Goal: Task Accomplishment & Management: Use online tool/utility

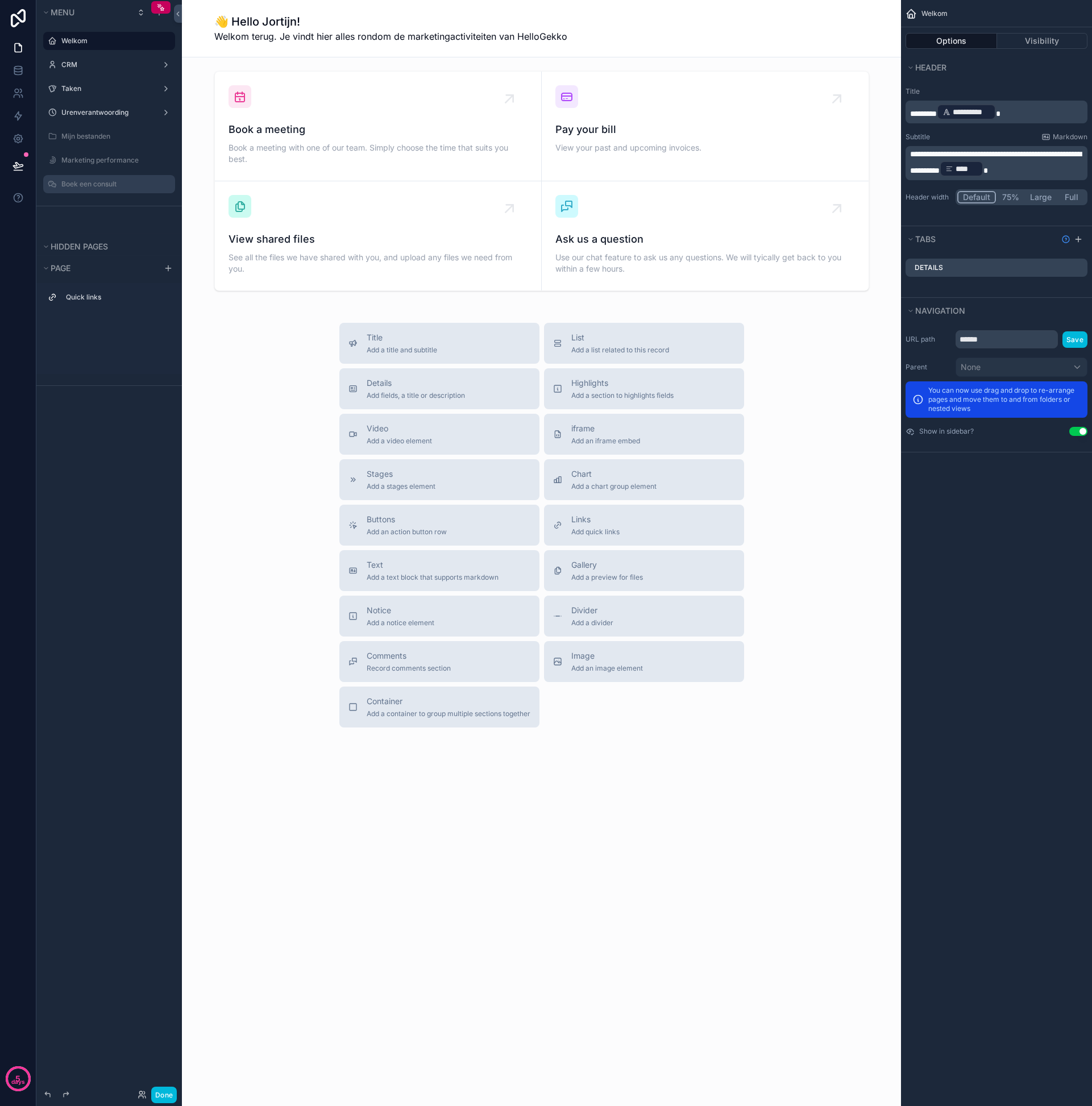
click at [109, 179] on div "Boek een consult" at bounding box center [117, 184] width 112 height 9
click at [107, 182] on label "Boek een consult" at bounding box center [115, 184] width 107 height 9
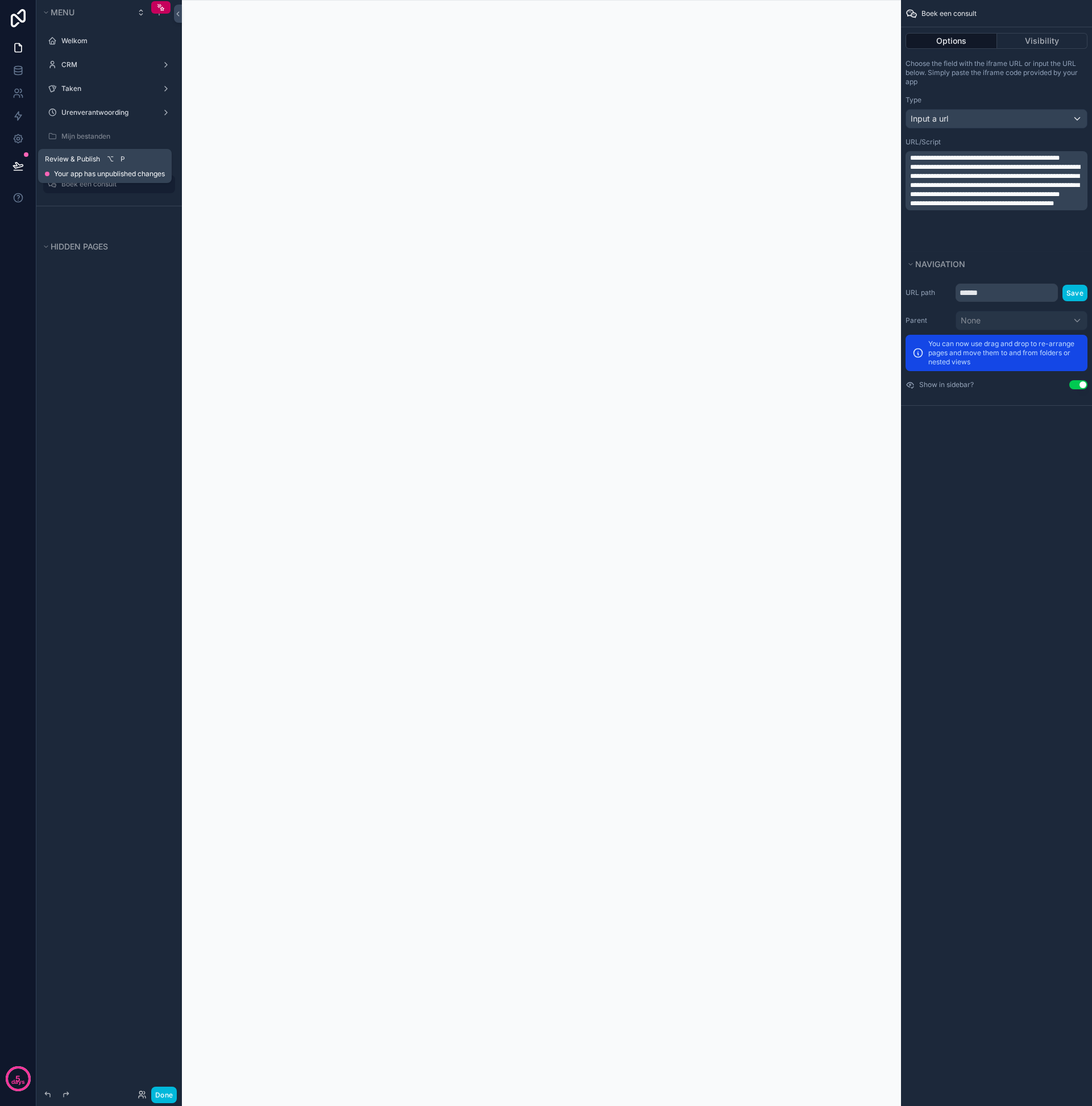
click at [17, 159] on button at bounding box center [18, 166] width 25 height 32
click at [19, 62] on link at bounding box center [18, 71] width 36 height 23
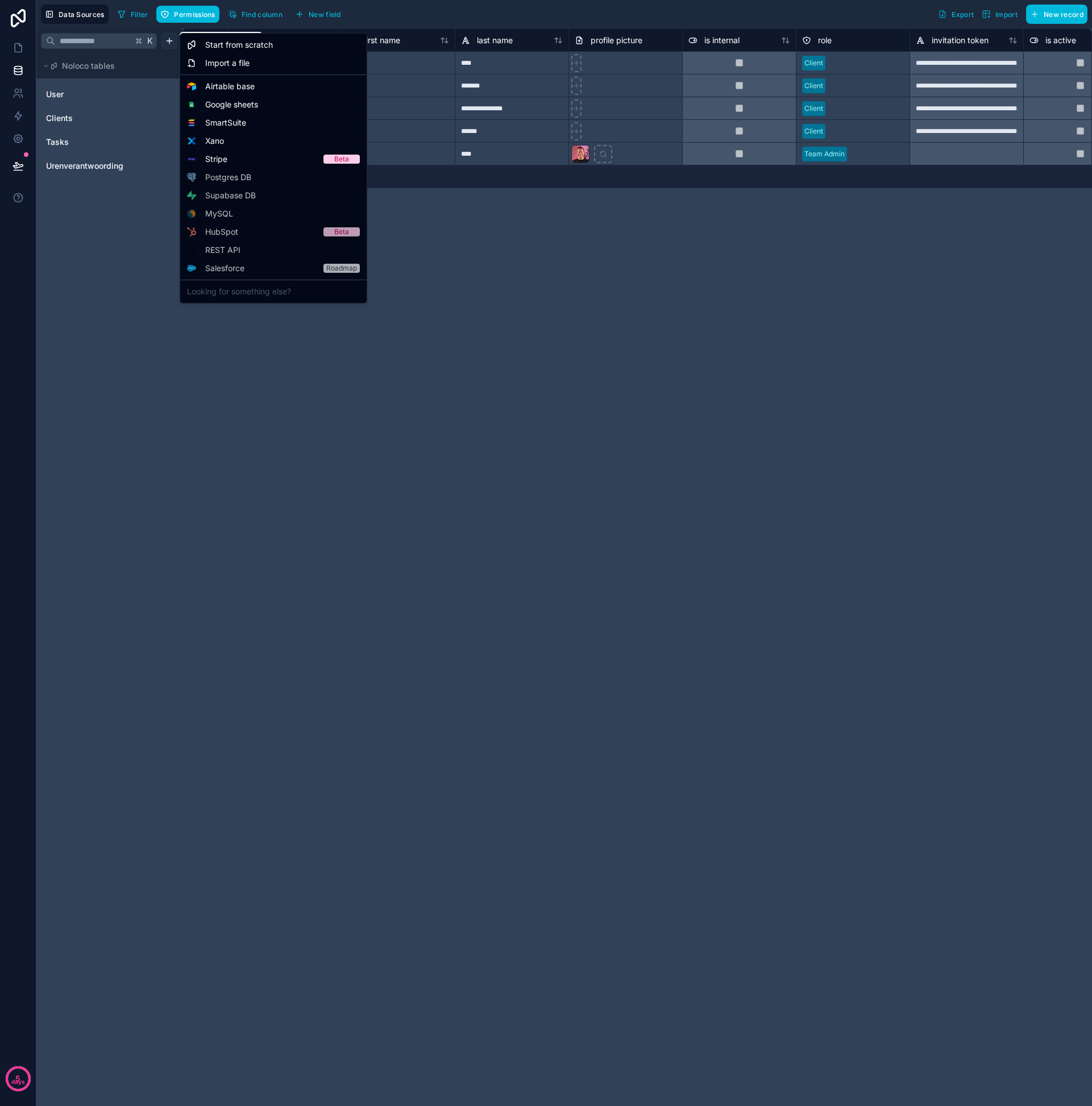
click at [171, 38] on html "**********" at bounding box center [546, 553] width 1092 height 1106
drag, startPoint x: 129, startPoint y: 223, endPoint x: 77, endPoint y: 164, distance: 78.6
click at [129, 220] on html "**********" at bounding box center [546, 553] width 1092 height 1106
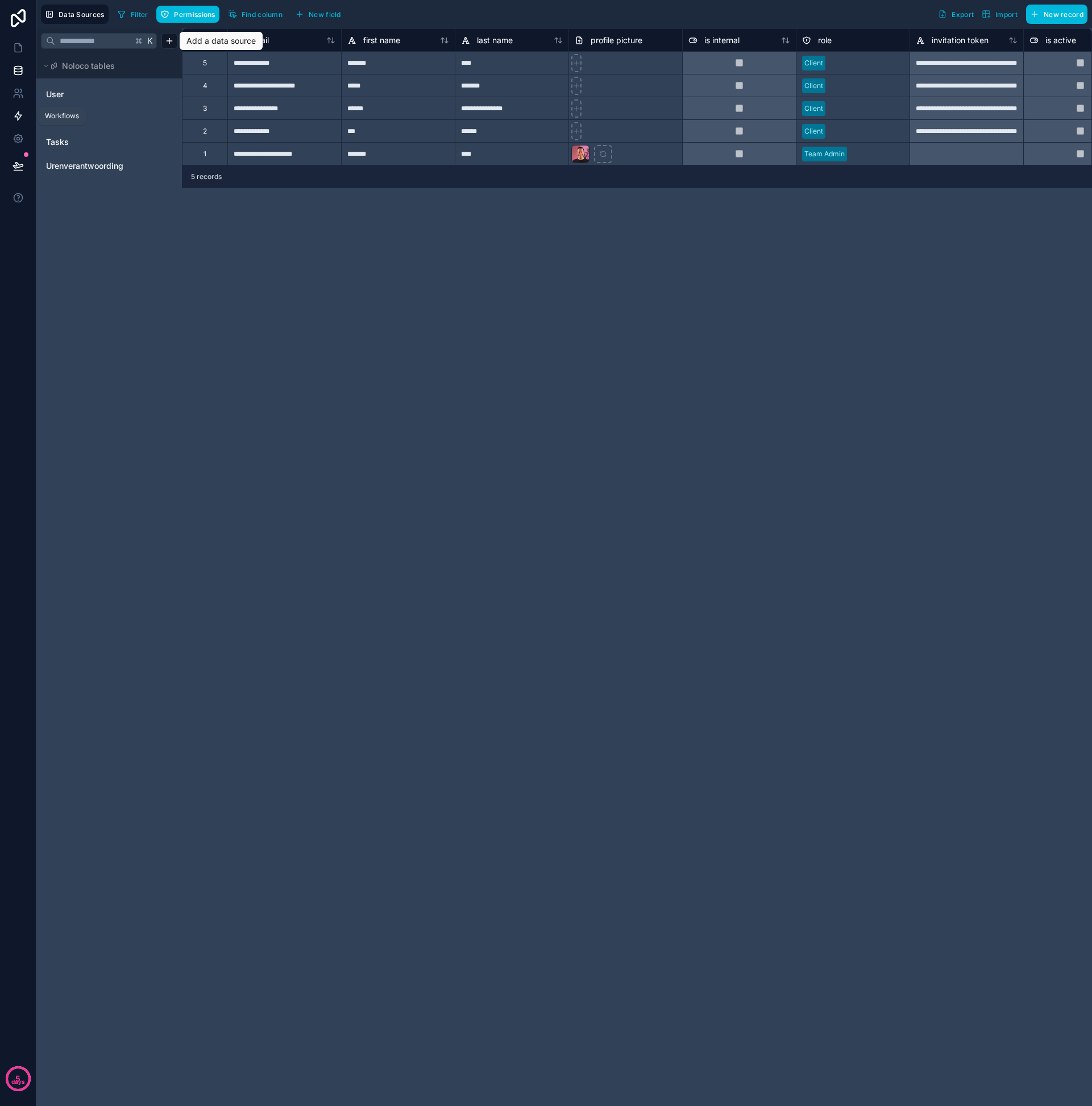
click at [23, 114] on icon at bounding box center [18, 116] width 11 height 11
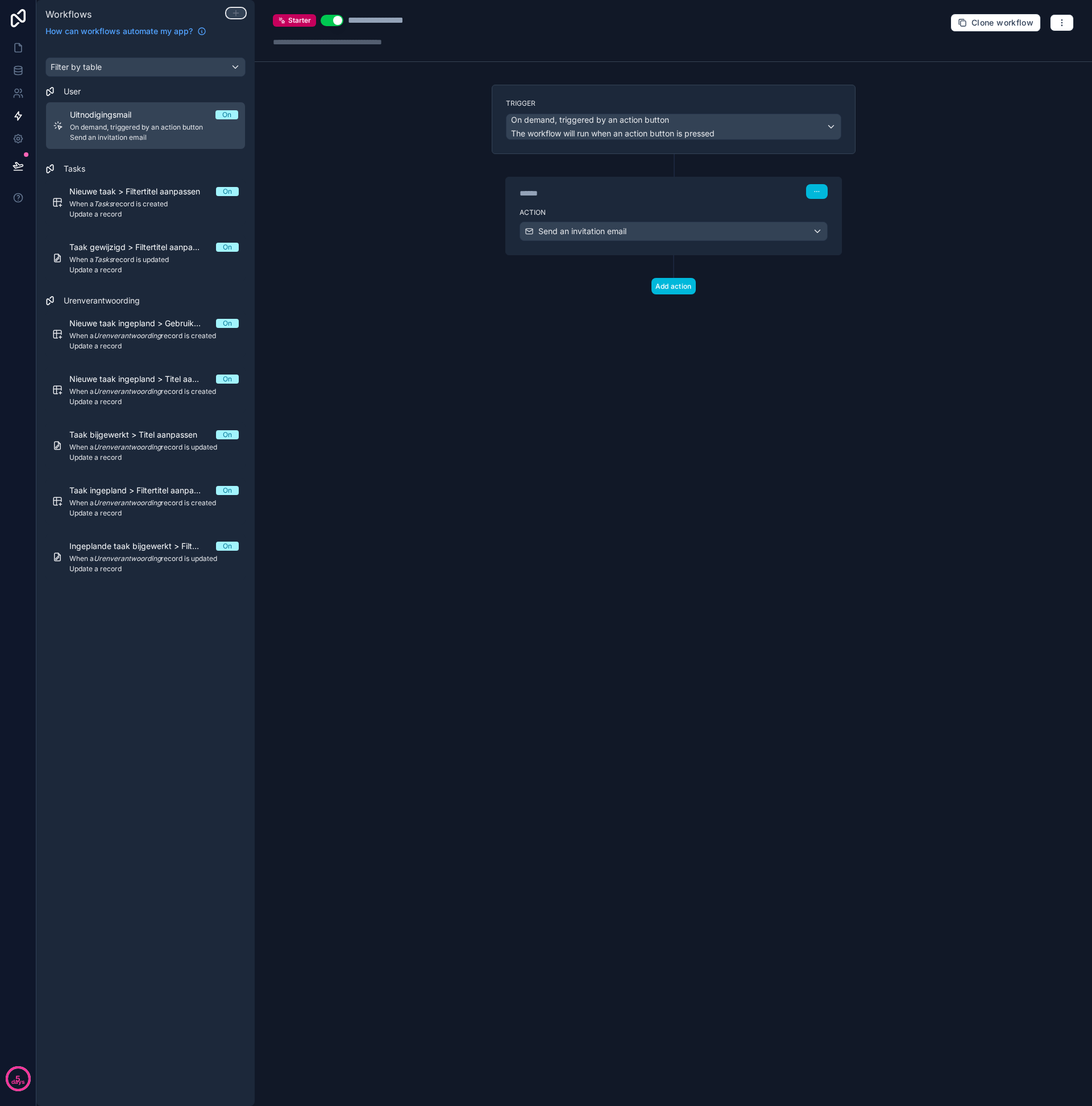
click at [236, 11] on icon at bounding box center [236, 13] width 0 height 5
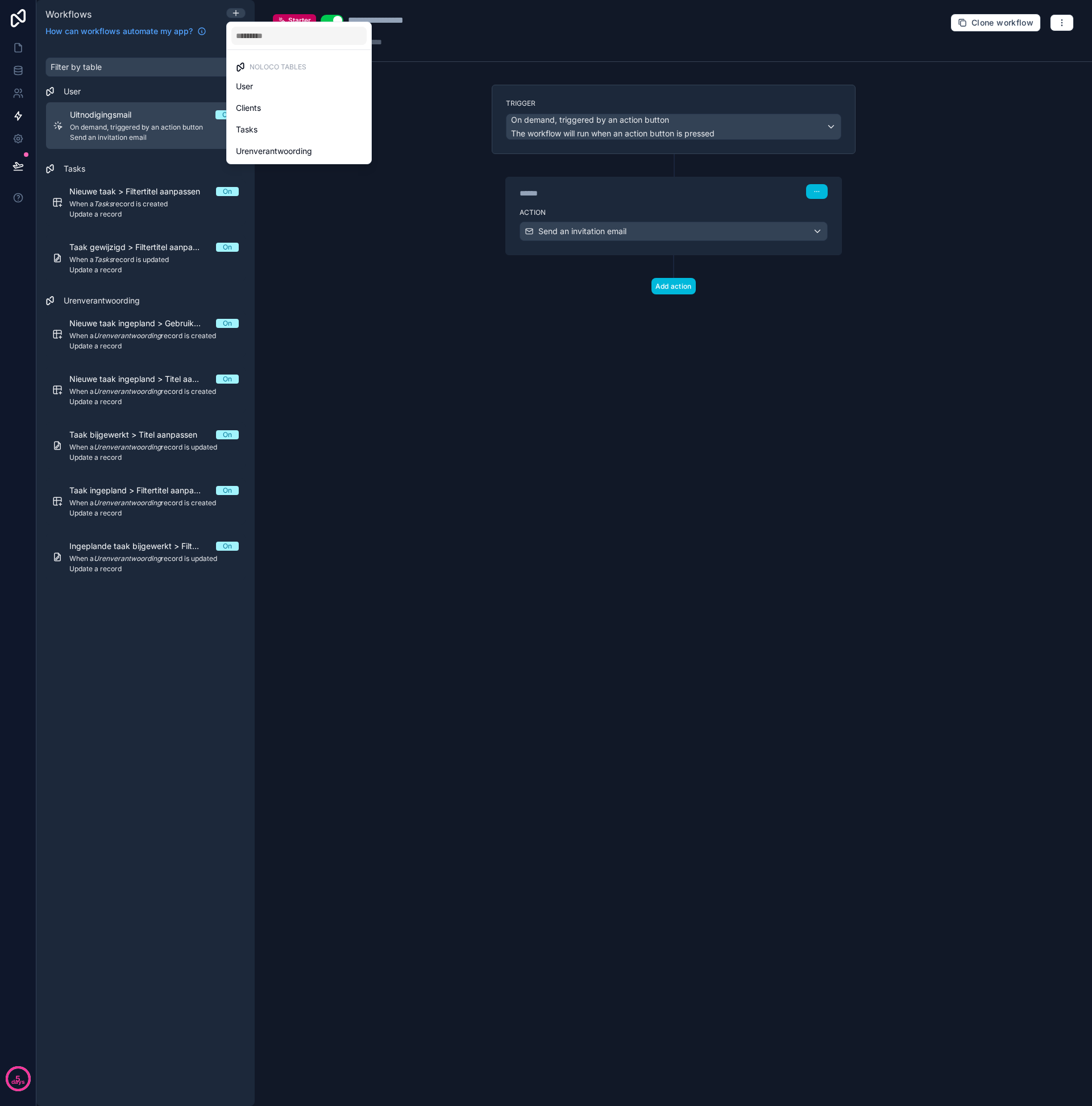
click at [28, 76] on div at bounding box center [546, 553] width 1092 height 1106
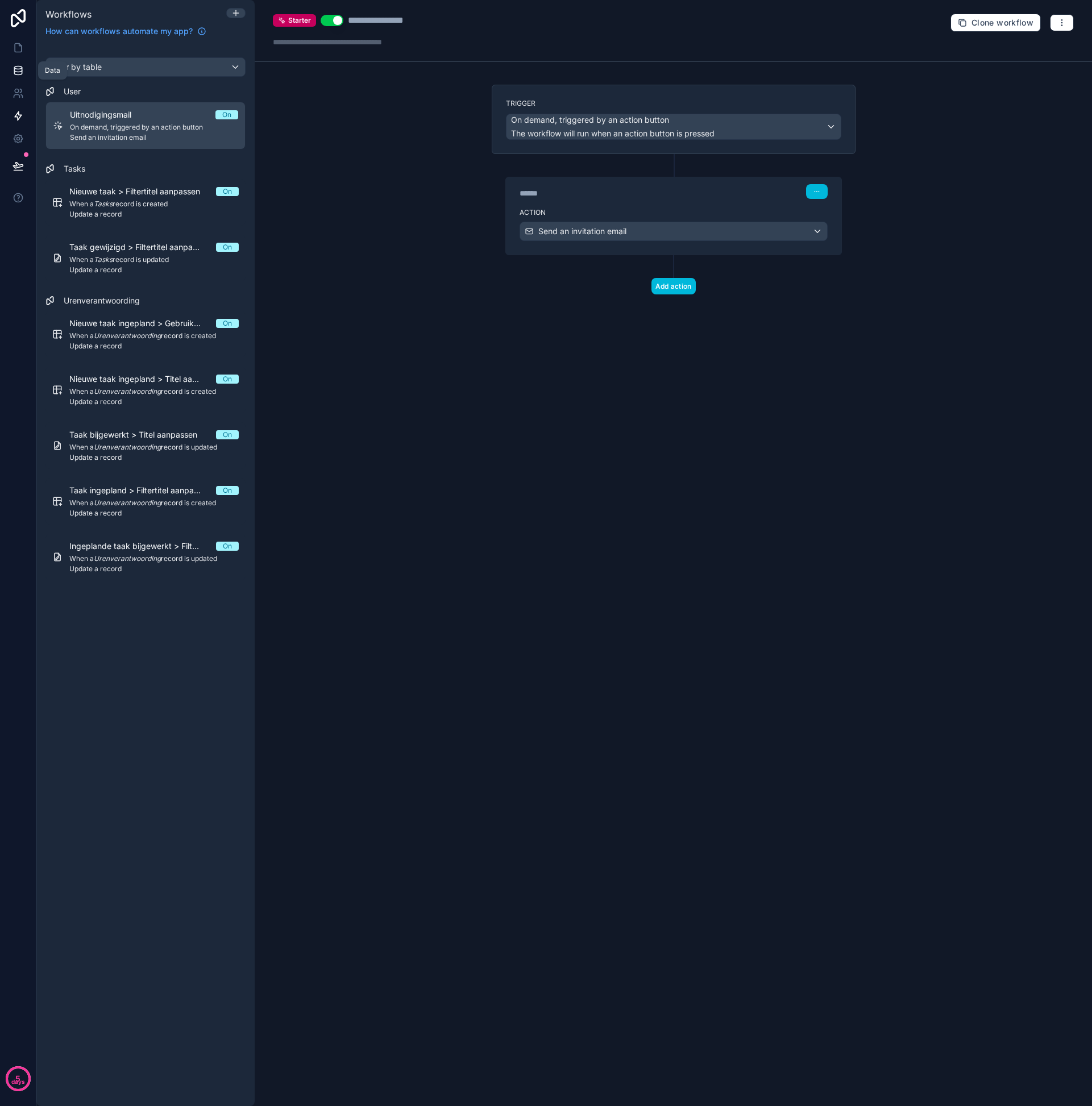
click at [24, 72] on link at bounding box center [18, 71] width 36 height 23
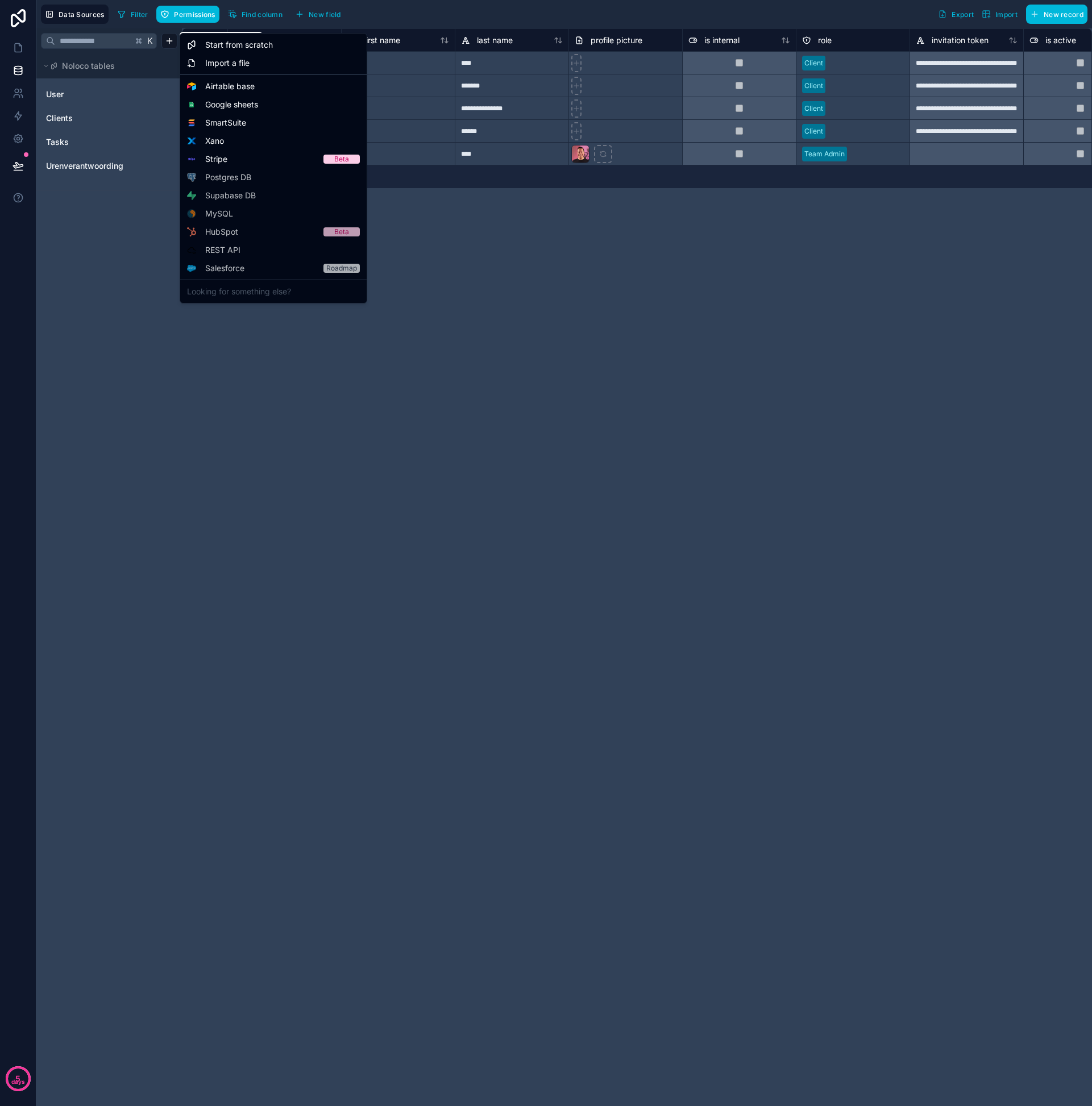
click at [168, 44] on html "**********" at bounding box center [546, 553] width 1092 height 1106
click at [226, 104] on span "Google sheets" at bounding box center [231, 105] width 53 height 11
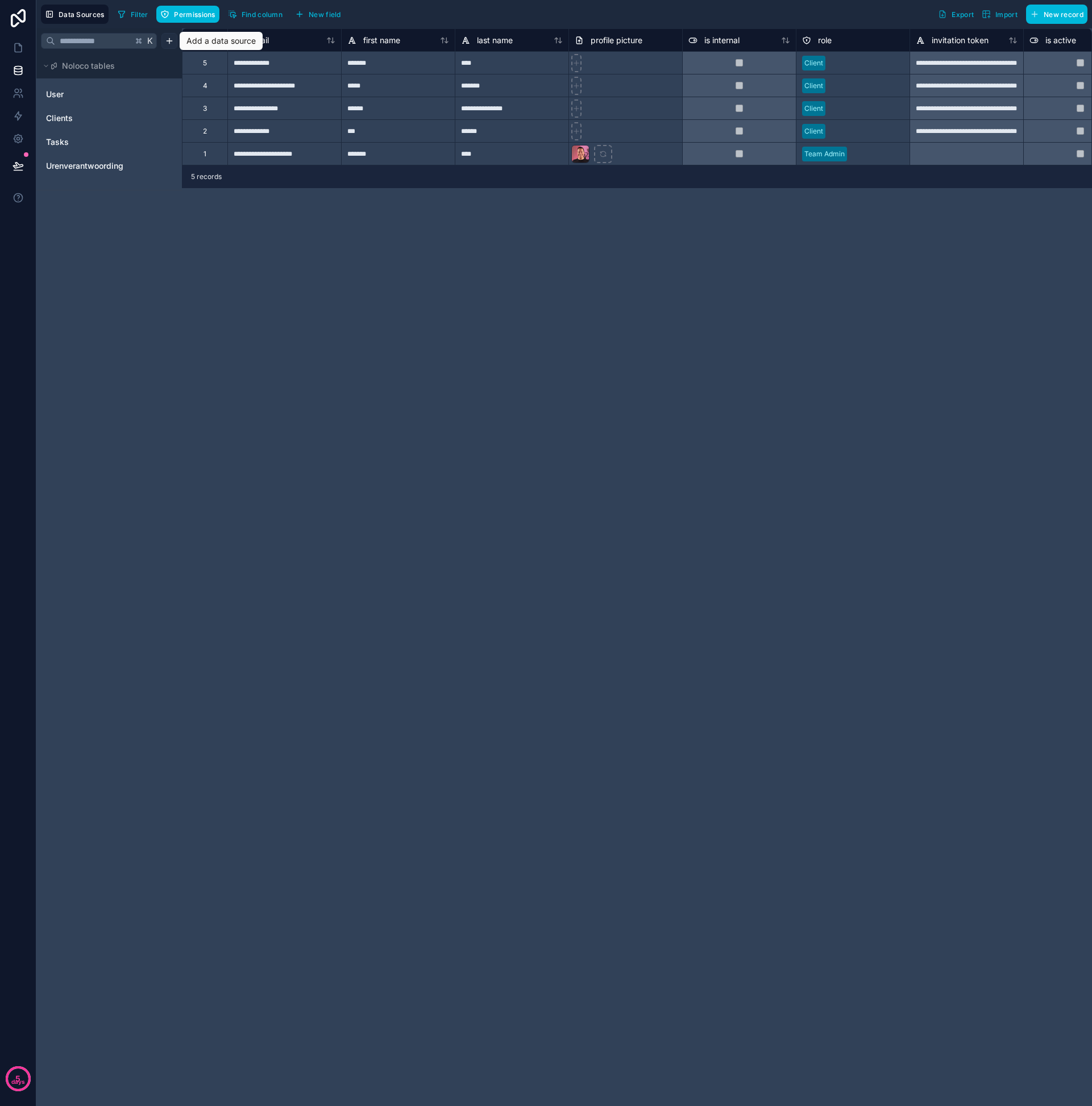
click at [171, 42] on html "**********" at bounding box center [546, 553] width 1092 height 1106
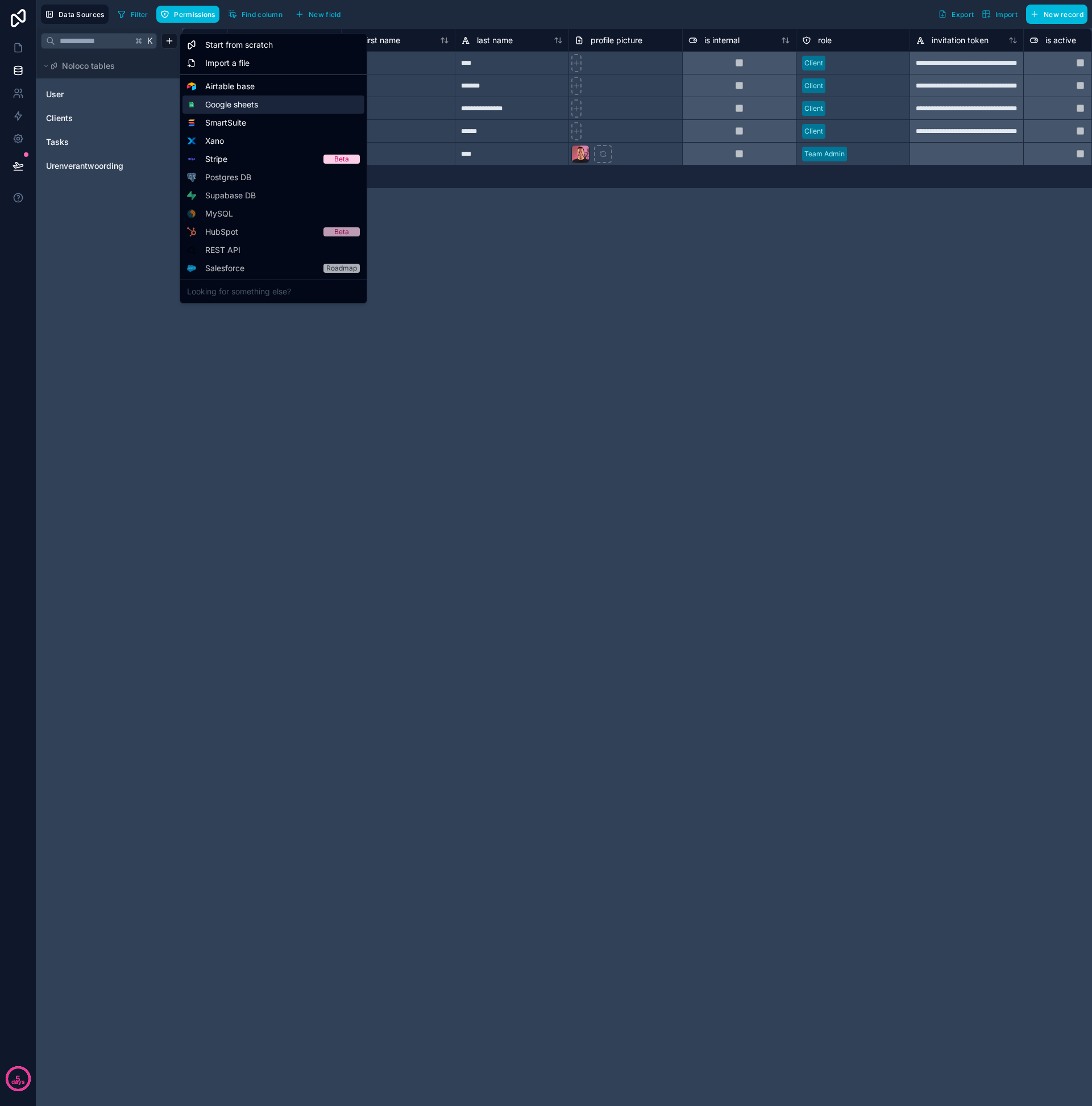
click at [240, 101] on span "Google sheets" at bounding box center [231, 105] width 53 height 11
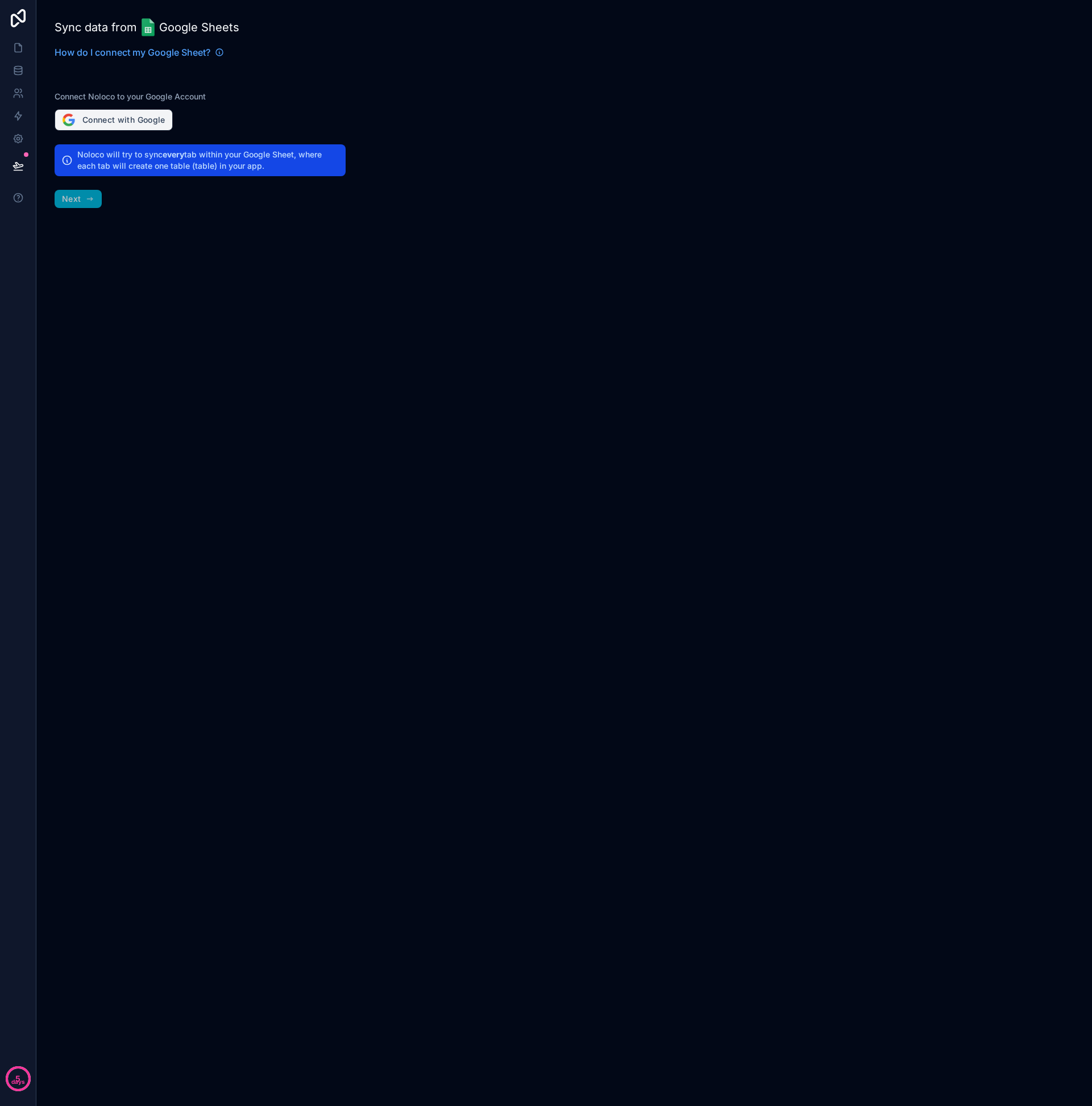
click at [150, 121] on button "Connect with Google" at bounding box center [114, 120] width 118 height 22
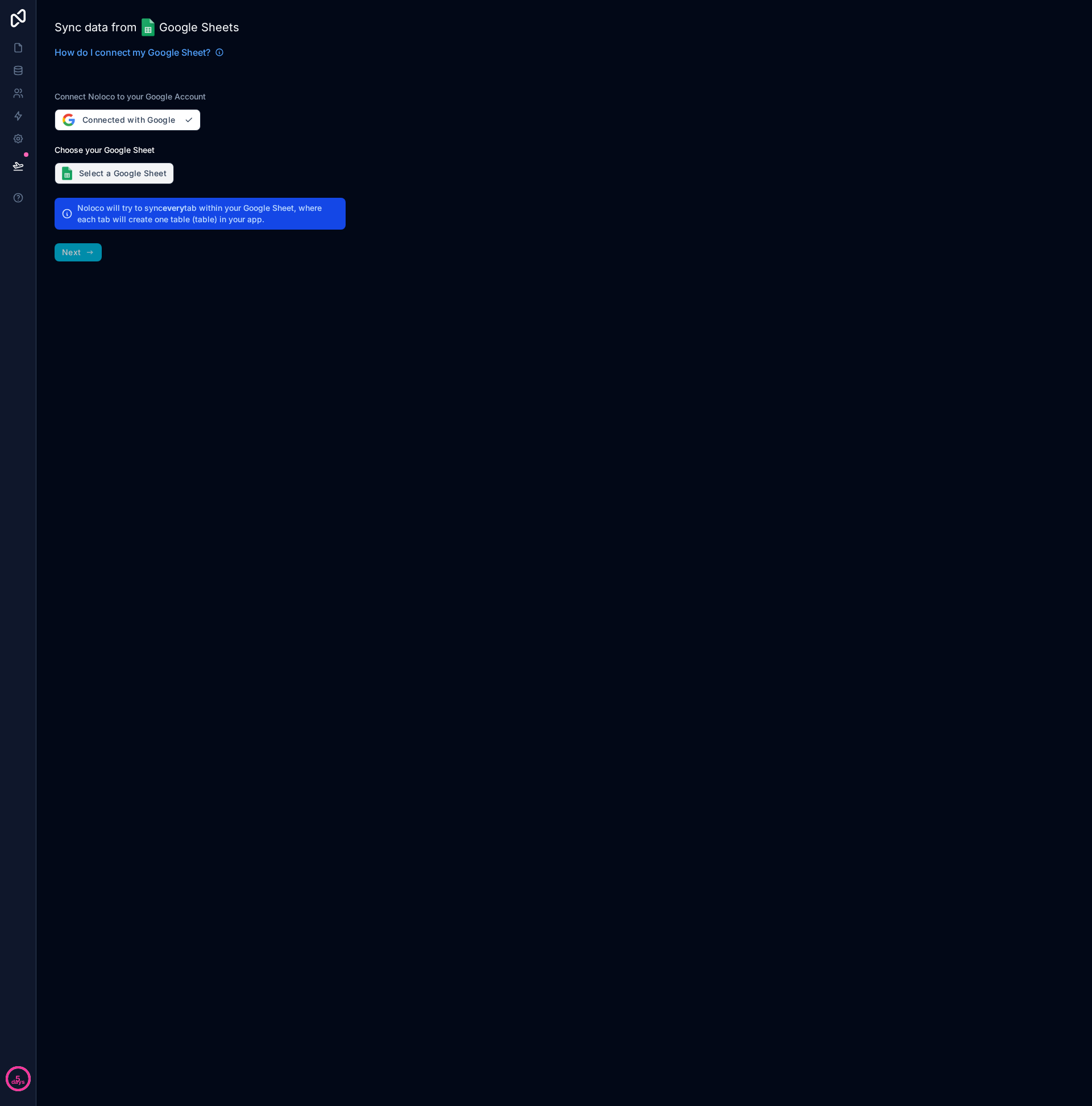
click at [115, 175] on button "Select a Google Sheet" at bounding box center [114, 173] width 120 height 22
click at [110, 174] on button "Select a Google Sheet" at bounding box center [114, 173] width 120 height 22
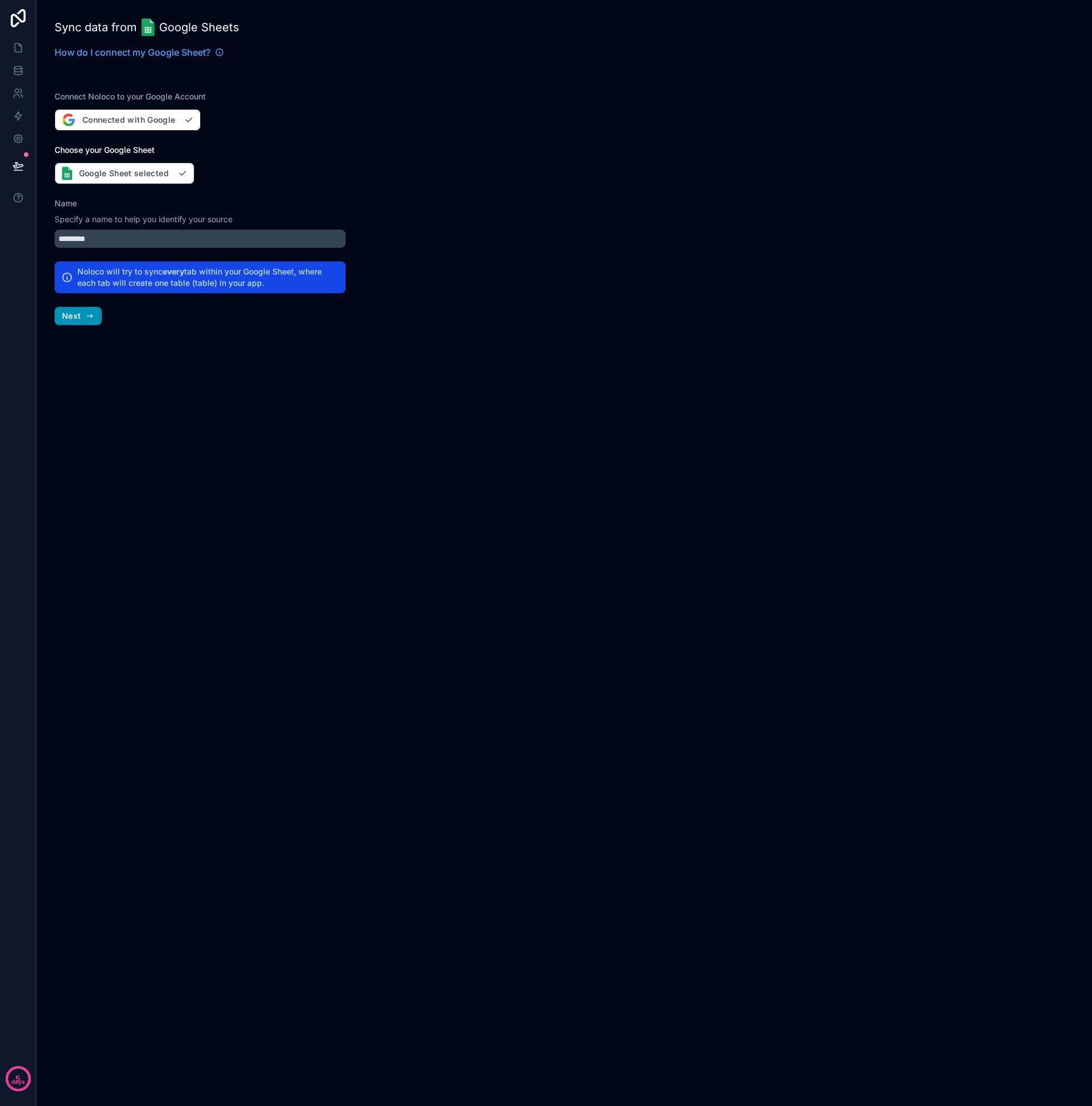
click at [81, 316] on button "Next" at bounding box center [78, 316] width 47 height 18
click at [84, 318] on button "Next" at bounding box center [78, 316] width 47 height 18
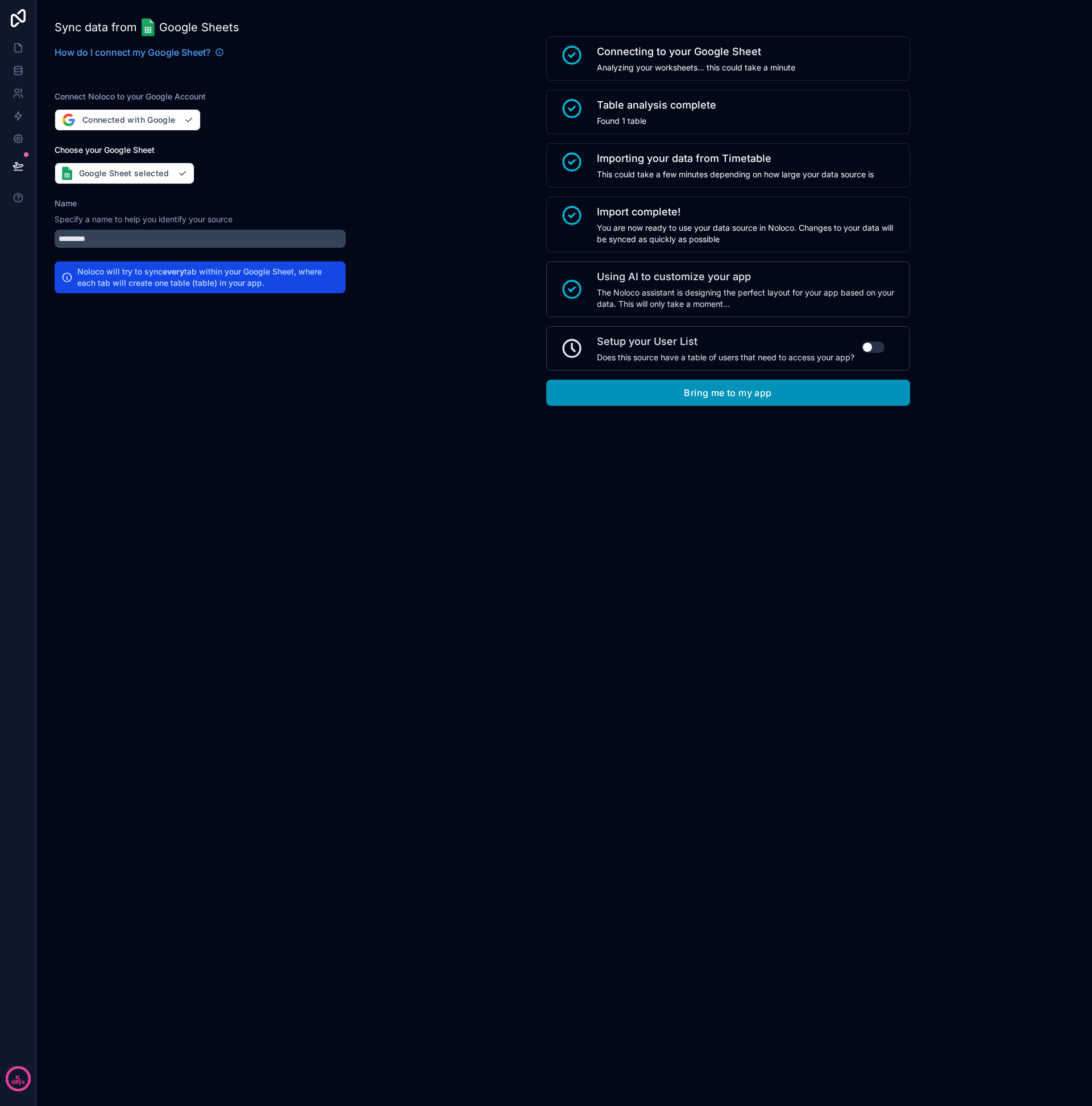
click at [736, 397] on button "Bring me to my app" at bounding box center [728, 393] width 364 height 26
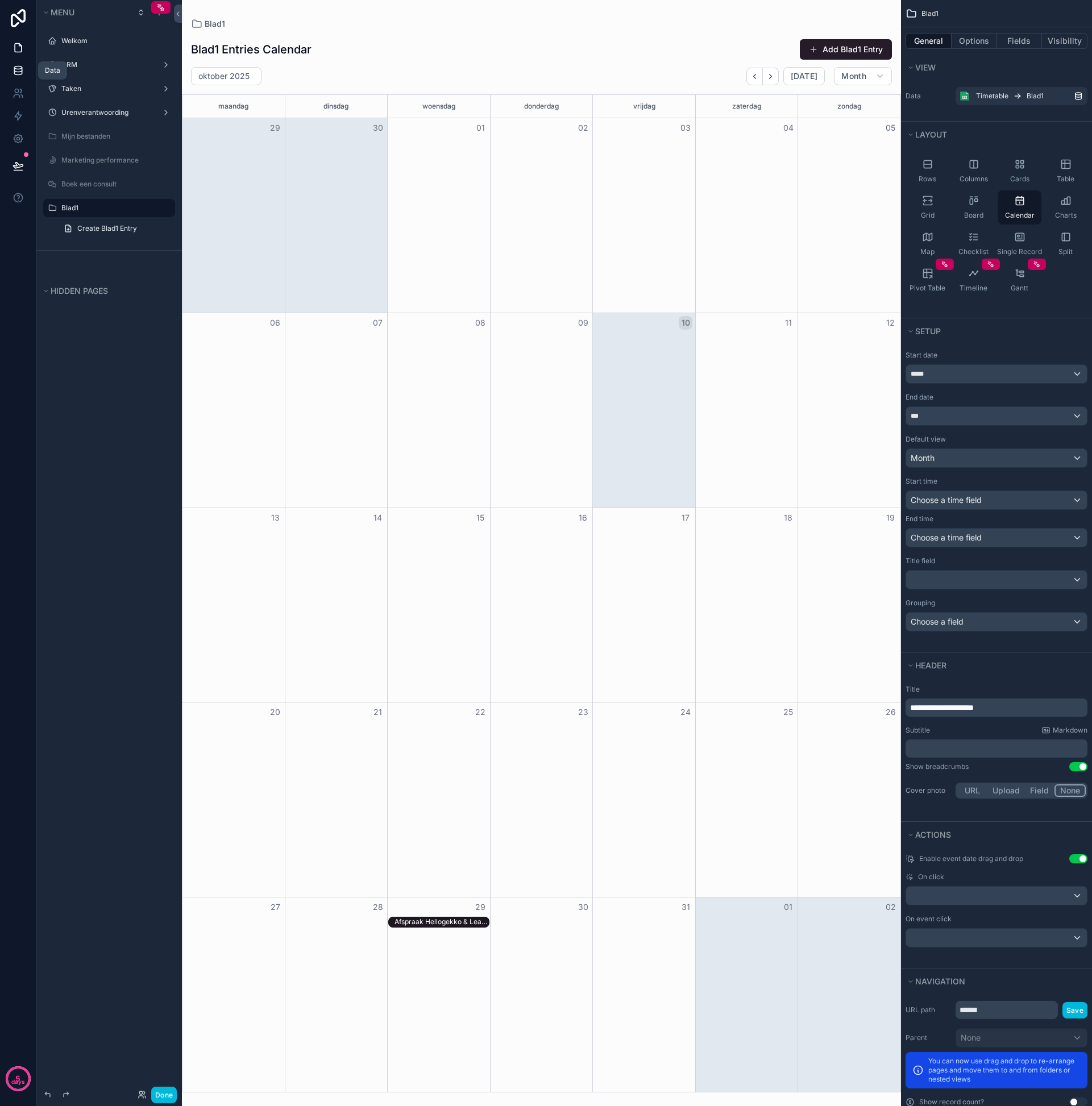
click at [18, 72] on icon at bounding box center [18, 71] width 11 height 11
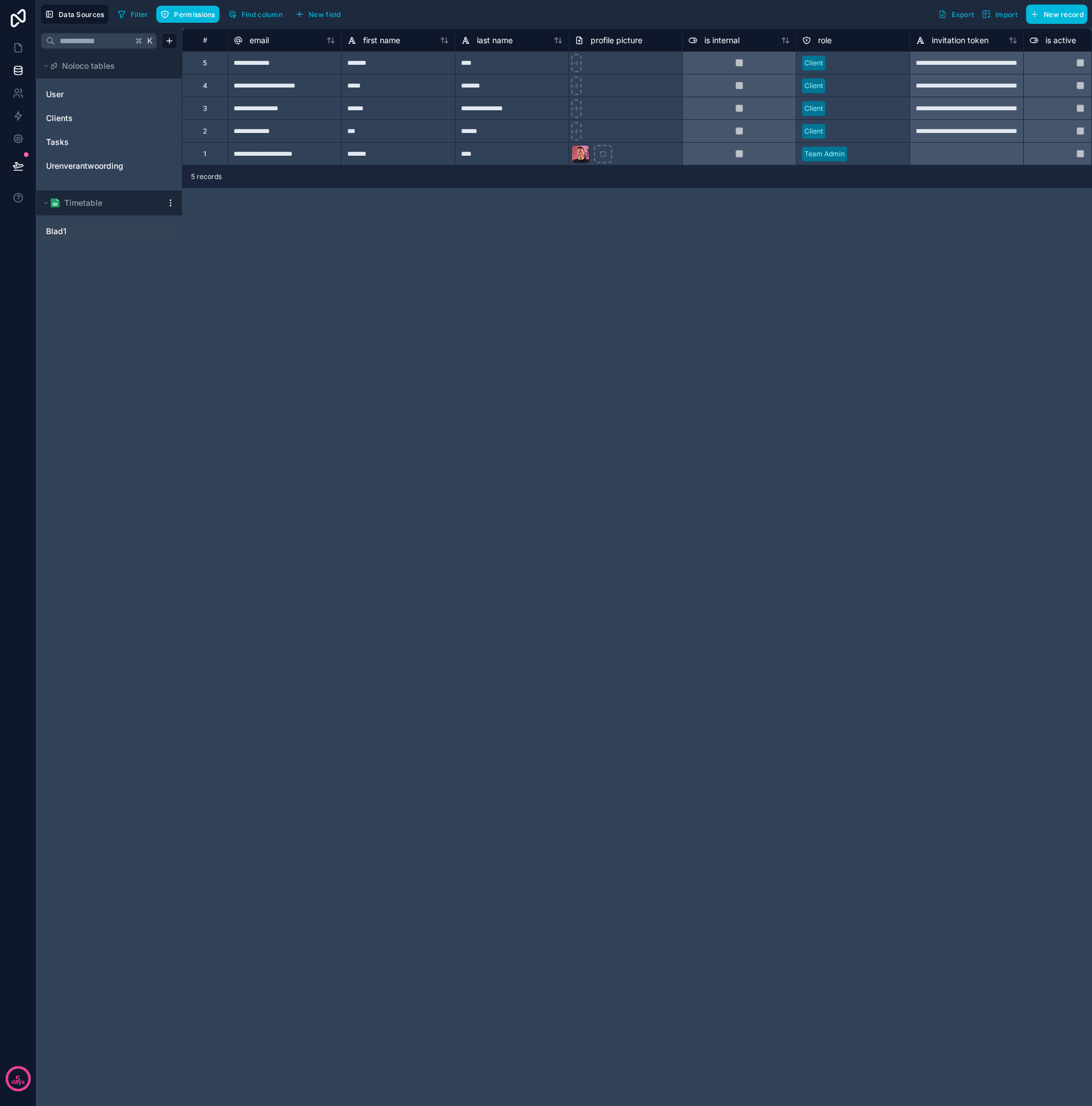
click at [76, 231] on link "Blad1" at bounding box center [98, 231] width 104 height 11
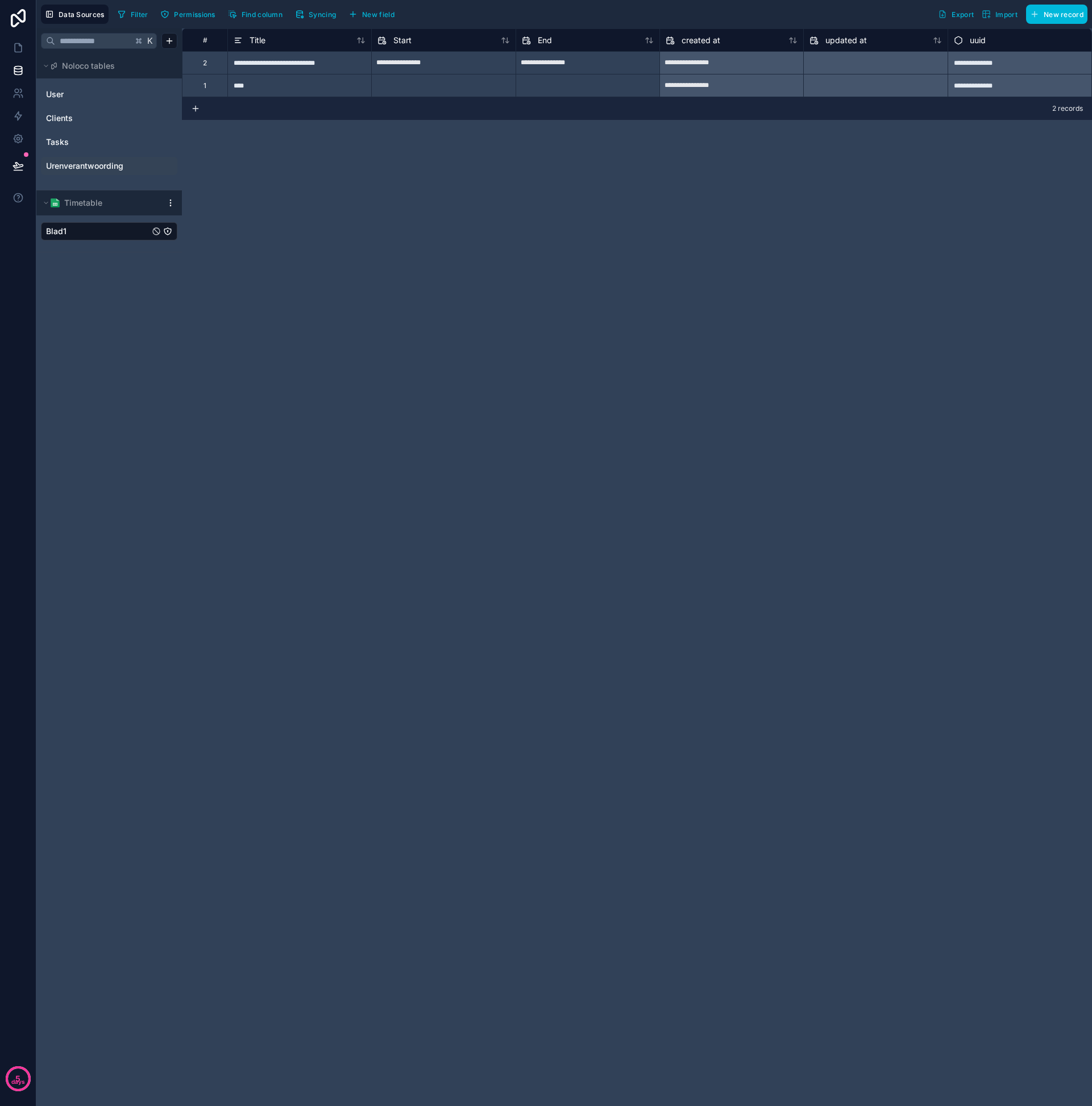
click at [89, 172] on div "Urenverantwoording" at bounding box center [109, 166] width 137 height 18
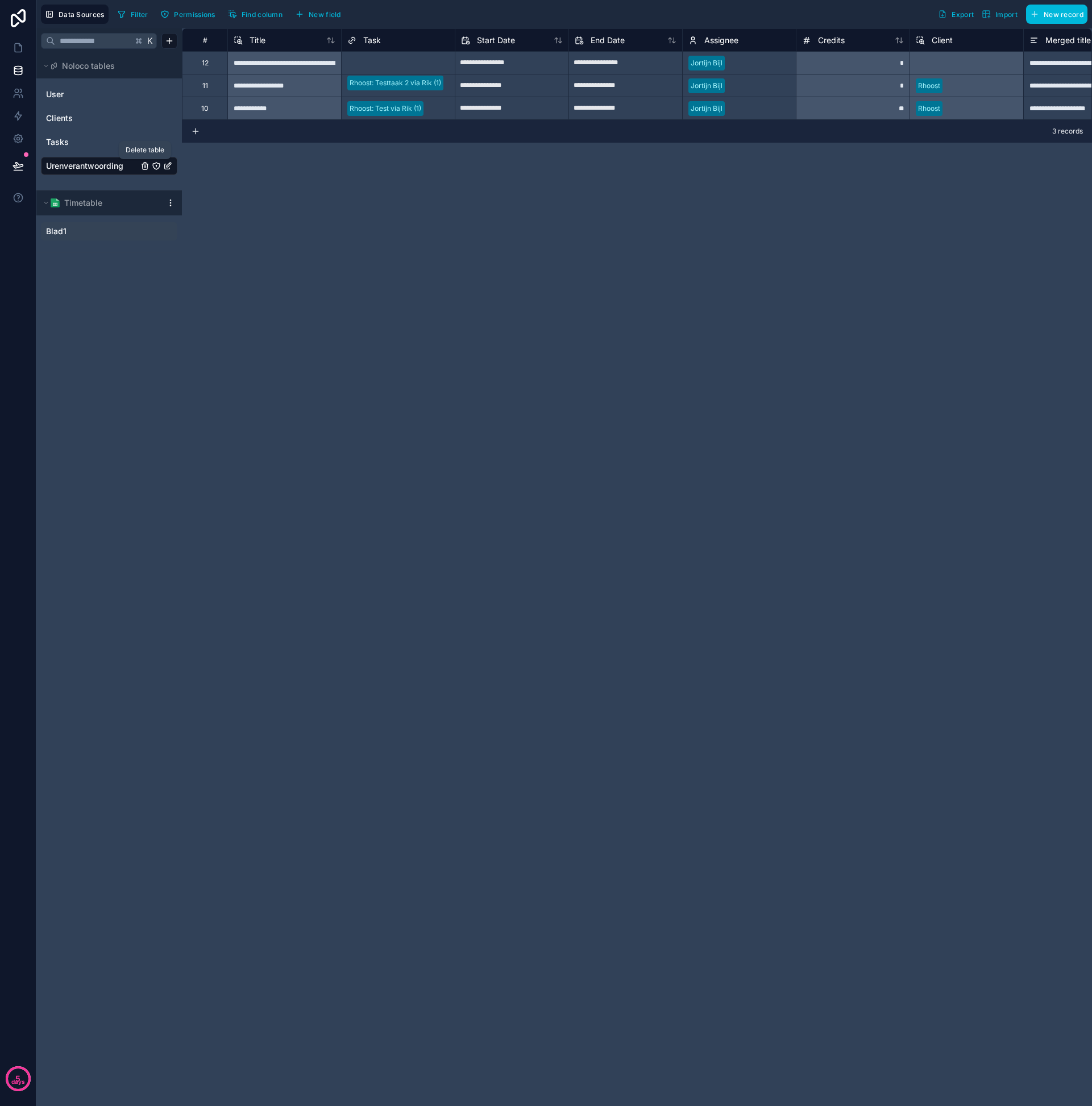
click at [145, 165] on icon "Urenverantwoording" at bounding box center [145, 166] width 9 height 9
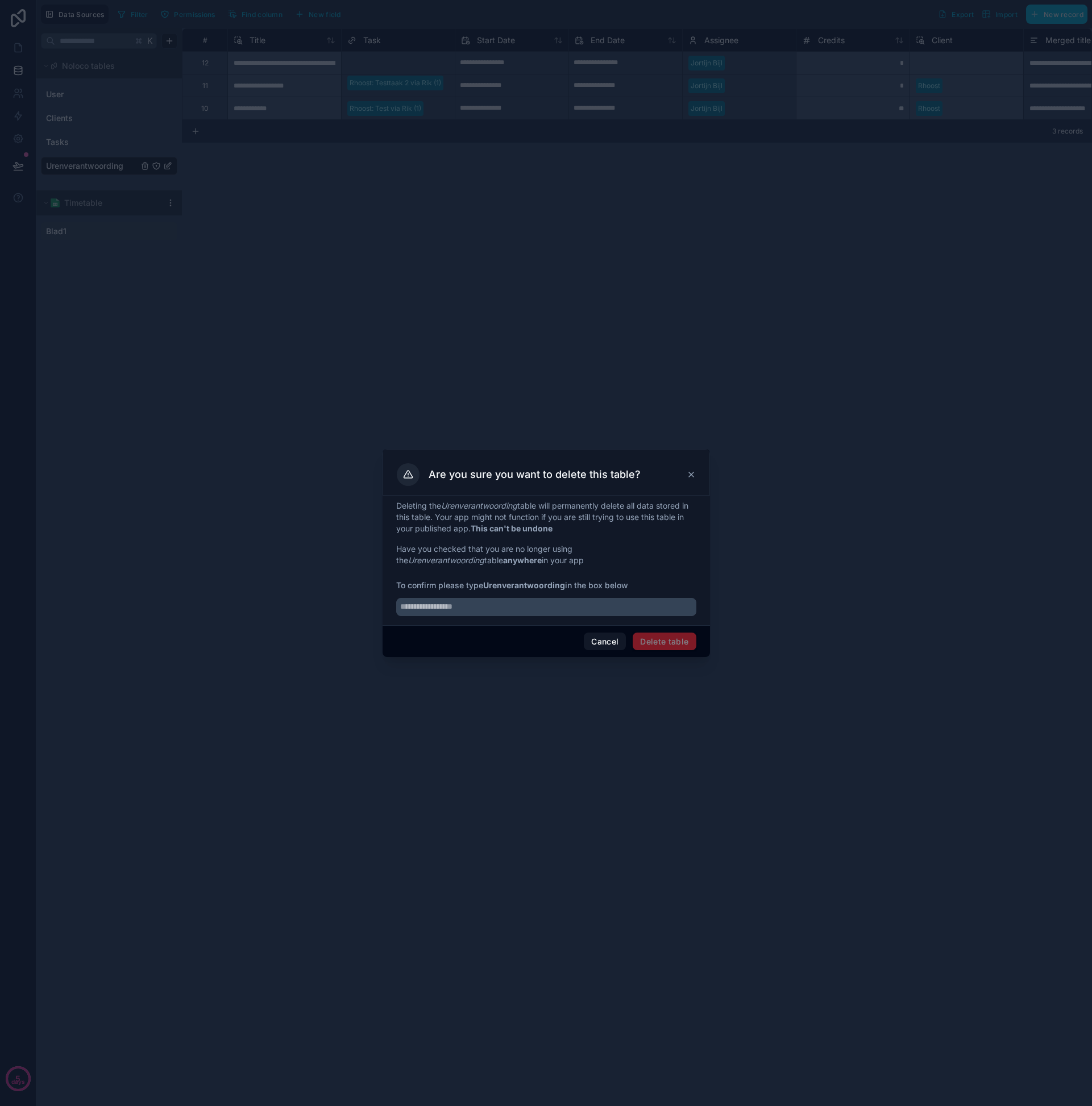
click at [516, 582] on strong "Urenverantwoording" at bounding box center [524, 585] width 82 height 10
click at [517, 582] on strong "Urenverantwoording" at bounding box center [524, 585] width 82 height 10
copy strong "Urenverantwoording"
click at [501, 622] on div "Deleting the Urenverantwoording table will permanently delete all data stored i…" at bounding box center [546, 560] width 328 height 130
click at [502, 615] on div "Deleting the Urenverantwoording table will permanently delete all data stored i…" at bounding box center [546, 560] width 328 height 130
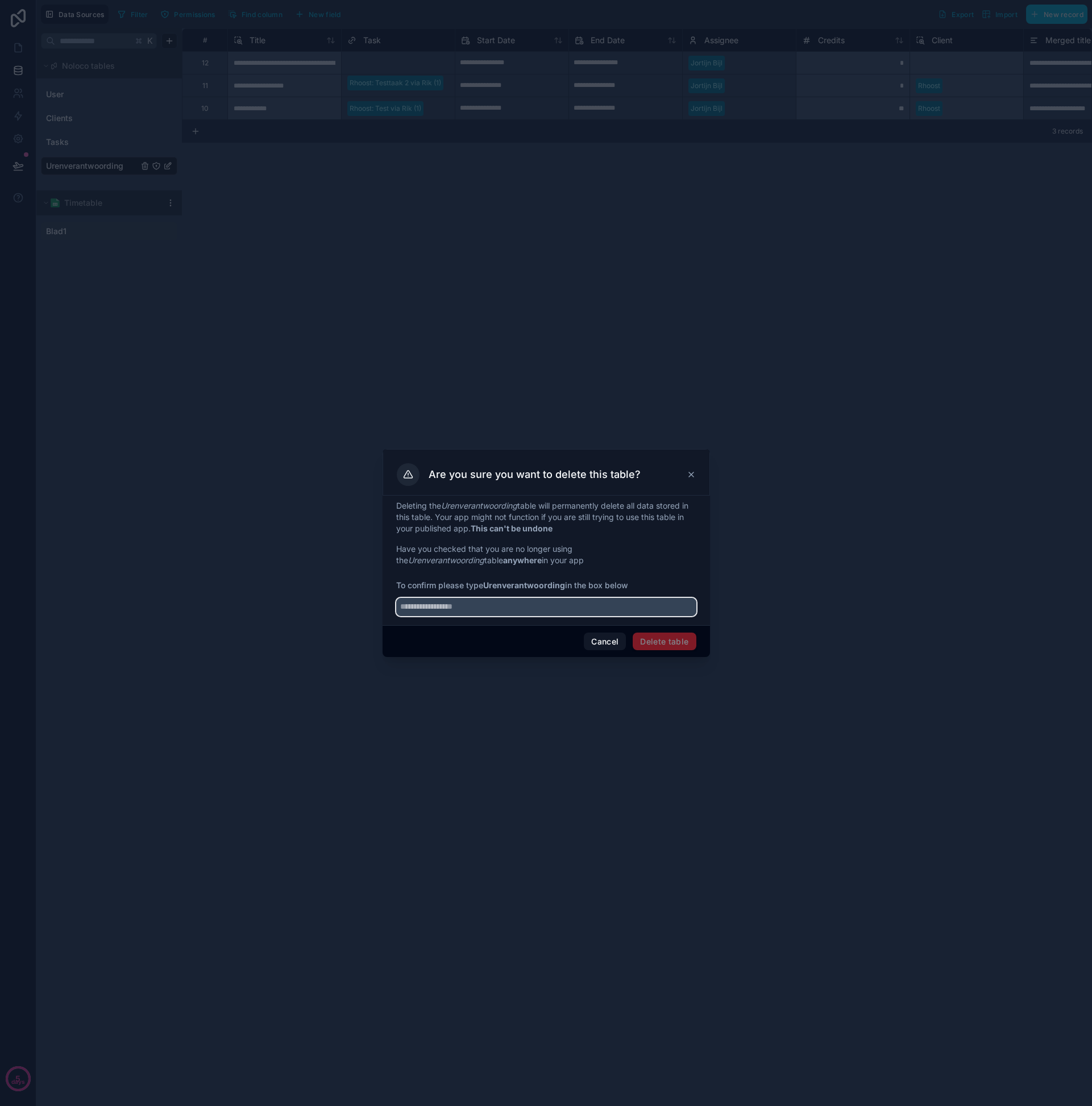
click at [505, 612] on input "text" at bounding box center [546, 607] width 300 height 18
paste input "**********"
type input "**********"
click at [677, 645] on button "Delete table" at bounding box center [664, 642] width 63 height 18
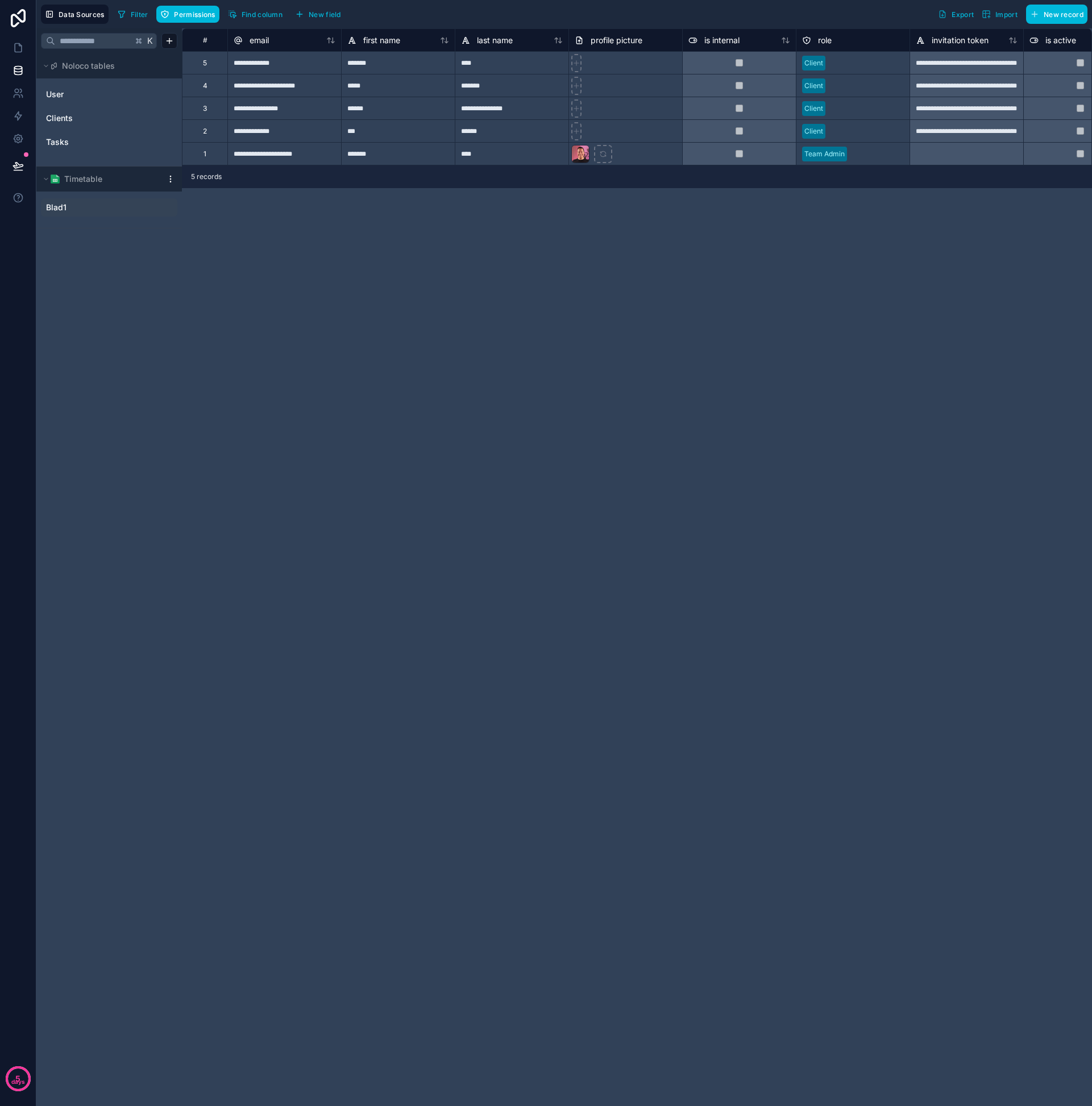
click at [66, 210] on link "Blad1" at bounding box center [98, 207] width 104 height 11
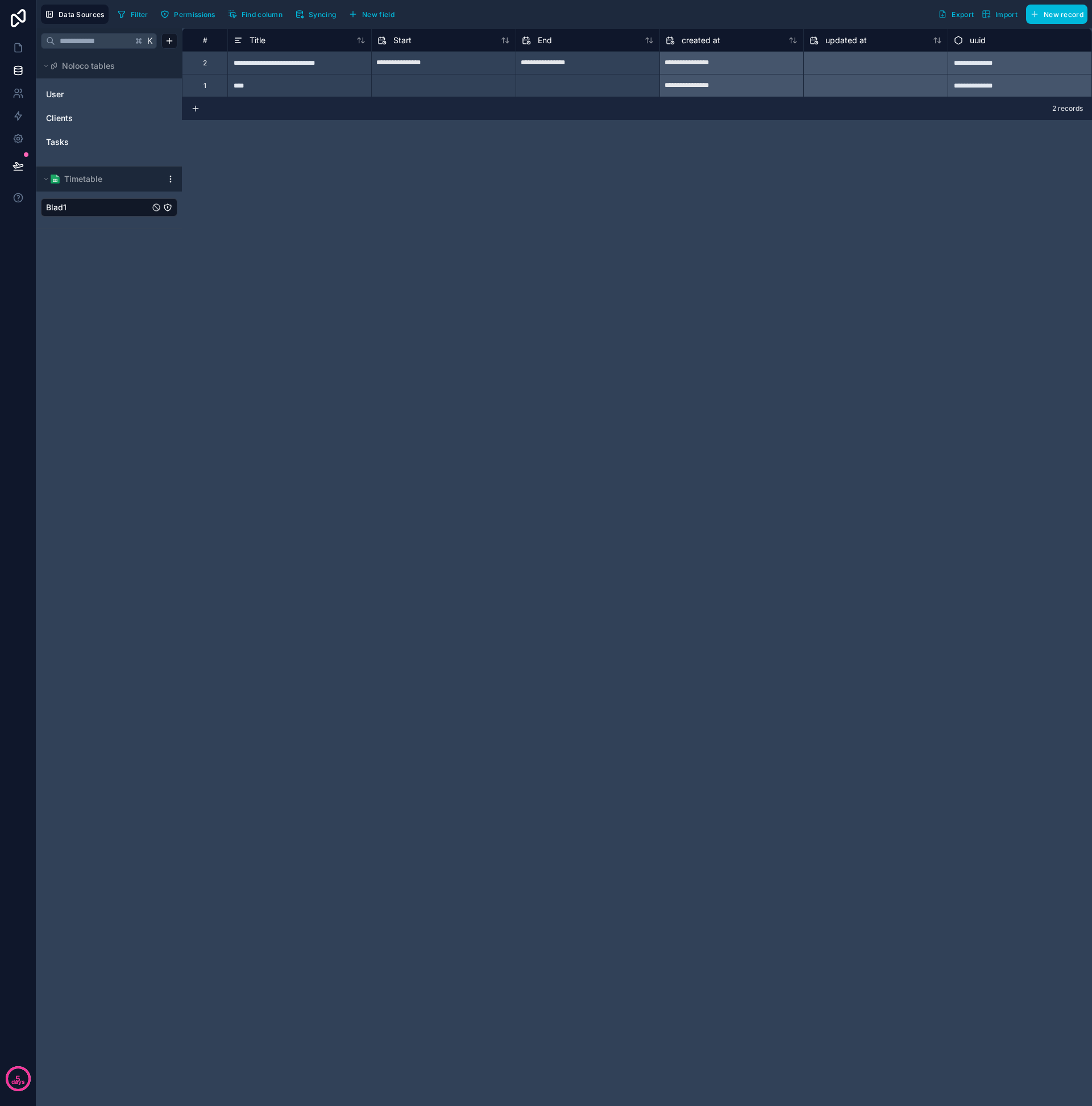
click at [366, 12] on span "New field" at bounding box center [378, 14] width 32 height 9
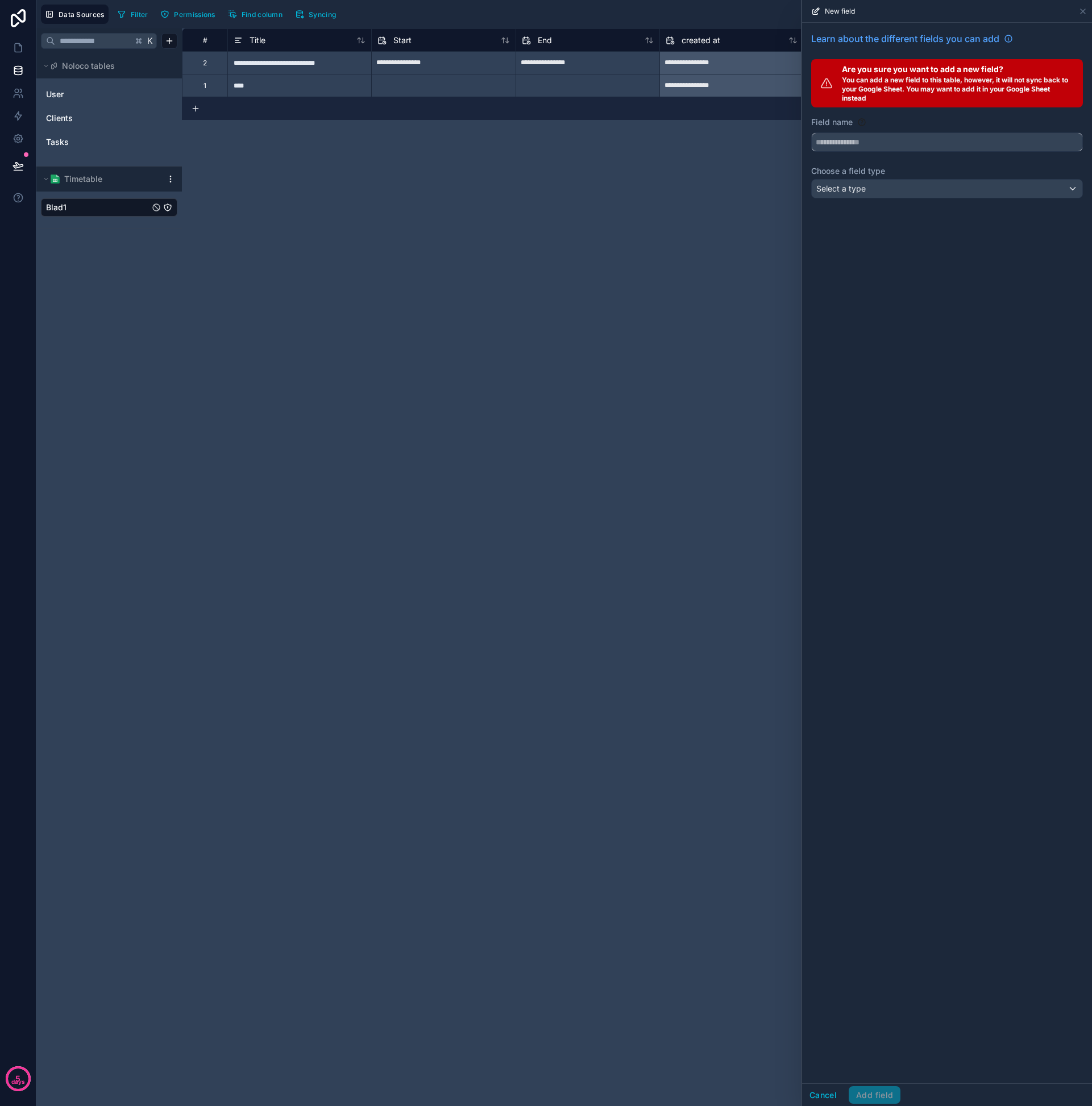
click at [913, 140] on input "text" at bounding box center [947, 142] width 271 height 18
type input "****"
click at [892, 197] on div "Select a type" at bounding box center [947, 189] width 271 height 18
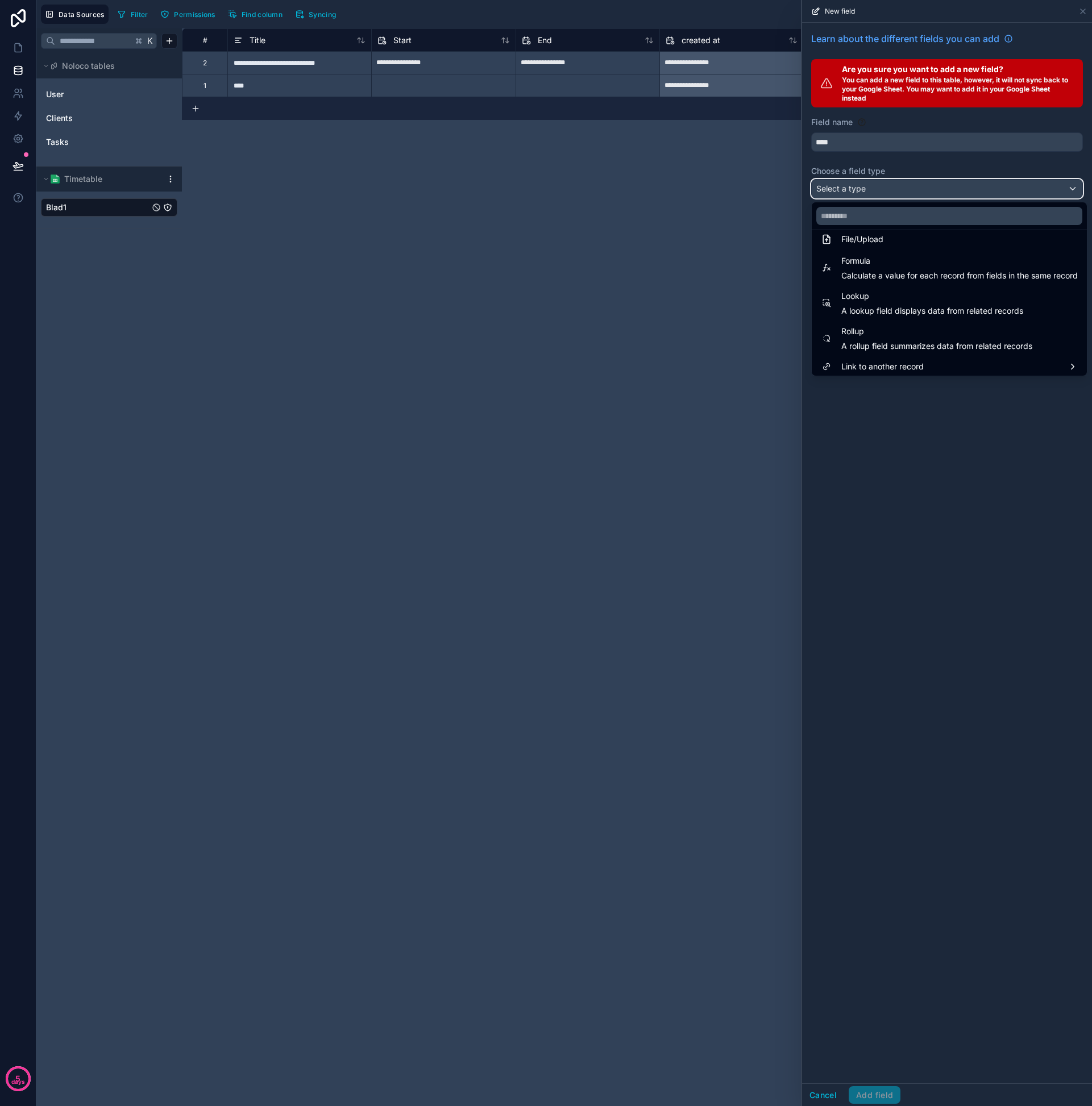
scroll to position [294, 0]
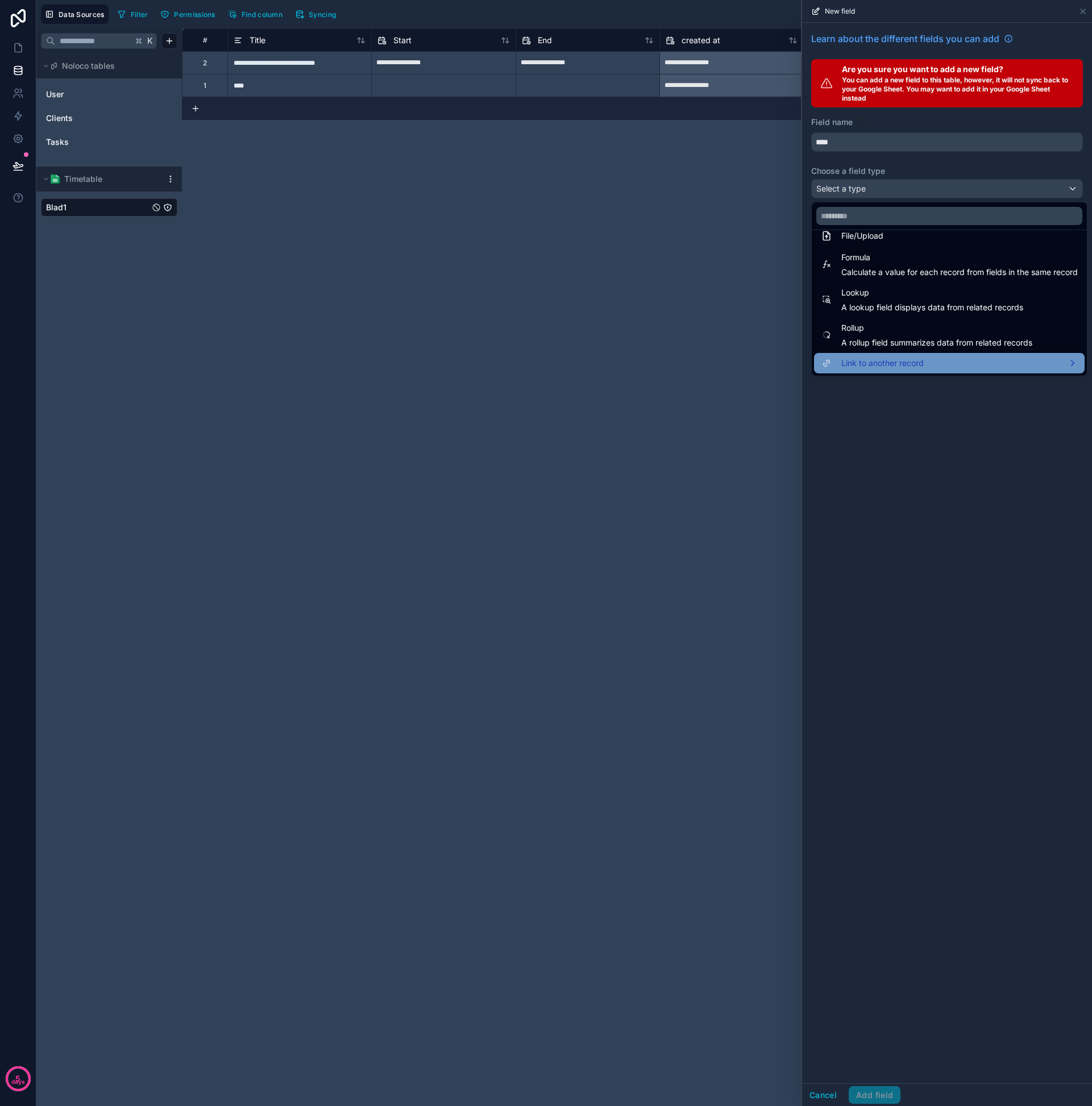
click at [905, 359] on span "Link to another record" at bounding box center [882, 363] width 83 height 14
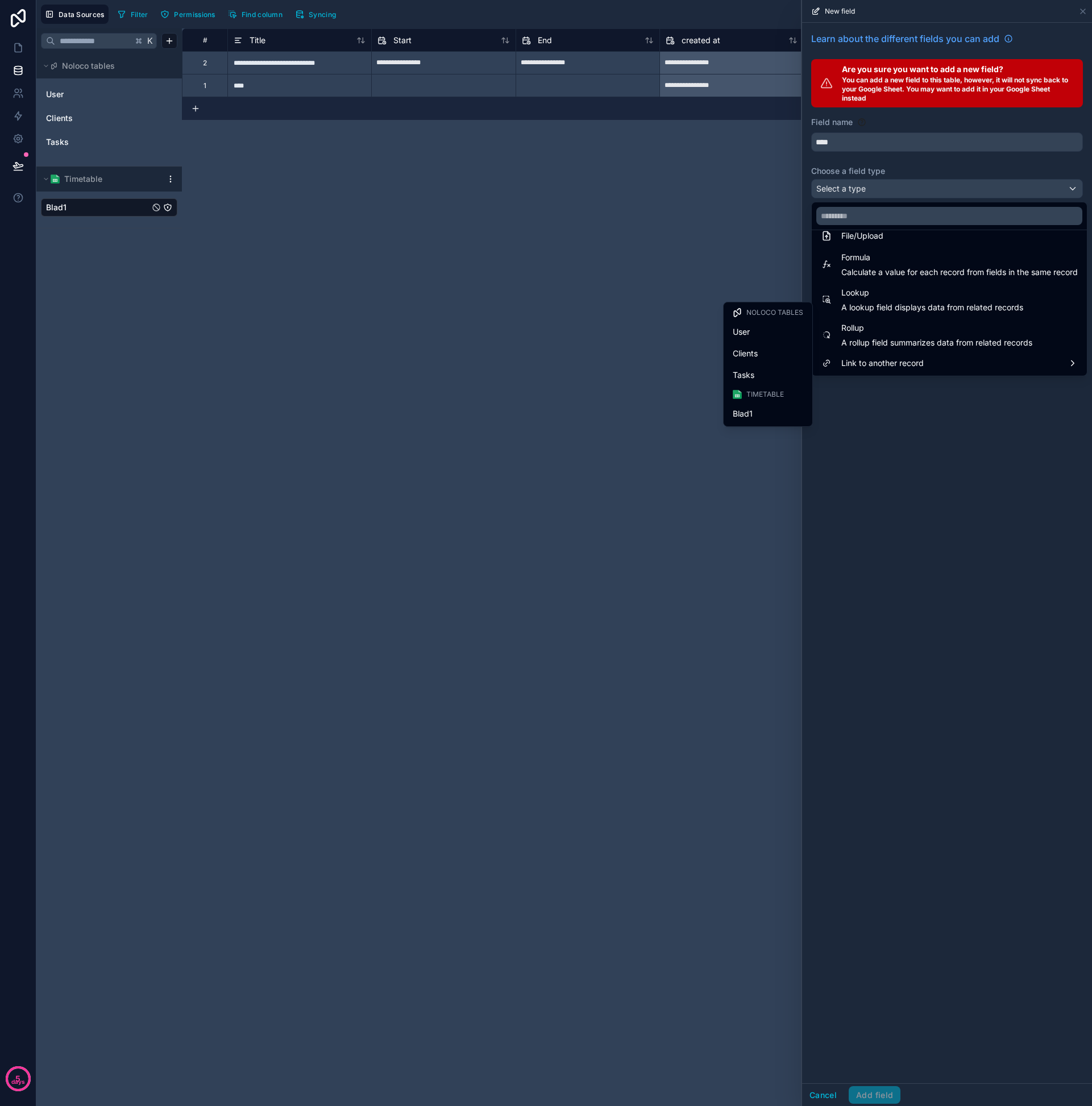
click at [751, 371] on span "Tasks" at bounding box center [744, 375] width 22 height 14
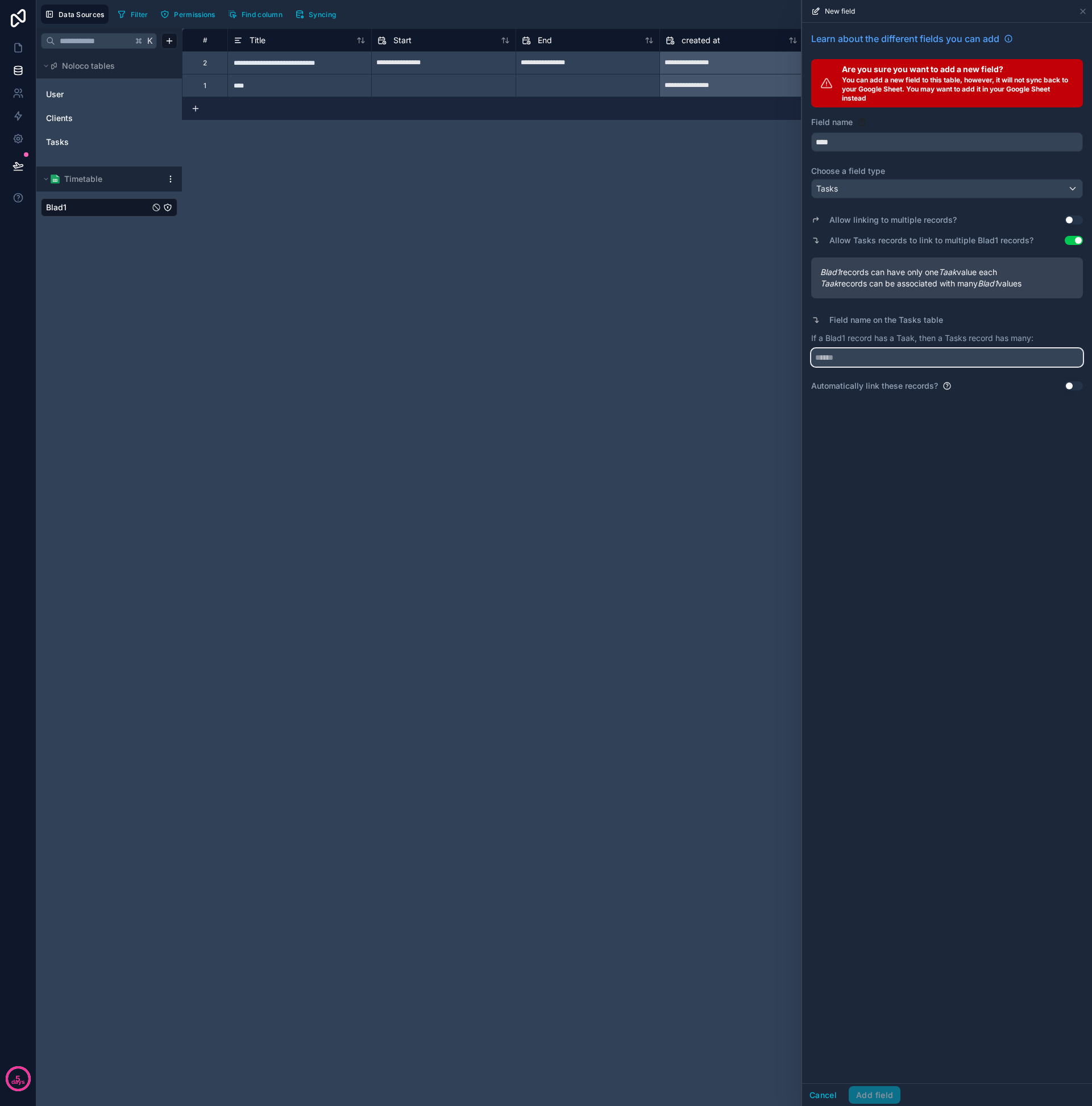
click at [894, 353] on input "text" at bounding box center [947, 358] width 272 height 18
type input "**********"
click at [1072, 387] on button "Use setting" at bounding box center [1074, 386] width 18 height 9
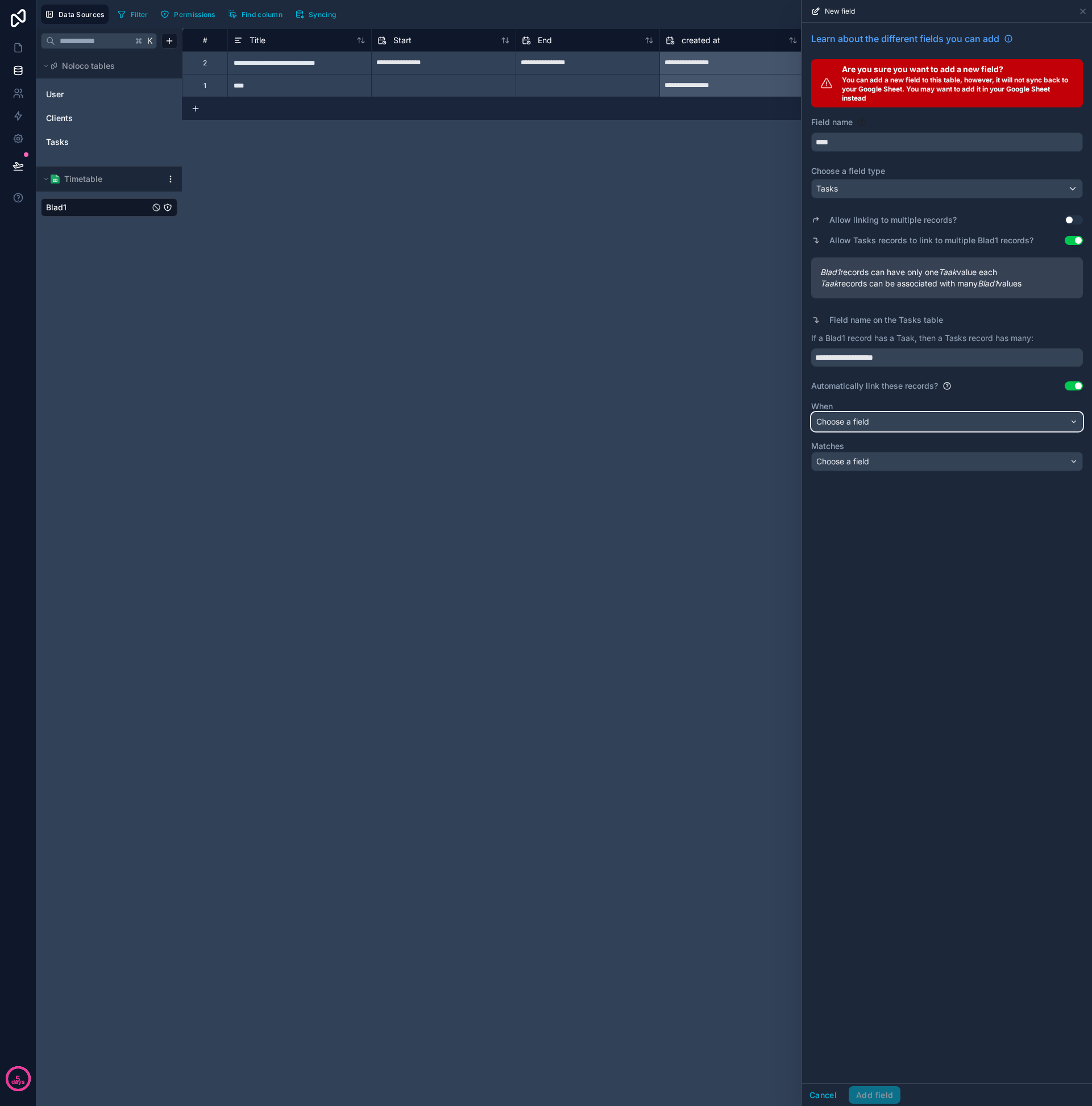
click at [1028, 416] on div "Choose a field" at bounding box center [947, 422] width 271 height 18
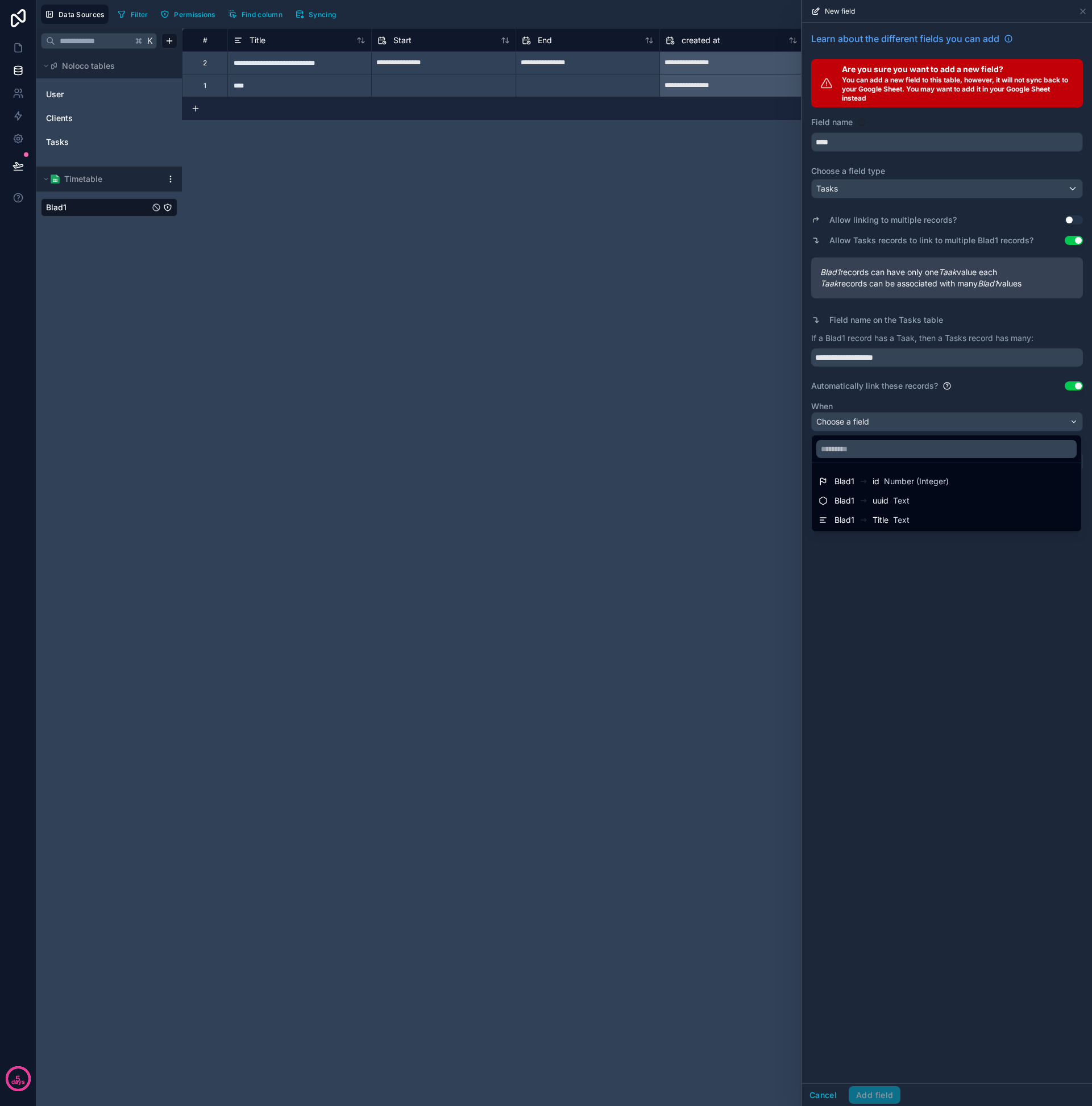
click at [947, 565] on div at bounding box center [947, 553] width 290 height 1106
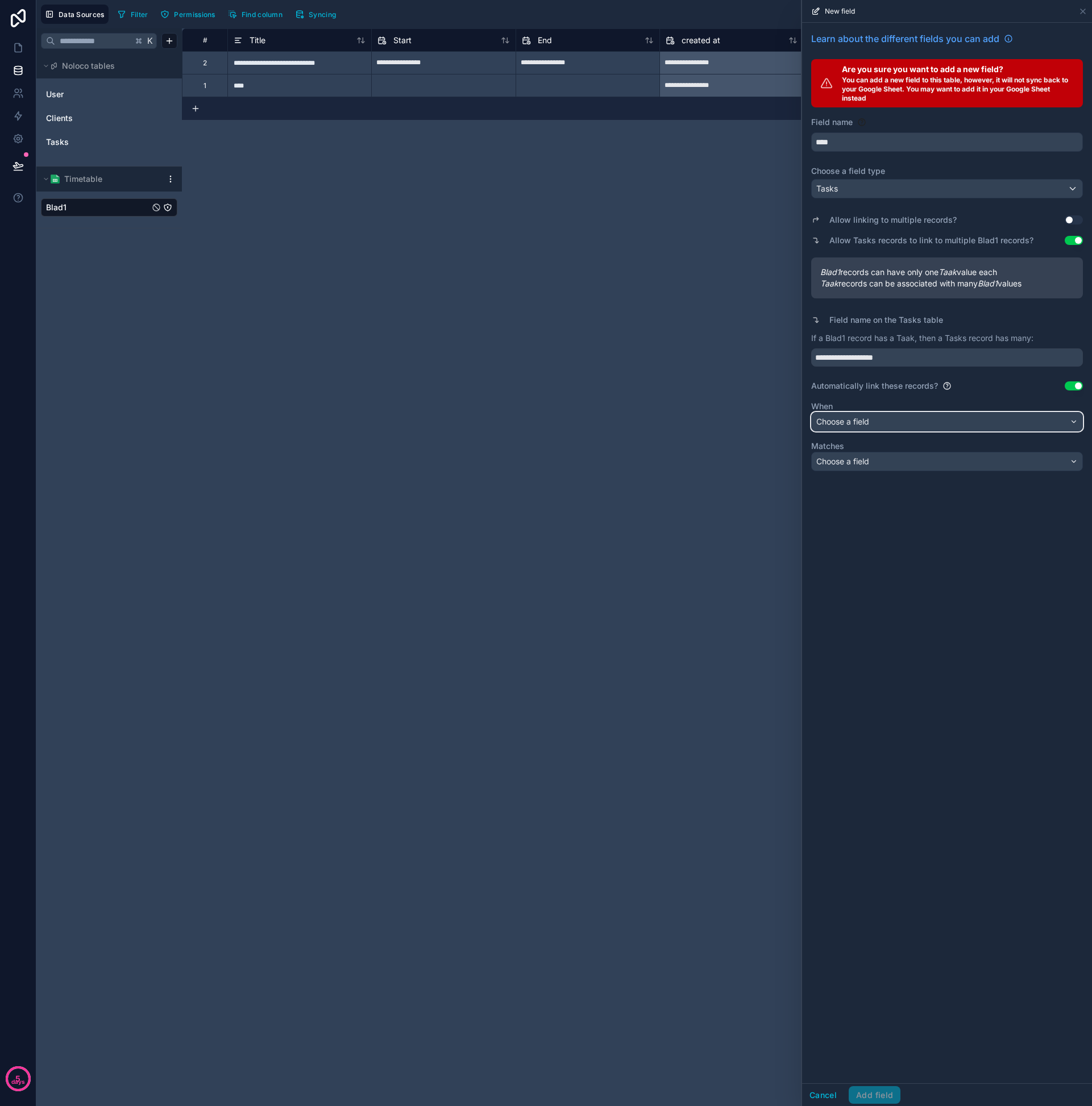
click at [951, 414] on div "Choose a field" at bounding box center [947, 422] width 271 height 18
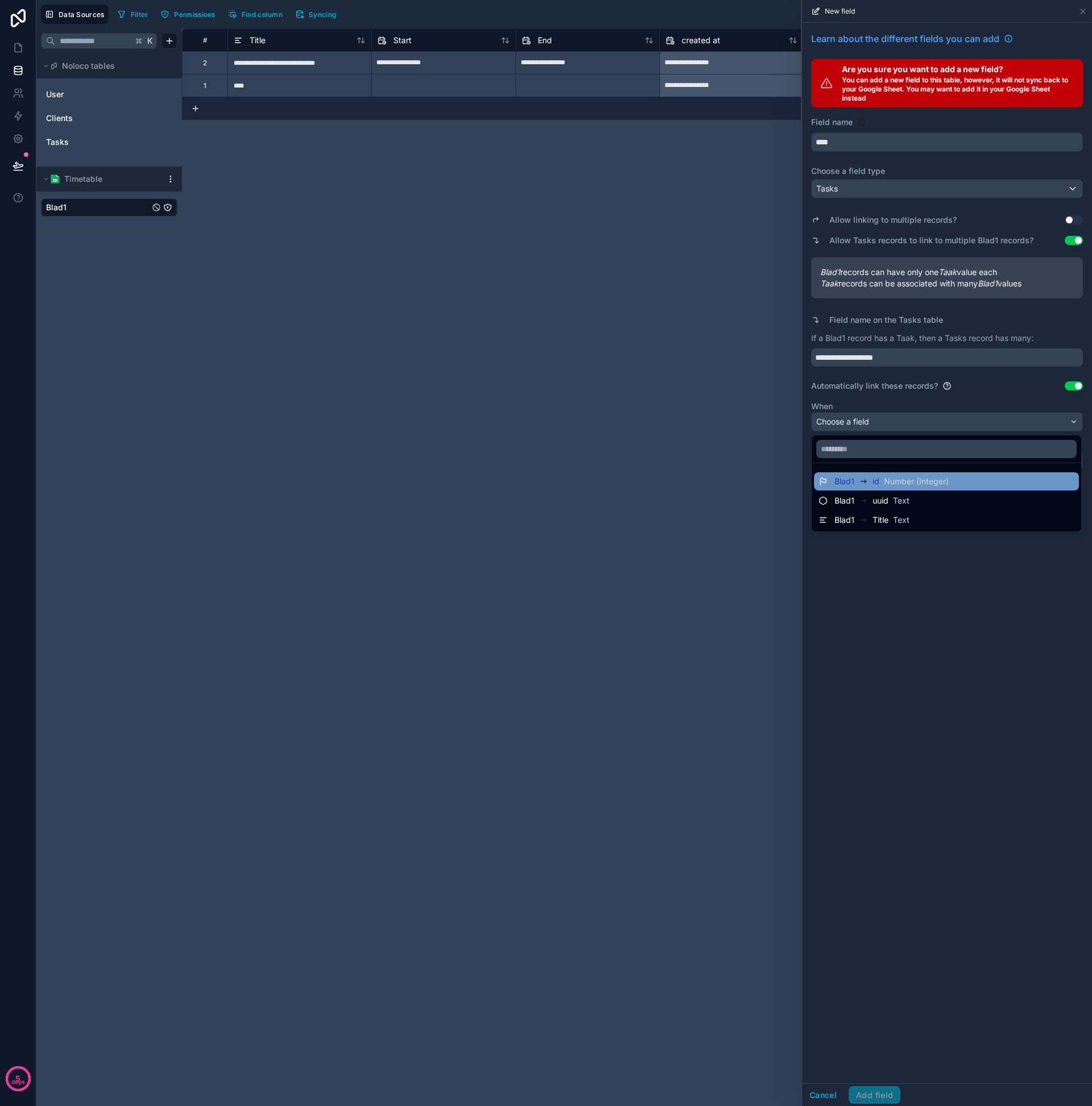
click at [925, 478] on span "Number (Integer)" at bounding box center [917, 481] width 65 height 11
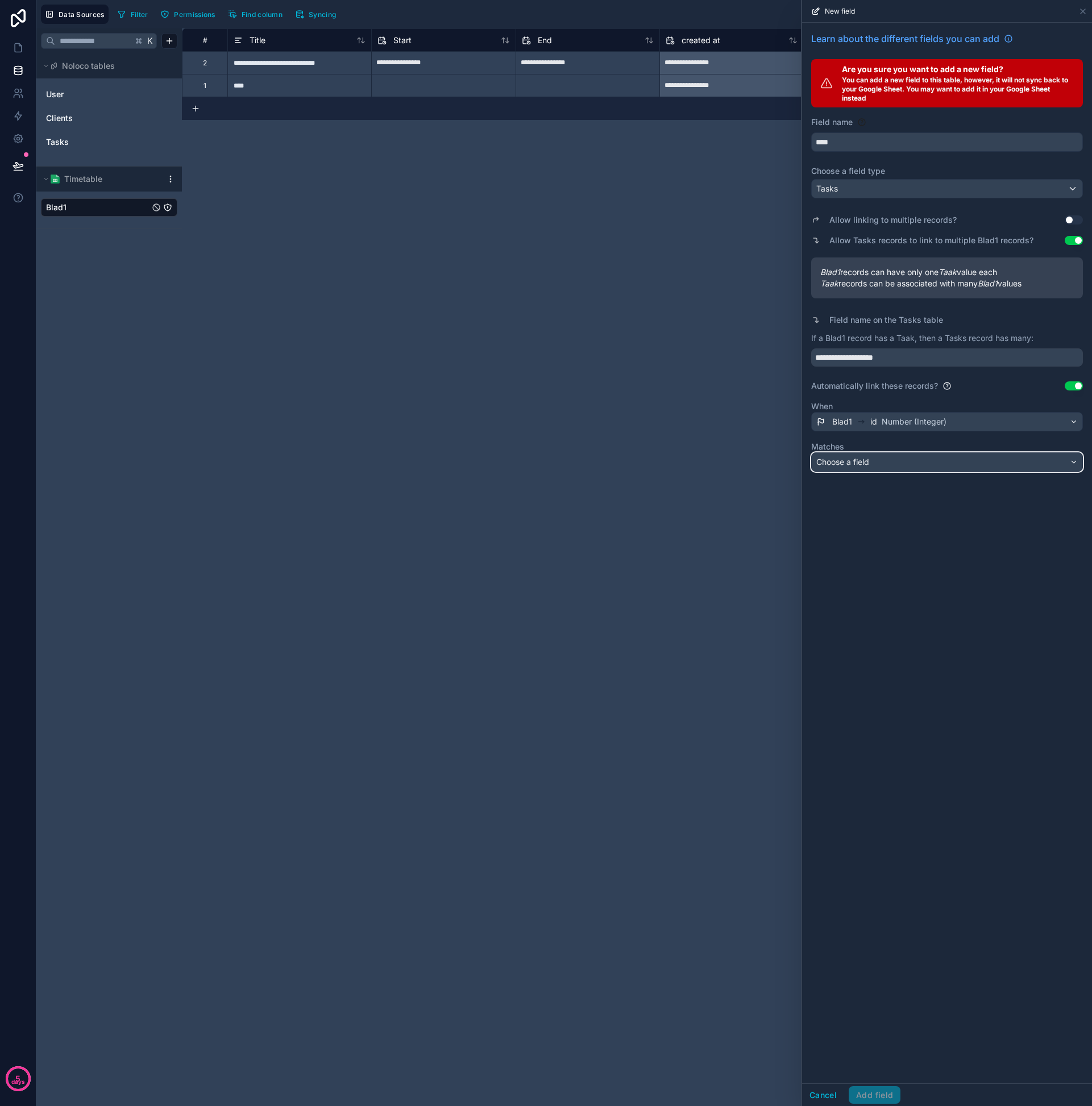
click at [918, 457] on div "Choose a field" at bounding box center [947, 462] width 271 height 18
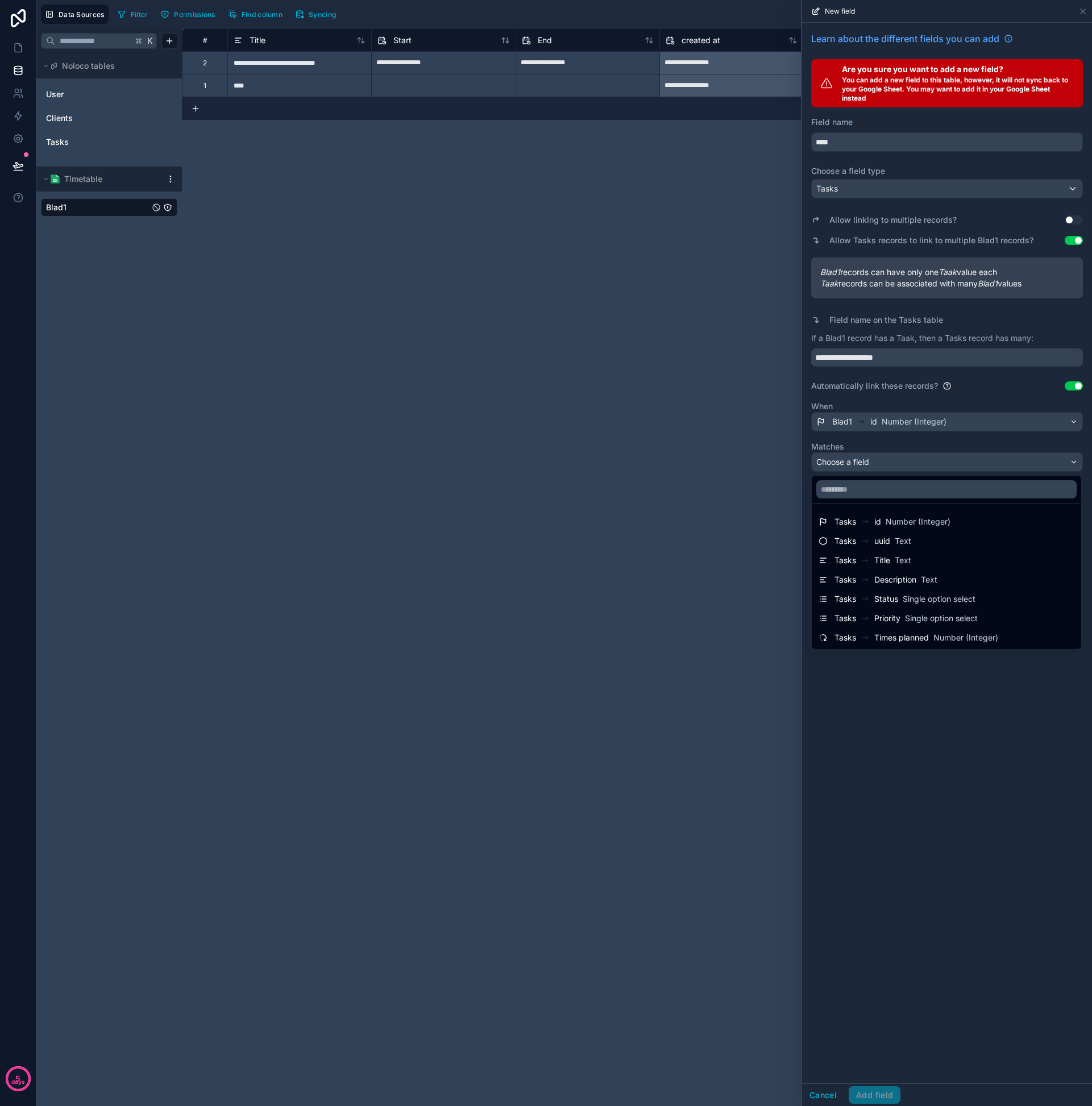
click at [921, 428] on div at bounding box center [947, 553] width 290 height 1106
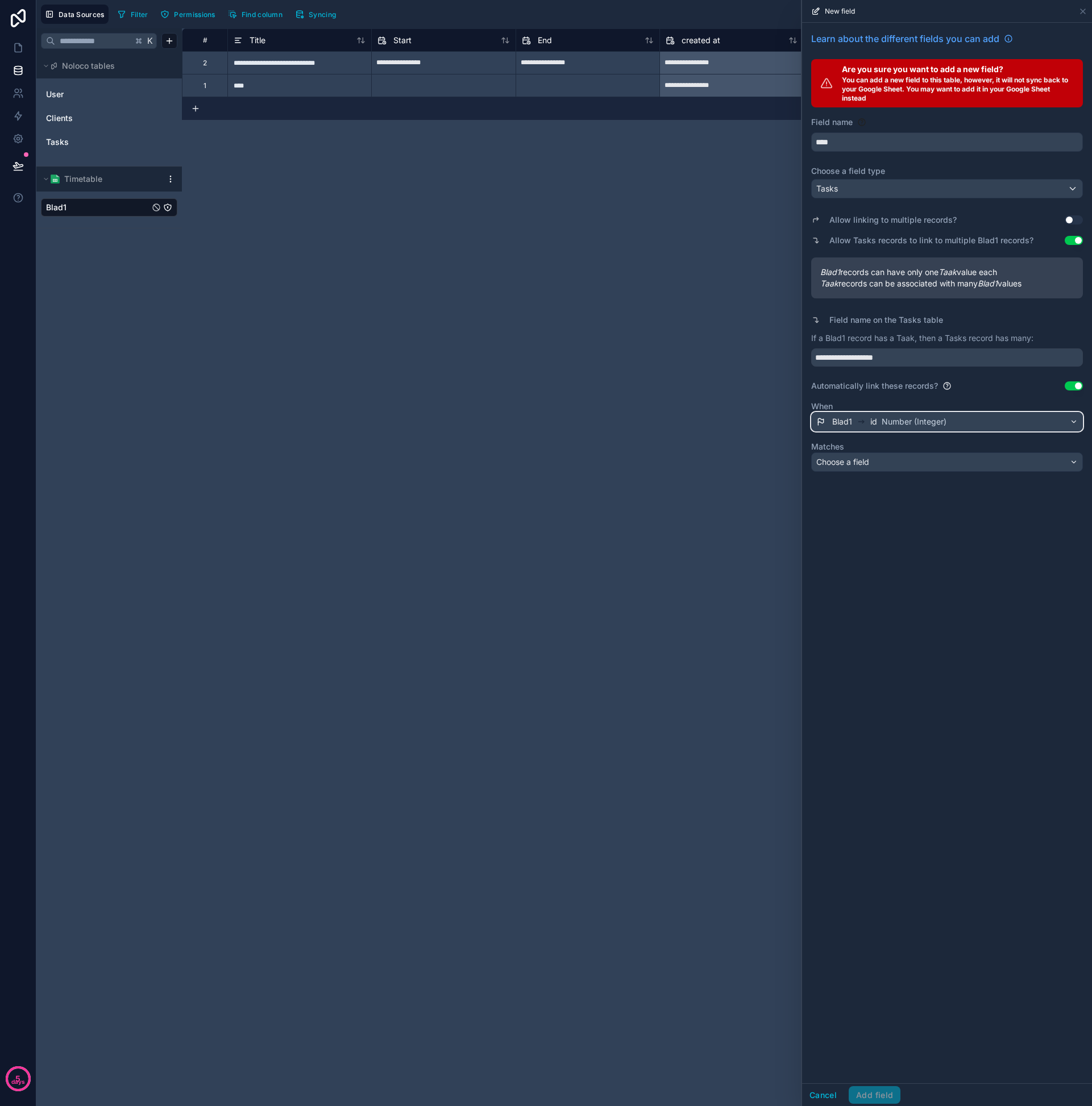
click at [921, 424] on span "Number (Integer)" at bounding box center [914, 422] width 65 height 11
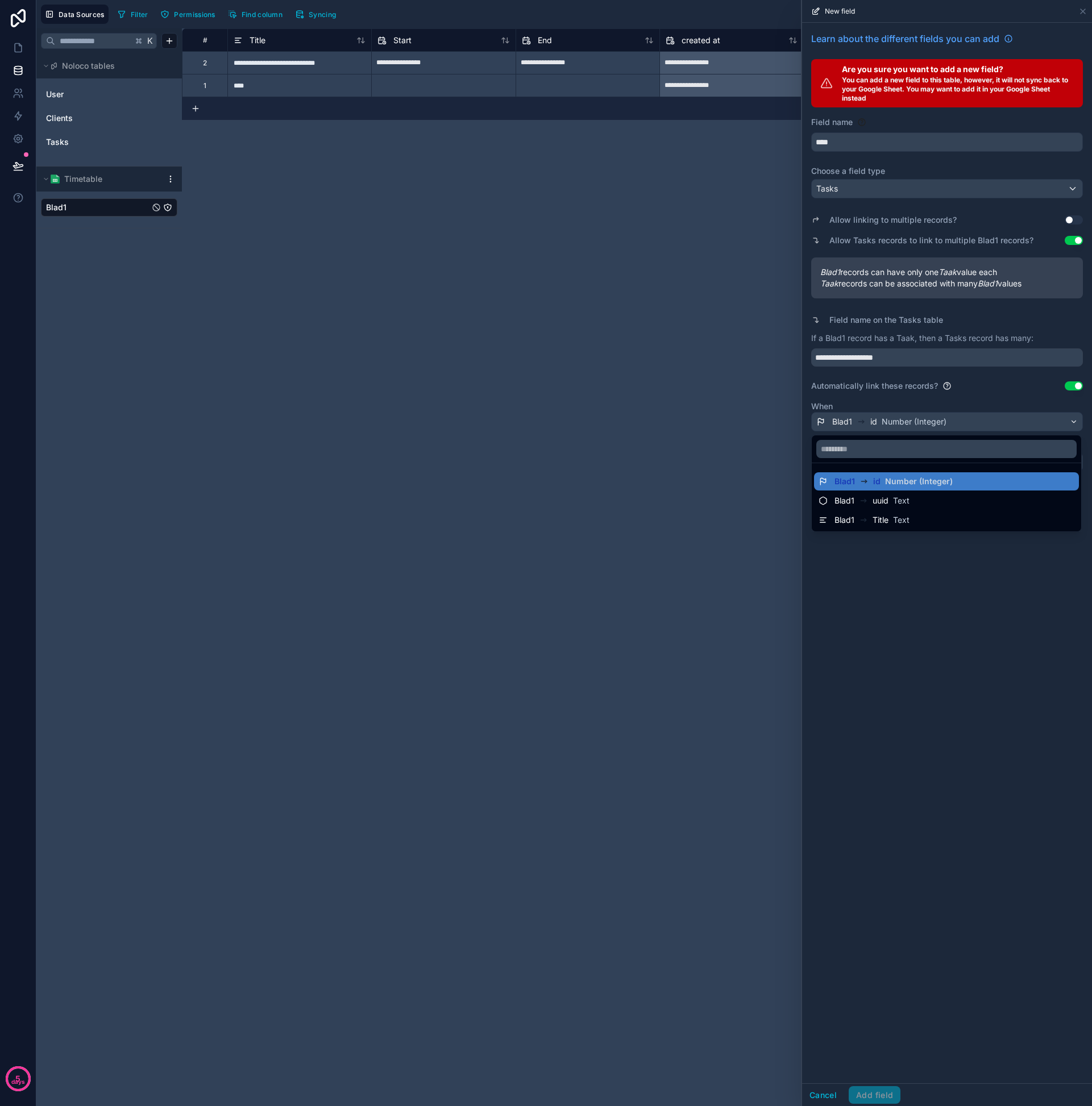
click at [929, 413] on div at bounding box center [947, 553] width 290 height 1106
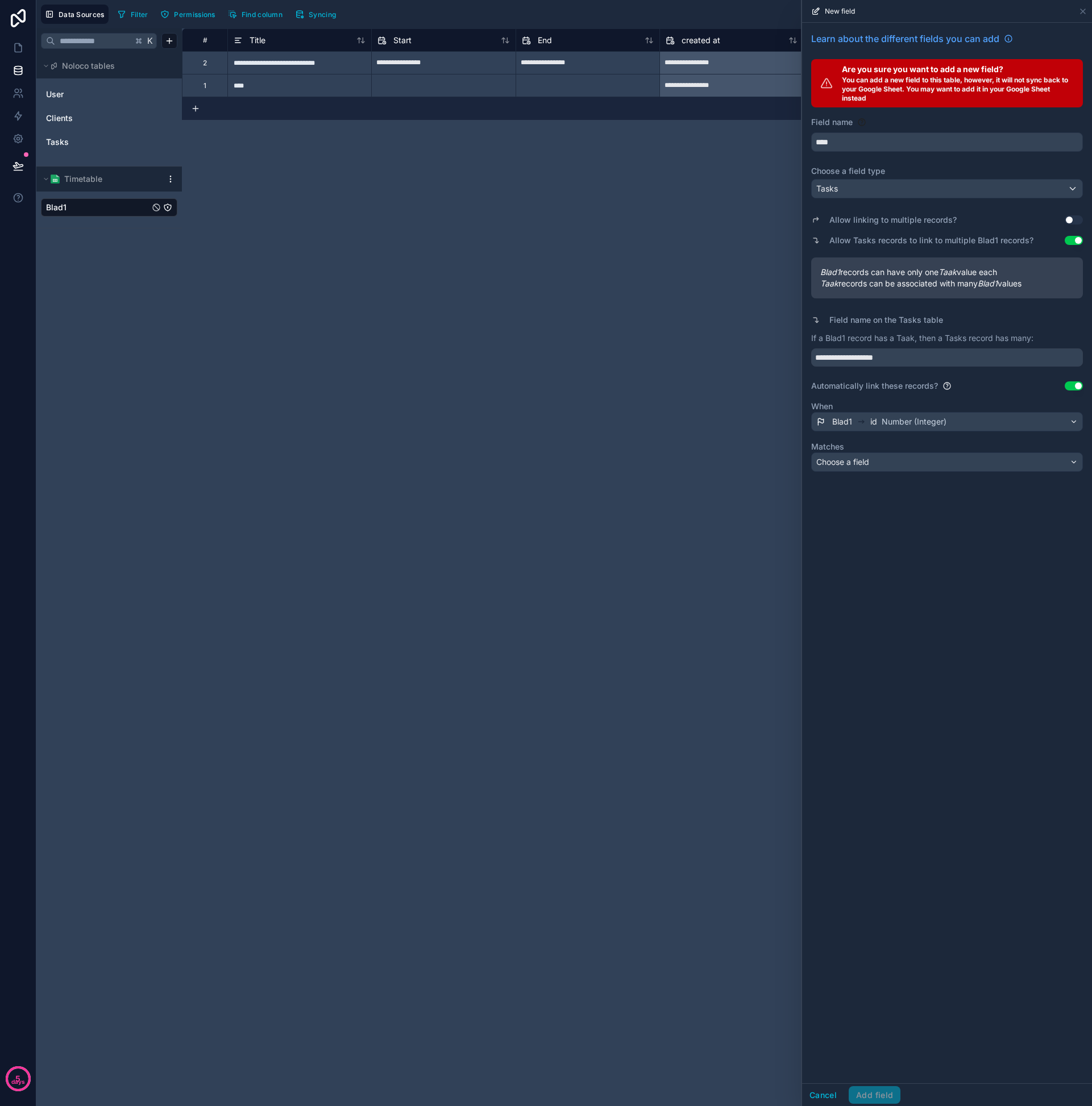
click at [1068, 388] on button "Use setting" at bounding box center [1074, 386] width 18 height 9
click at [886, 1092] on button "Add field" at bounding box center [874, 1095] width 52 height 18
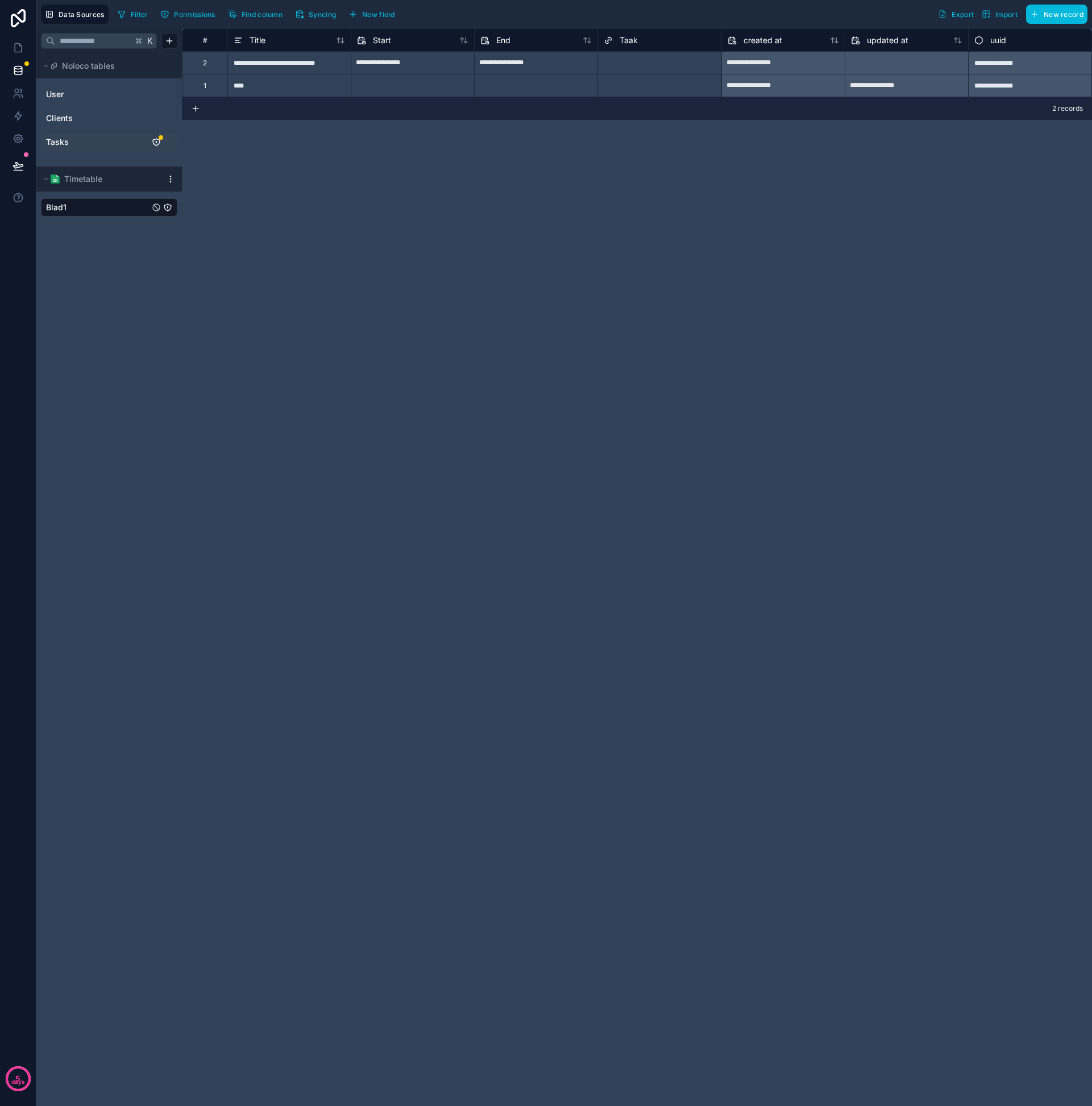
click at [68, 144] on link "Tasks" at bounding box center [92, 142] width 92 height 11
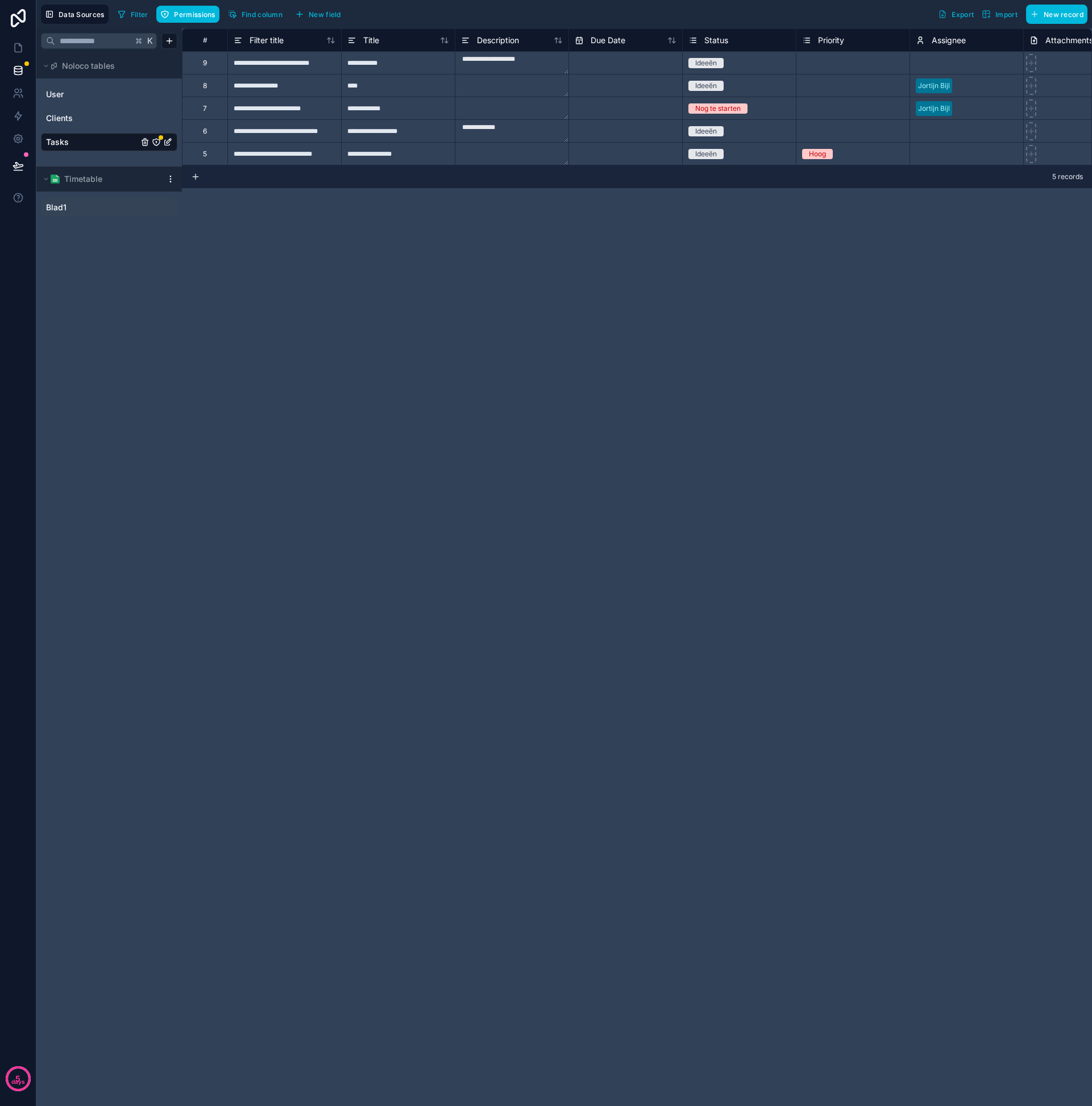
click at [156, 143] on icon "Tasks" at bounding box center [157, 142] width 9 height 9
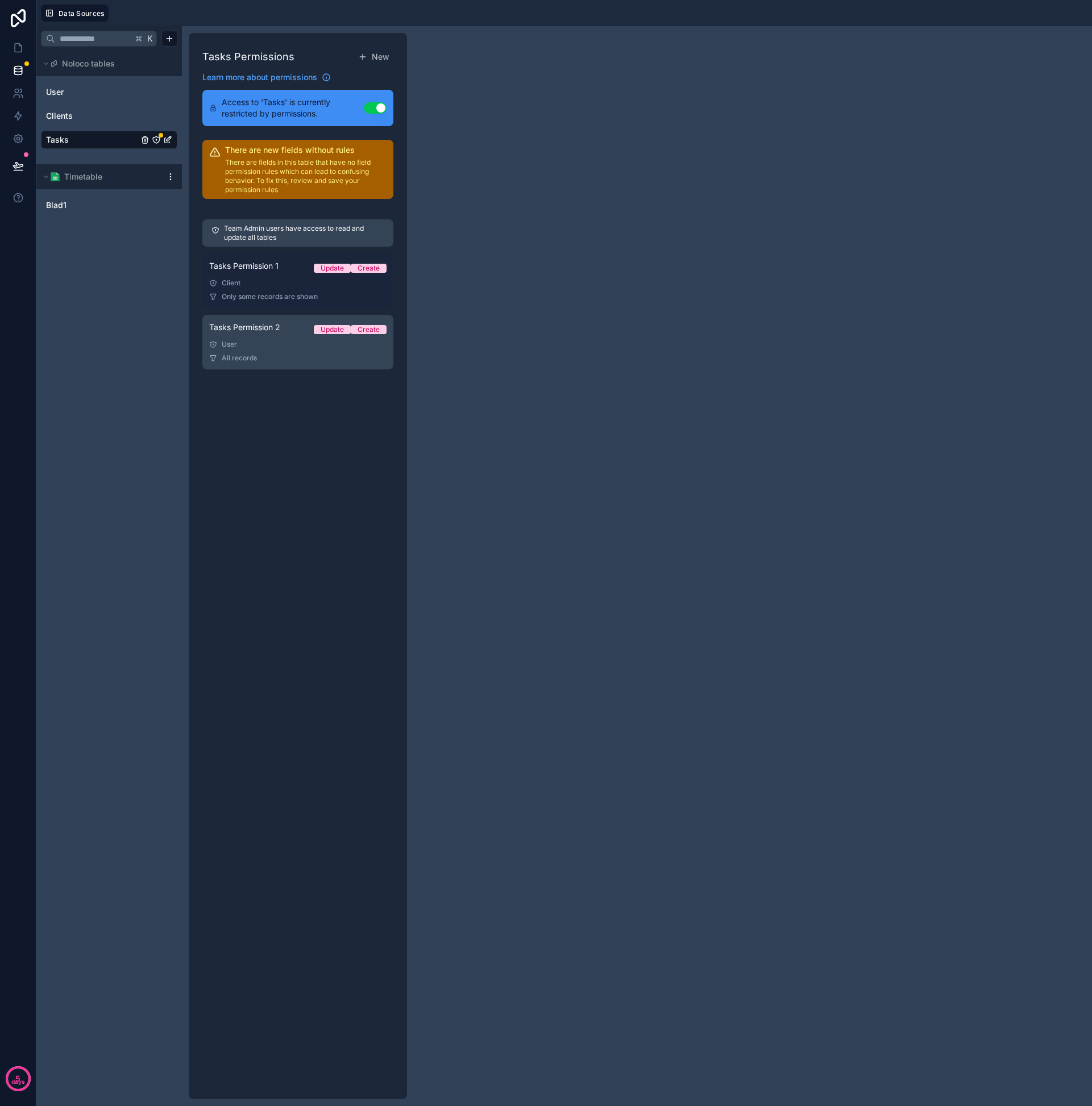
click at [295, 293] on span "Only some records are shown" at bounding box center [269, 297] width 96 height 9
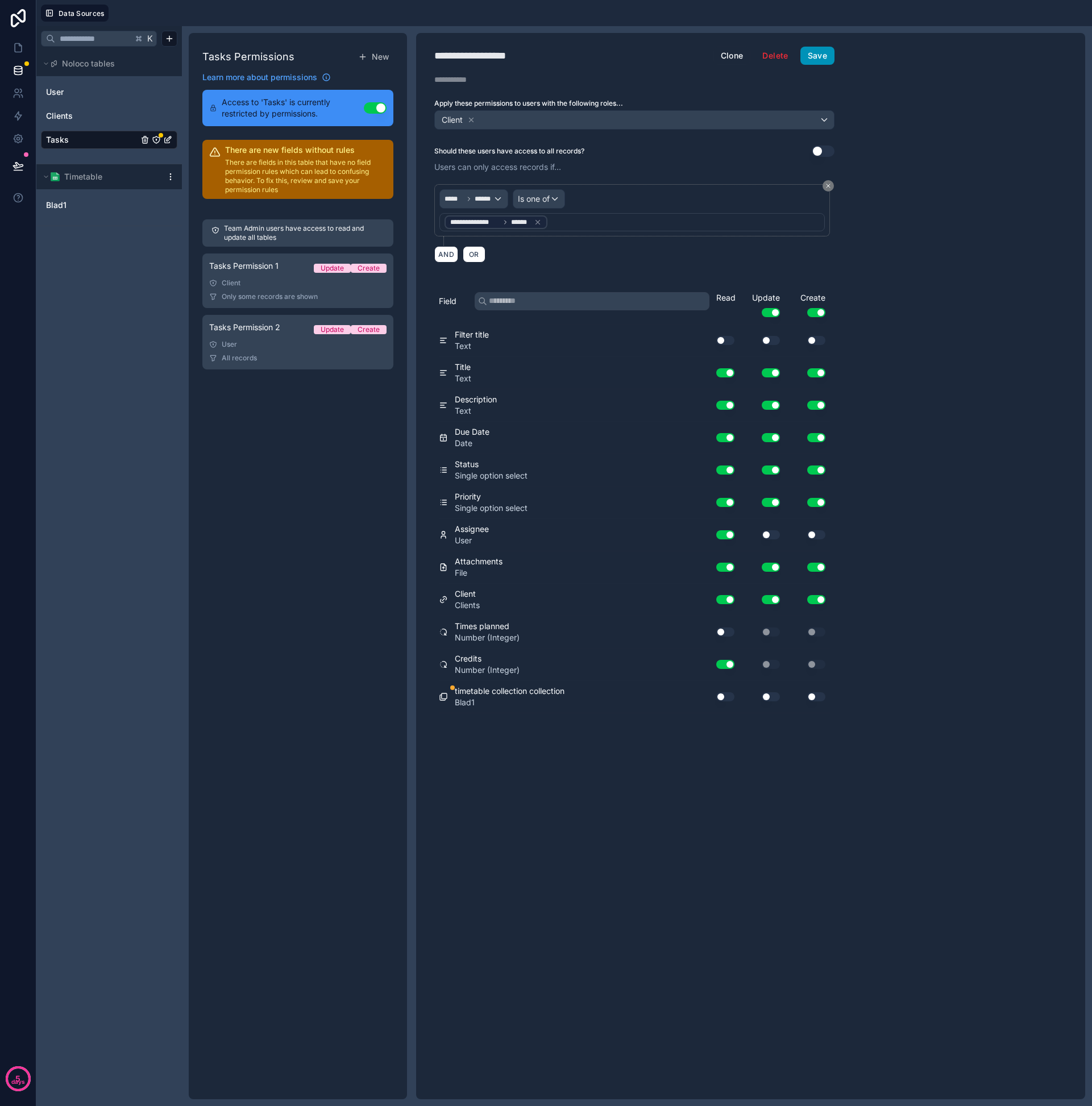
click at [820, 54] on button "Save" at bounding box center [817, 56] width 34 height 18
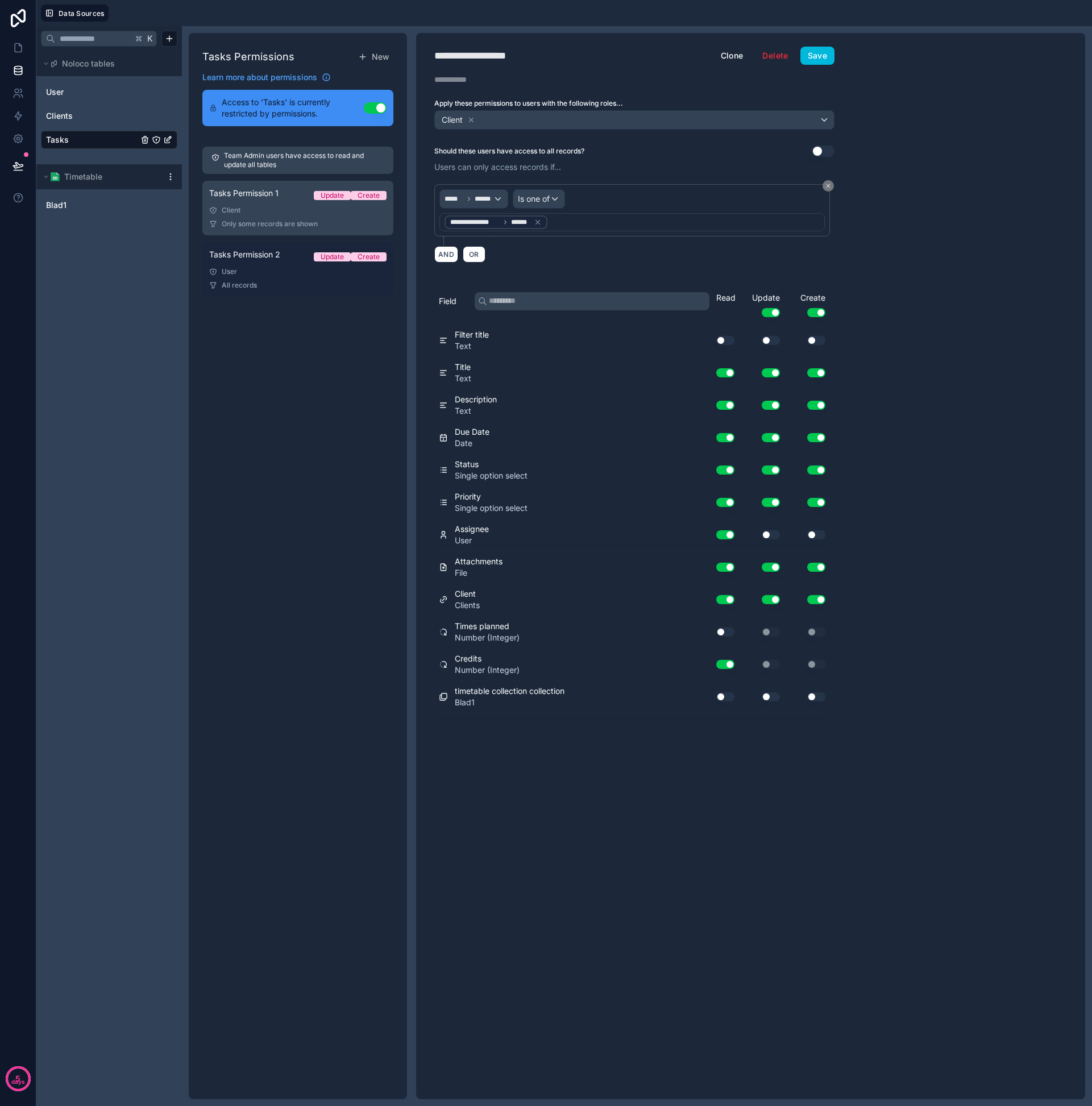
click at [297, 269] on div "User" at bounding box center [297, 272] width 177 height 9
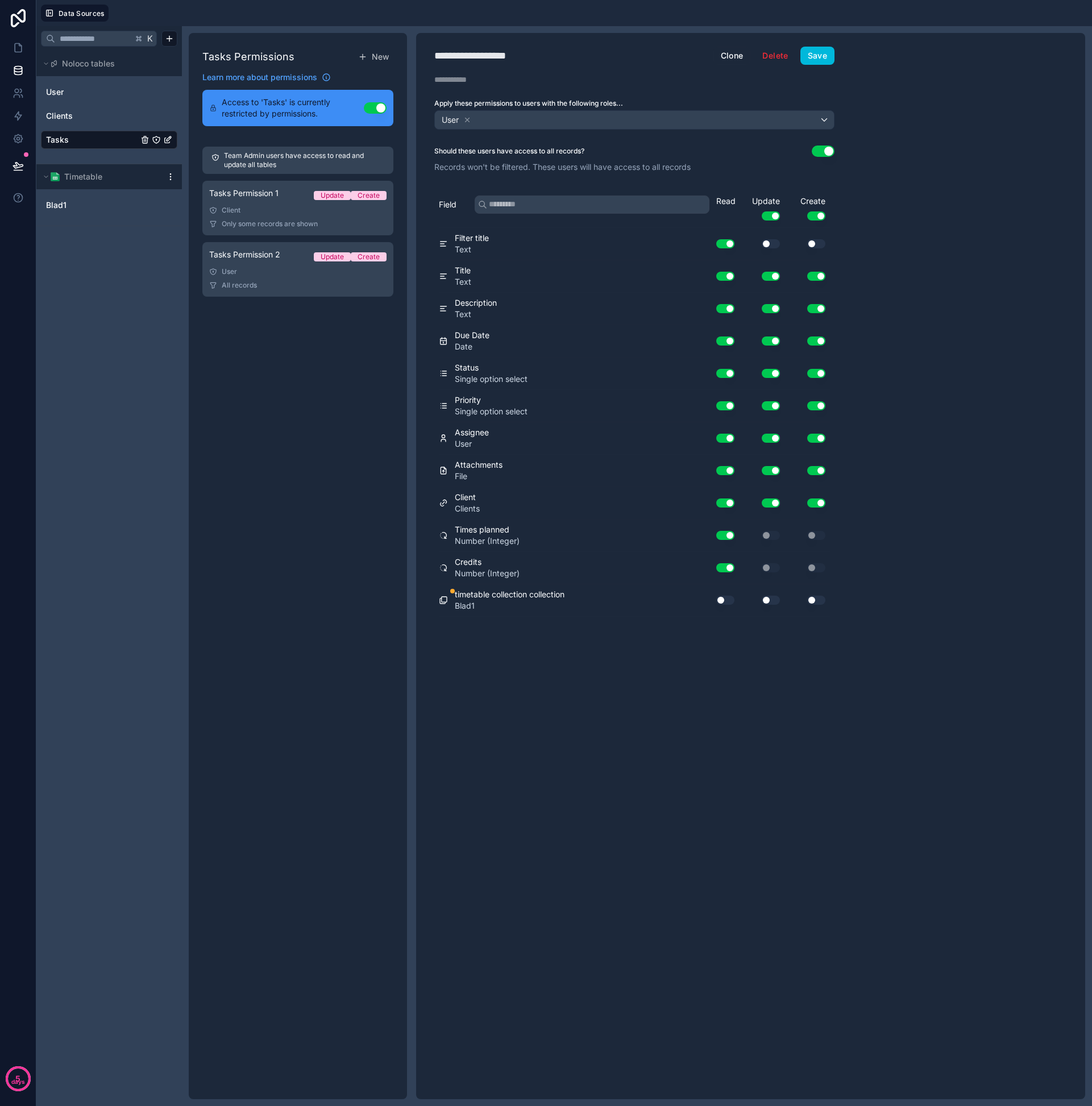
drag, startPoint x: 721, startPoint y: 601, endPoint x: 728, endPoint y: 605, distance: 8.1
click at [721, 601] on button "Use setting" at bounding box center [726, 600] width 18 height 9
click at [828, 56] on button "Save" at bounding box center [817, 56] width 34 height 18
click at [89, 205] on link "Blad1" at bounding box center [98, 205] width 104 height 11
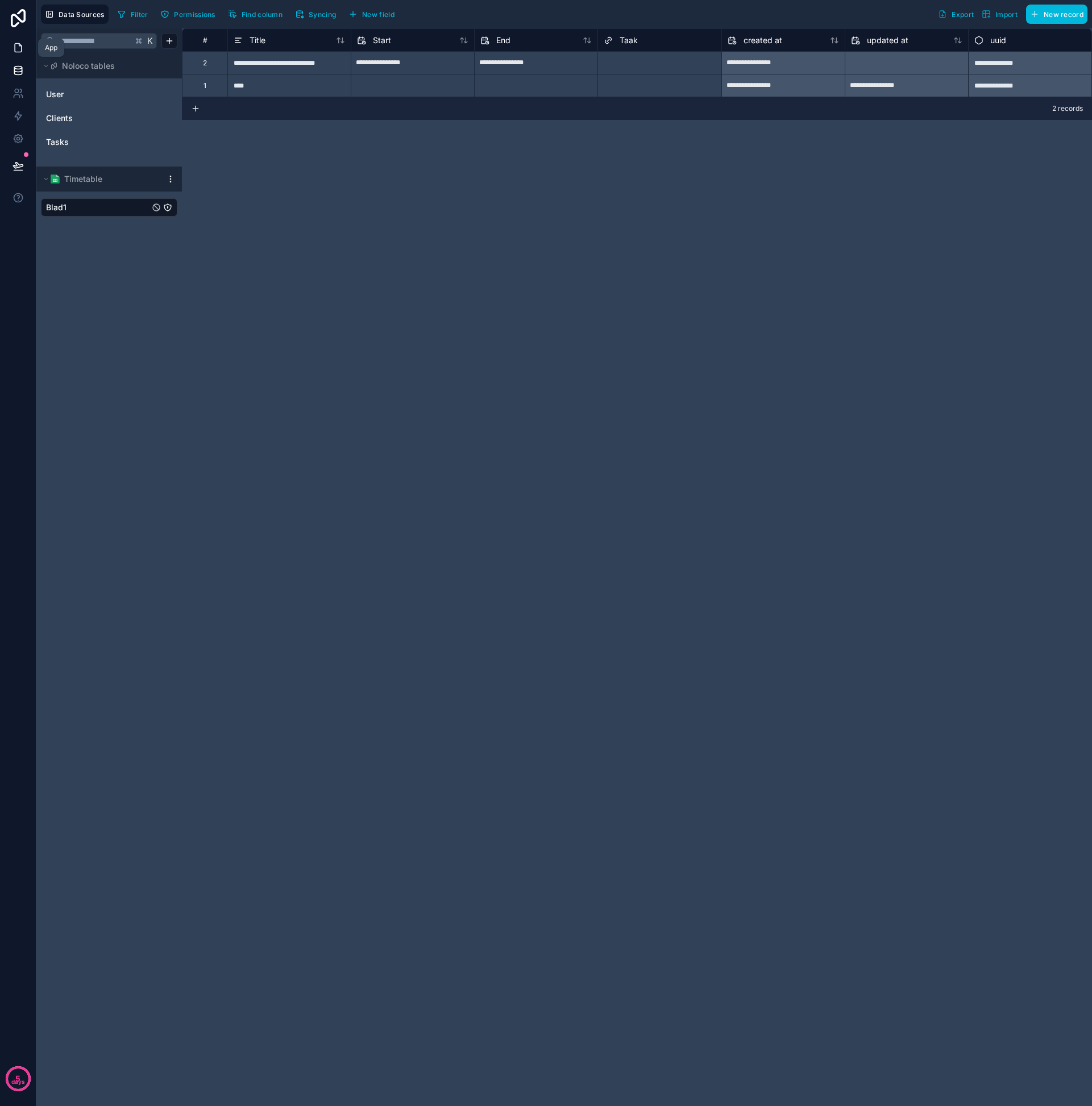
click at [15, 46] on icon at bounding box center [18, 48] width 7 height 9
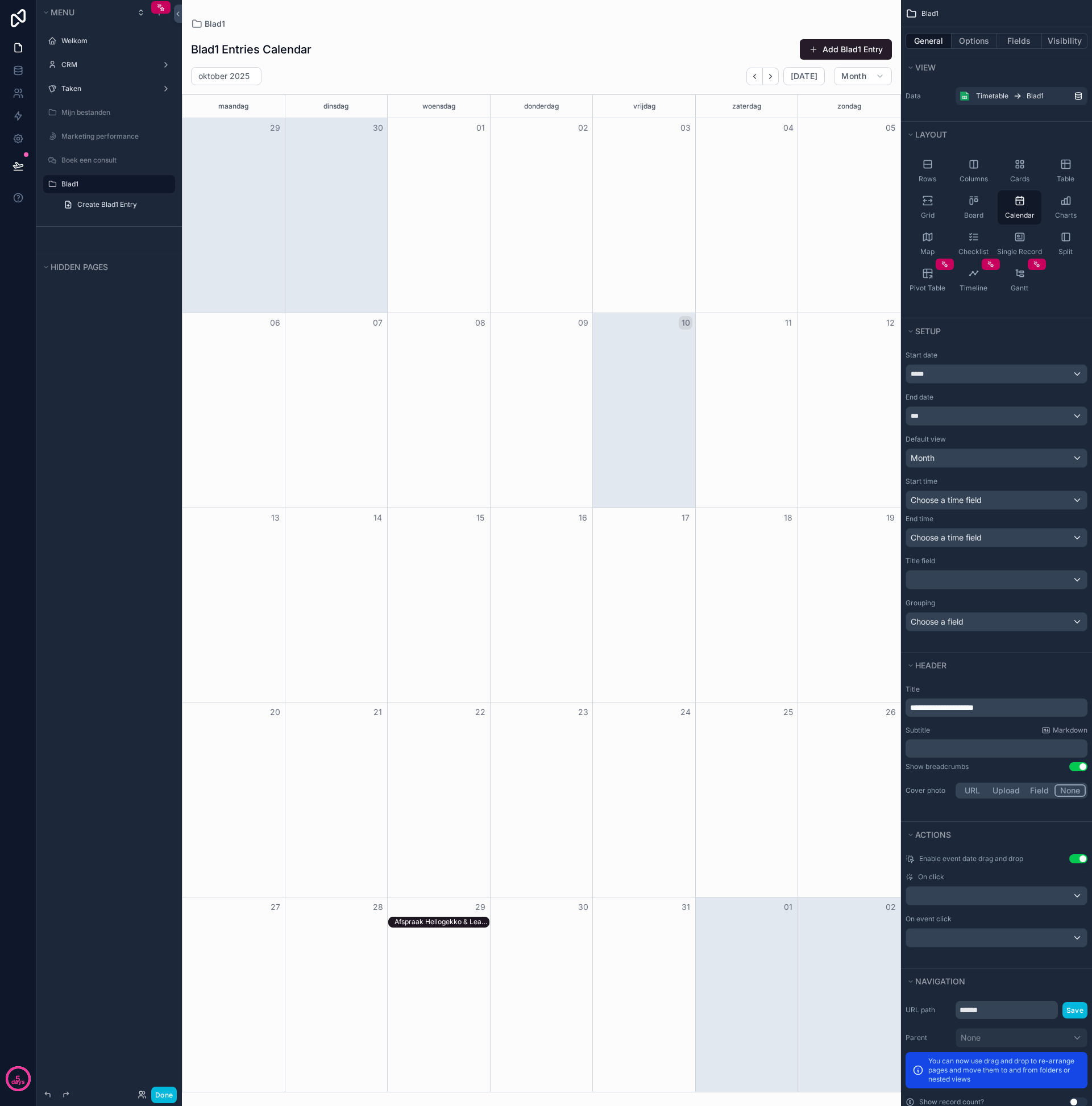
click at [98, 187] on label "Blad1" at bounding box center [115, 184] width 107 height 9
click at [0, 0] on icon "scrollable content" at bounding box center [0, 0] width 0 height 0
click at [211, 199] on span "Remove" at bounding box center [217, 199] width 30 height 11
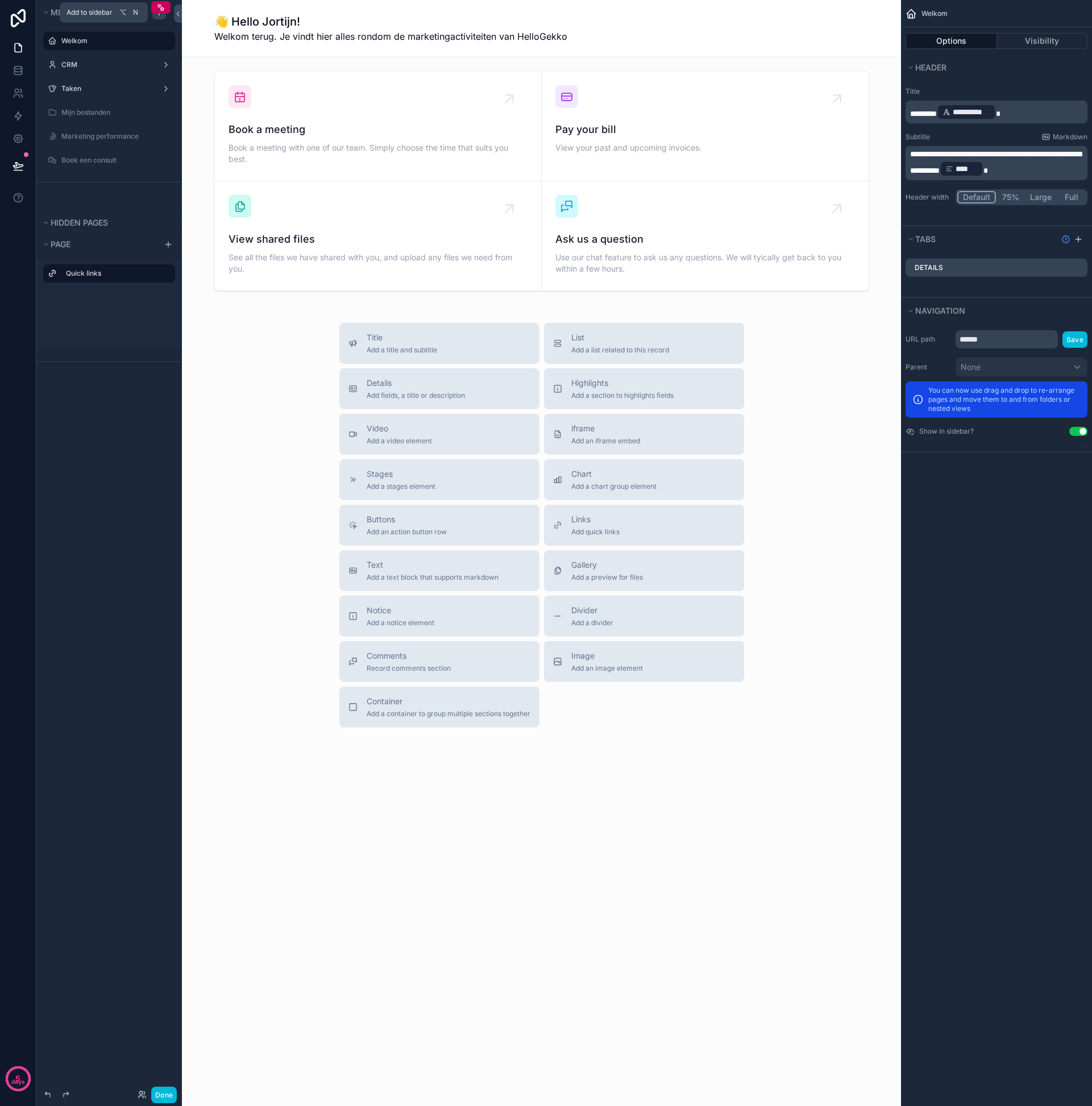
click at [159, 15] on icon "scrollable content" at bounding box center [159, 13] width 9 height 9
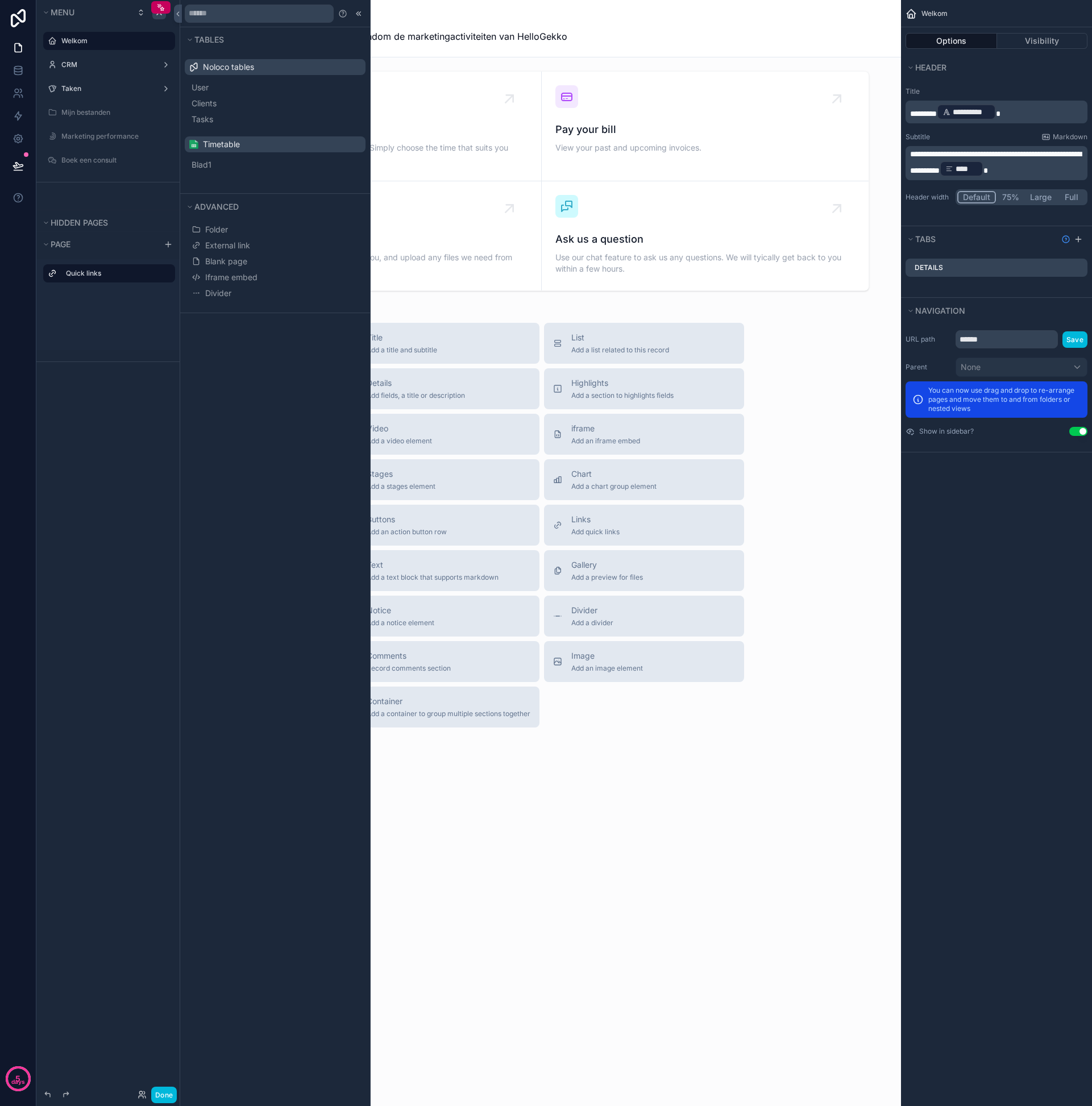
click at [226, 144] on span "Timetable" at bounding box center [221, 145] width 37 height 11
click at [210, 161] on span "Blad1" at bounding box center [201, 165] width 20 height 11
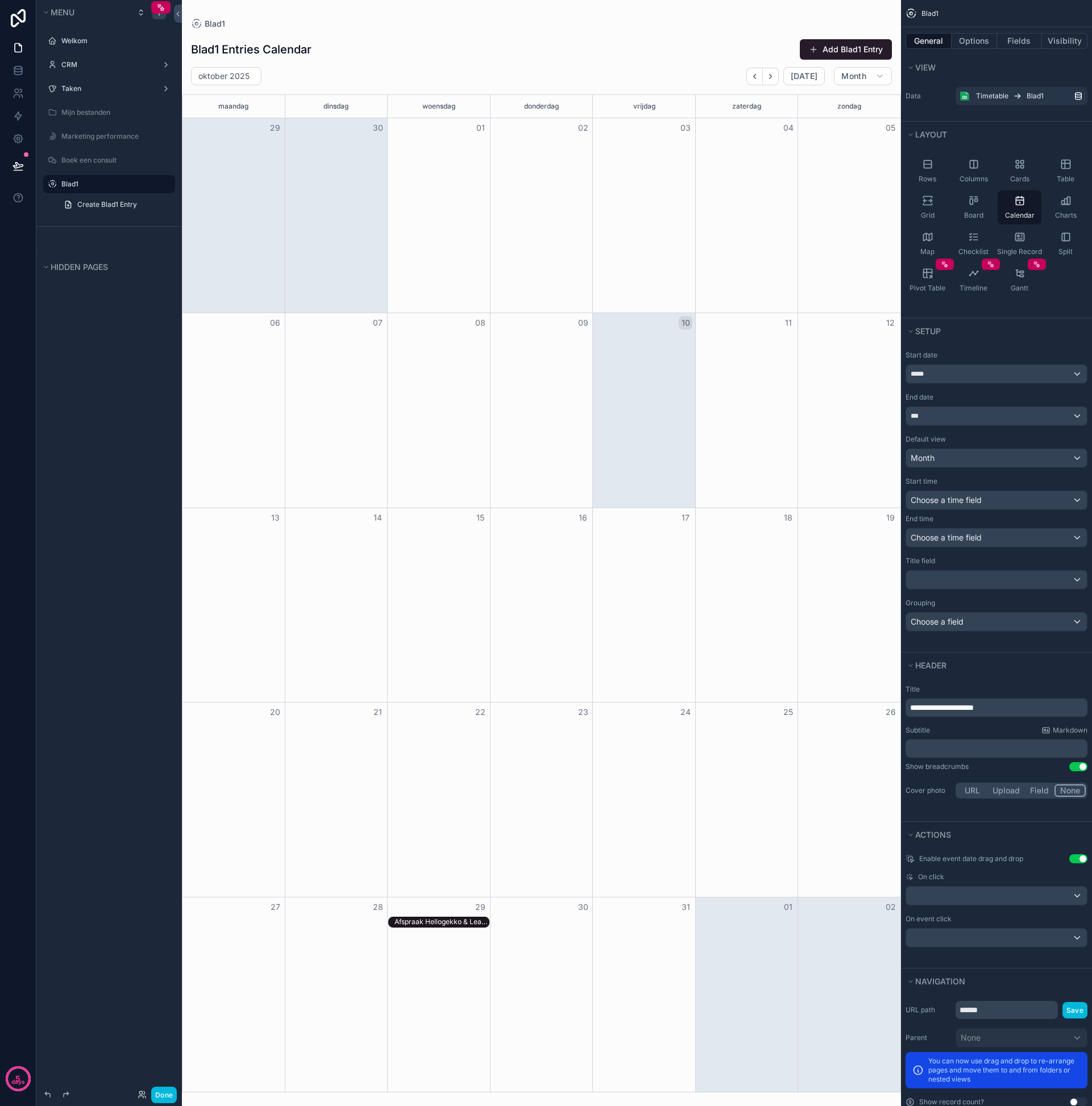
click at [86, 182] on label "Blad1" at bounding box center [115, 184] width 107 height 9
click at [1005, 1015] on input "******" at bounding box center [1007, 1010] width 103 height 18
type input "**********"
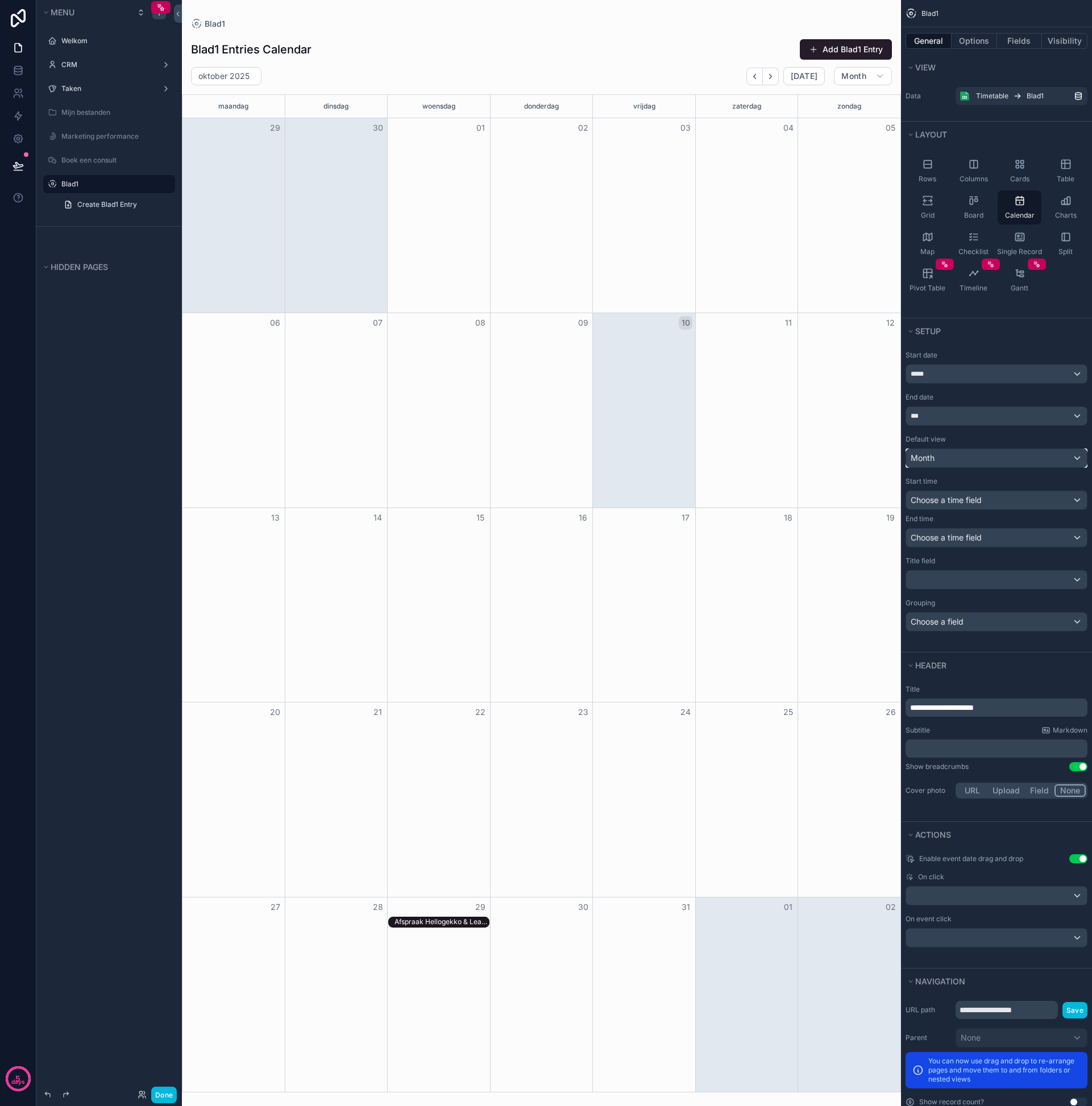
click at [973, 449] on button "Month" at bounding box center [996, 458] width 182 height 19
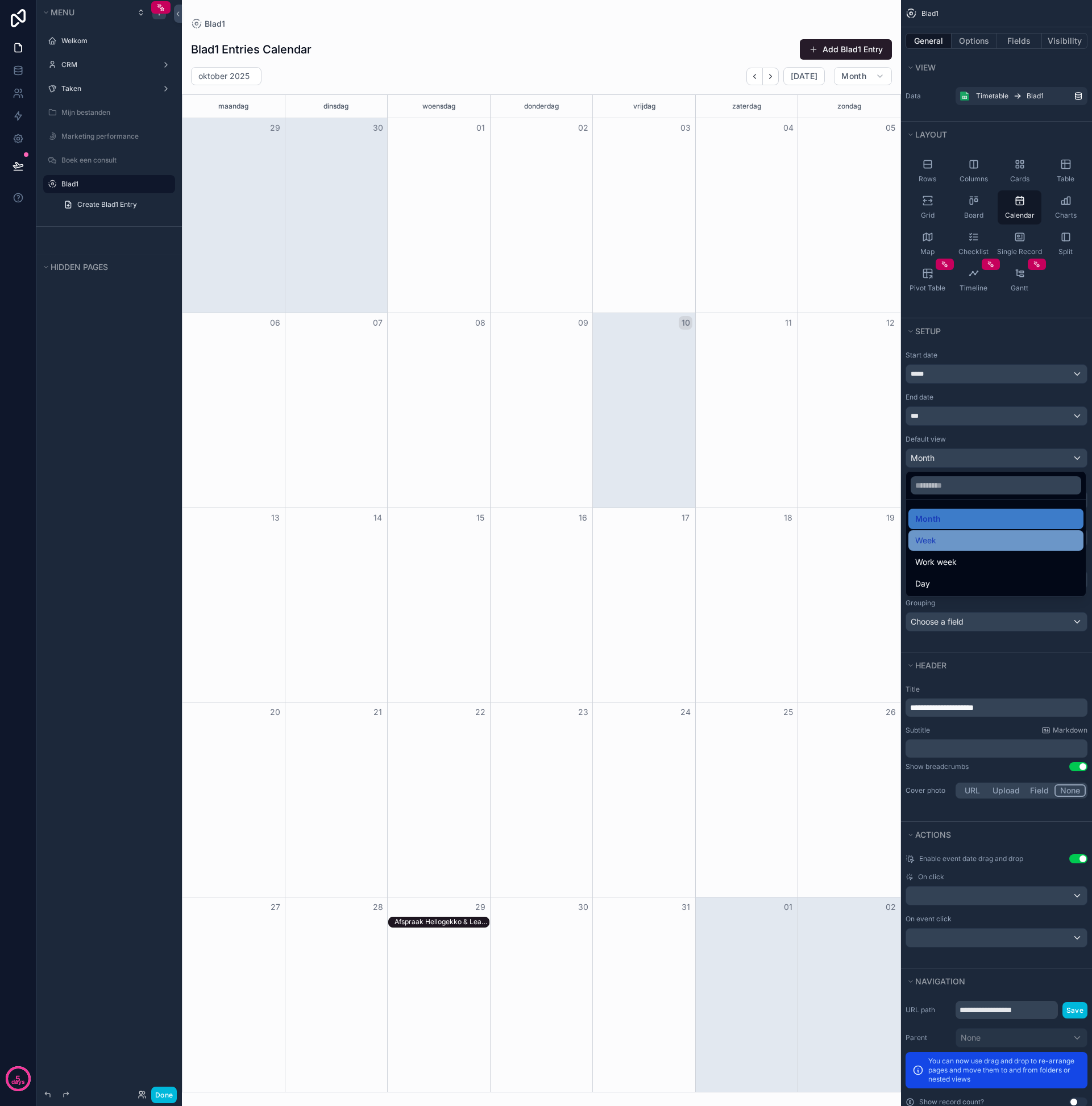
click at [938, 536] on div "Week" at bounding box center [996, 540] width 161 height 14
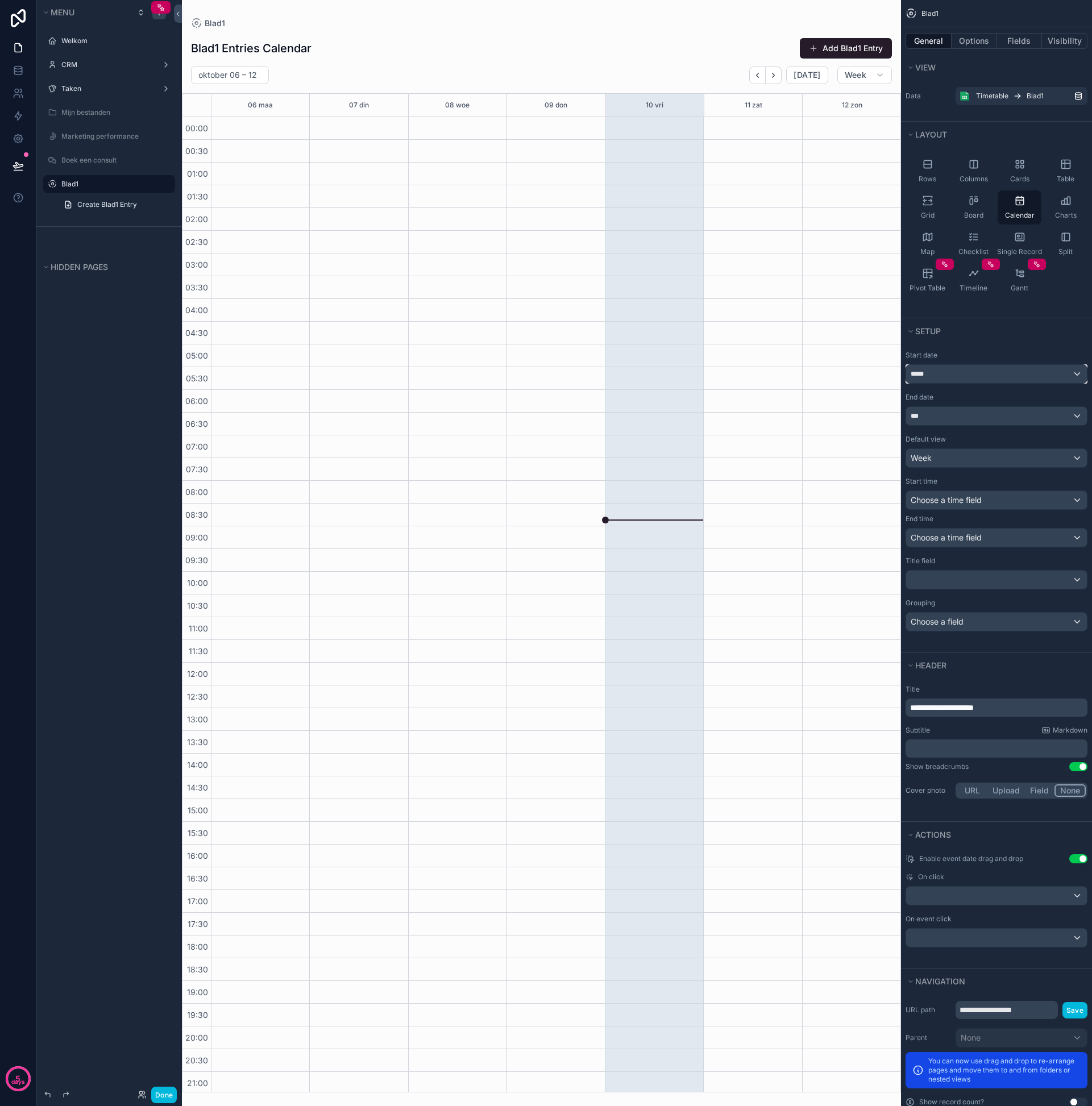
click at [957, 376] on div "*****" at bounding box center [996, 374] width 181 height 18
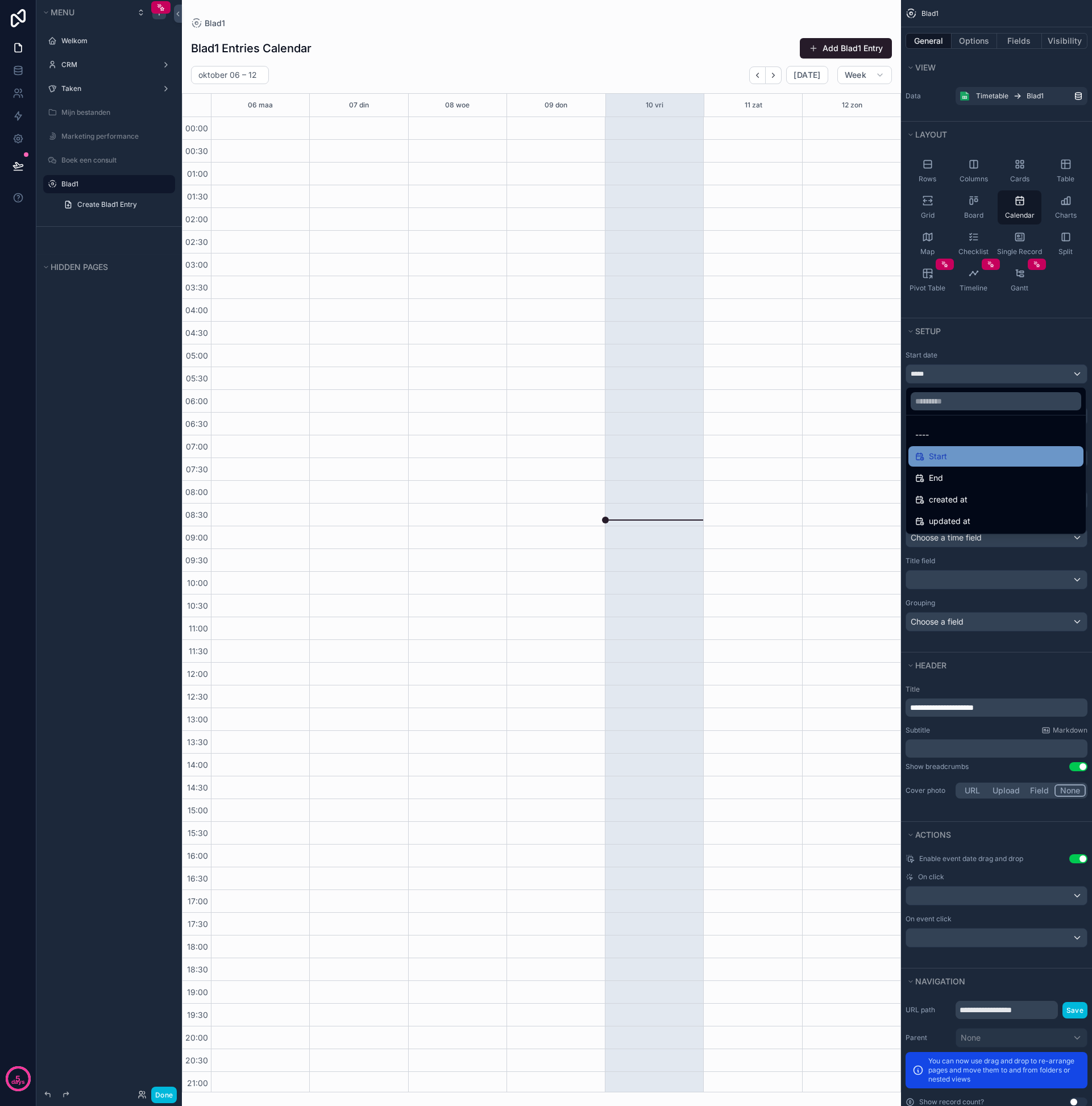
click at [966, 453] on div "Start" at bounding box center [996, 457] width 161 height 14
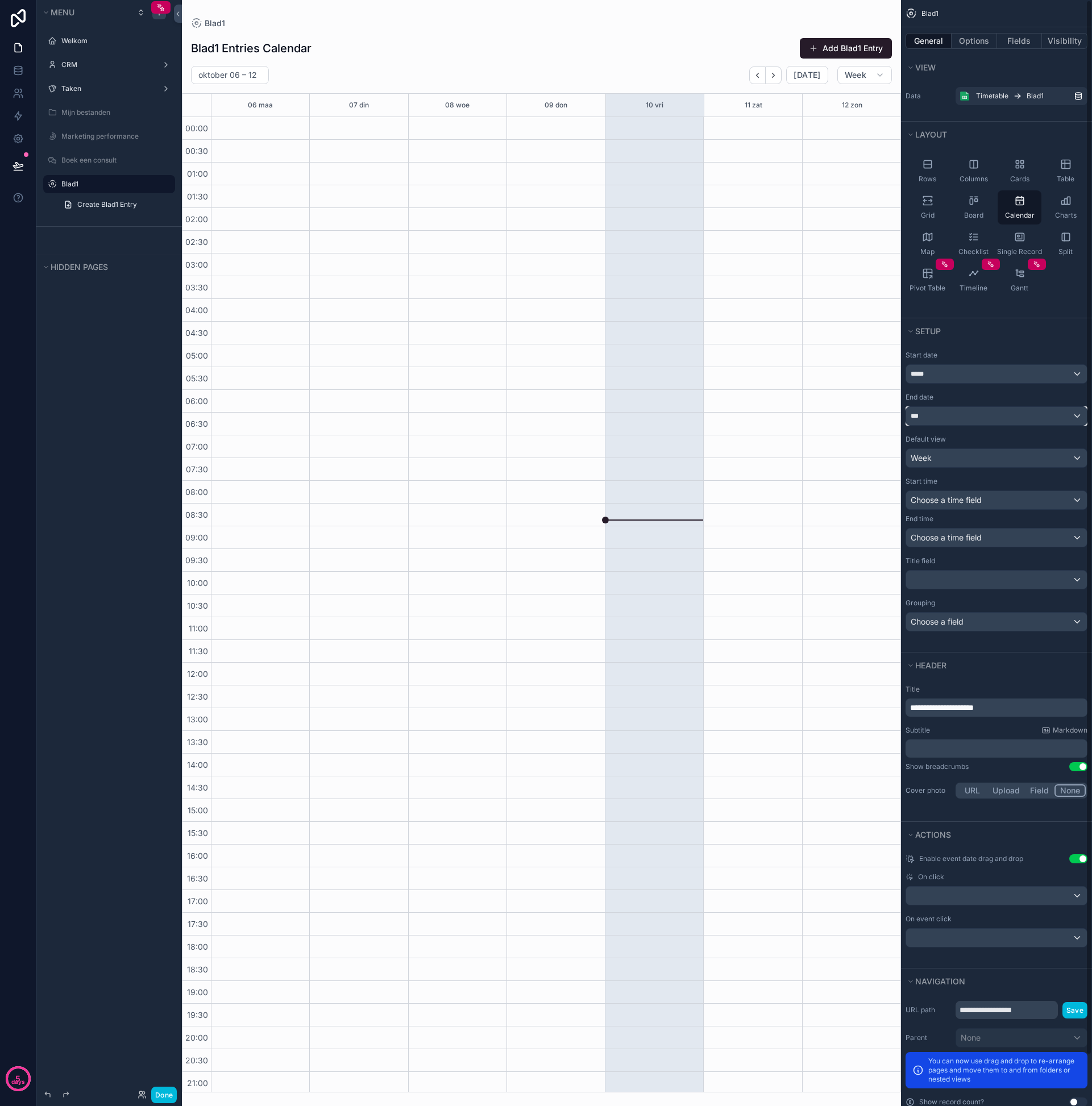
click at [962, 420] on div "***" at bounding box center [996, 416] width 181 height 18
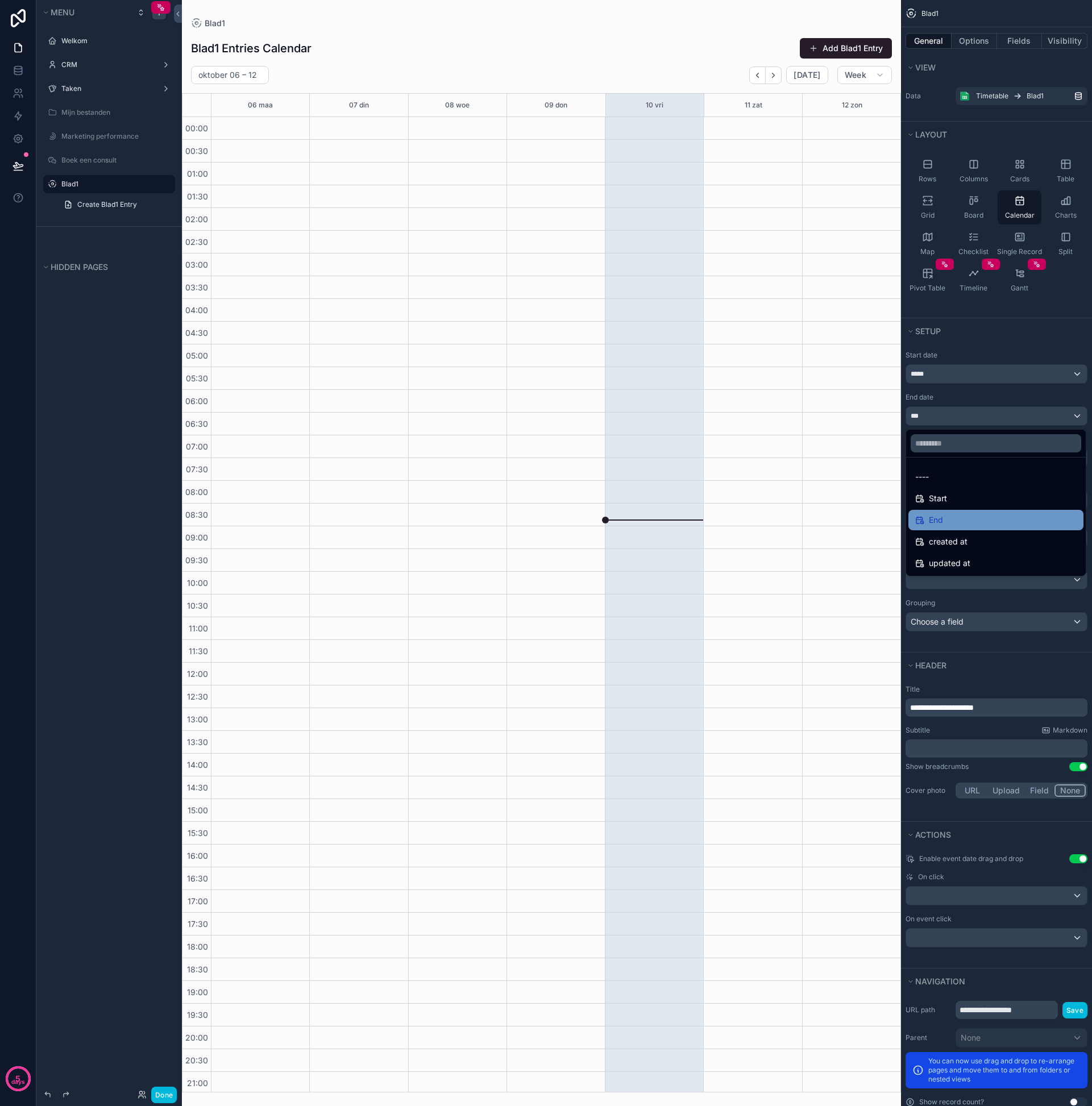
click at [935, 511] on div "End" at bounding box center [996, 520] width 175 height 21
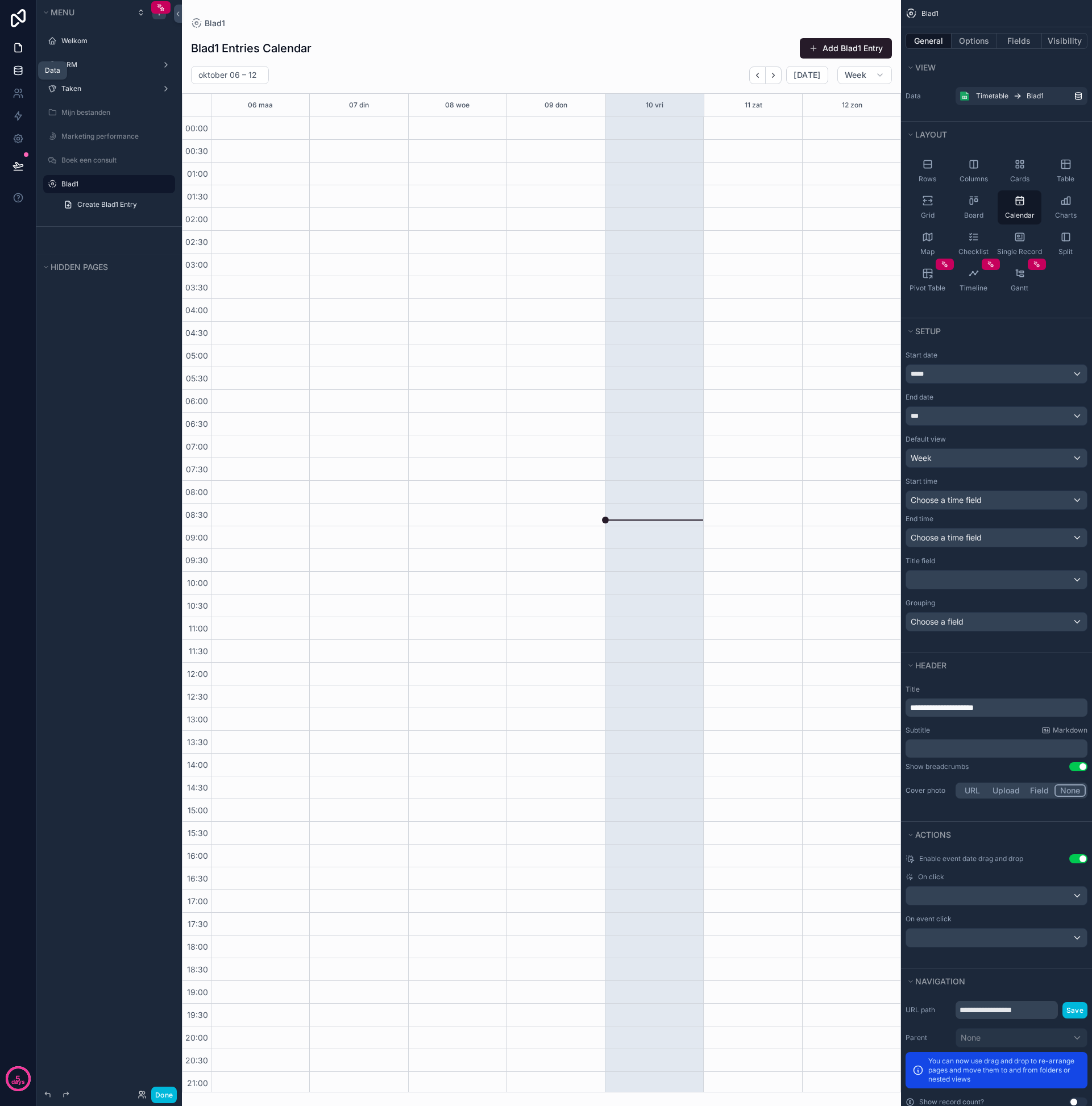
click at [19, 70] on icon at bounding box center [18, 71] width 11 height 11
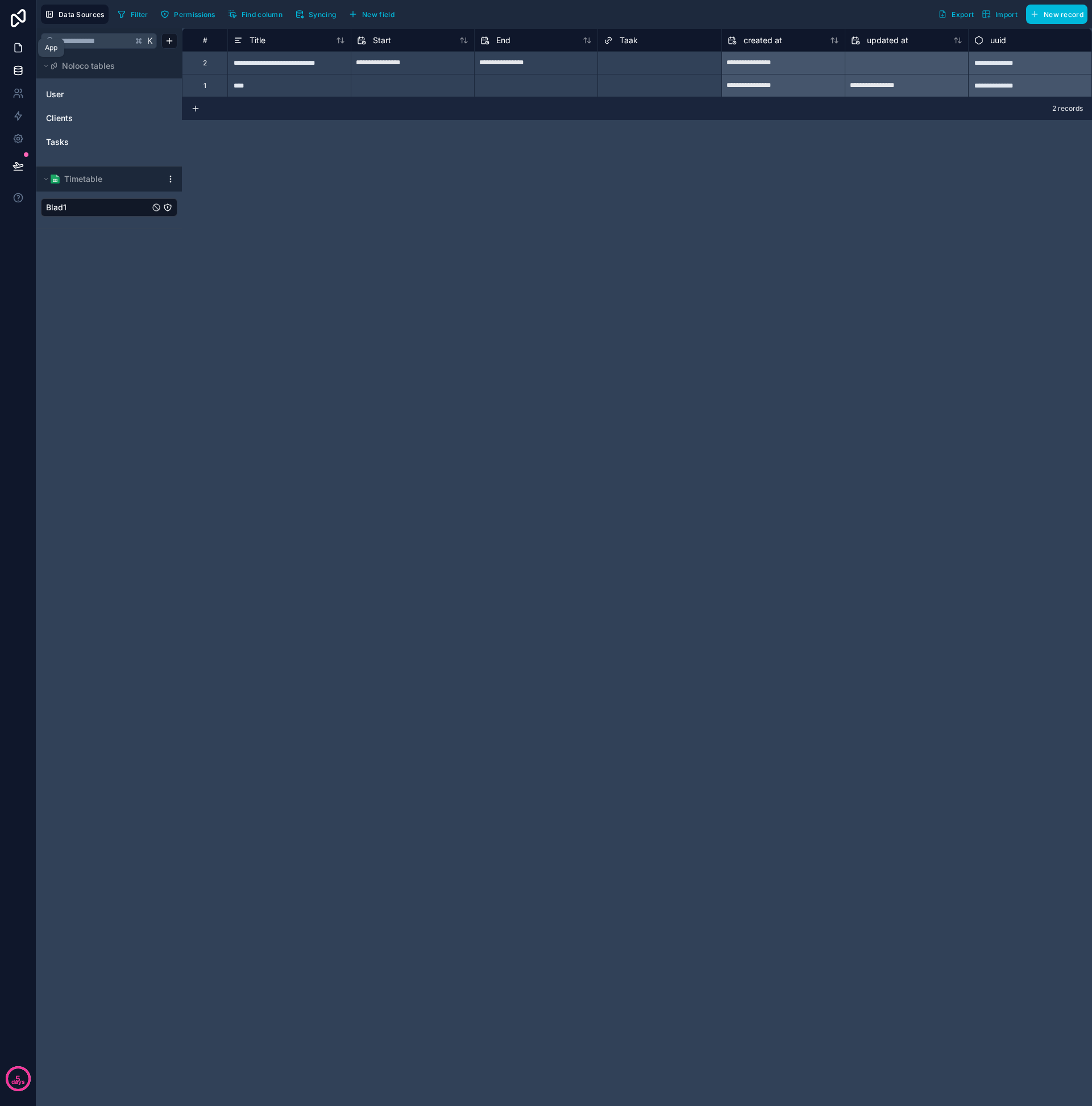
click at [18, 49] on icon at bounding box center [18, 48] width 11 height 11
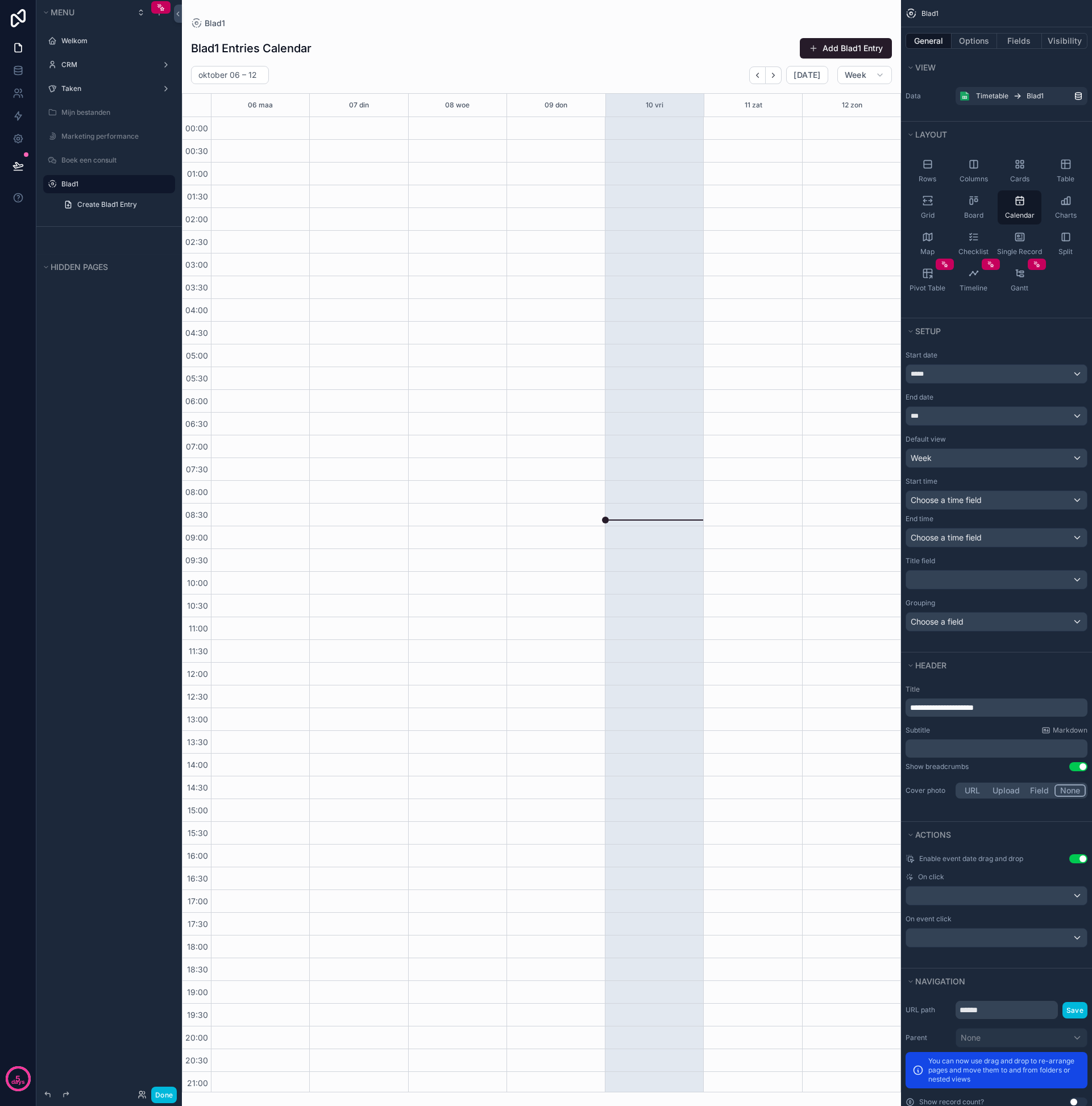
click at [778, 77] on div "scrollable content" at bounding box center [541, 553] width 719 height 1106
click at [776, 76] on icon "Next" at bounding box center [774, 75] width 9 height 9
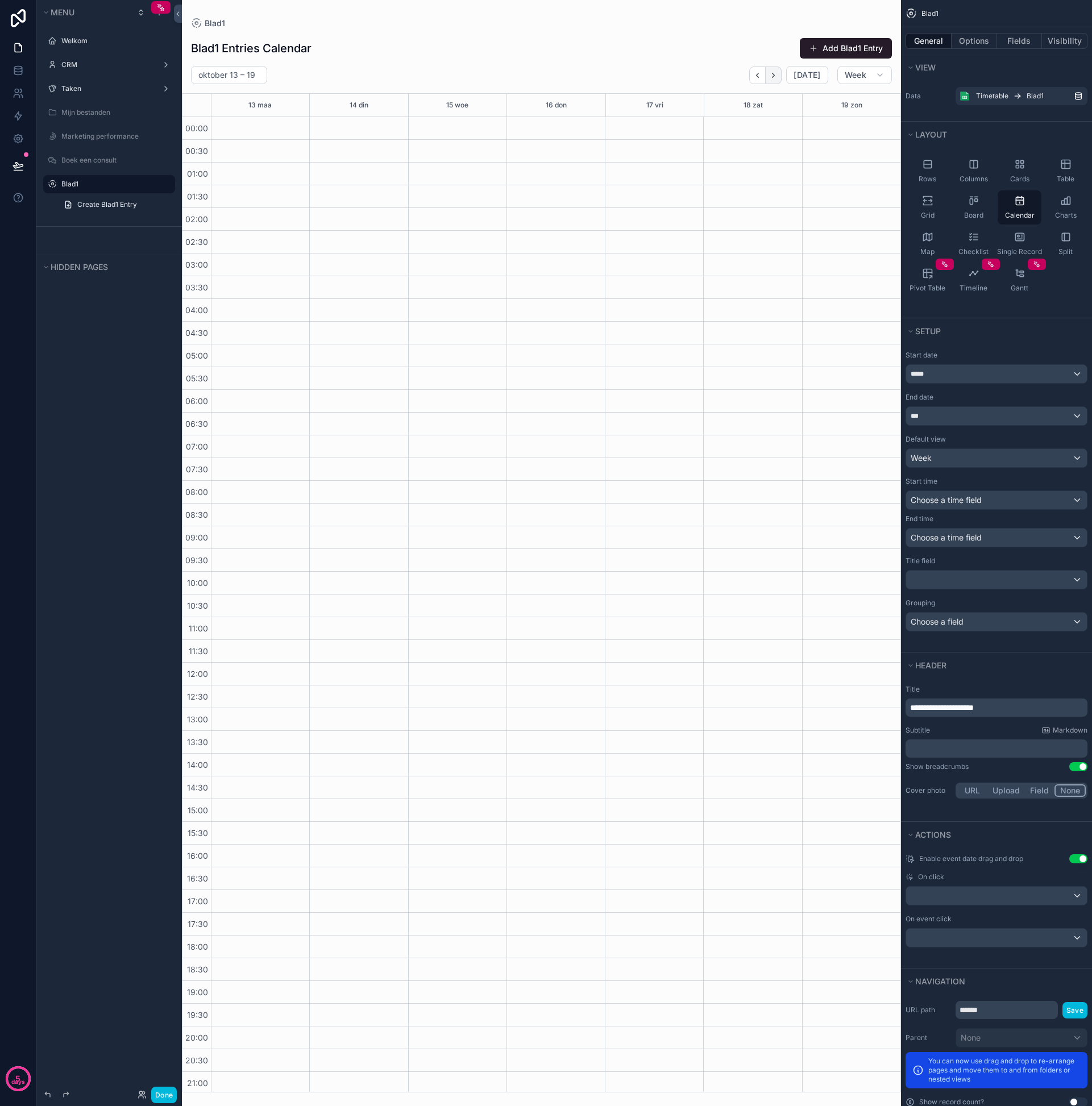
click at [776, 76] on icon "Next" at bounding box center [774, 75] width 9 height 9
drag, startPoint x: 477, startPoint y: 673, endPoint x: 480, endPoint y: 717, distance: 44.1
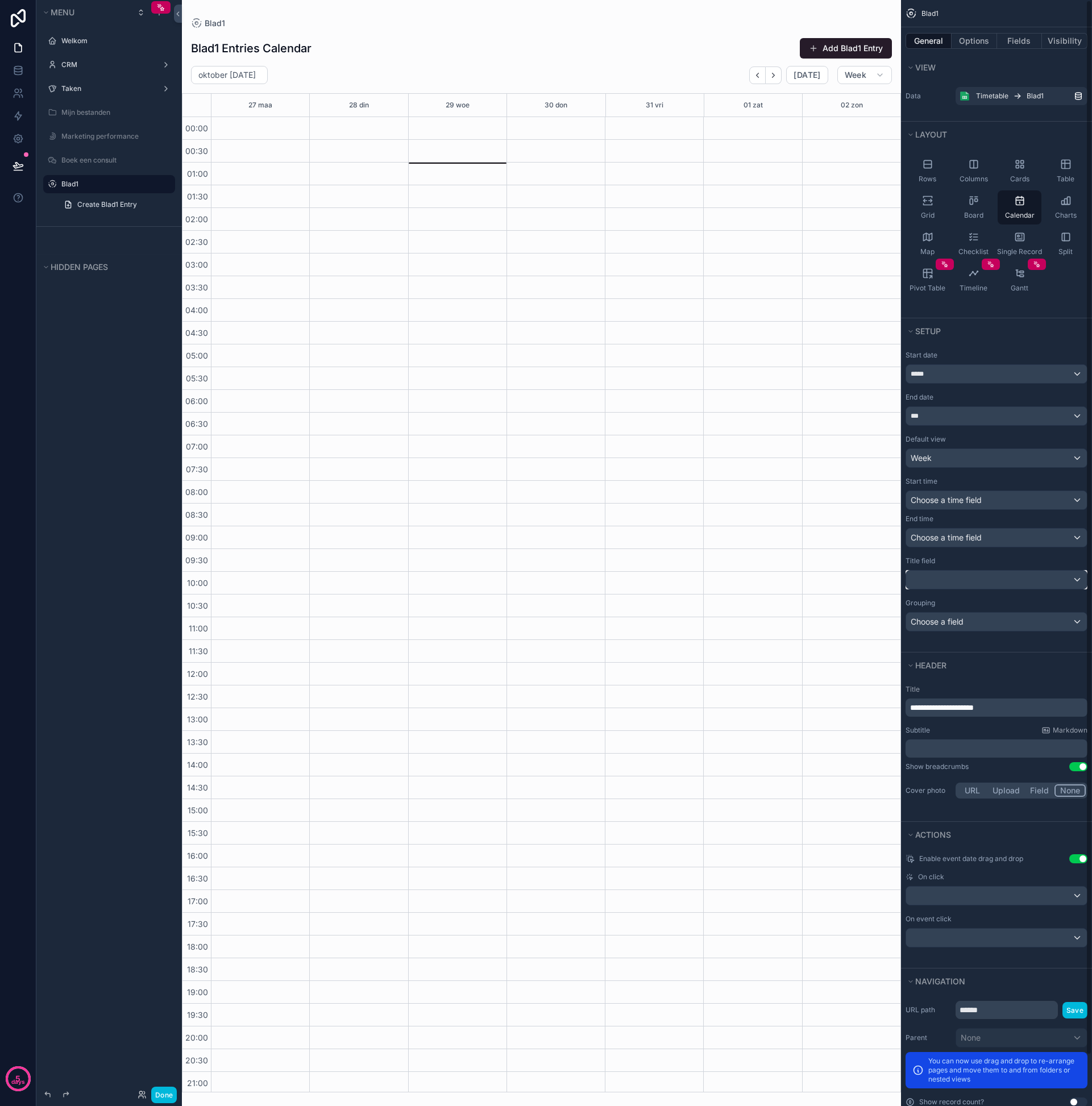
click at [935, 577] on div "scrollable content" at bounding box center [996, 580] width 181 height 18
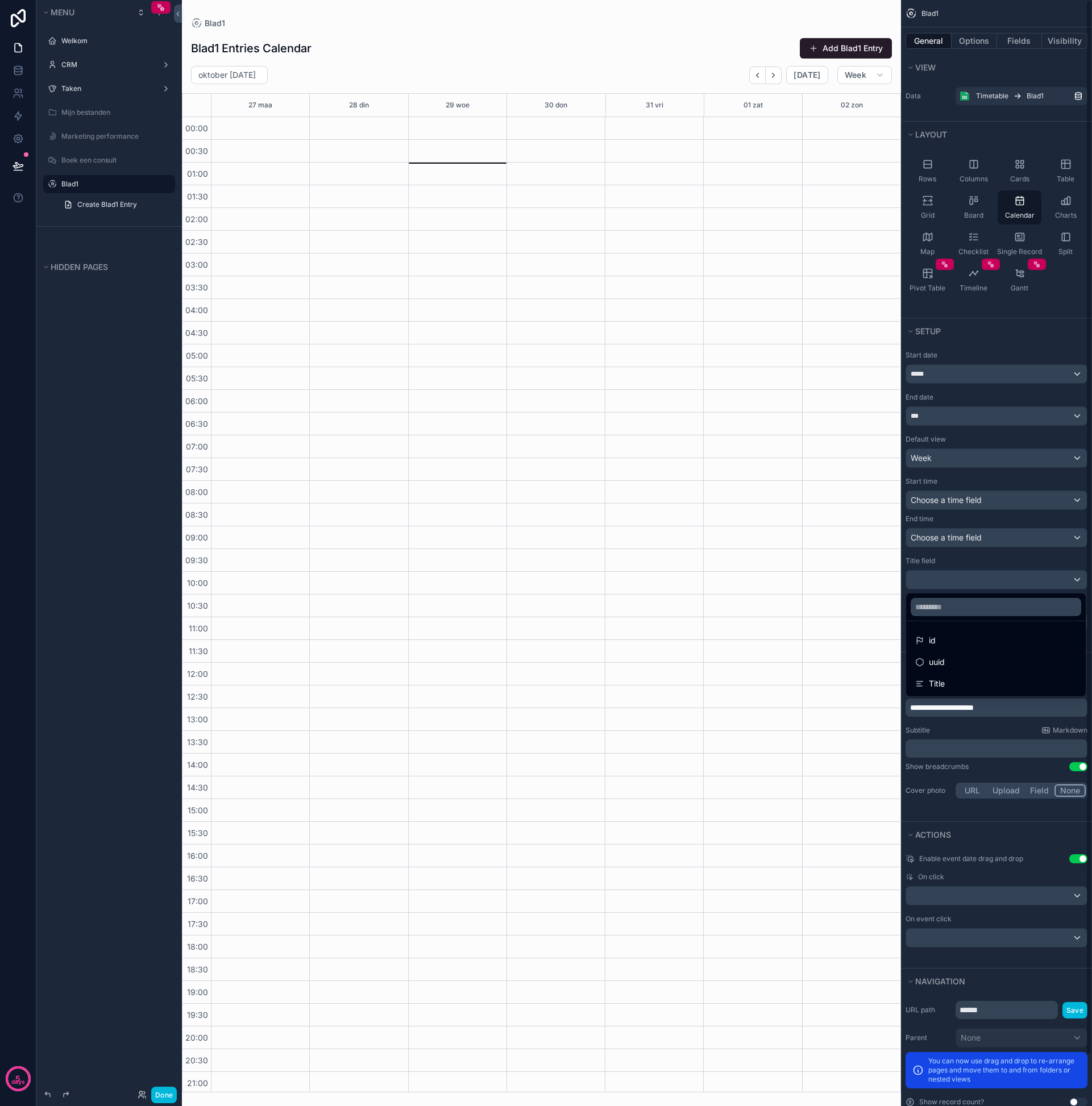
click at [935, 577] on div "scrollable content" at bounding box center [546, 553] width 1092 height 1106
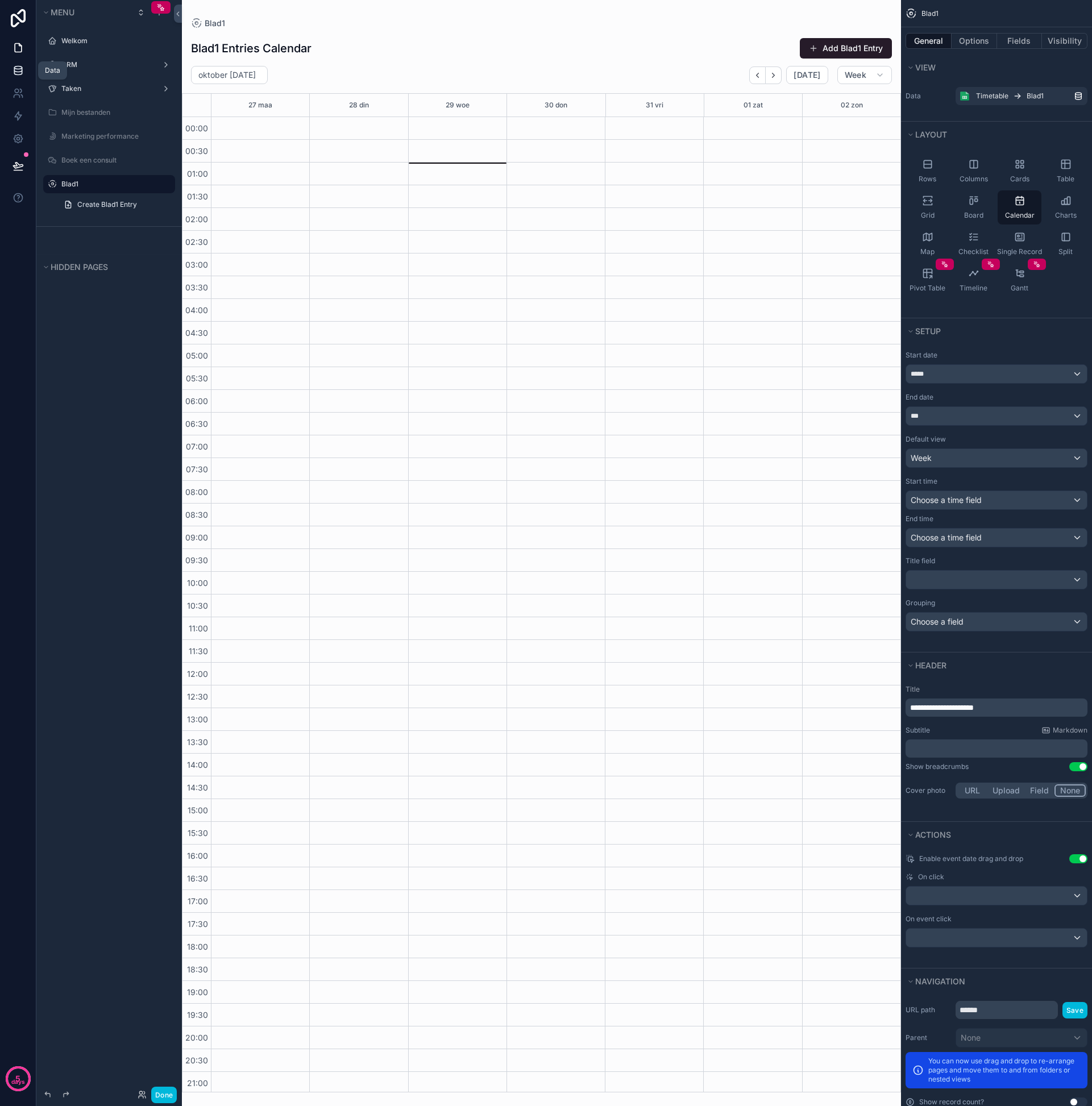
click at [14, 68] on icon at bounding box center [18, 70] width 7 height 5
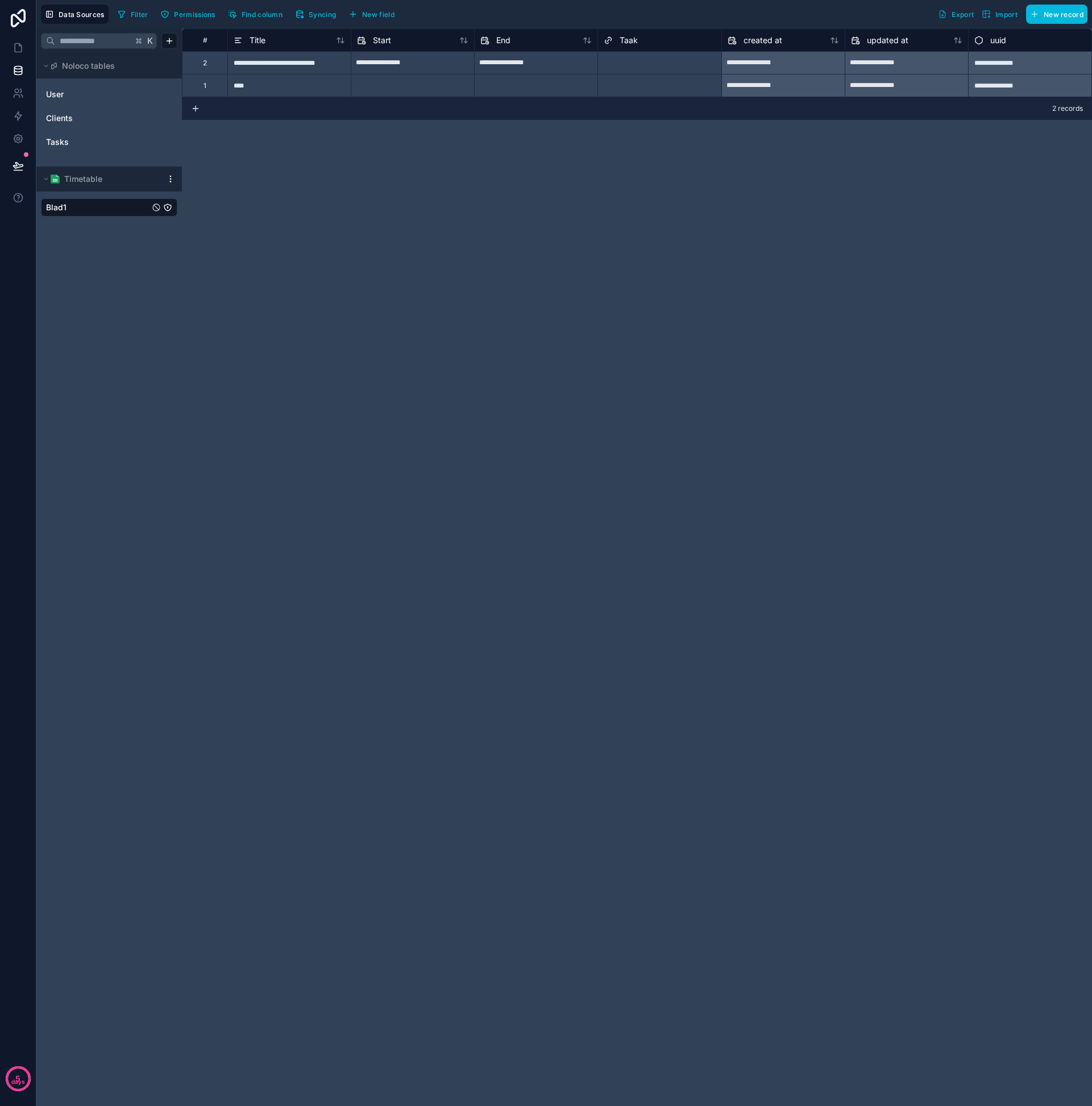
click at [92, 206] on link "Blad1" at bounding box center [98, 207] width 104 height 11
click at [316, 17] on span "Syncing" at bounding box center [322, 14] width 27 height 9
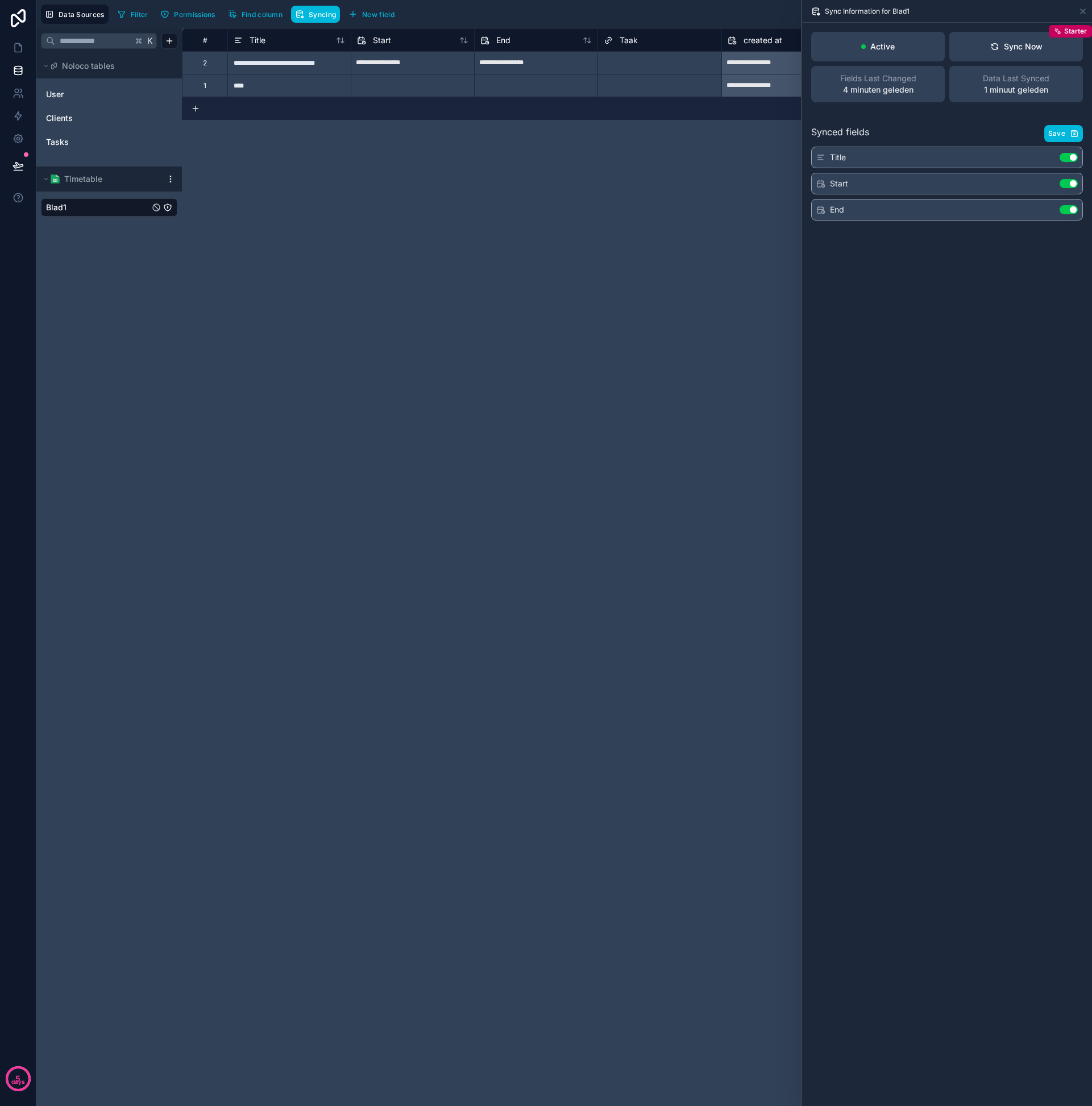
click at [669, 290] on div "**********" at bounding box center [637, 567] width 910 height 1078
drag, startPoint x: 688, startPoint y: 278, endPoint x: 717, endPoint y: 263, distance: 32.6
click at [694, 275] on div "**********" at bounding box center [637, 567] width 910 height 1078
click at [1079, 10] on div "Sync Information for Blad1" at bounding box center [947, 11] width 281 height 22
click at [1082, 11] on icon at bounding box center [1083, 11] width 9 height 9
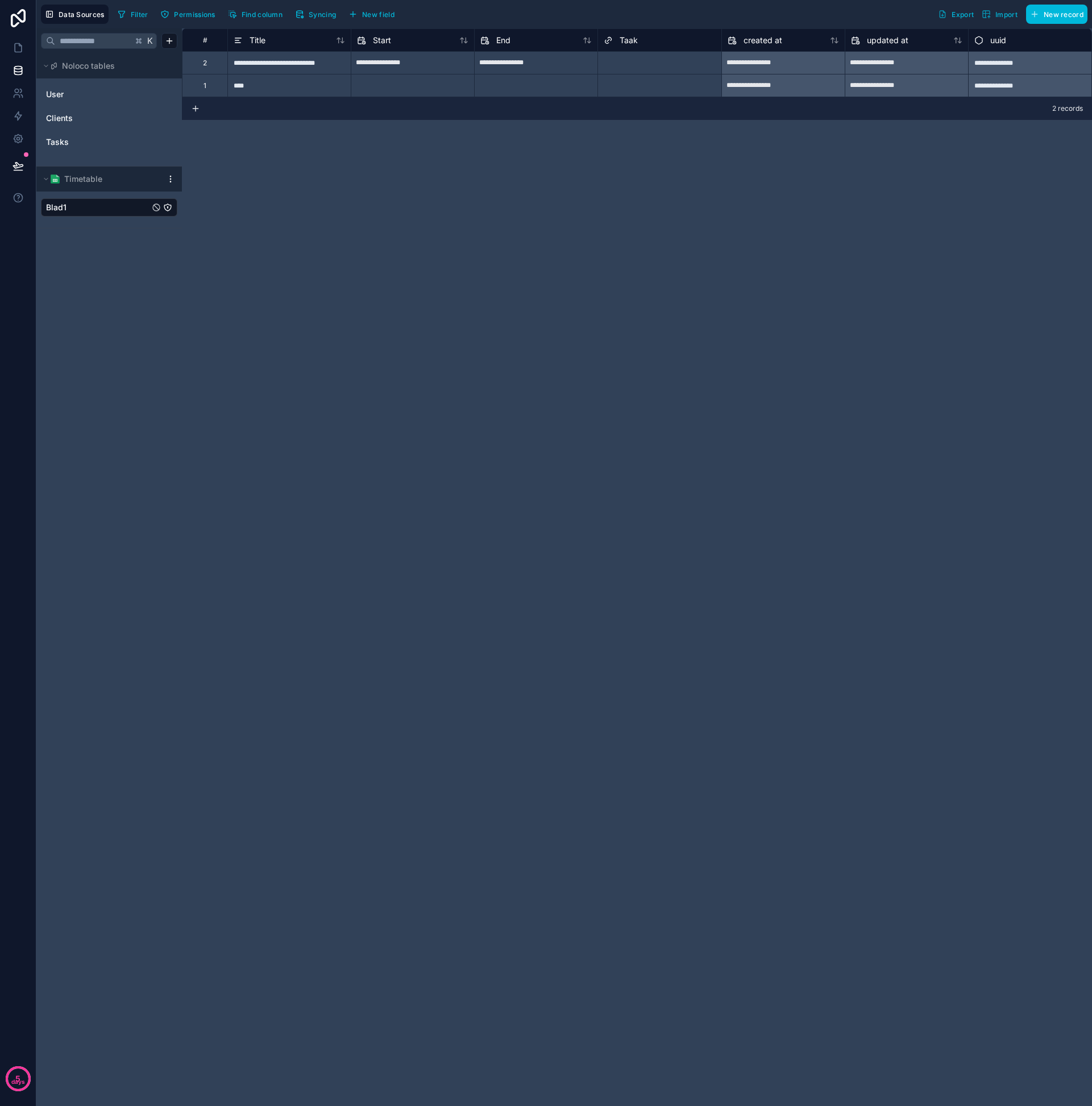
click at [381, 16] on span "New field" at bounding box center [378, 14] width 32 height 9
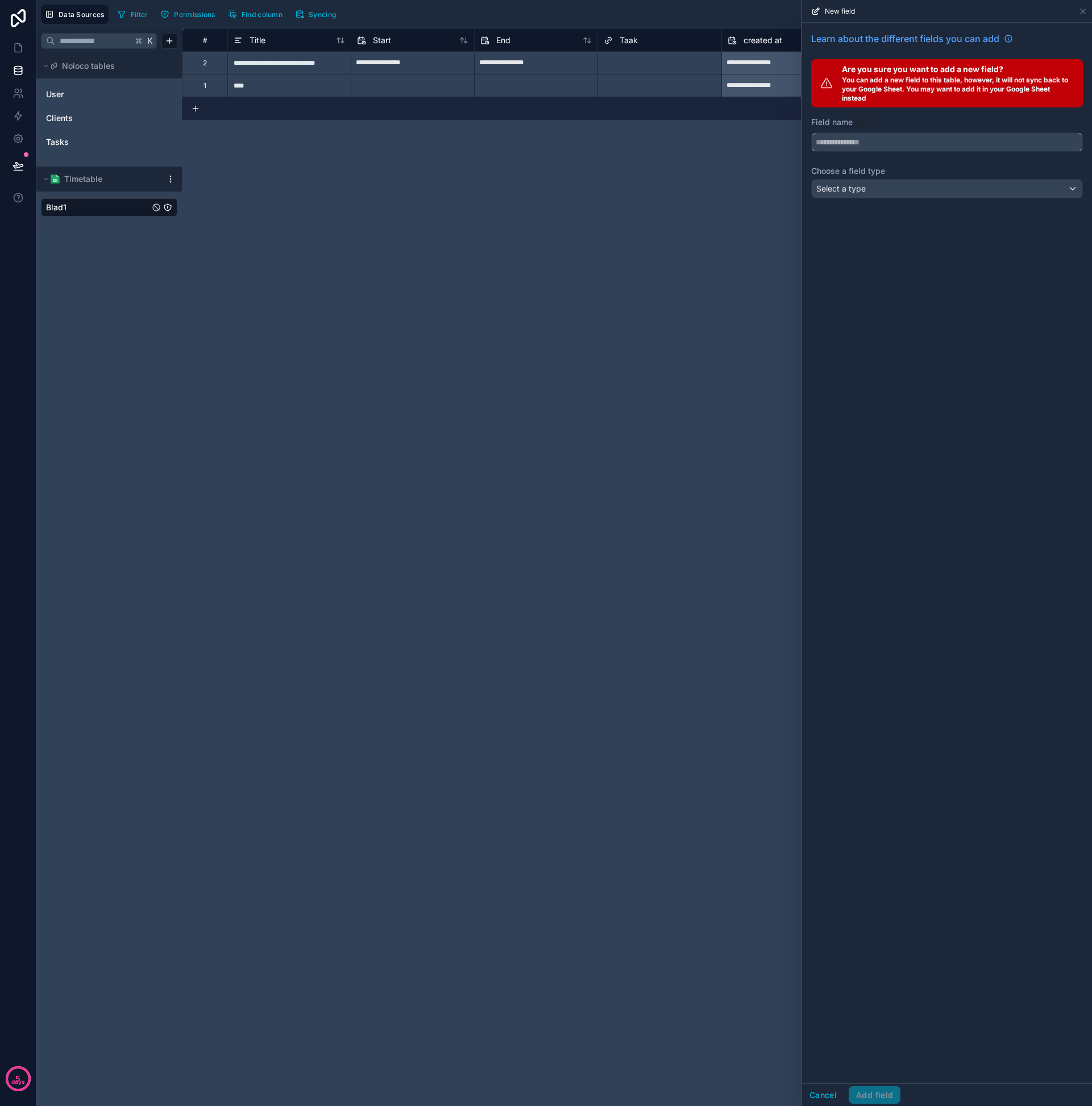
click at [933, 144] on input "text" at bounding box center [947, 142] width 271 height 18
click at [811, 133] on button "********" at bounding box center [947, 142] width 272 height 19
type input "**********"
click at [975, 189] on div "Select a type" at bounding box center [947, 189] width 271 height 18
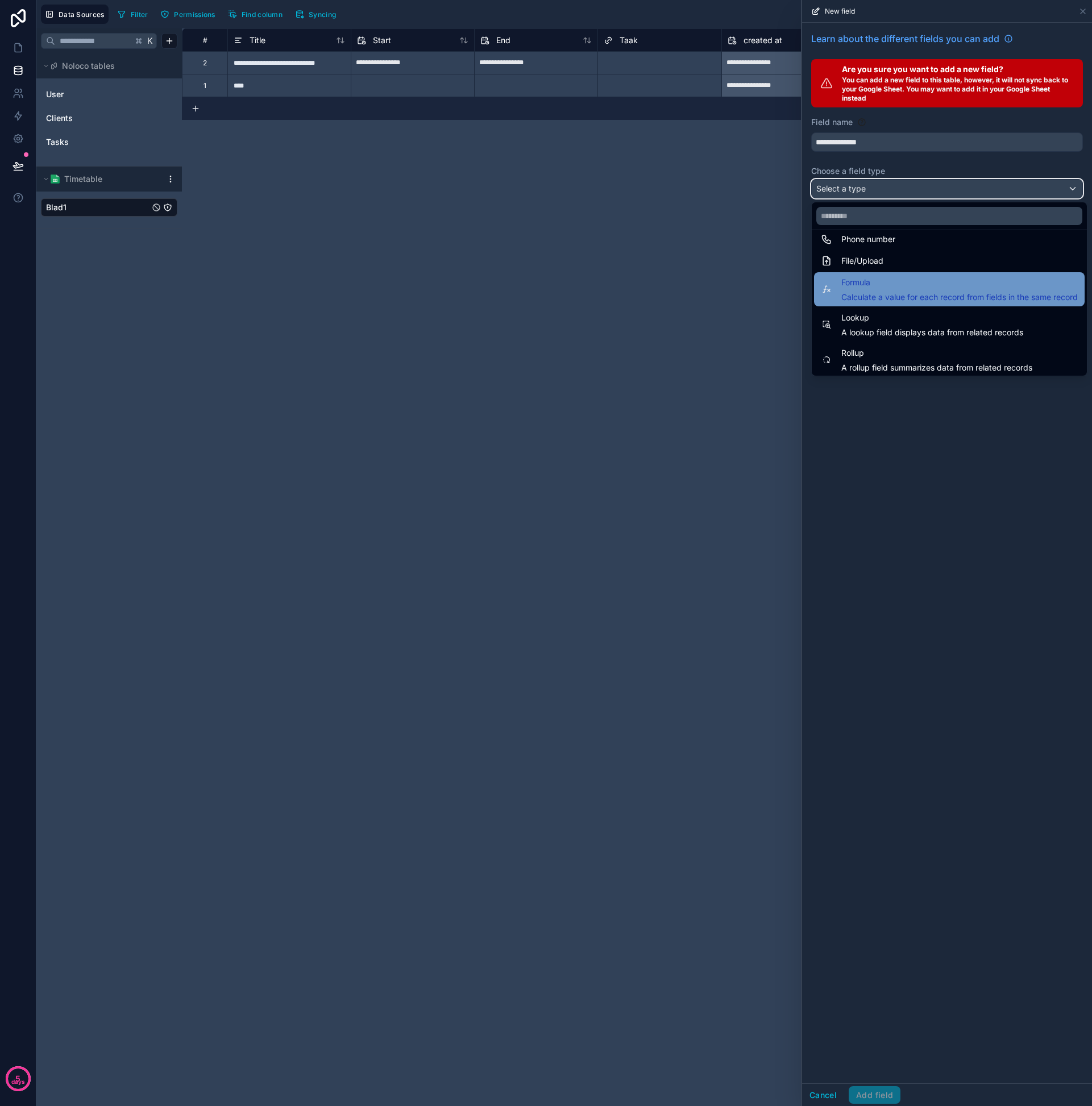
scroll to position [294, 0]
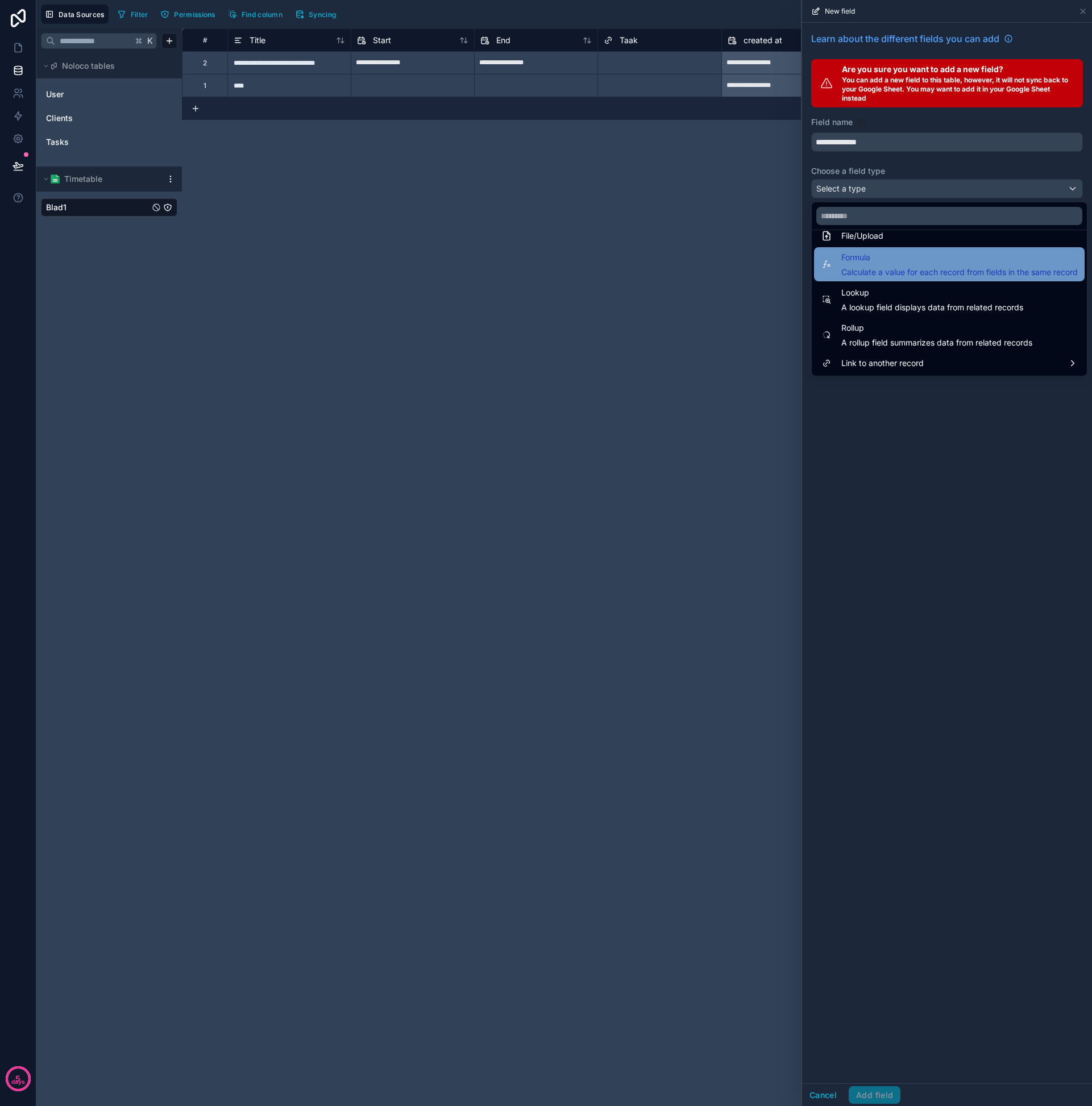
click at [915, 271] on span "Calculate a value for each record from fields in the same record" at bounding box center [959, 272] width 236 height 11
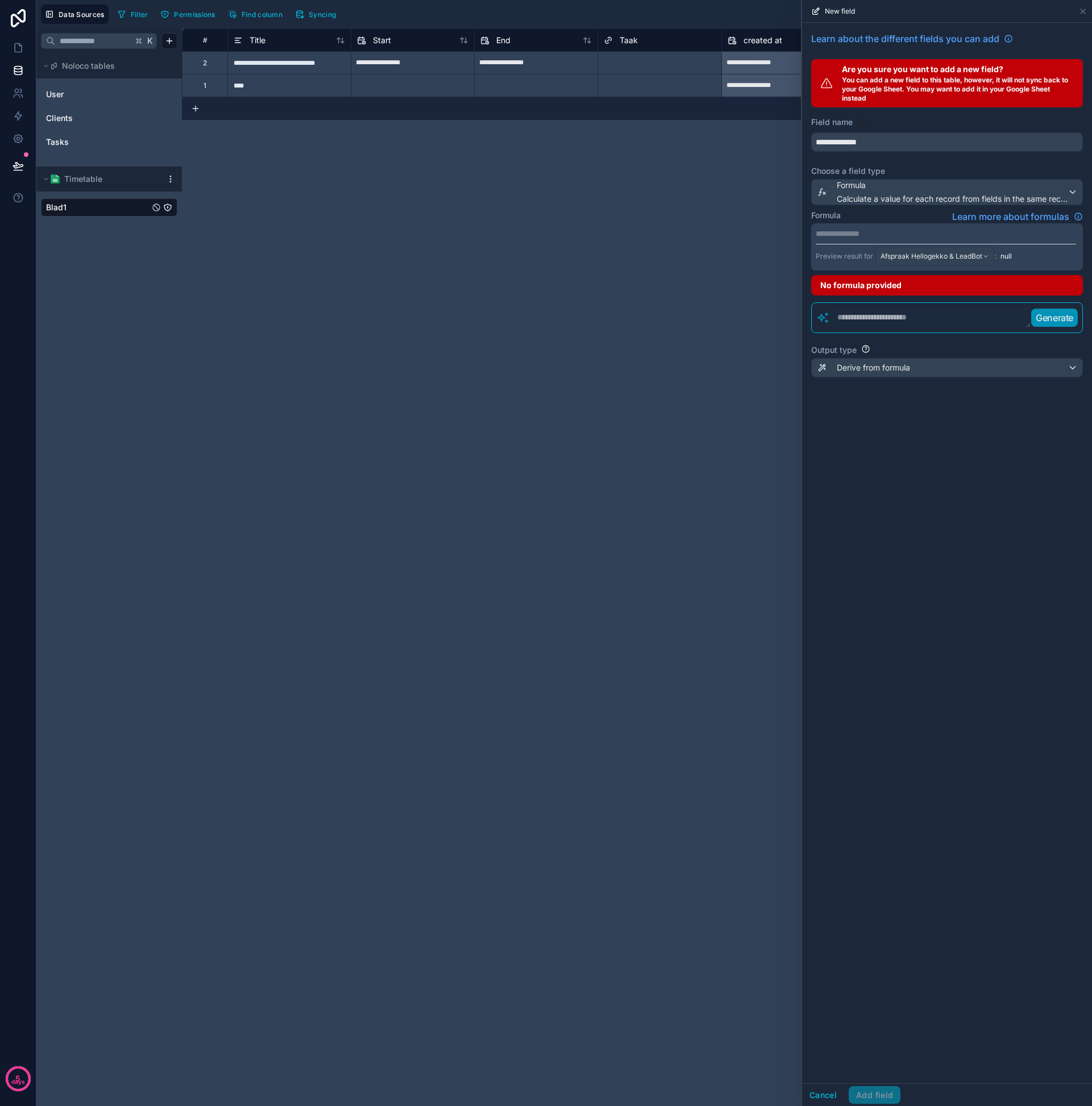
click at [873, 234] on p "**********" at bounding box center [946, 234] width 260 height 11
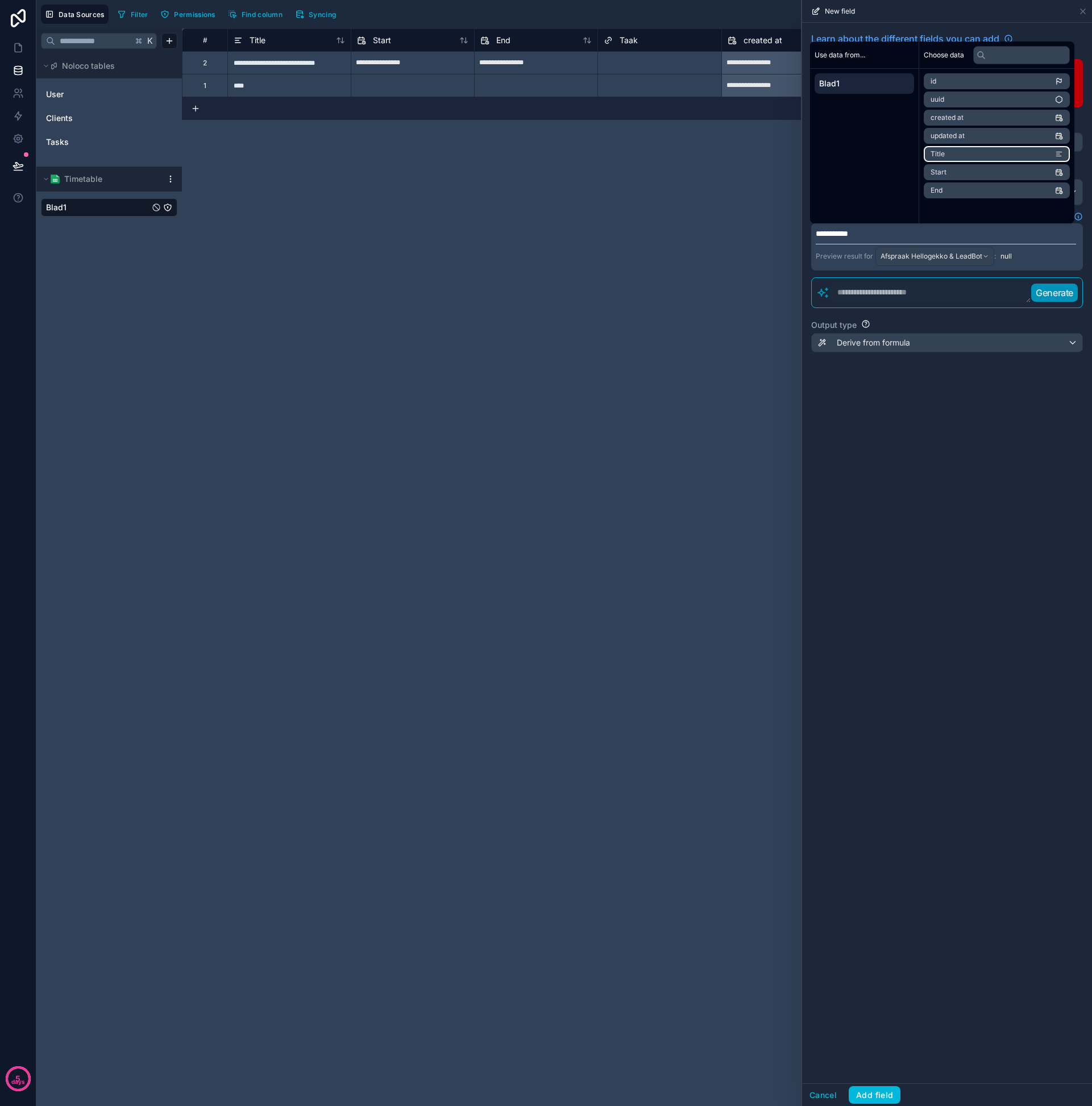
click at [968, 154] on li "Title" at bounding box center [997, 154] width 146 height 16
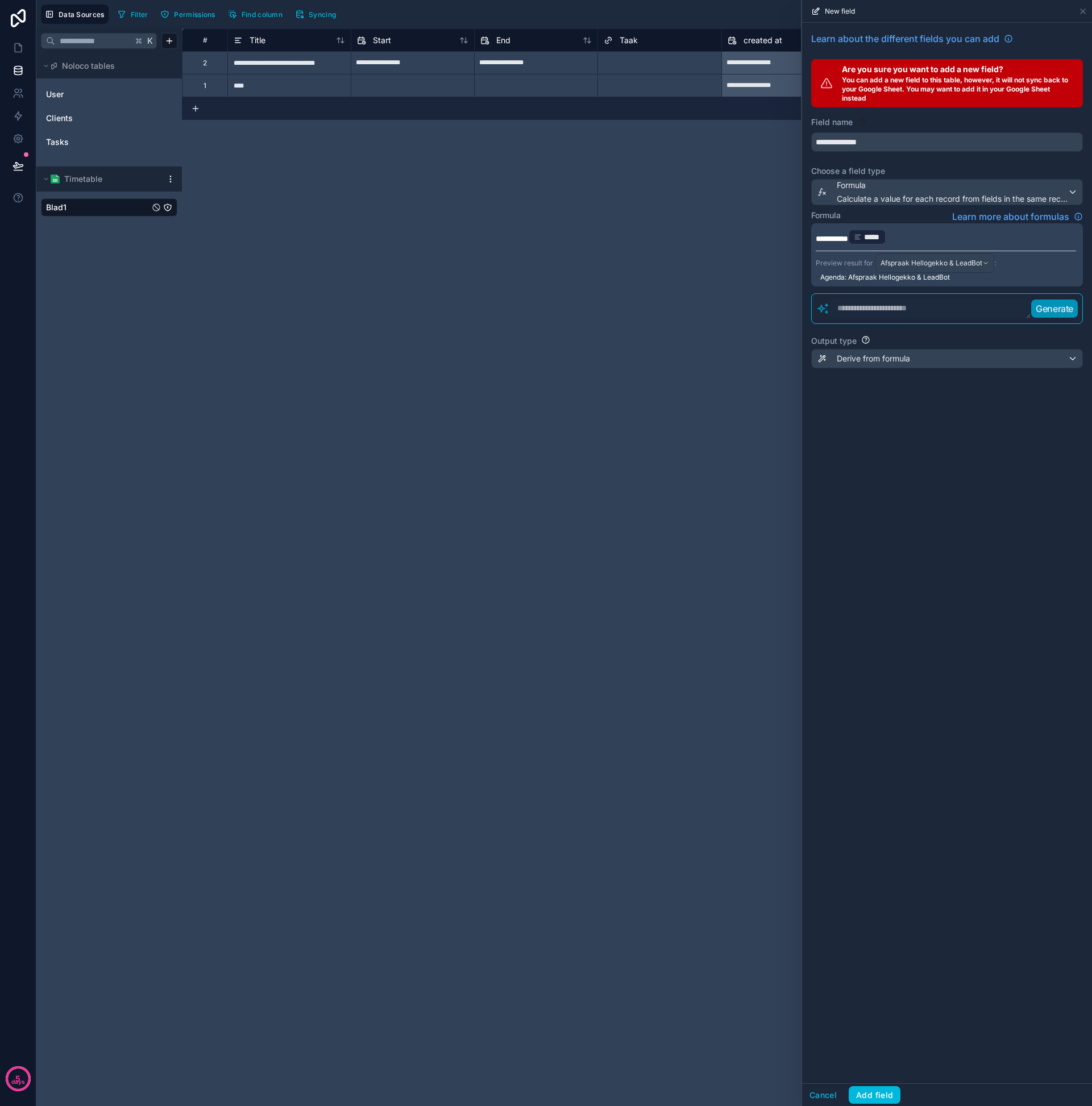
click at [872, 1096] on button "Add field" at bounding box center [874, 1095] width 52 height 18
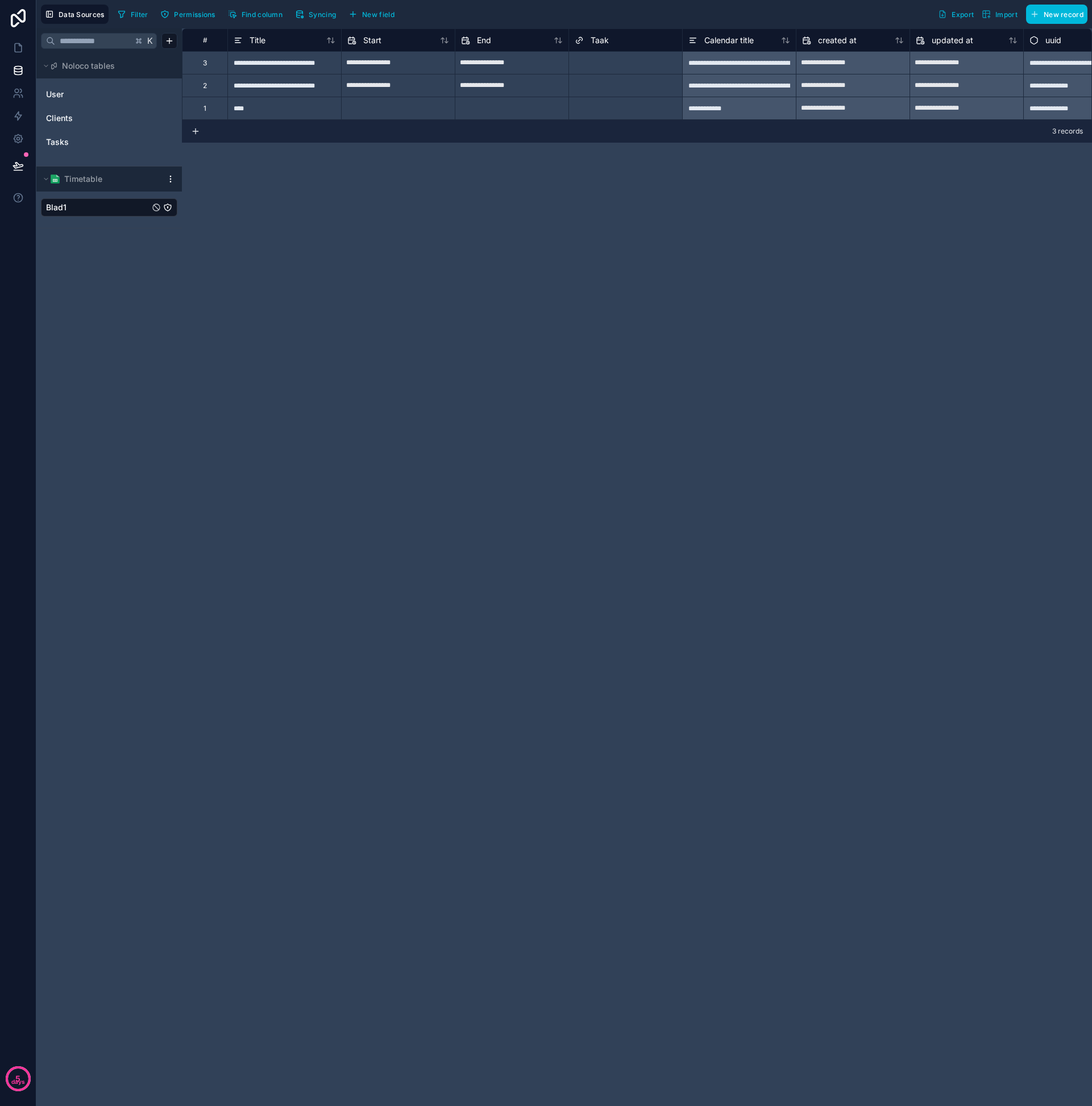
scroll to position [0, 46]
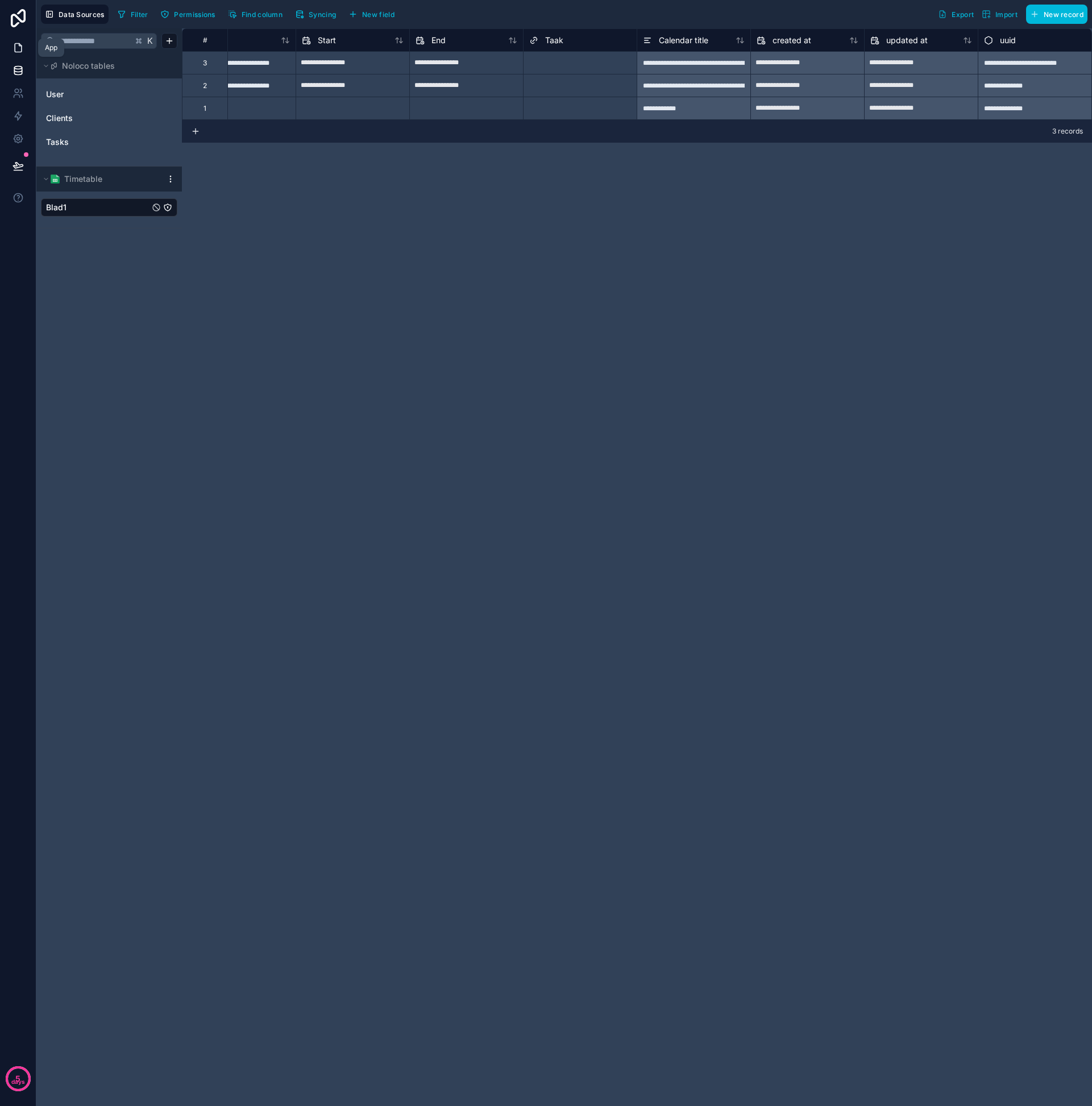
click at [19, 50] on icon at bounding box center [18, 48] width 11 height 11
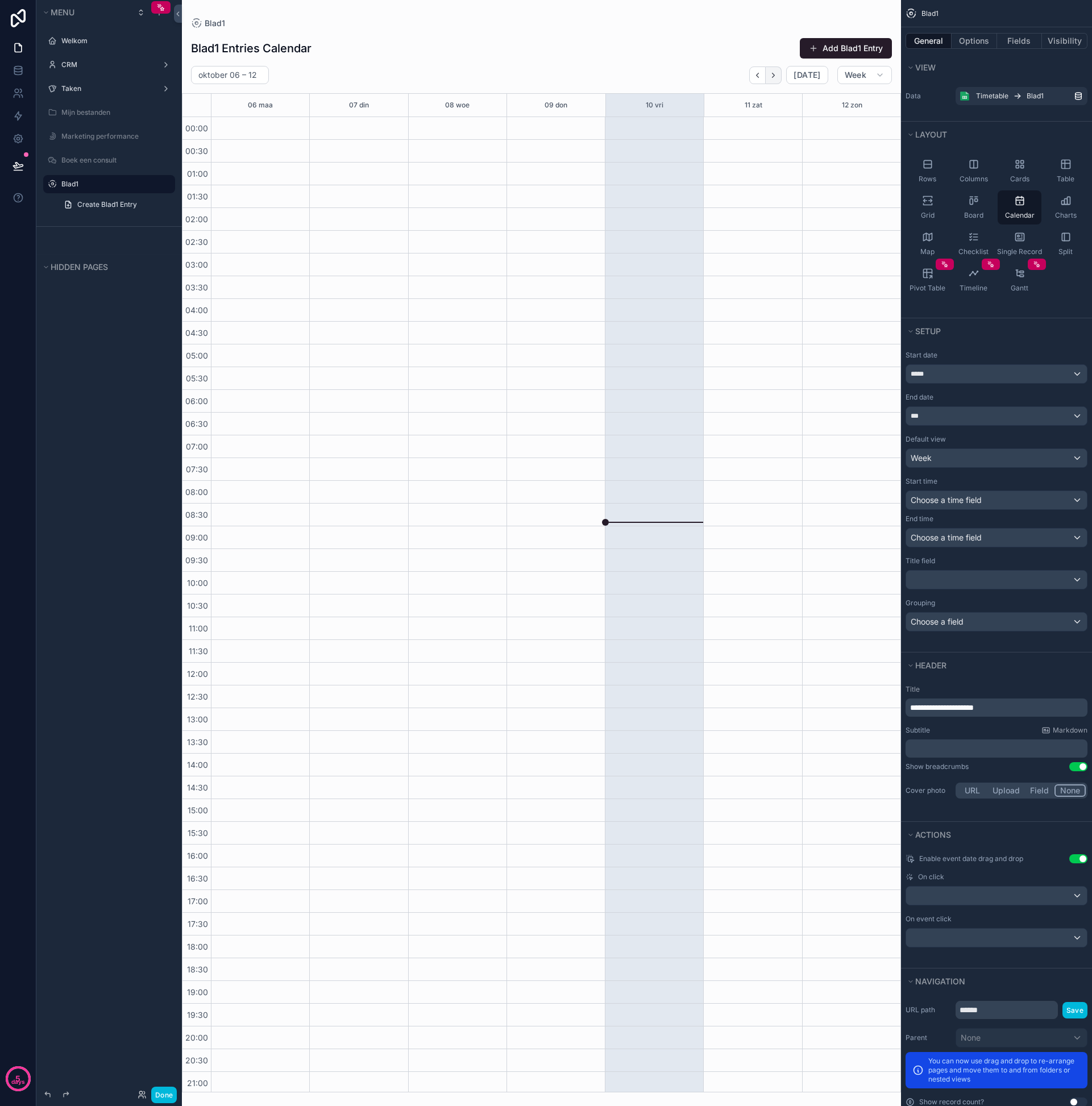
click at [778, 80] on button "Next" at bounding box center [774, 75] width 16 height 18
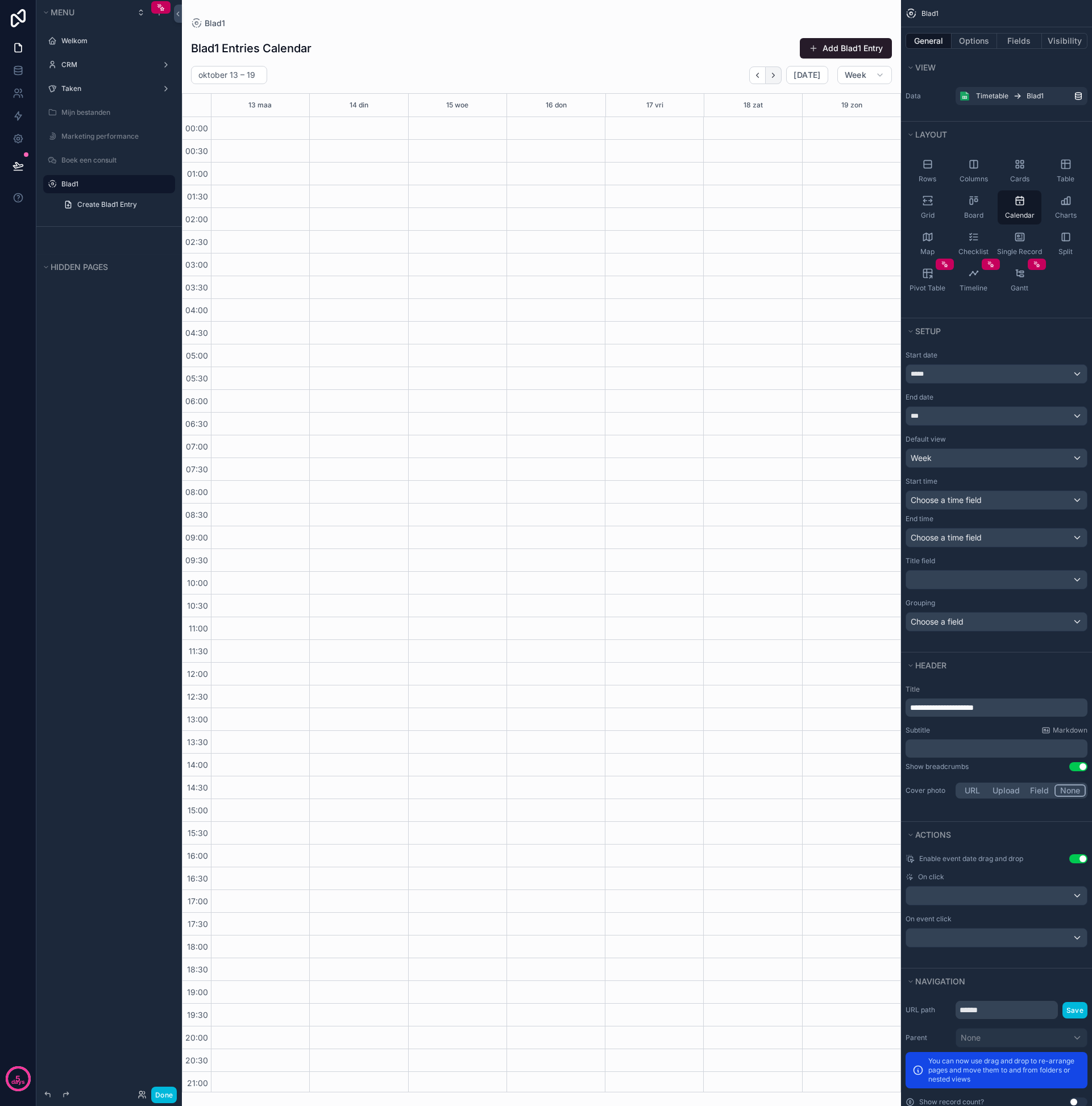
click at [777, 80] on button "Next" at bounding box center [774, 75] width 16 height 18
click at [777, 79] on button "Next" at bounding box center [774, 75] width 16 height 18
click at [965, 585] on div "scrollable content" at bounding box center [996, 580] width 181 height 18
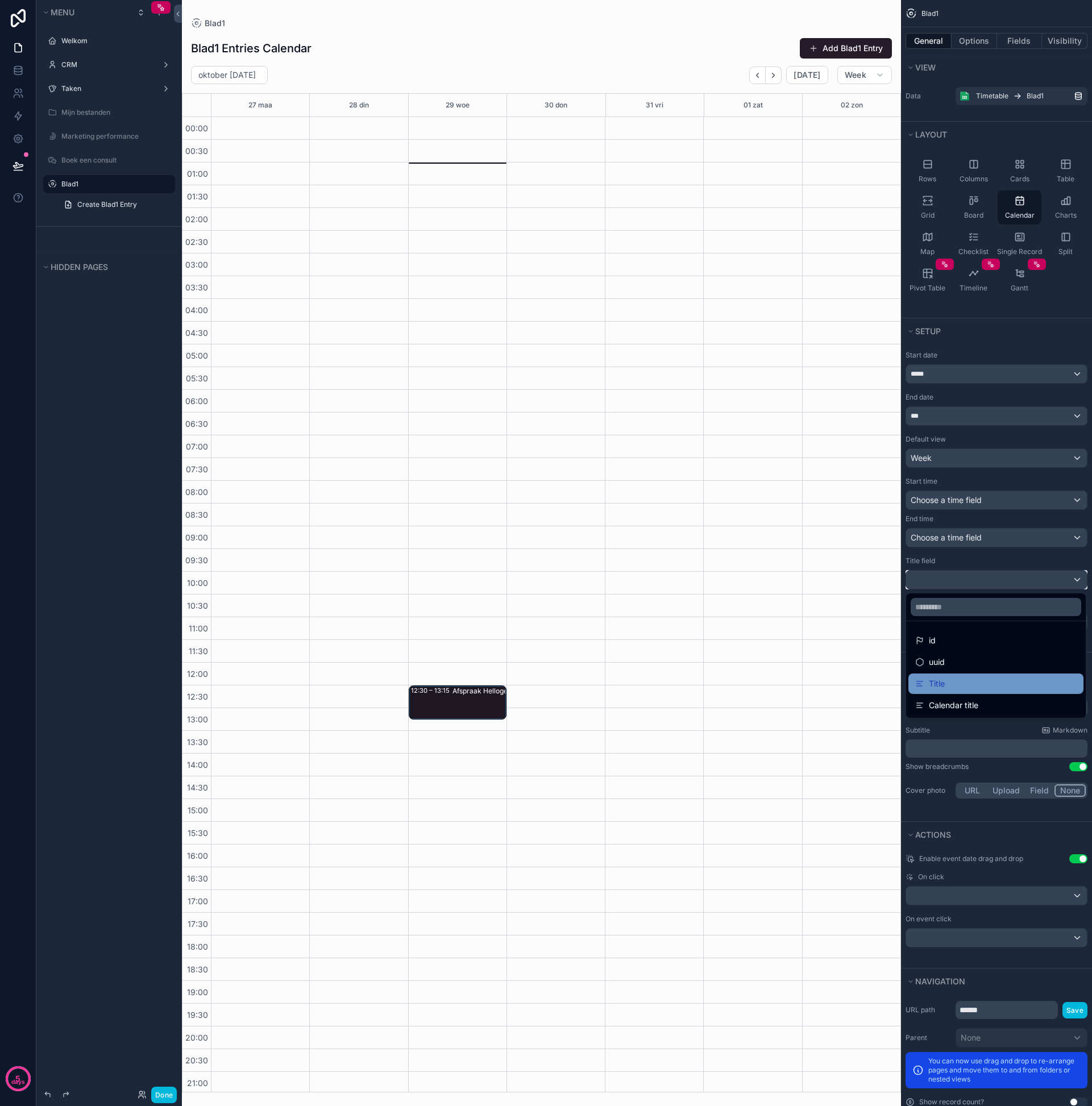
scroll to position [36, 0]
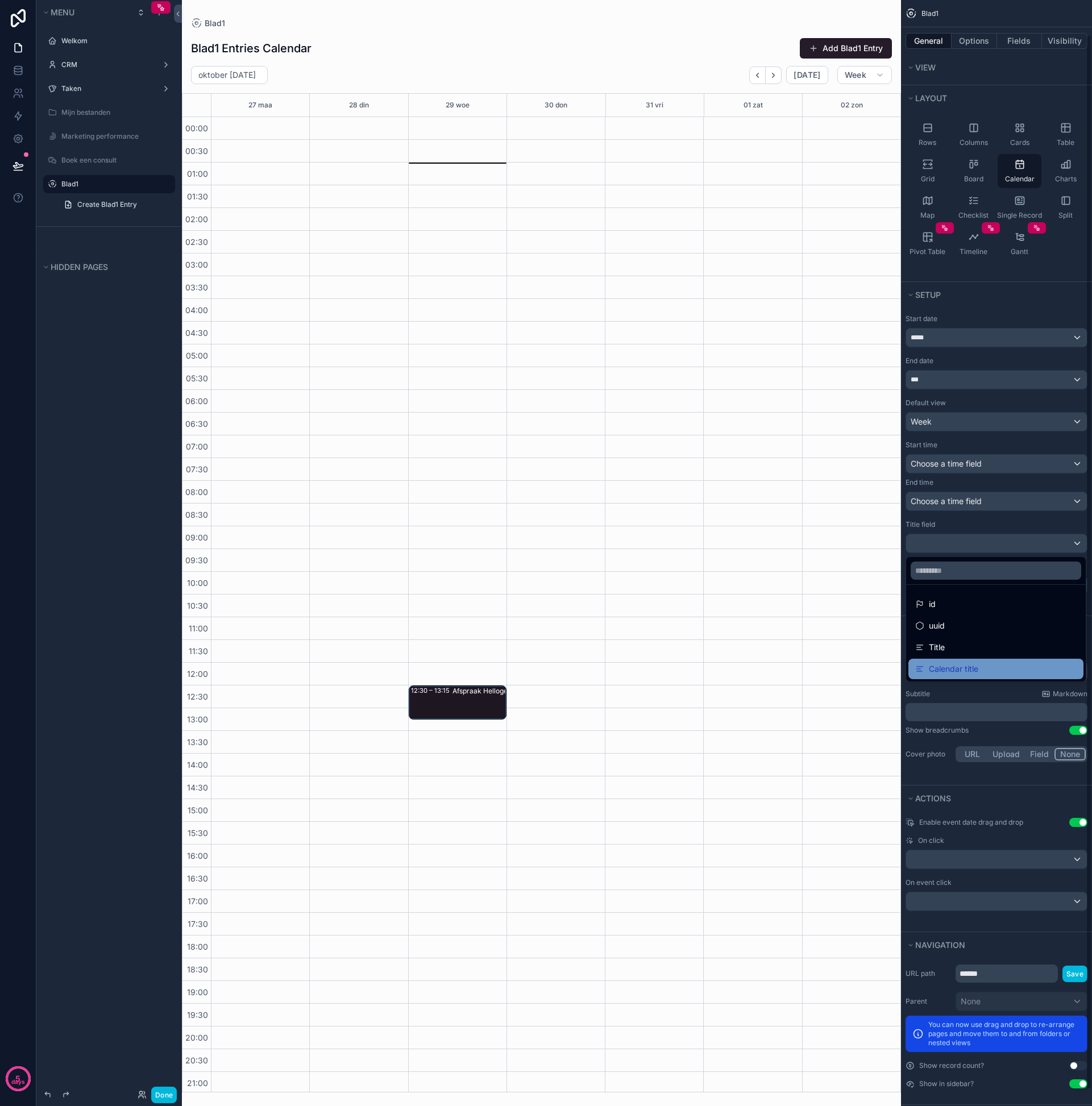
click at [958, 672] on span "Calendar title" at bounding box center [954, 669] width 50 height 14
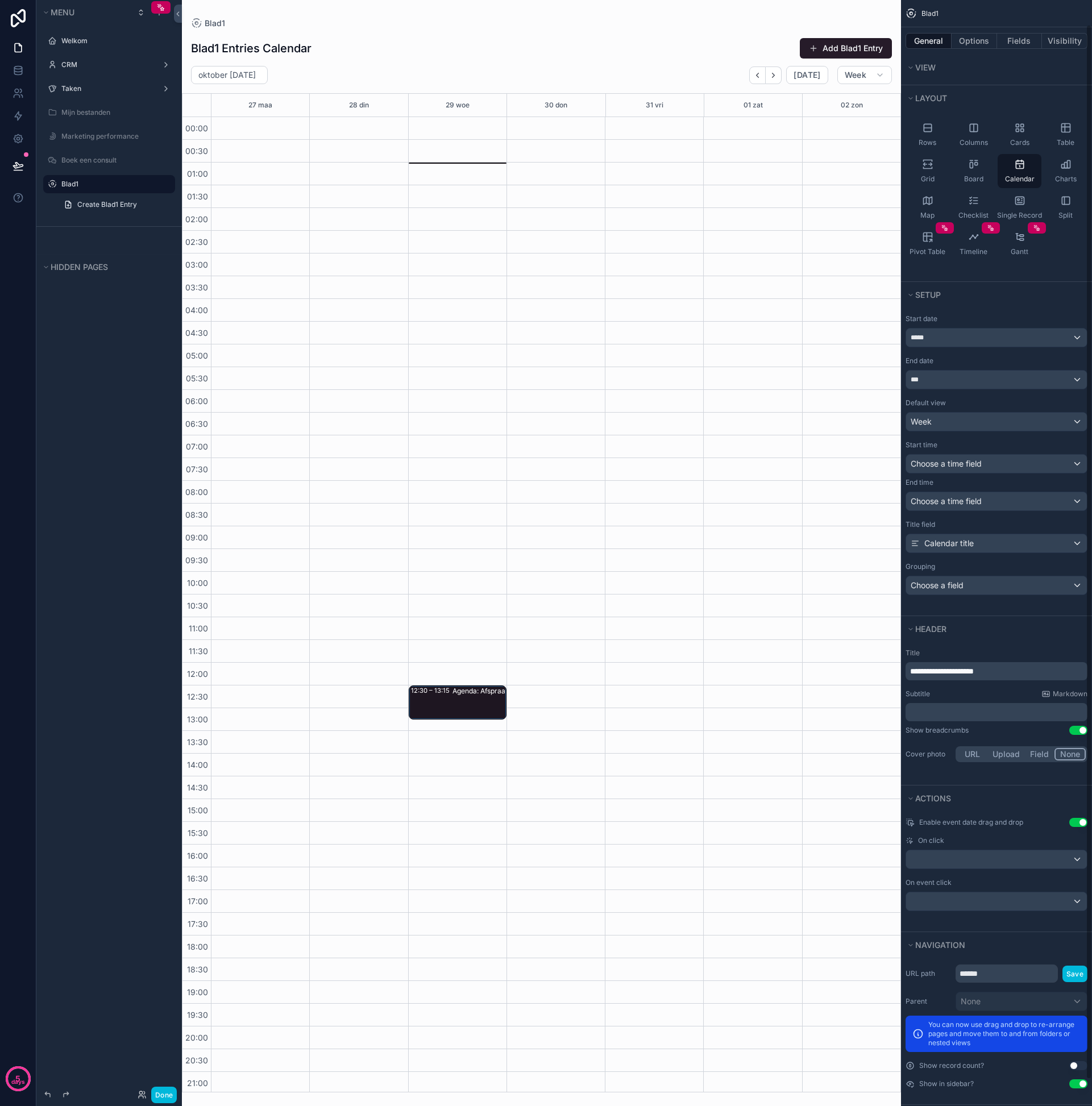
scroll to position [54, 0]
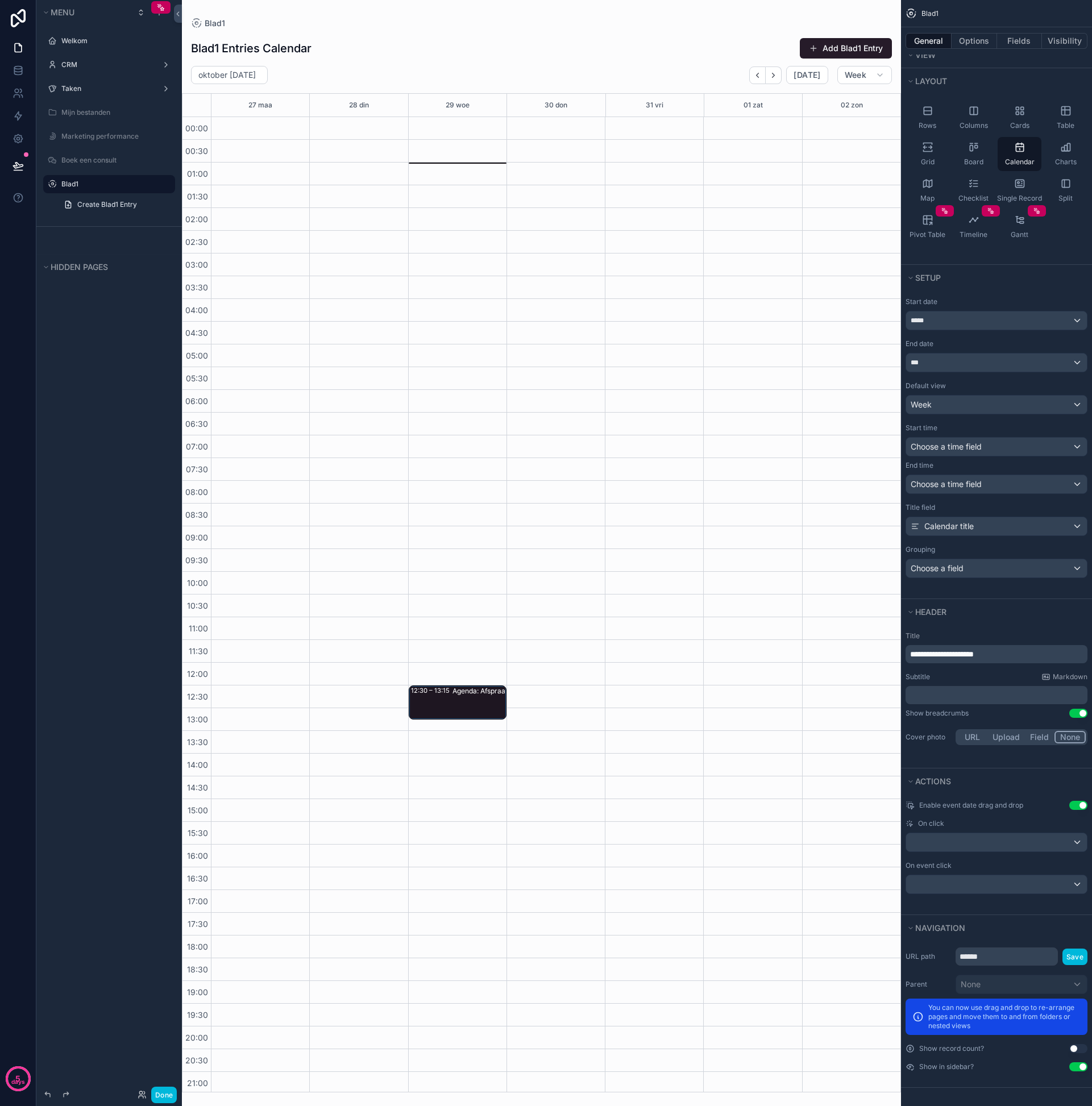
click at [1021, 805] on span "Enable event date drag and drop" at bounding box center [971, 805] width 104 height 9
click at [1078, 804] on button "Use setting" at bounding box center [1079, 805] width 18 height 9
click at [473, 723] on div "01:00 – 01:00 Agenda: Afspraak Hellogekko & LeadBot 12:30 – 13:15 Agenda: Afspr…" at bounding box center [457, 663] width 99 height 1091
click at [1077, 804] on button "Use setting" at bounding box center [1079, 805] width 18 height 9
click at [950, 807] on span "Enable event date drag and drop" at bounding box center [971, 805] width 104 height 9
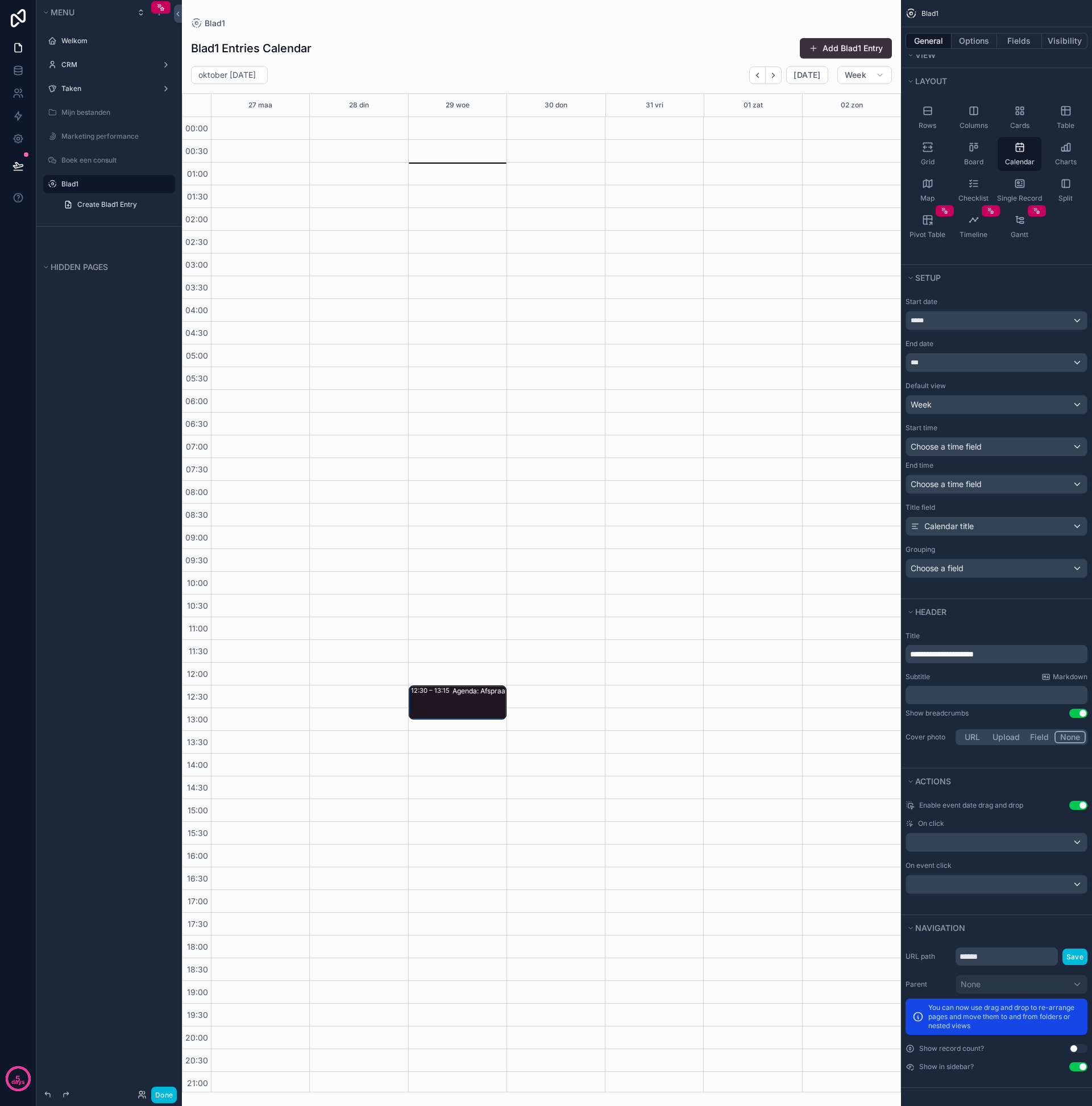
click at [834, 51] on button "Add Blad1 Entry" at bounding box center [846, 48] width 92 height 21
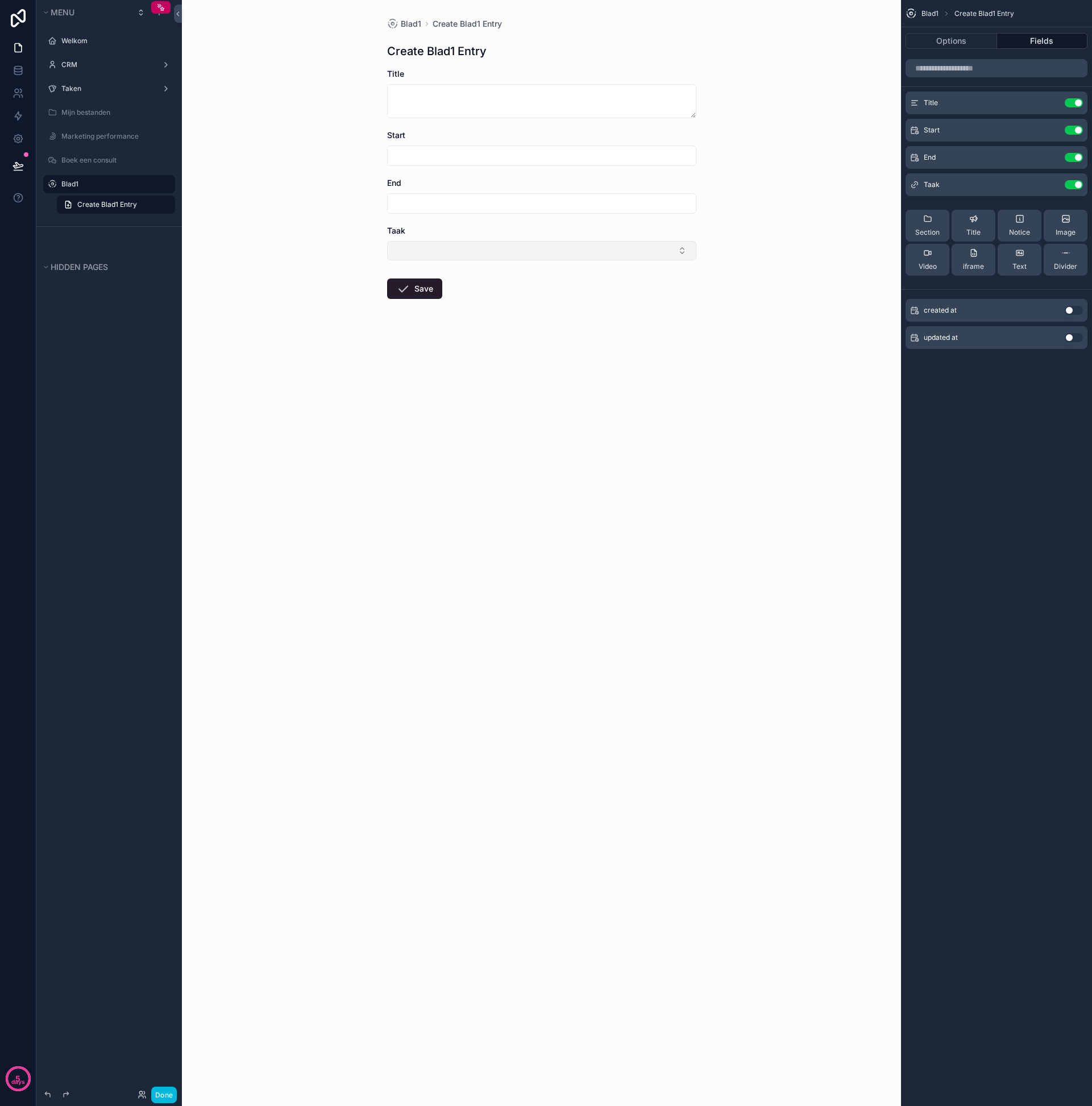
click at [485, 259] on button "Select Button" at bounding box center [542, 251] width 309 height 19
click at [359, 398] on div "Blad1 Create Blad1 Entry Create Blad1 Entry Title Start End Taak Save" at bounding box center [541, 553] width 719 height 1106
click at [85, 93] on div "Taken" at bounding box center [109, 89] width 96 height 9
click at [73, 89] on label "Taken" at bounding box center [107, 89] width 91 height 9
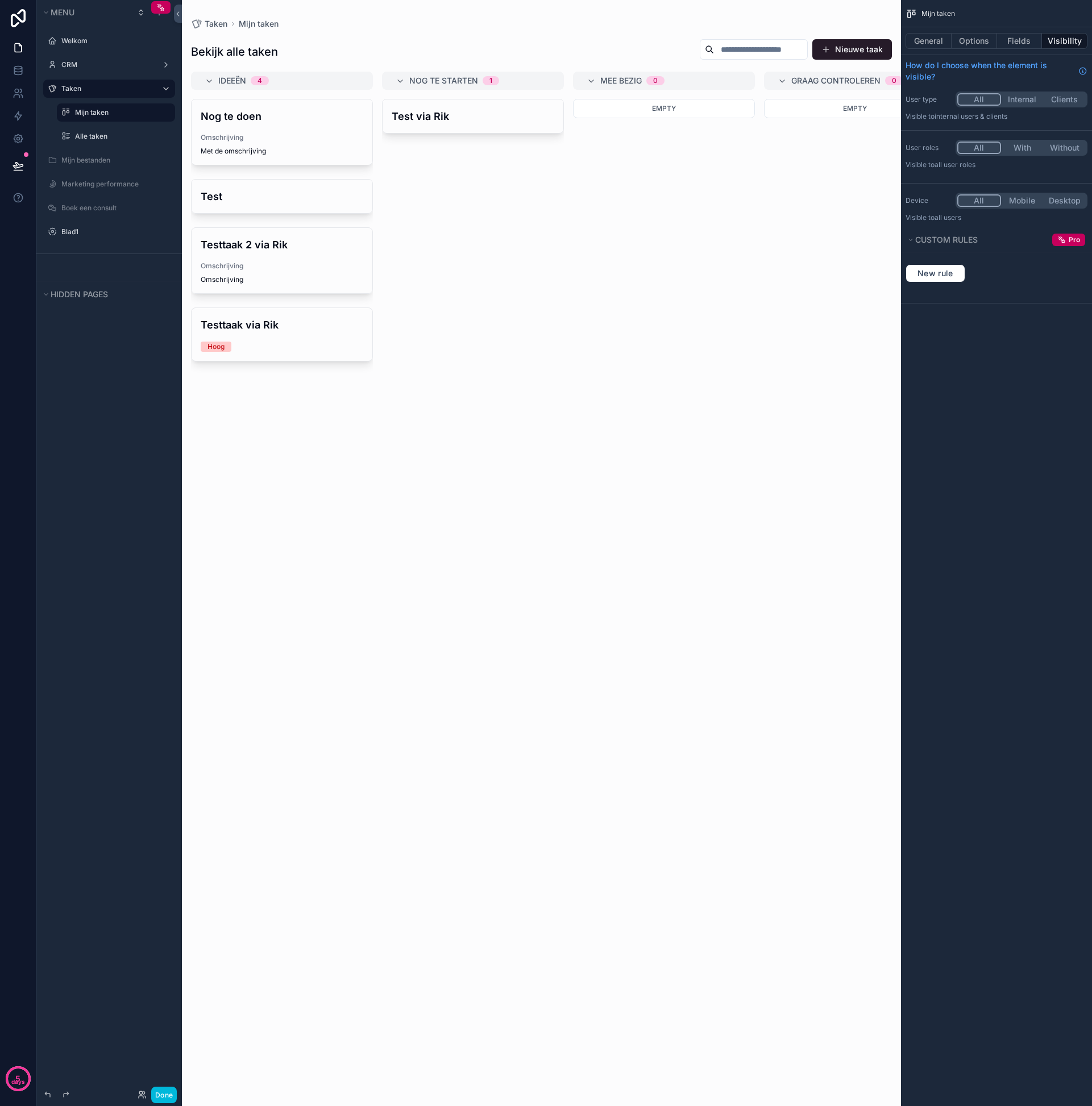
click at [73, 89] on label "Taken" at bounding box center [107, 89] width 91 height 9
click at [21, 69] on icon at bounding box center [18, 71] width 11 height 11
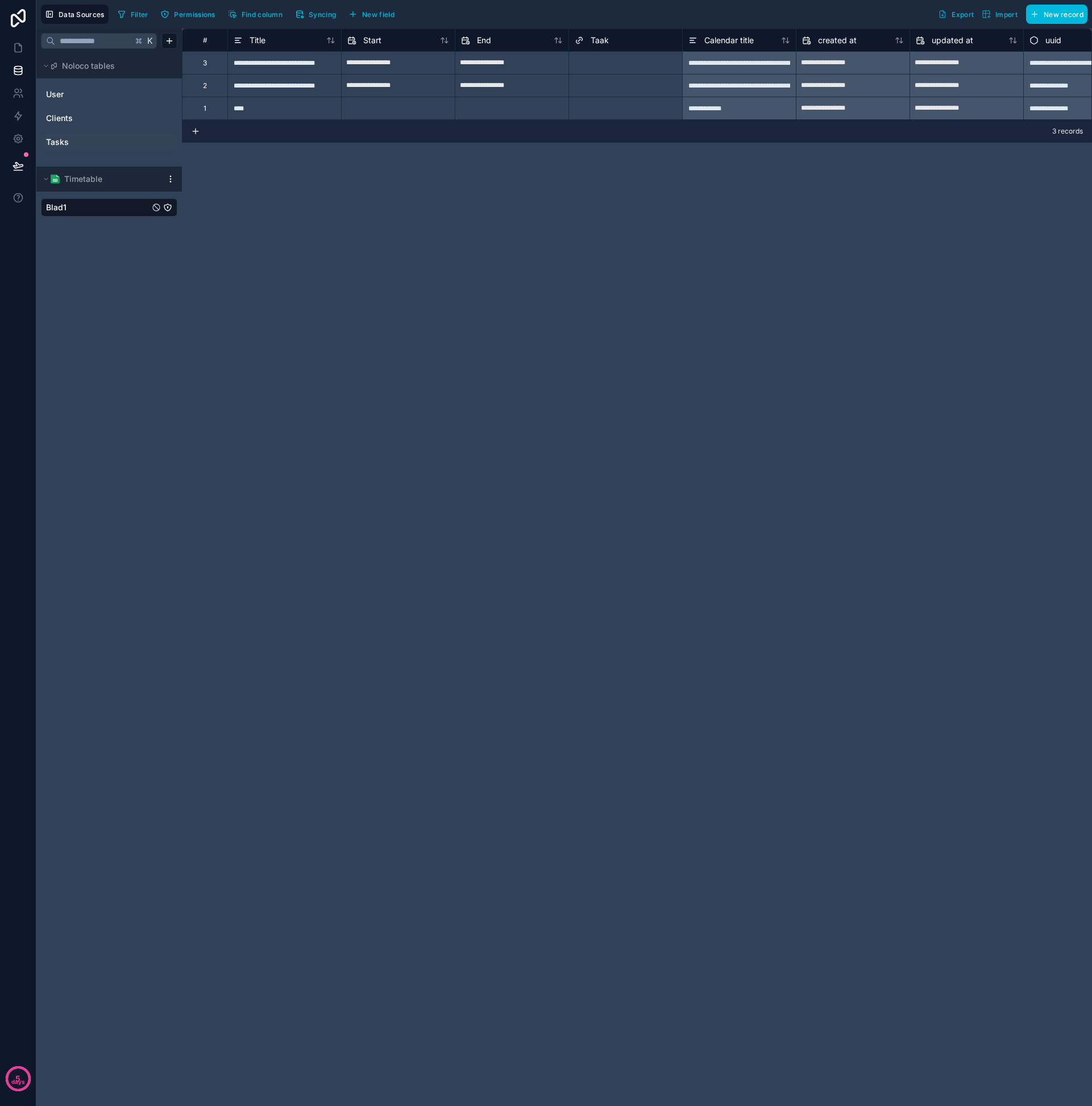
click at [86, 150] on div "Tasks" at bounding box center [109, 142] width 137 height 18
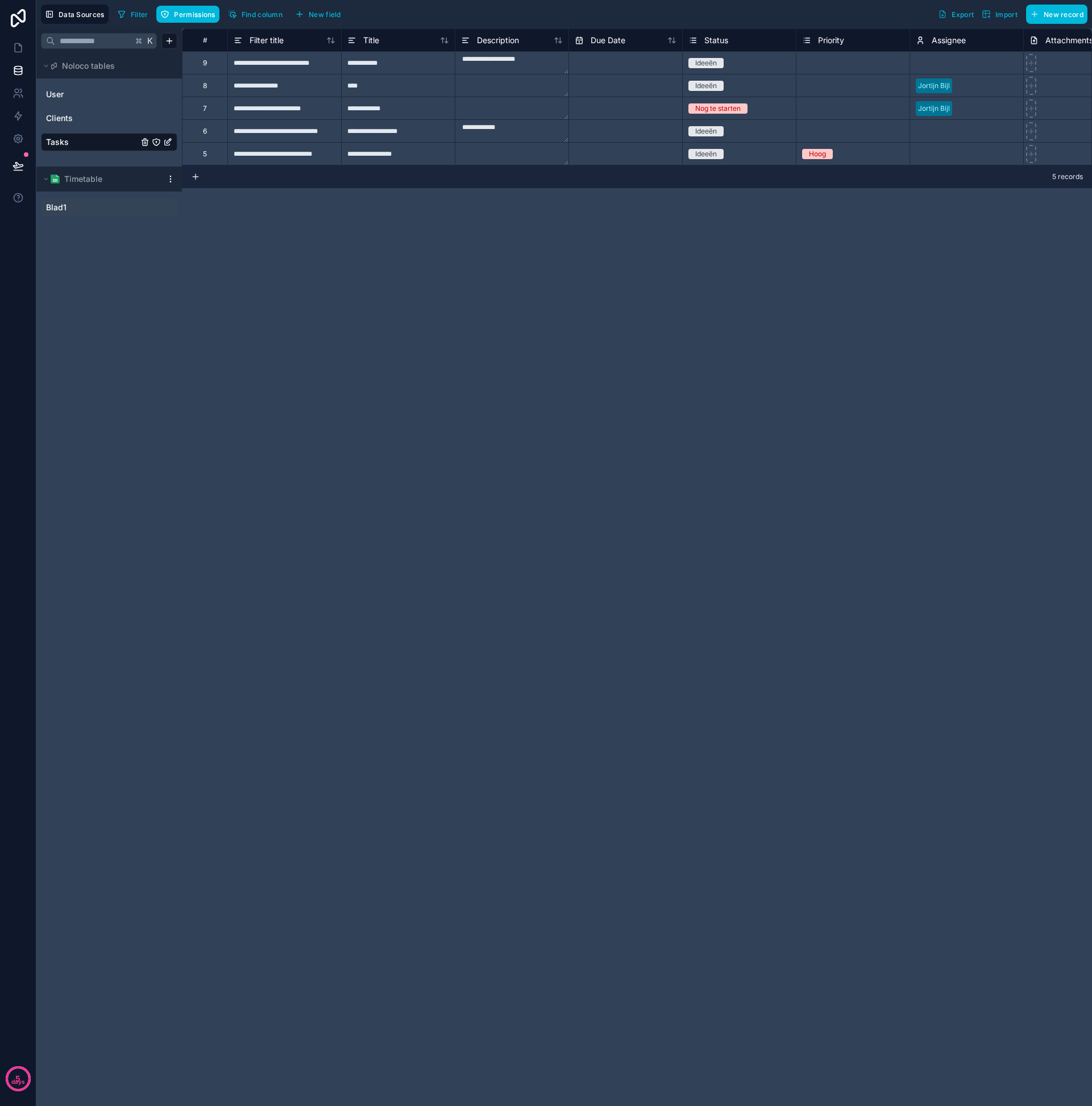
click at [91, 207] on link "Blad1" at bounding box center [98, 207] width 104 height 11
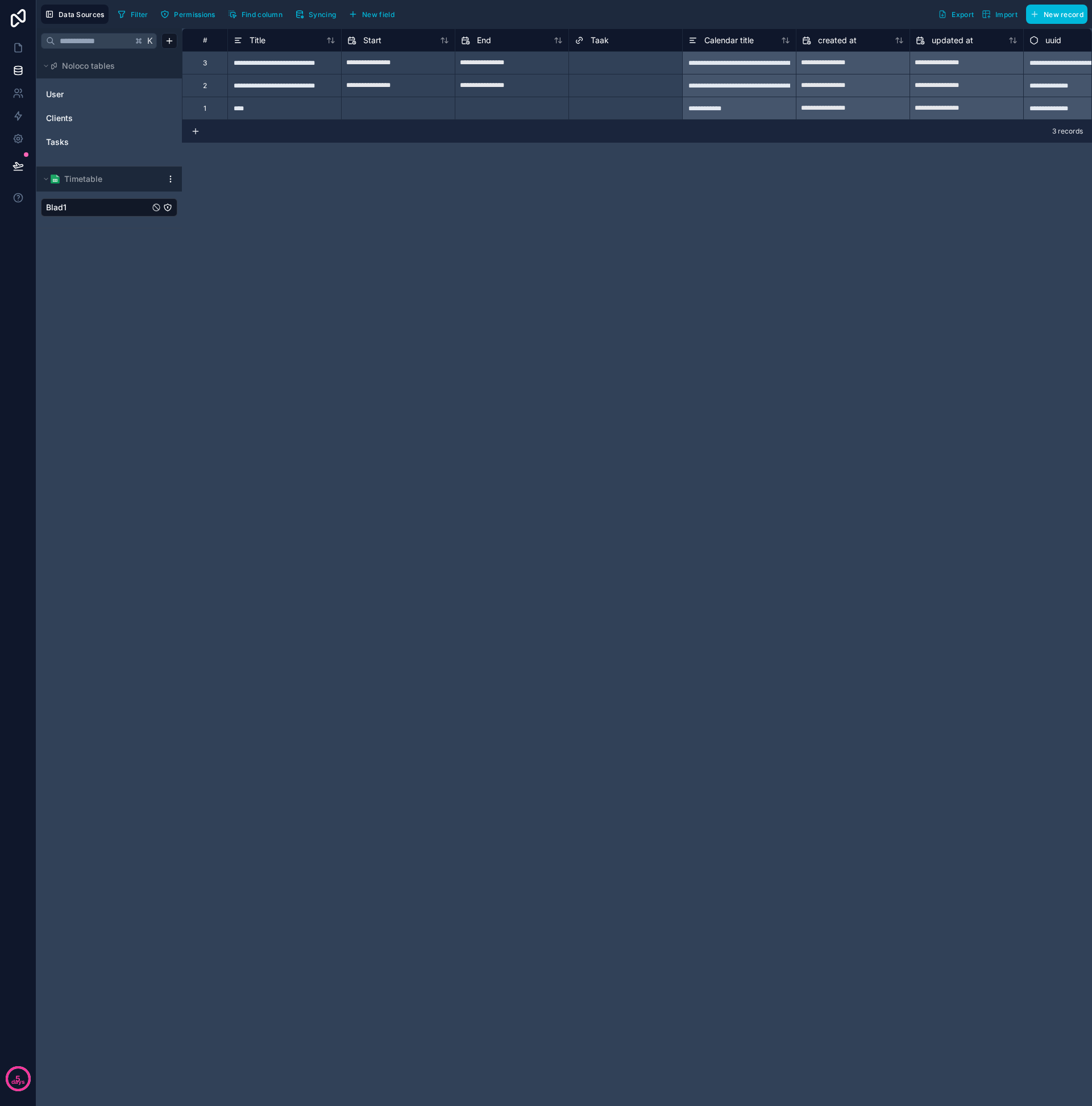
click at [167, 207] on icon "Blad1" at bounding box center [167, 207] width 1 height 1
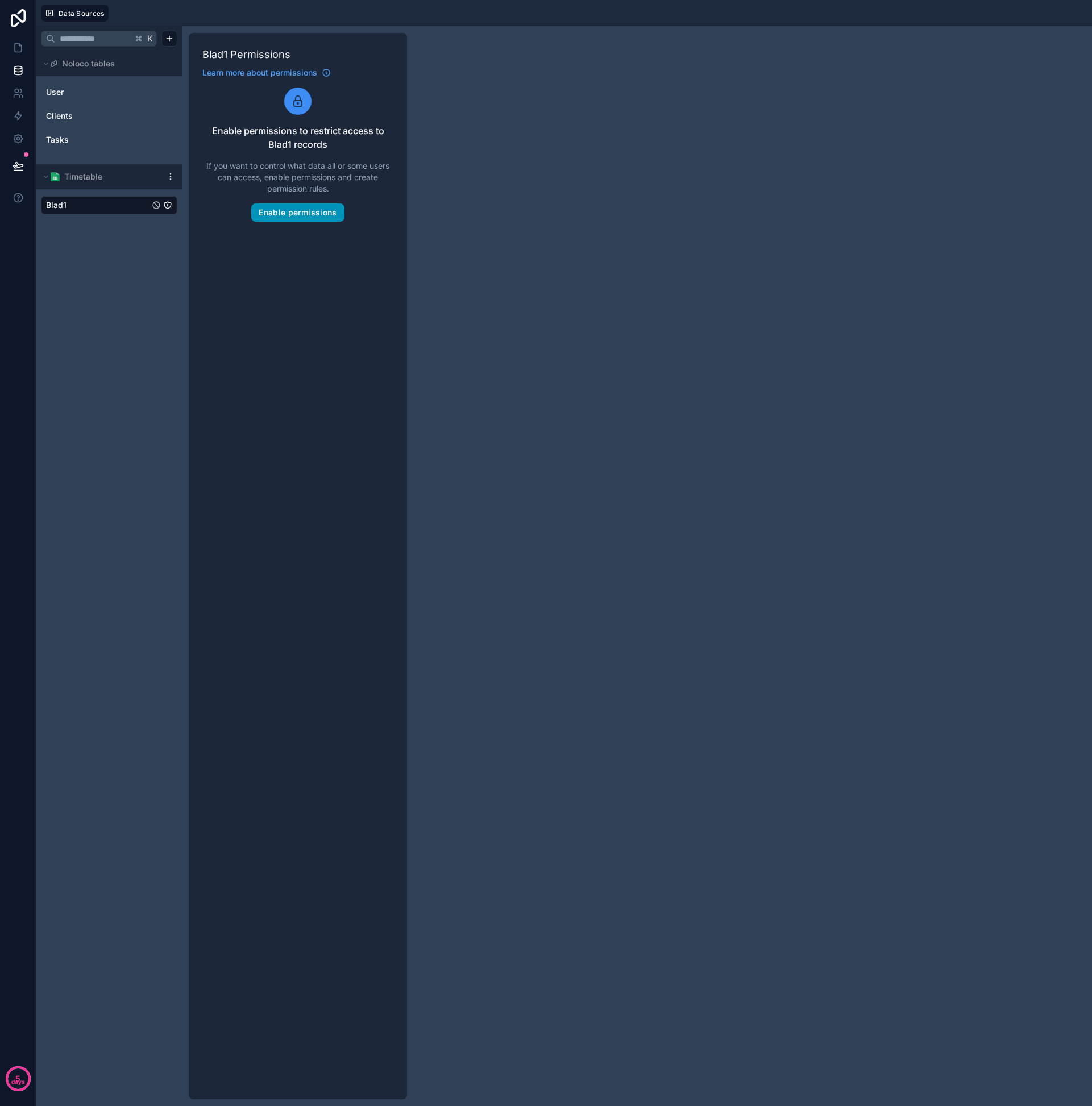
click at [271, 211] on button "Enable permissions" at bounding box center [297, 212] width 93 height 18
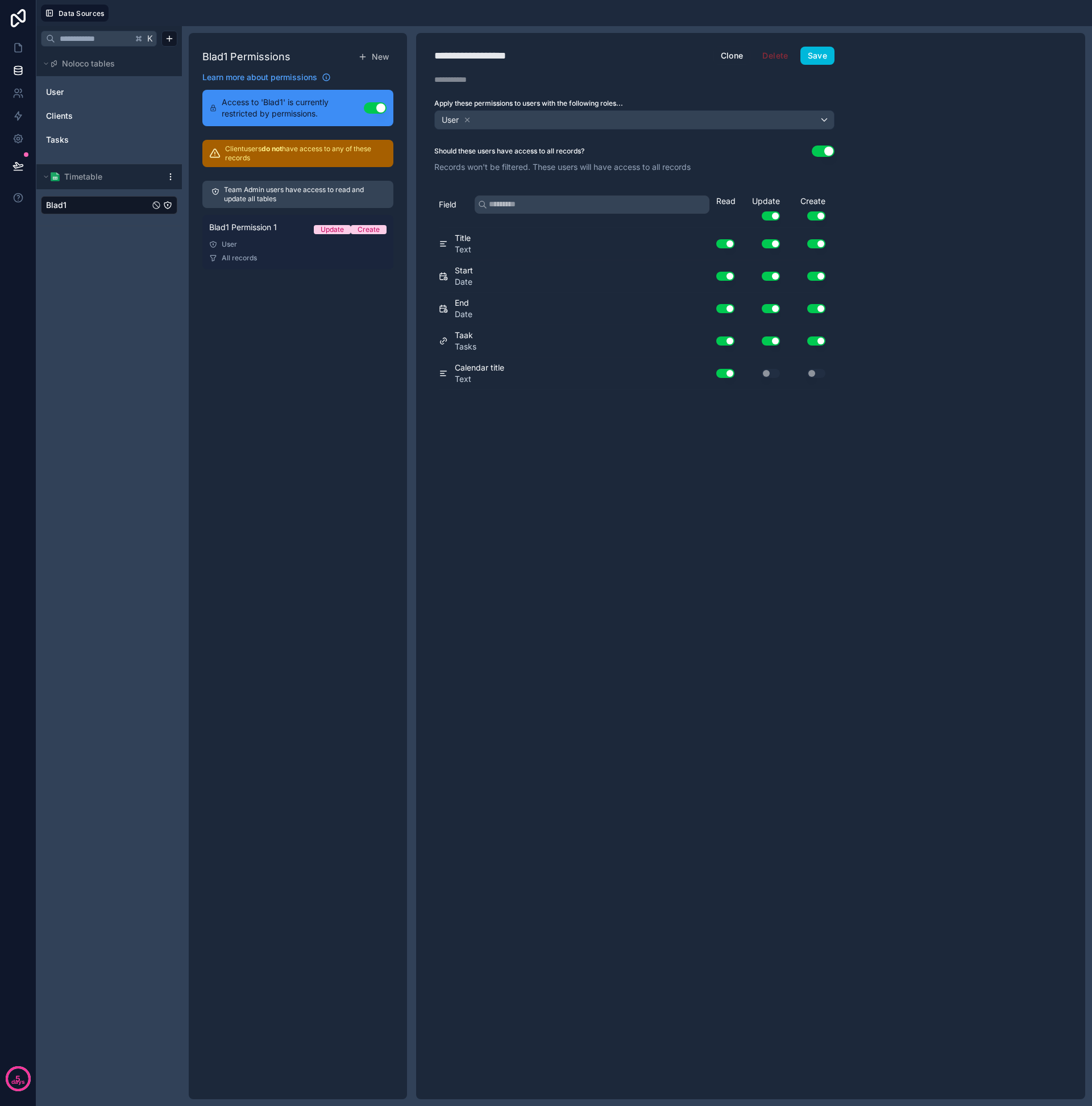
click at [285, 245] on div "User" at bounding box center [297, 244] width 177 height 9
click at [817, 55] on button "Save" at bounding box center [817, 56] width 34 height 18
click at [18, 69] on icon at bounding box center [18, 68] width 7 height 3
click at [16, 49] on icon at bounding box center [18, 48] width 11 height 11
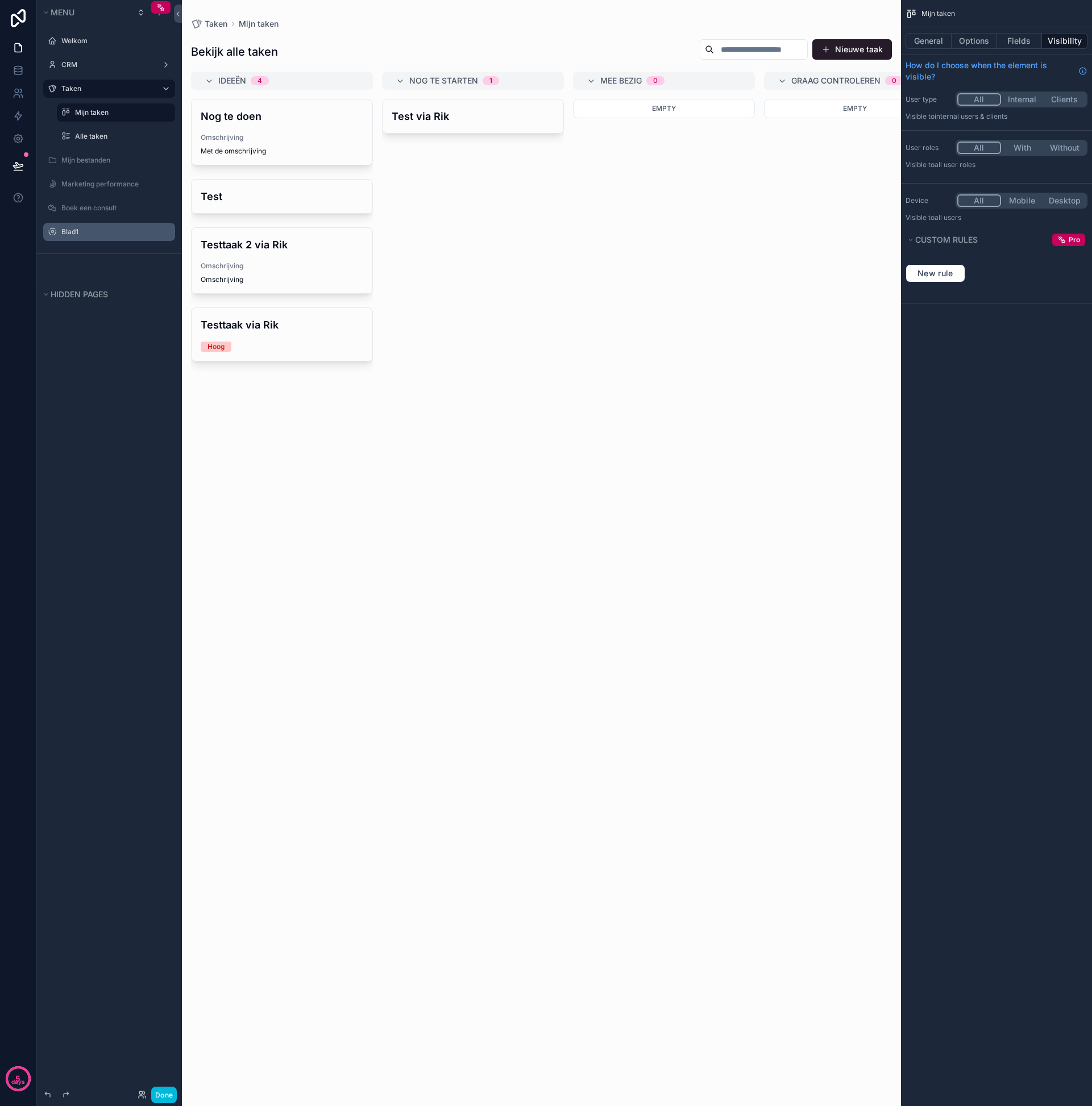
click at [75, 228] on label "Blad1" at bounding box center [115, 232] width 107 height 9
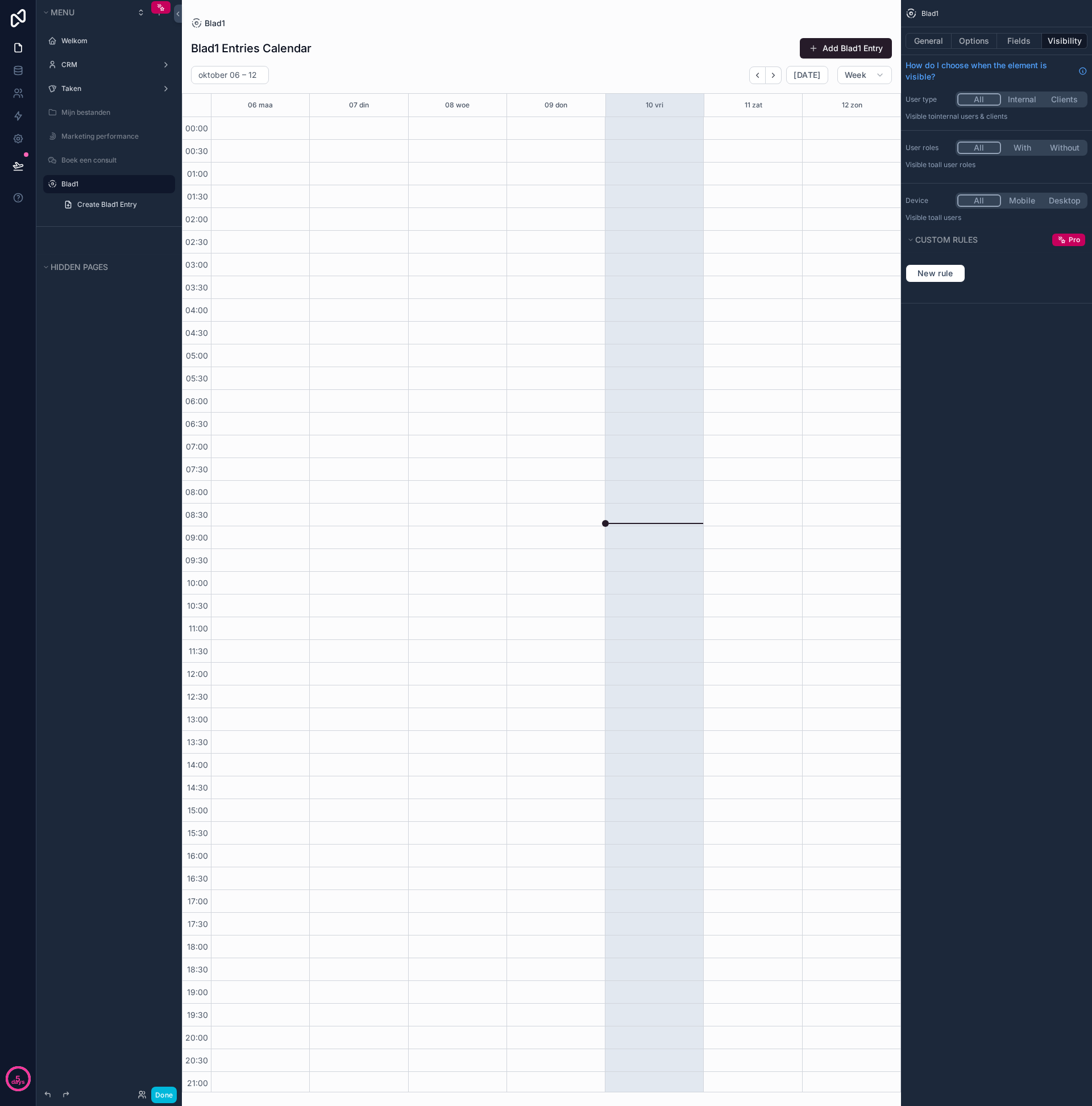
click at [221, 21] on span "Blad1" at bounding box center [215, 23] width 21 height 11
click at [92, 181] on label "Blad1" at bounding box center [115, 184] width 107 height 9
click at [101, 206] on span "Create Blad1 Entry" at bounding box center [107, 204] width 60 height 9
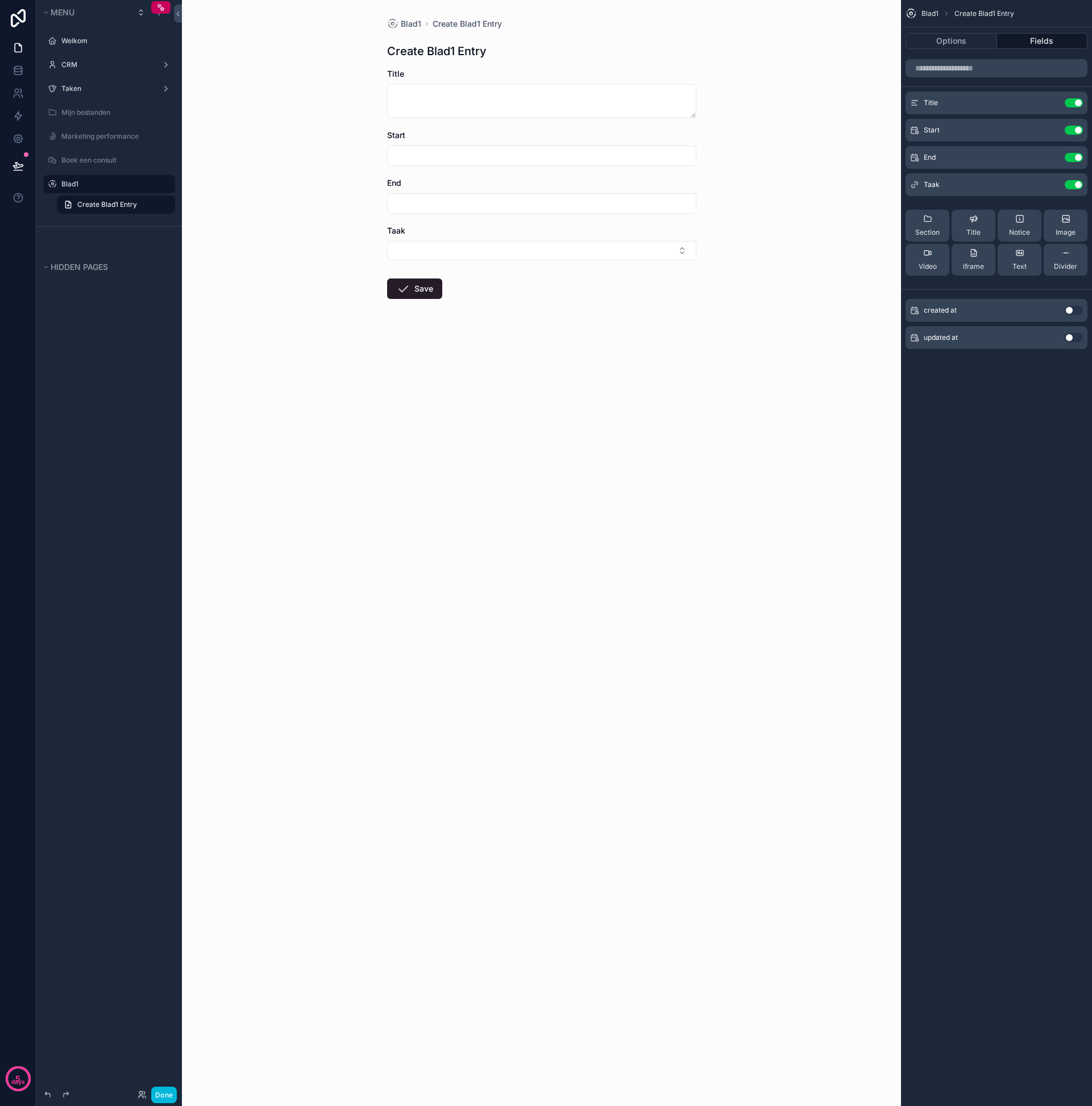
click at [93, 185] on label "Blad1" at bounding box center [115, 184] width 107 height 9
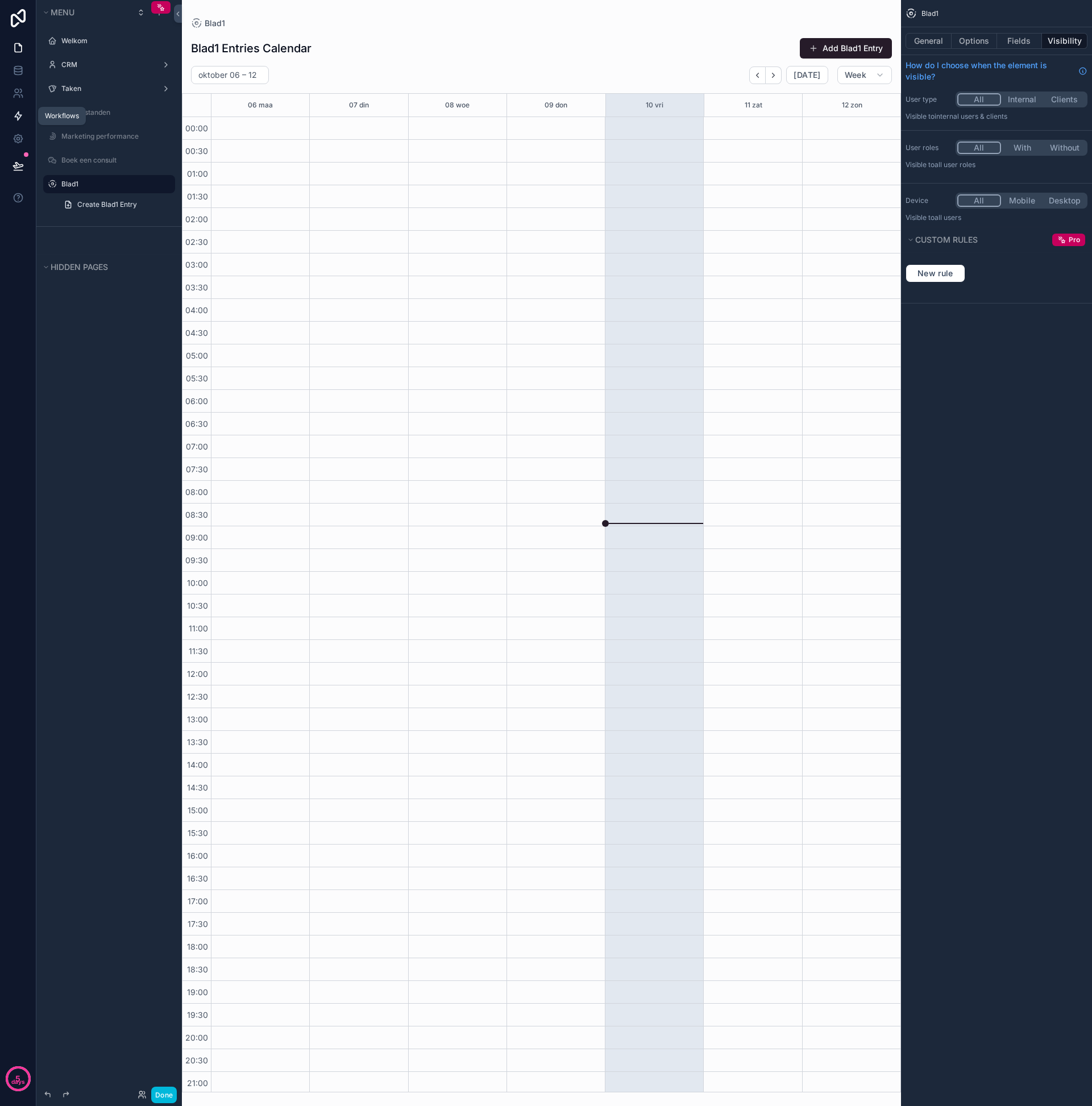
click at [18, 117] on icon at bounding box center [18, 116] width 7 height 9
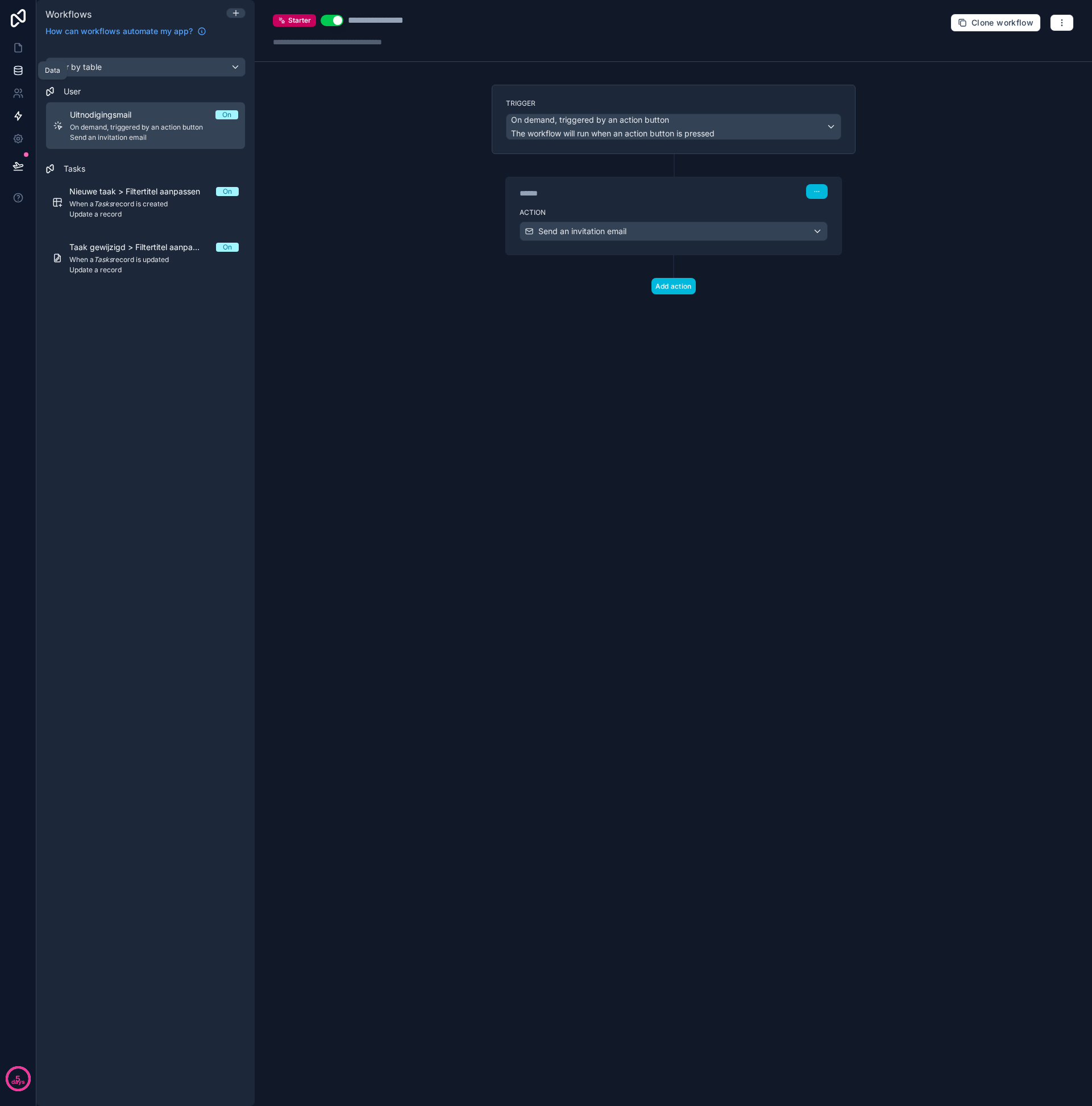
click at [19, 73] on icon at bounding box center [18, 71] width 11 height 11
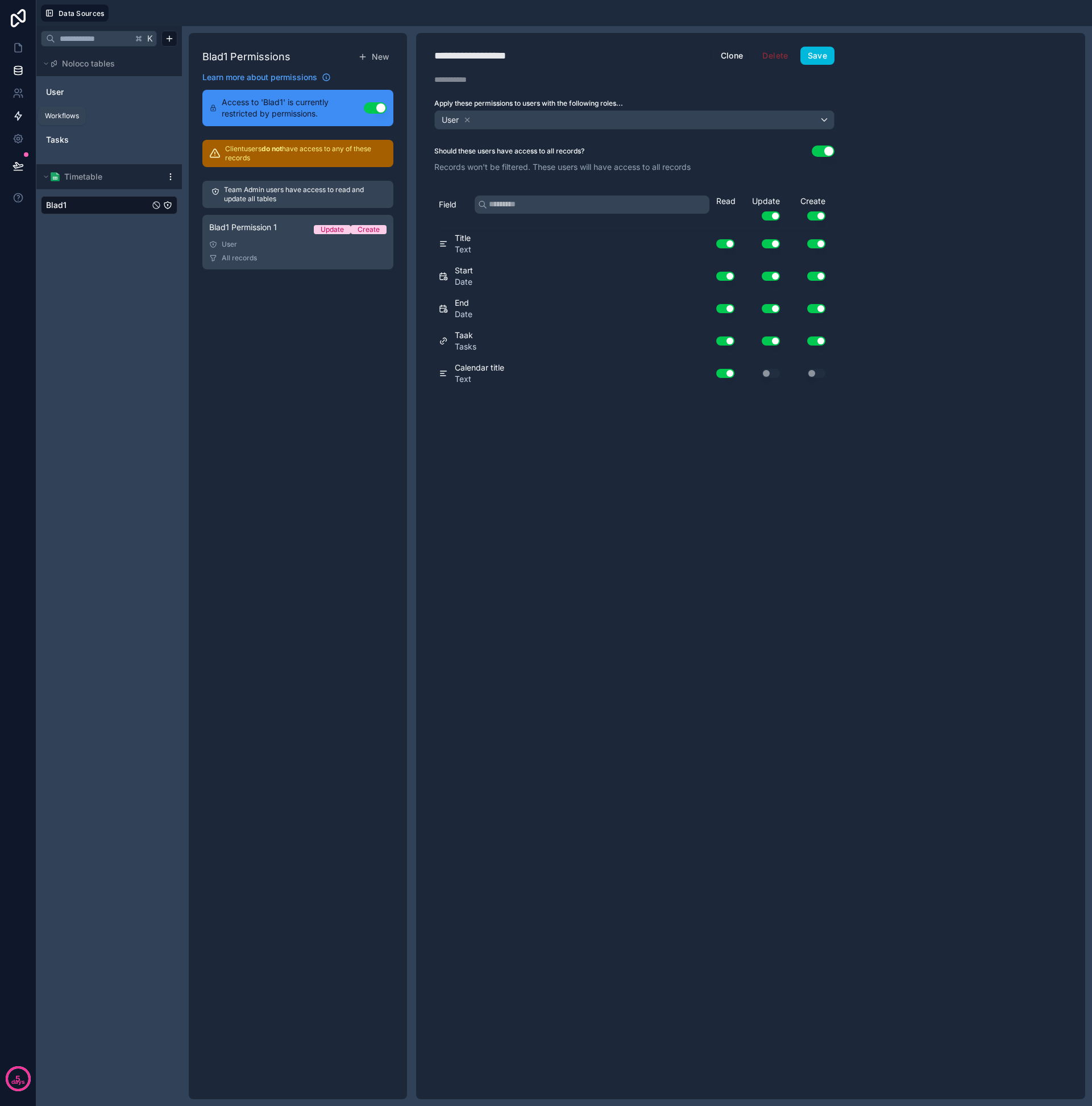
click at [19, 116] on icon at bounding box center [18, 116] width 11 height 11
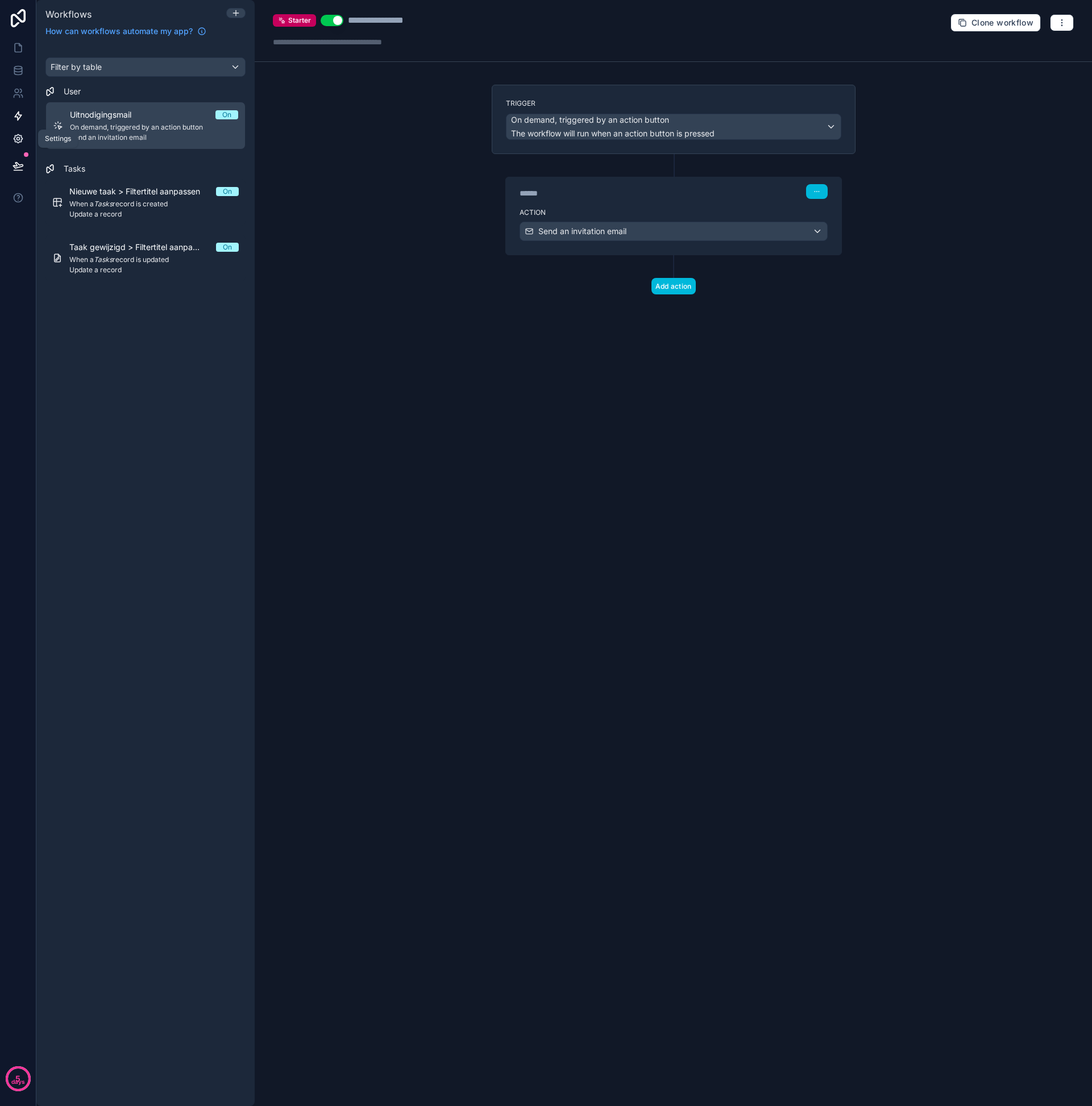
click at [21, 143] on icon at bounding box center [18, 139] width 11 height 11
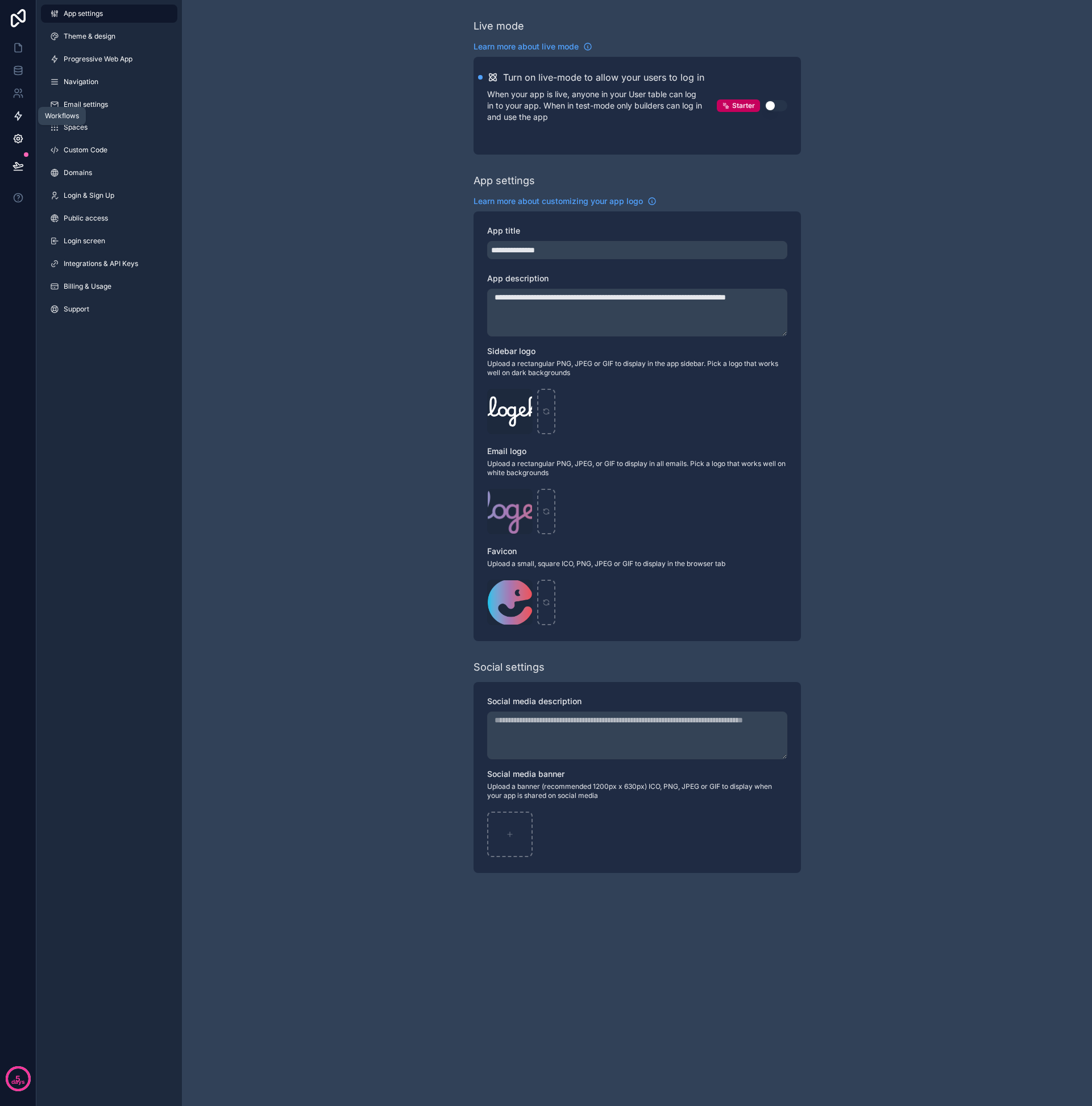
click at [20, 116] on icon at bounding box center [18, 116] width 7 height 9
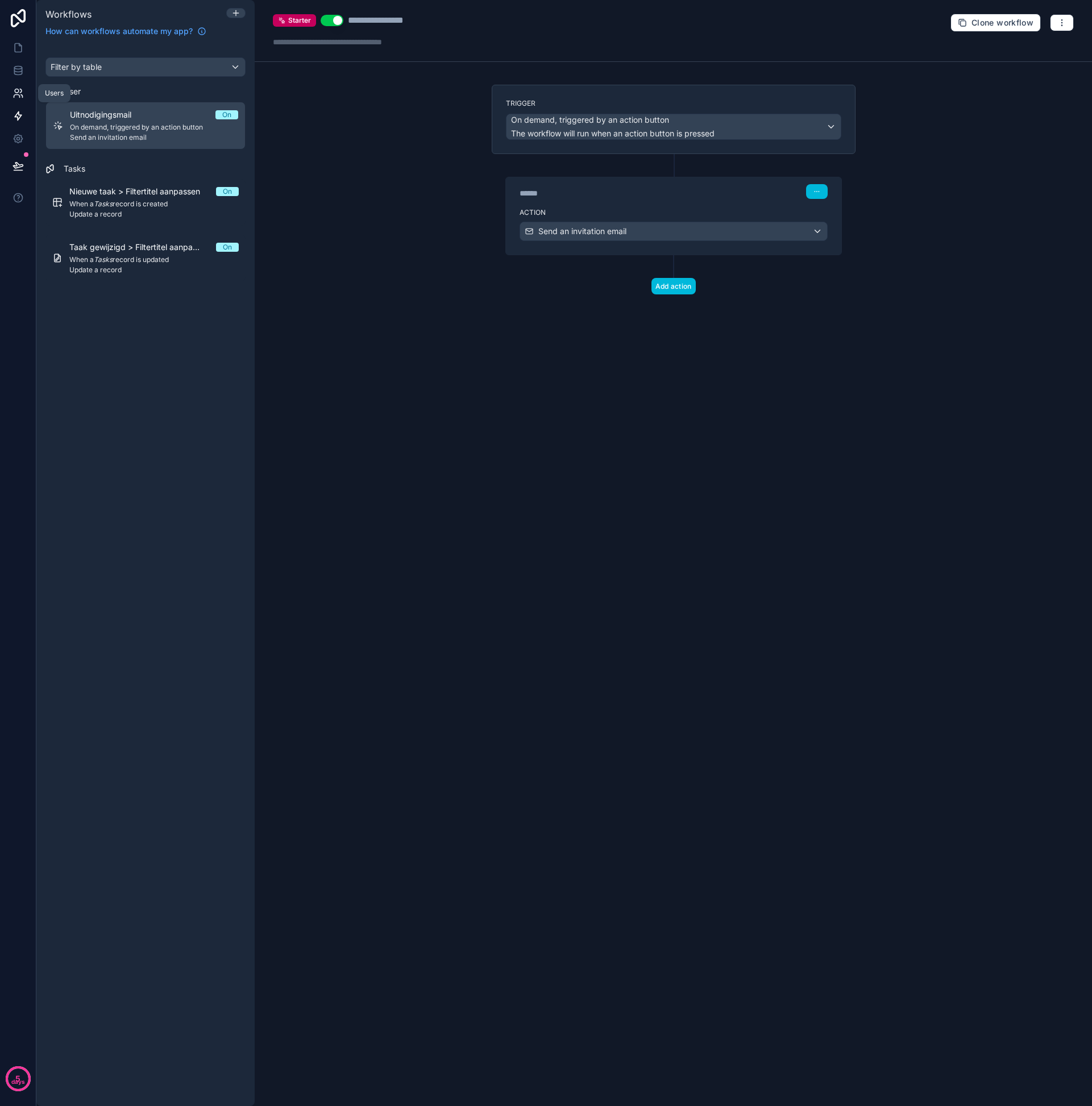
click at [21, 96] on icon at bounding box center [18, 93] width 11 height 11
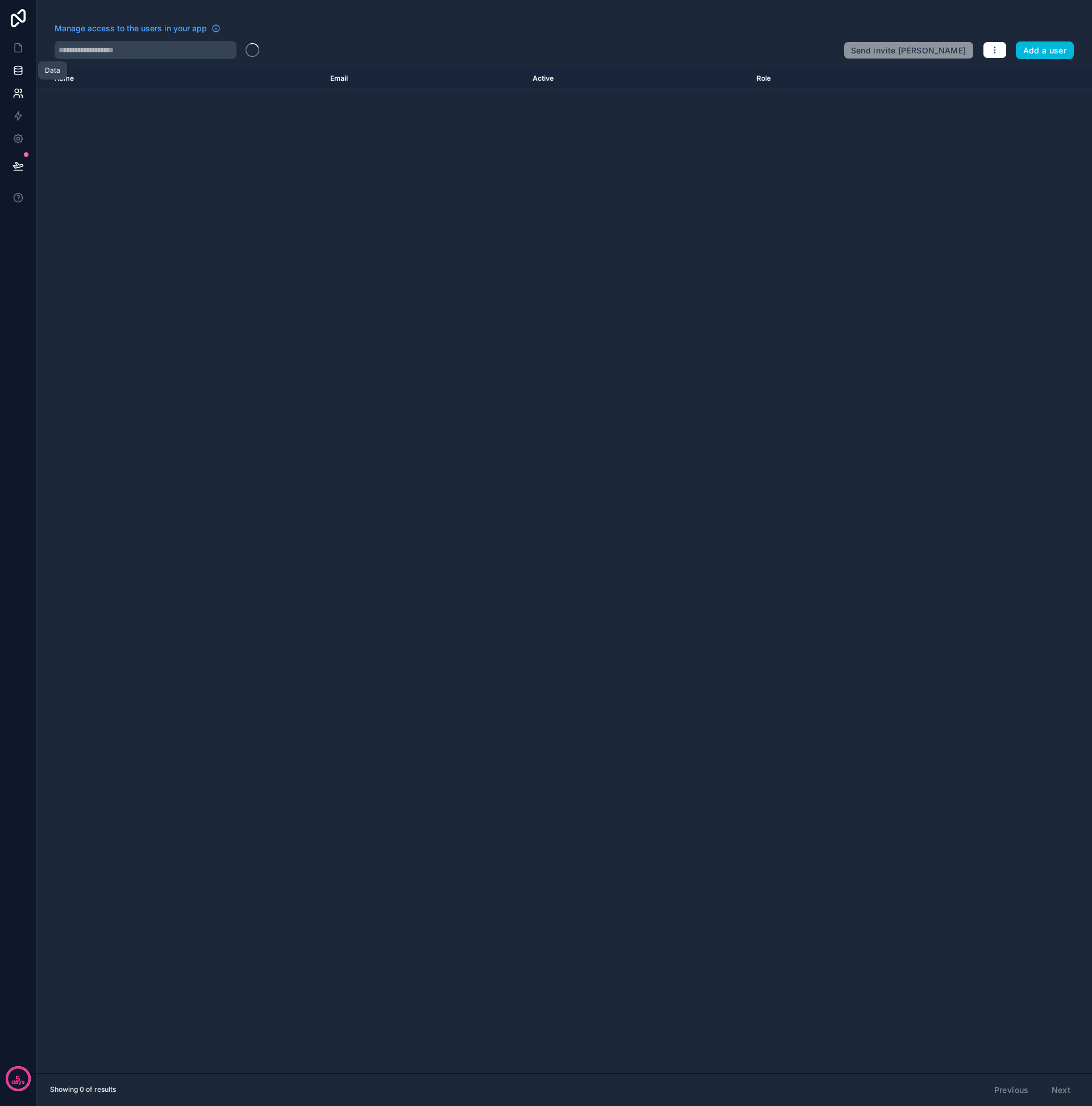
click at [15, 68] on icon at bounding box center [18, 71] width 11 height 11
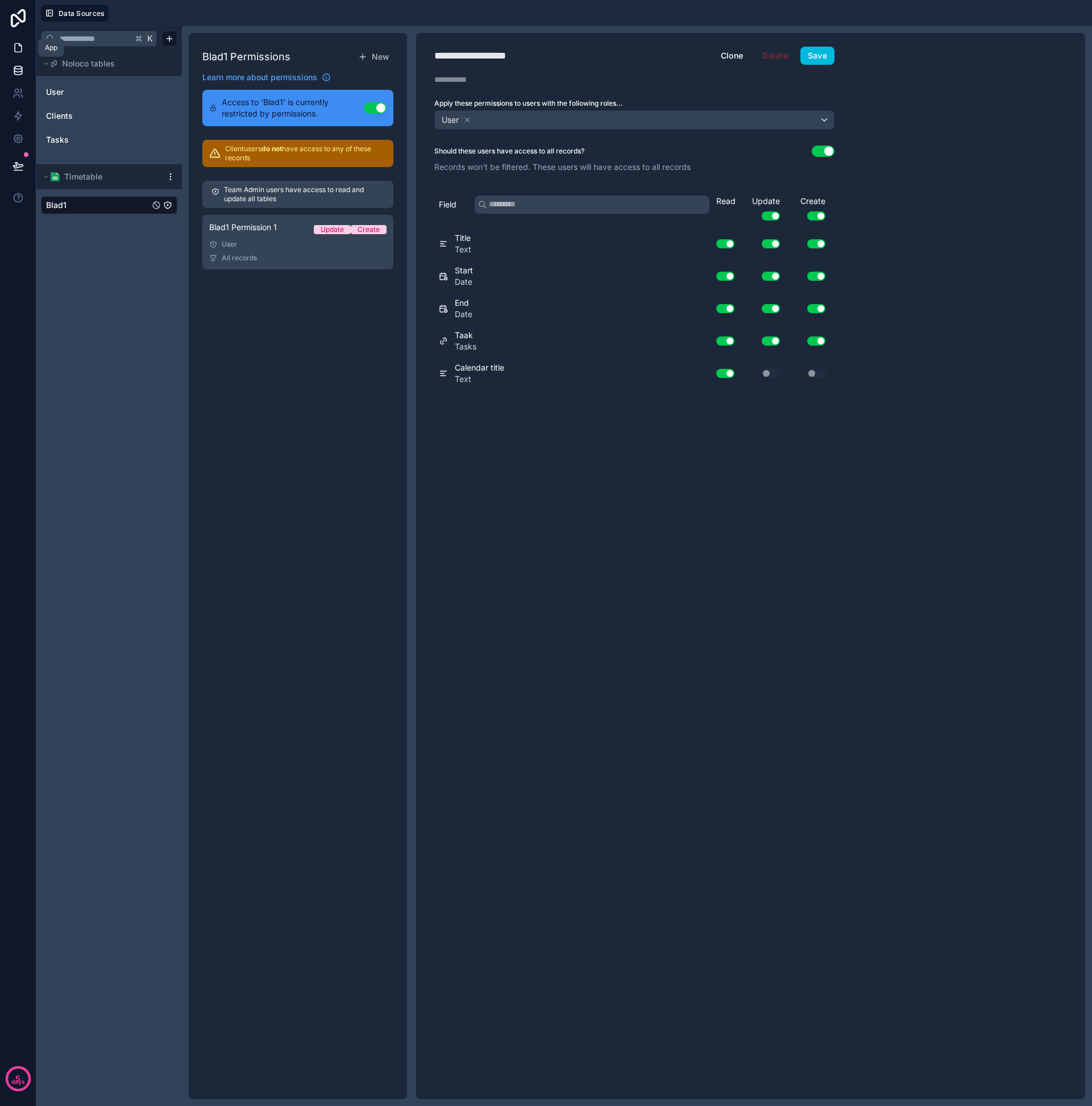
click at [15, 44] on icon at bounding box center [18, 48] width 7 height 9
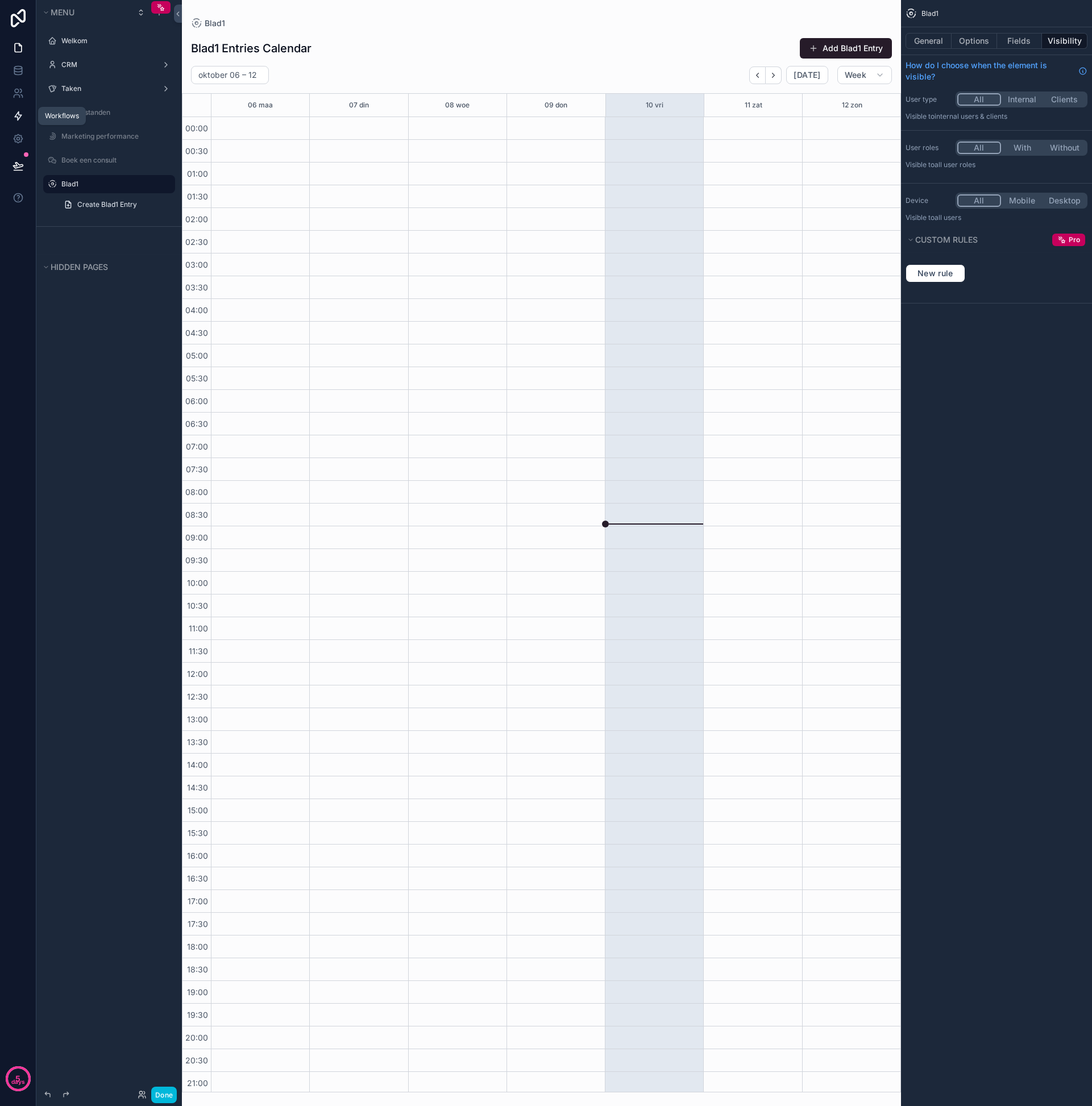
click at [13, 105] on link at bounding box center [18, 116] width 36 height 23
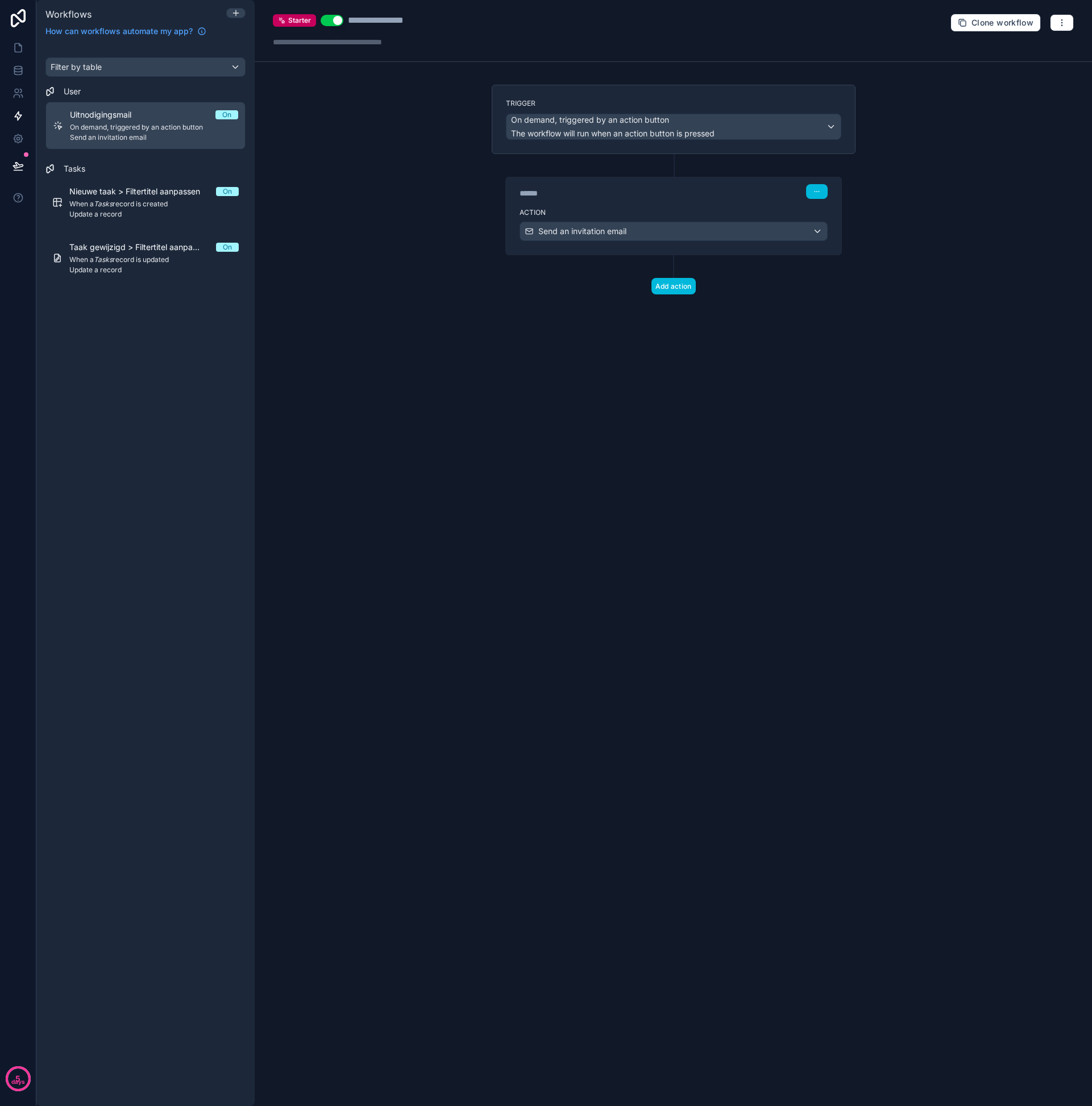
click at [226, 15] on div "Workflows" at bounding box center [145, 14] width 209 height 14
click at [228, 14] on div at bounding box center [236, 13] width 18 height 9
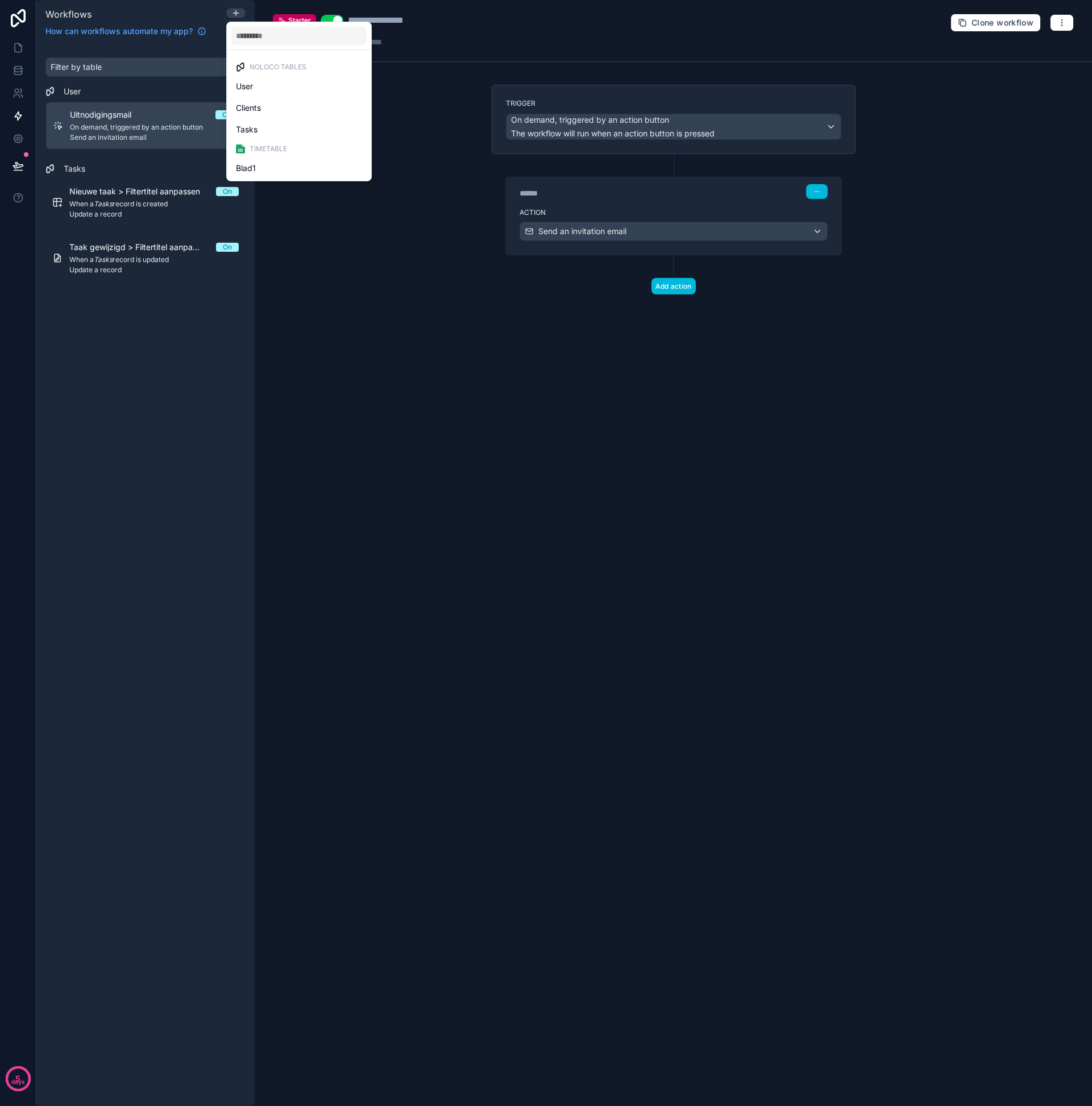
click at [252, 162] on span "Blad1" at bounding box center [246, 168] width 20 height 14
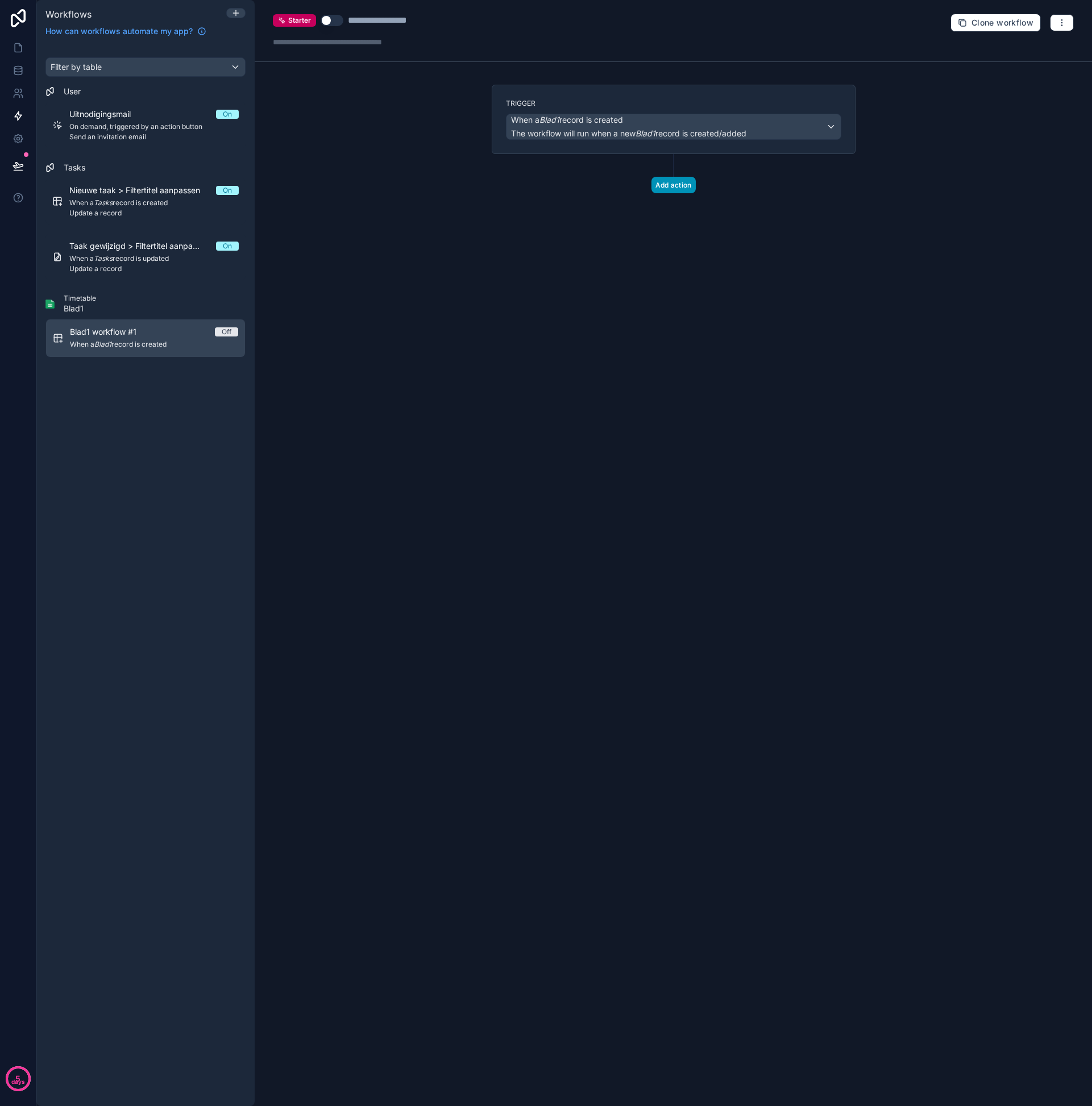
click at [656, 185] on button "Add action" at bounding box center [674, 185] width 44 height 17
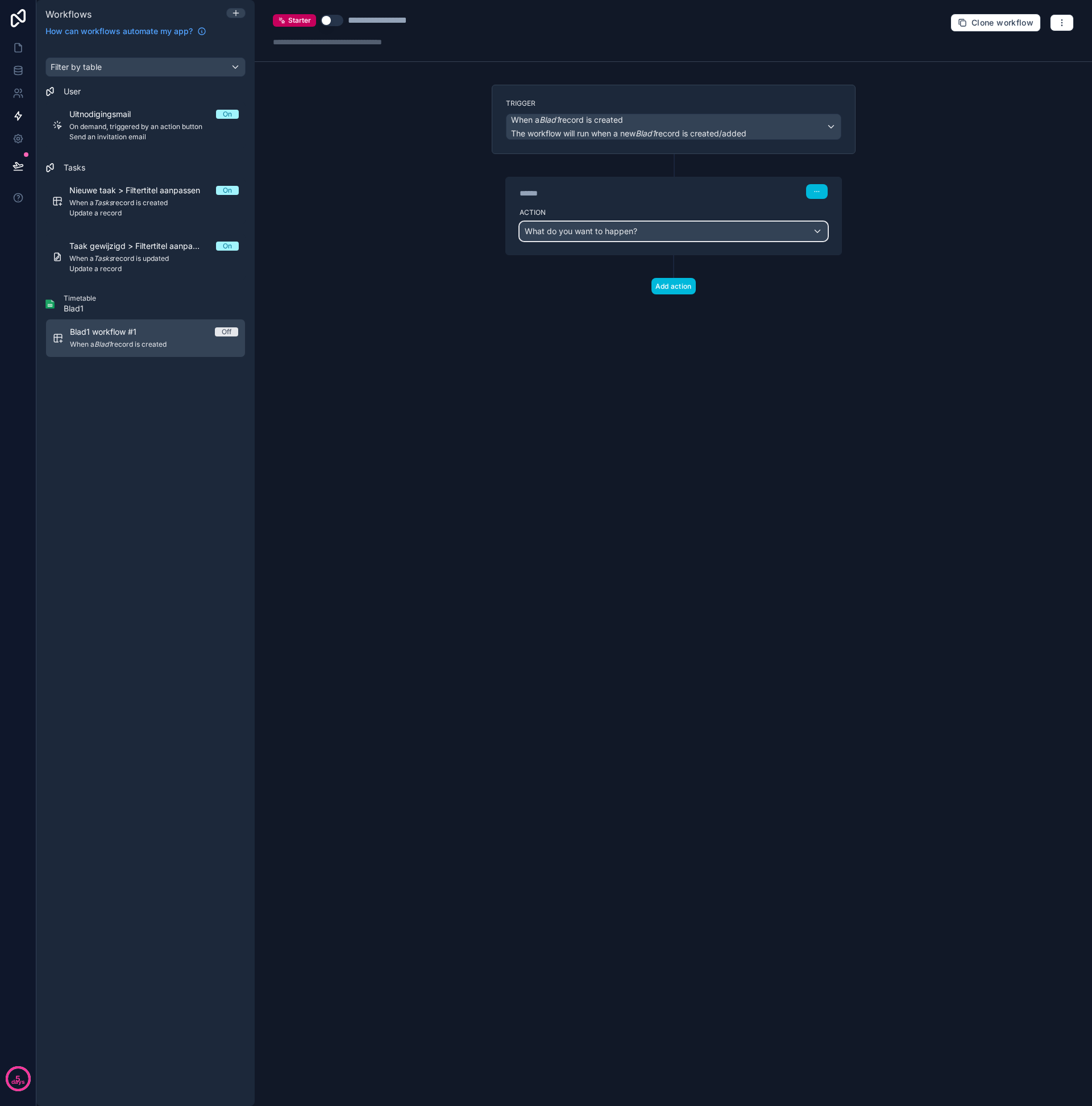
click at [603, 236] on span "What do you want to happen?" at bounding box center [581, 231] width 113 height 11
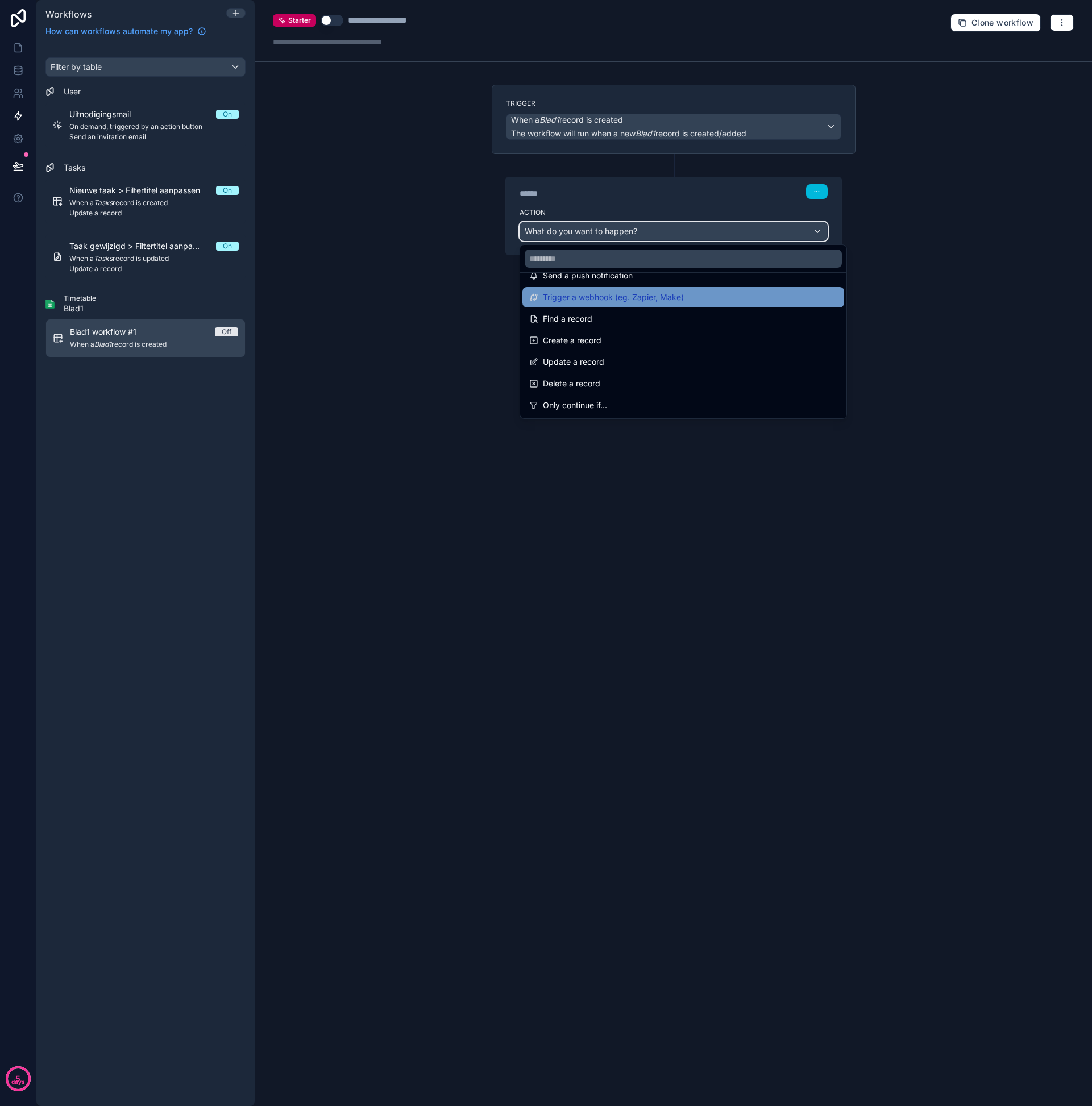
scroll to position [43, 0]
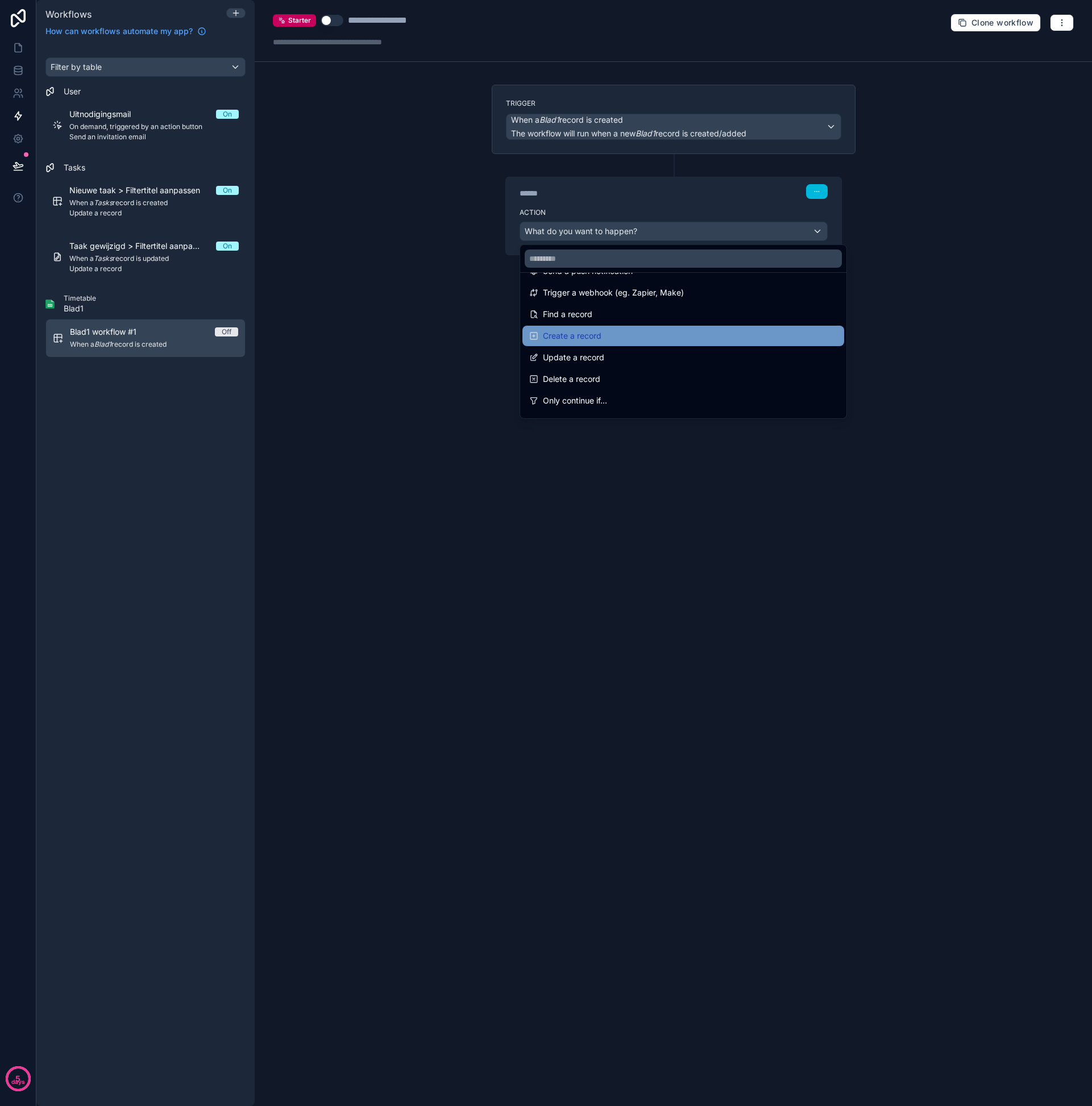
click at [610, 329] on div "Create a record" at bounding box center [683, 336] width 308 height 14
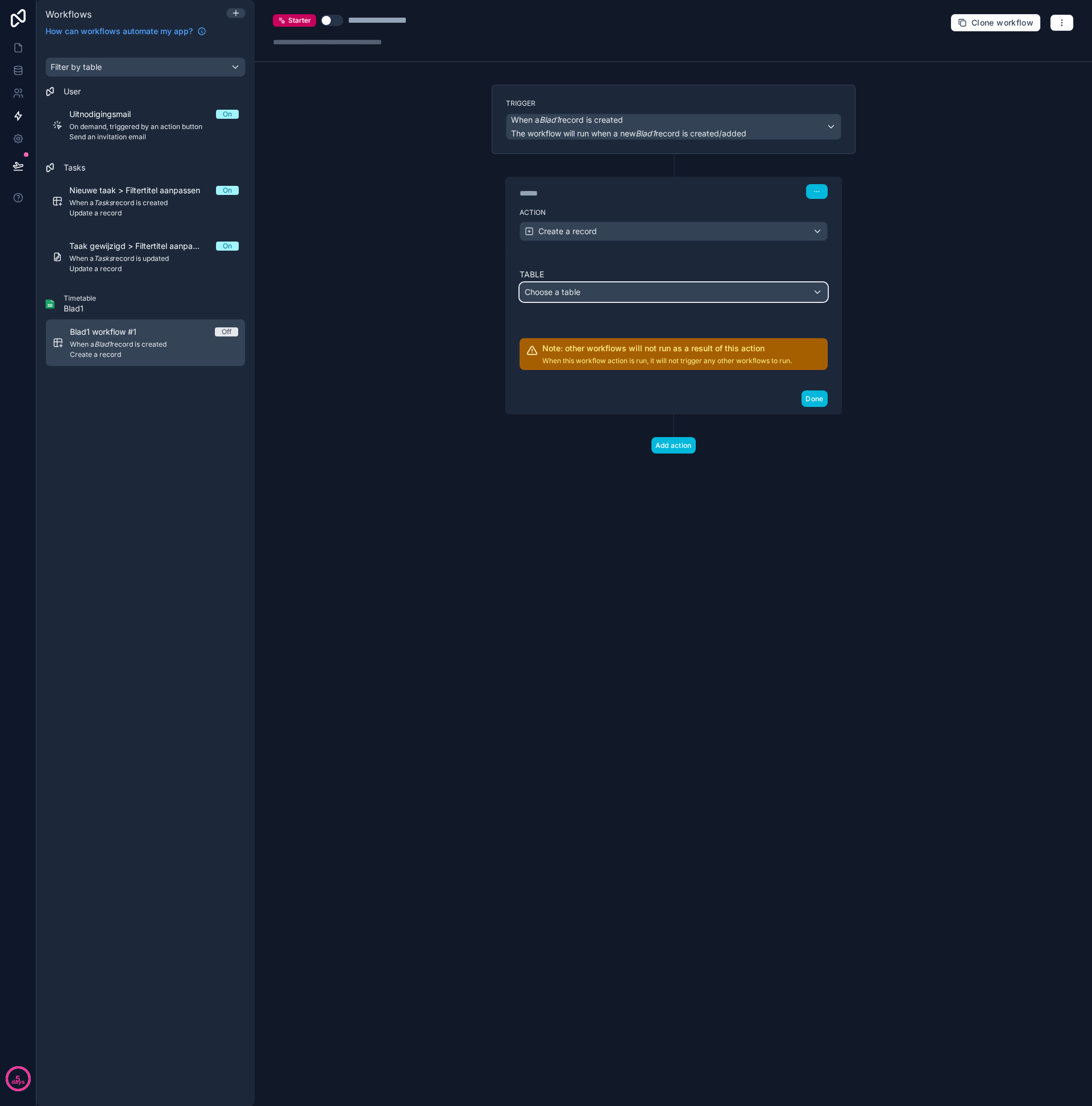
click at [598, 290] on div "Choose a table" at bounding box center [673, 292] width 307 height 18
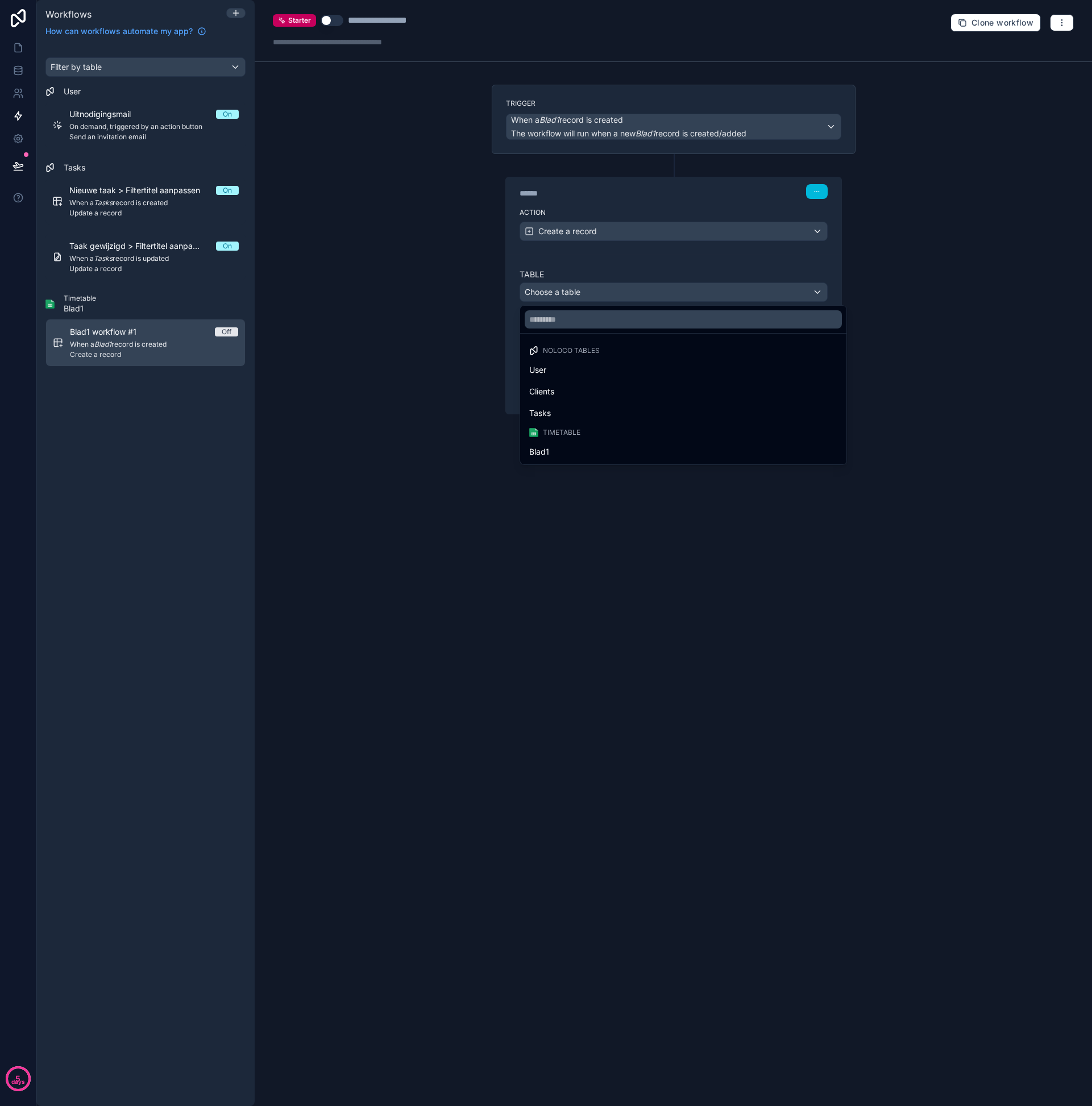
click at [565, 407] on div "Tasks" at bounding box center [683, 413] width 308 height 14
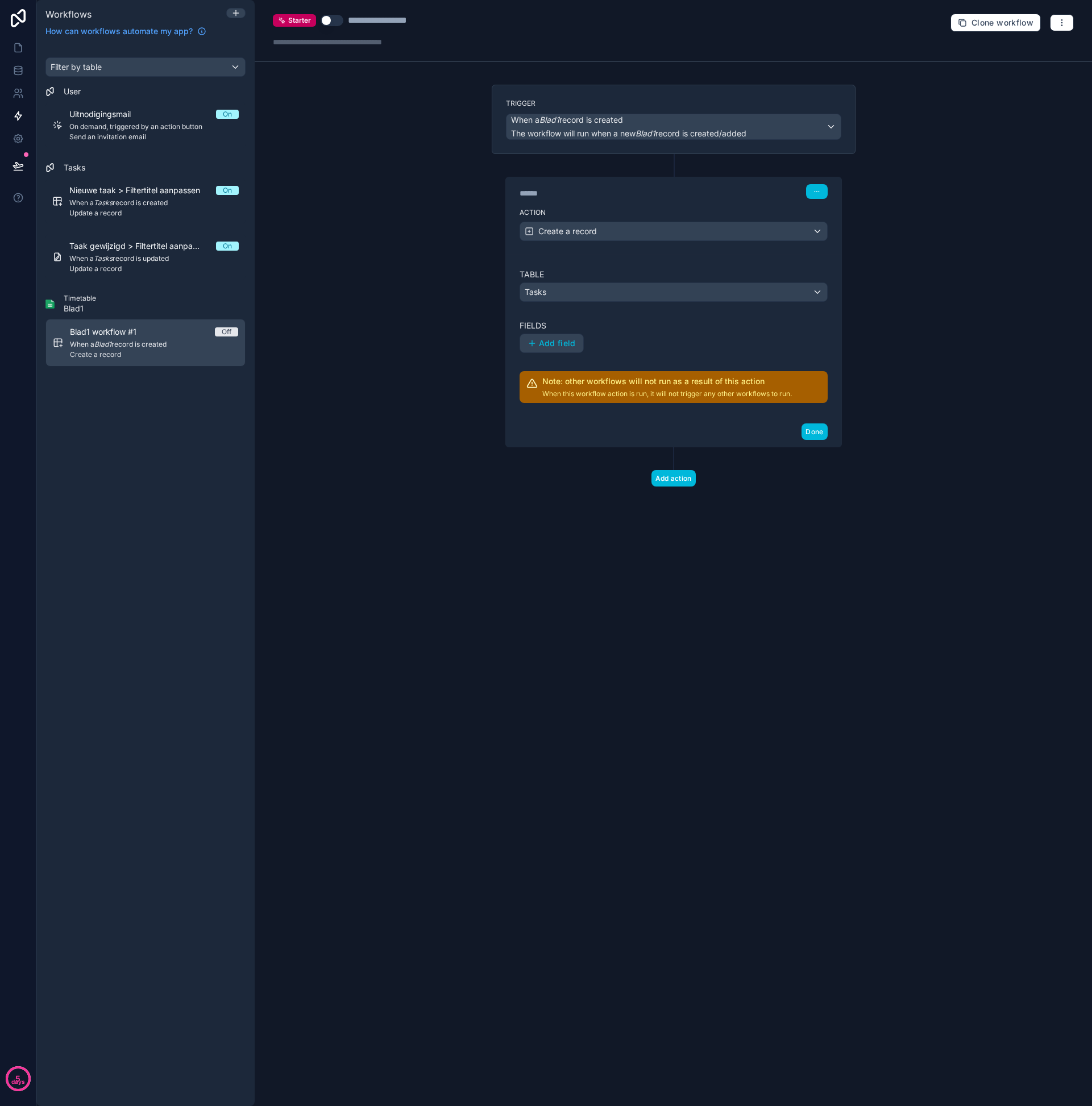
click at [566, 347] on span "Add field" at bounding box center [557, 343] width 37 height 10
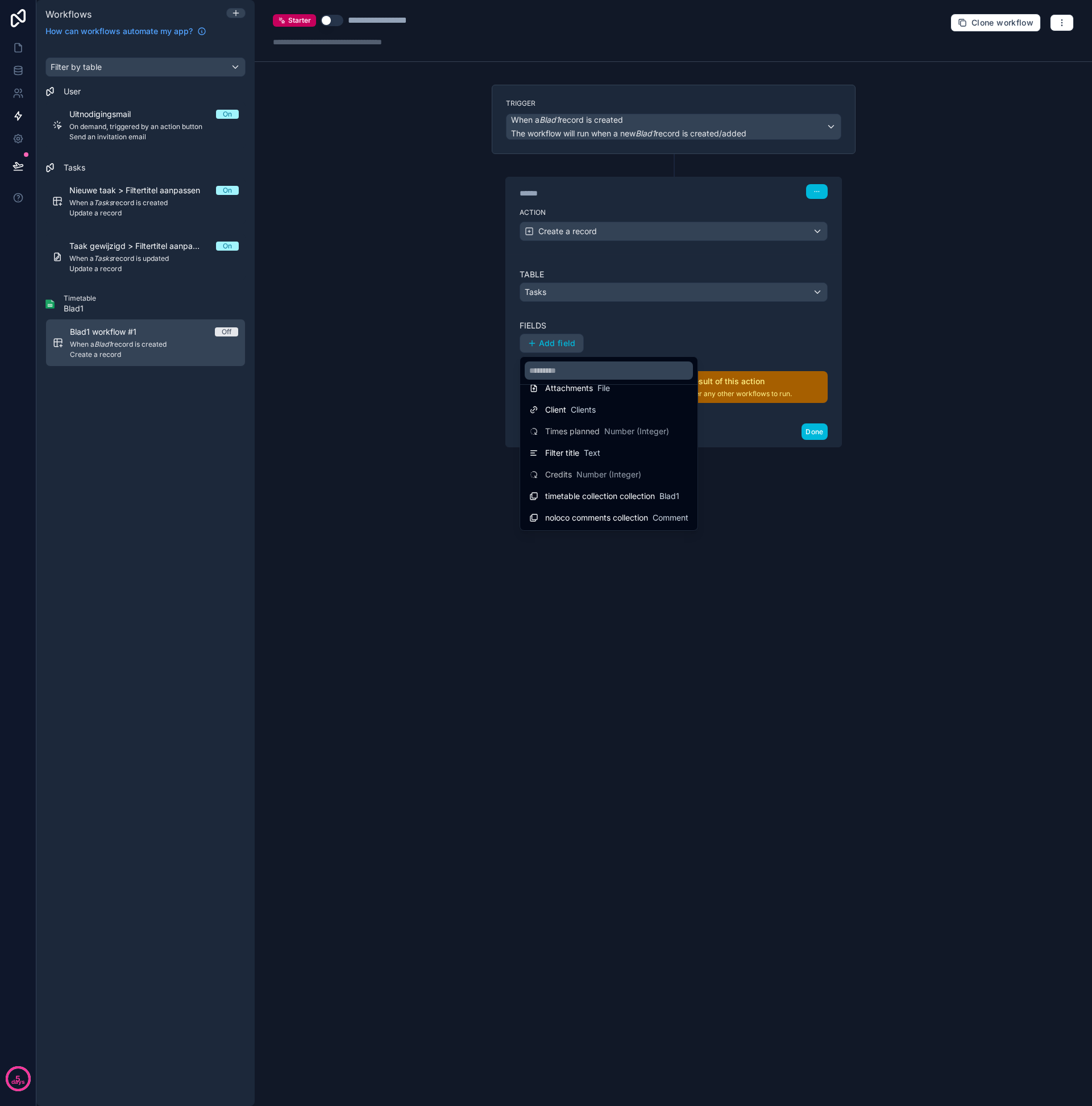
scroll to position [0, 0]
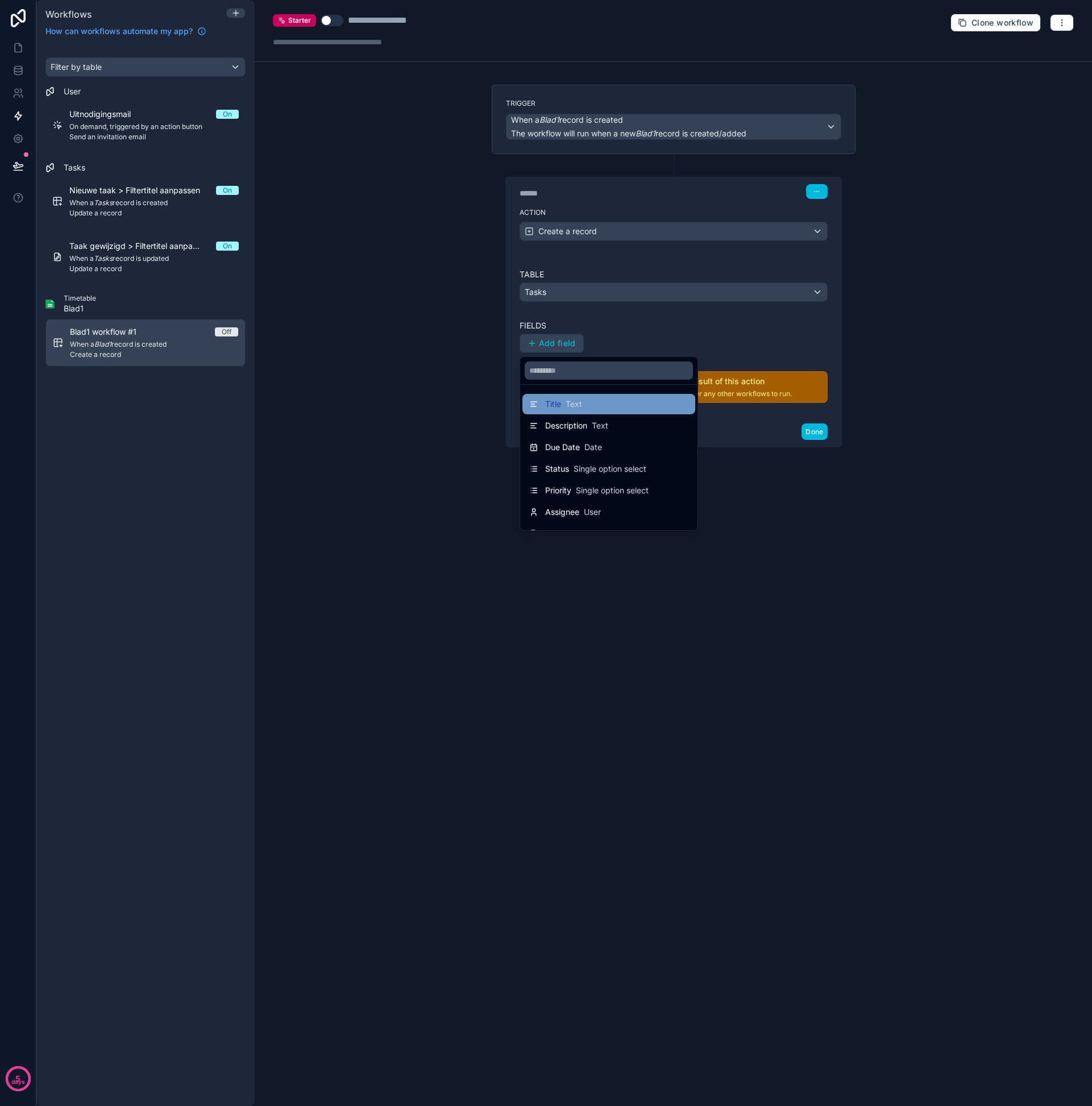
click at [581, 407] on span "Text" at bounding box center [574, 404] width 17 height 11
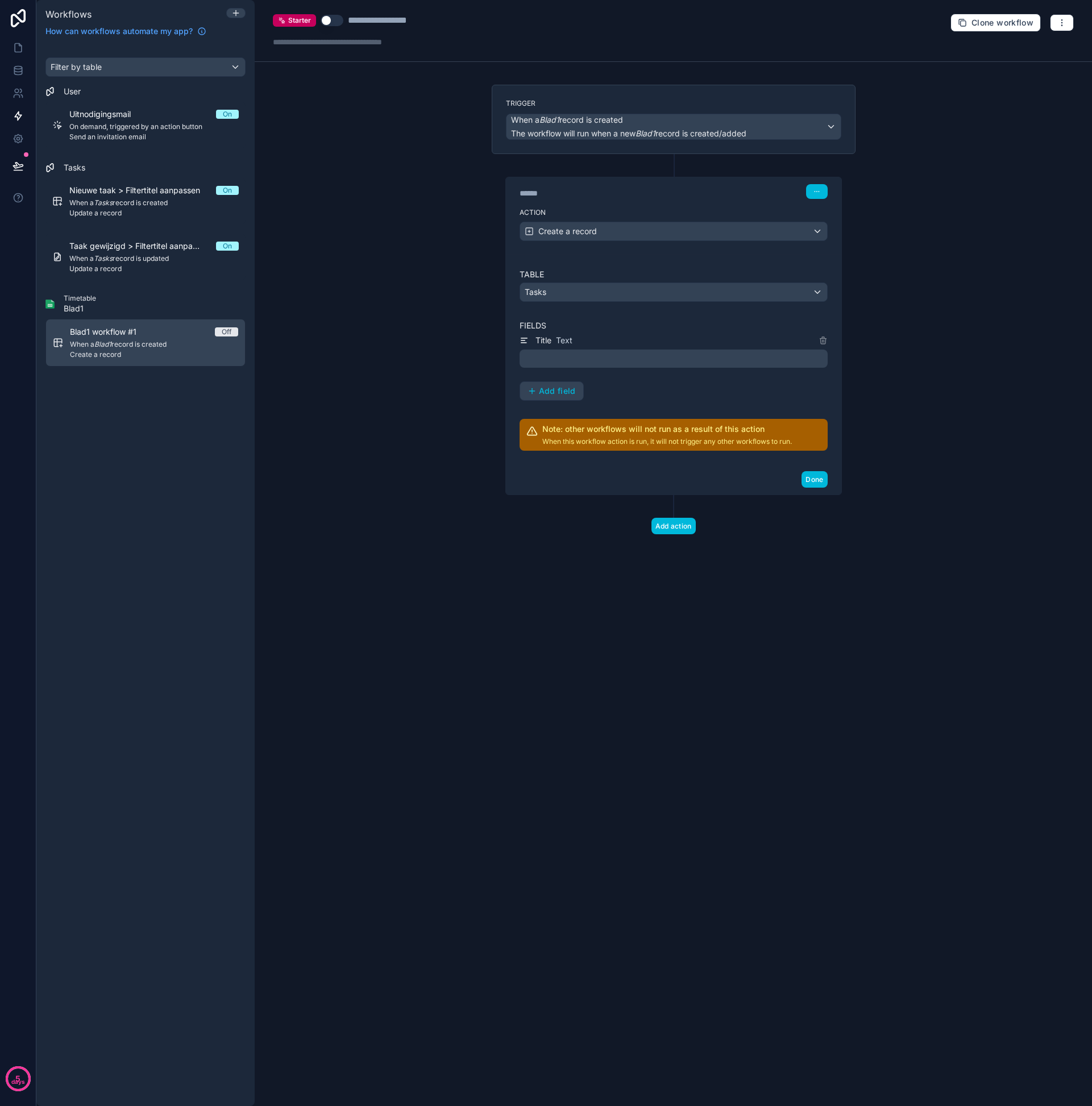
click at [611, 354] on p "﻿" at bounding box center [674, 359] width 301 height 14
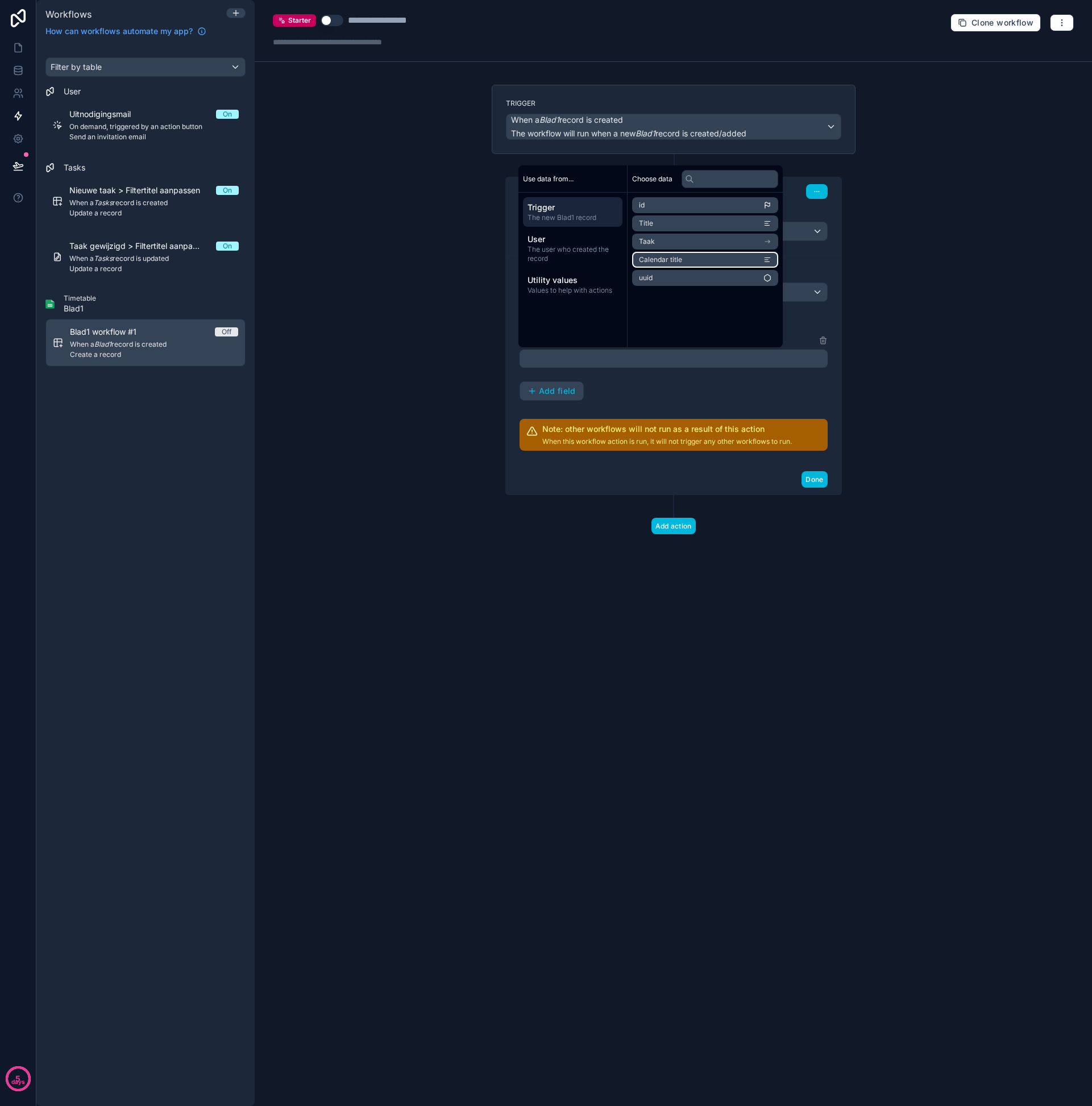
click at [696, 263] on li "Calendar title" at bounding box center [705, 260] width 146 height 16
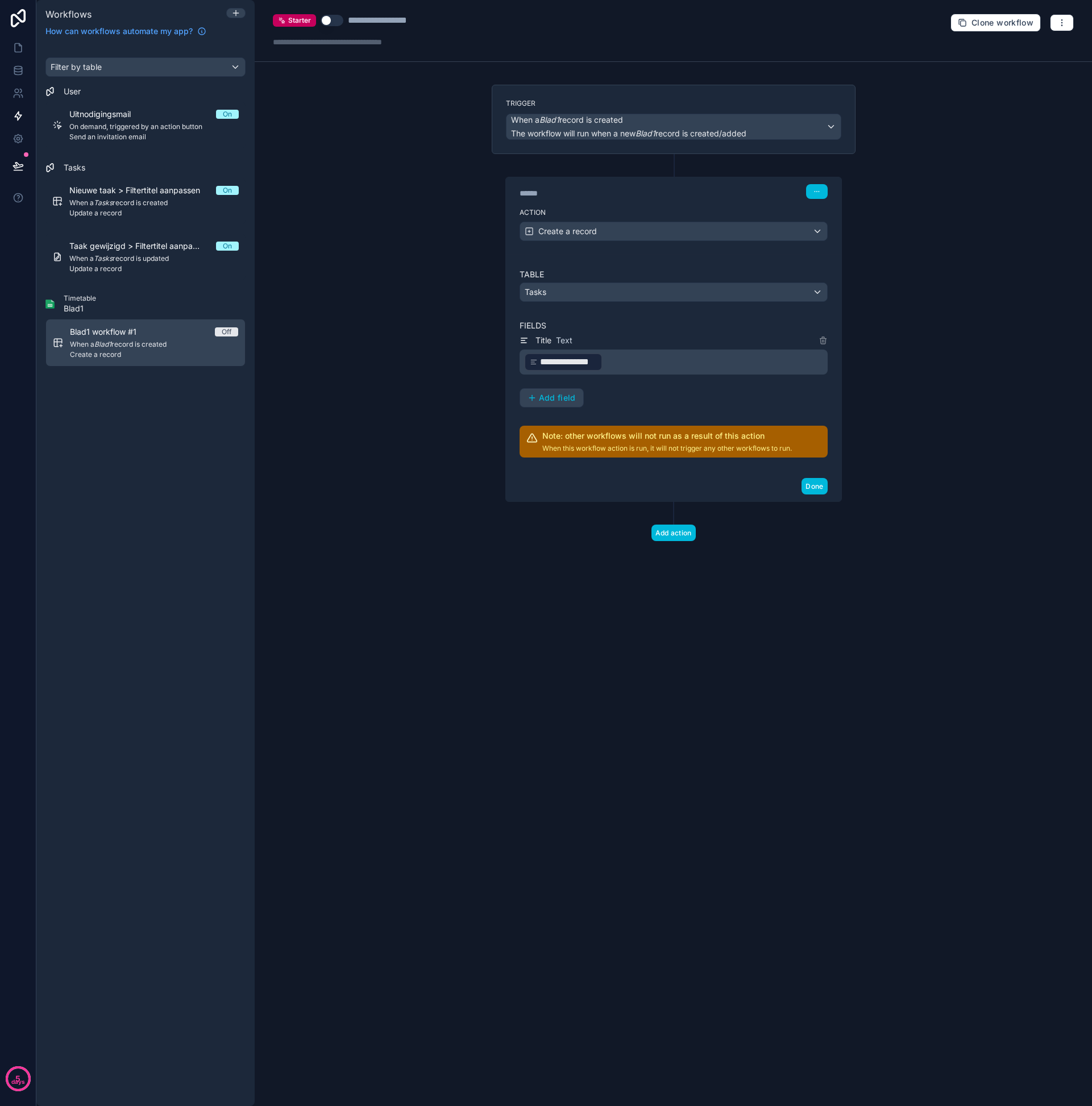
click at [650, 405] on div "**********" at bounding box center [673, 371] width 308 height 74
click at [387, 14] on div "**********" at bounding box center [391, 21] width 86 height 14
type div "**********"
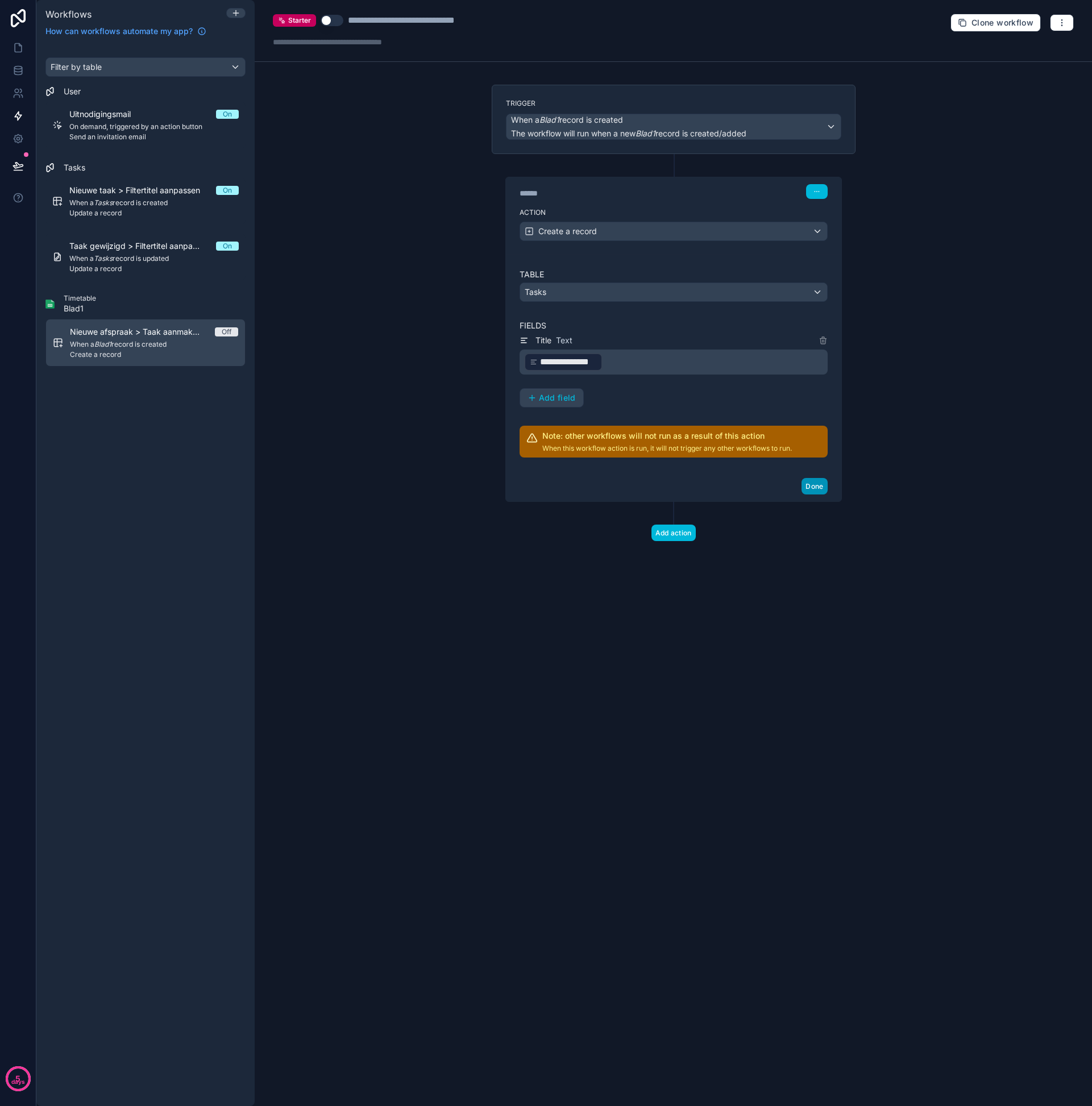
click at [813, 485] on button "Done" at bounding box center [814, 486] width 26 height 17
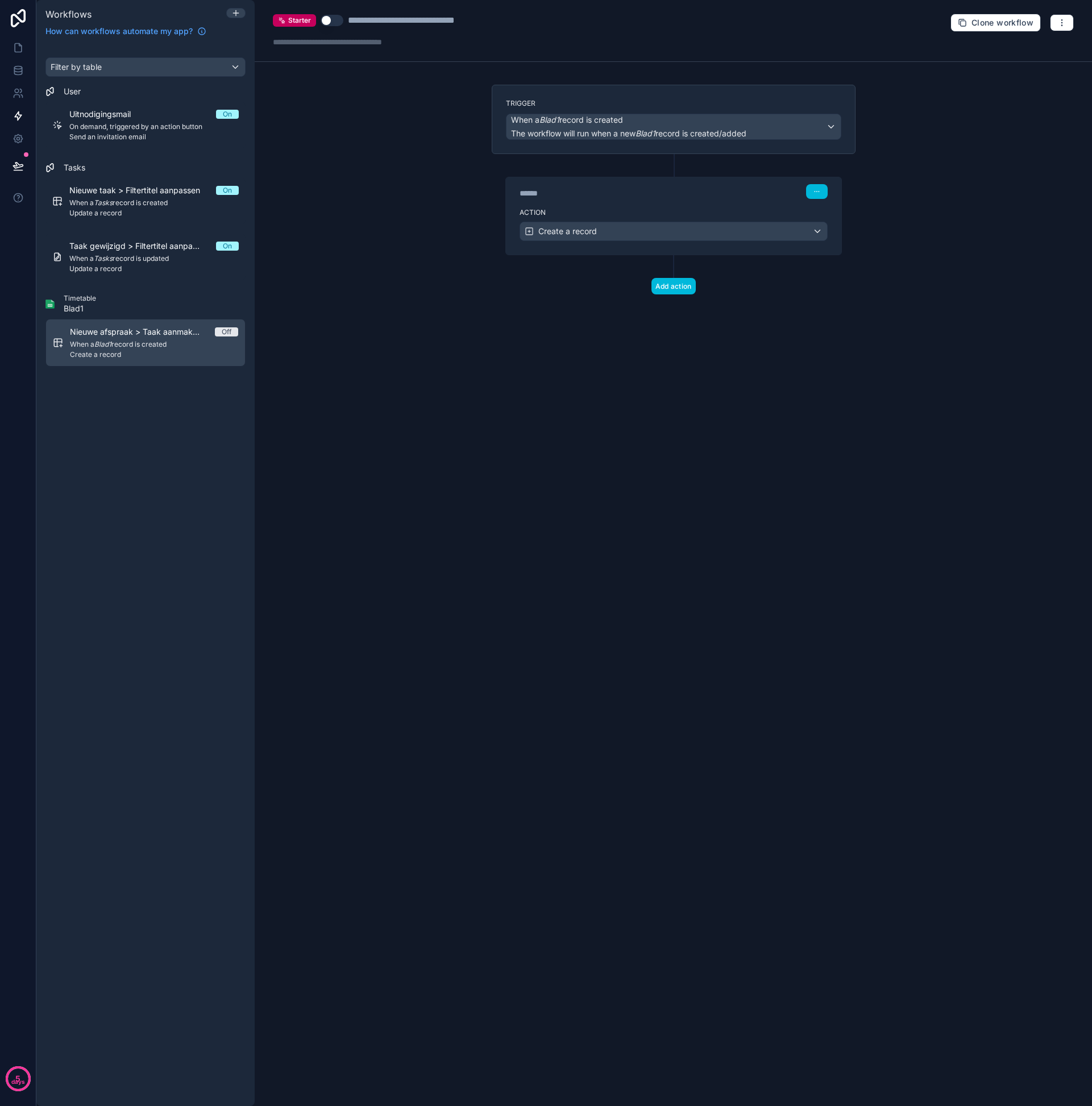
click at [158, 336] on span "Nieuwe afspraak > Taak aanmaken" at bounding box center [142, 332] width 145 height 11
click at [330, 18] on button "Use setting" at bounding box center [332, 21] width 23 height 11
click at [682, 290] on button "Add action" at bounding box center [674, 286] width 44 height 17
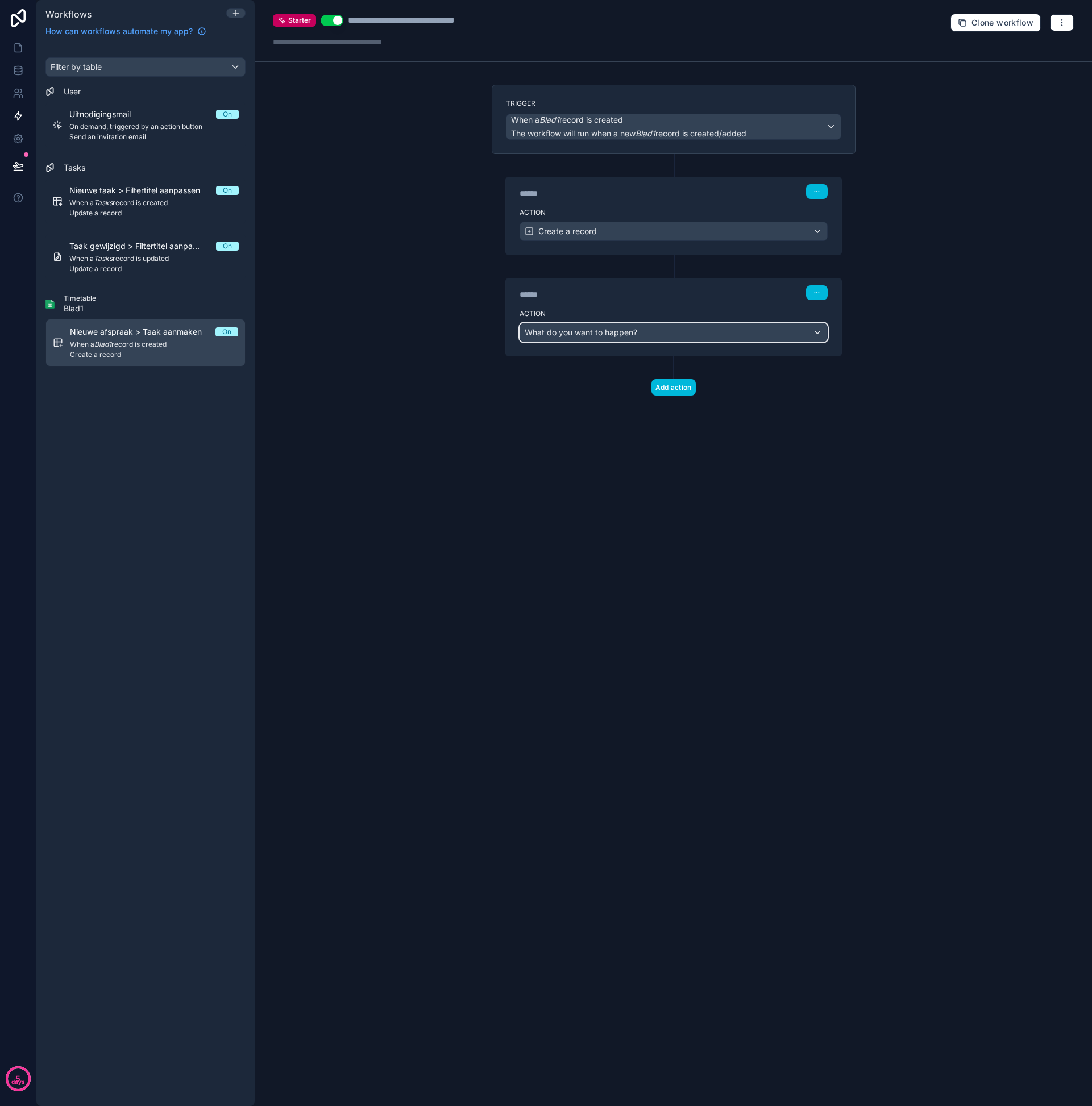
click at [620, 333] on span "What do you want to happen?" at bounding box center [581, 332] width 113 height 10
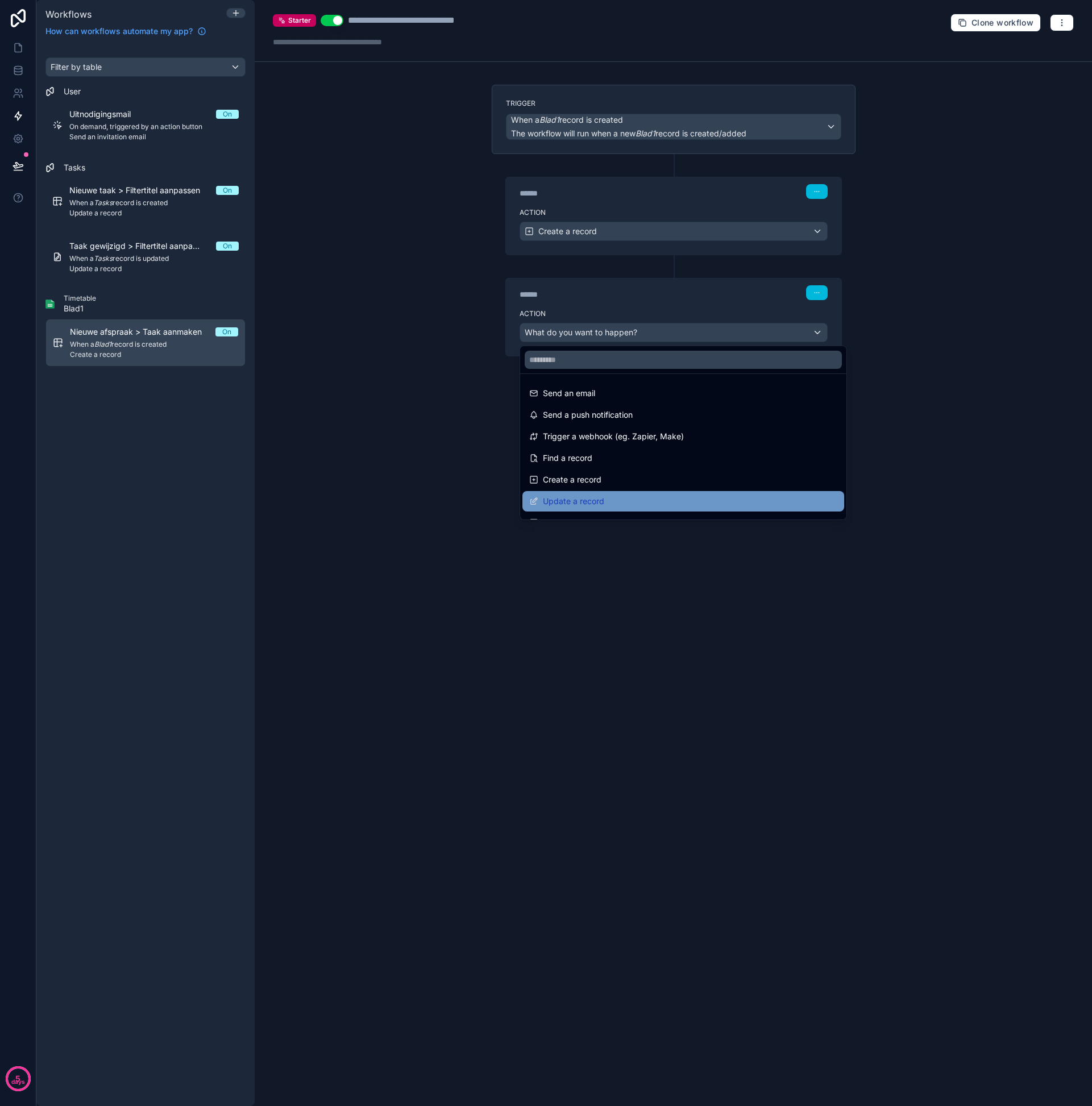
click at [607, 495] on div "Update a record" at bounding box center [683, 501] width 308 height 14
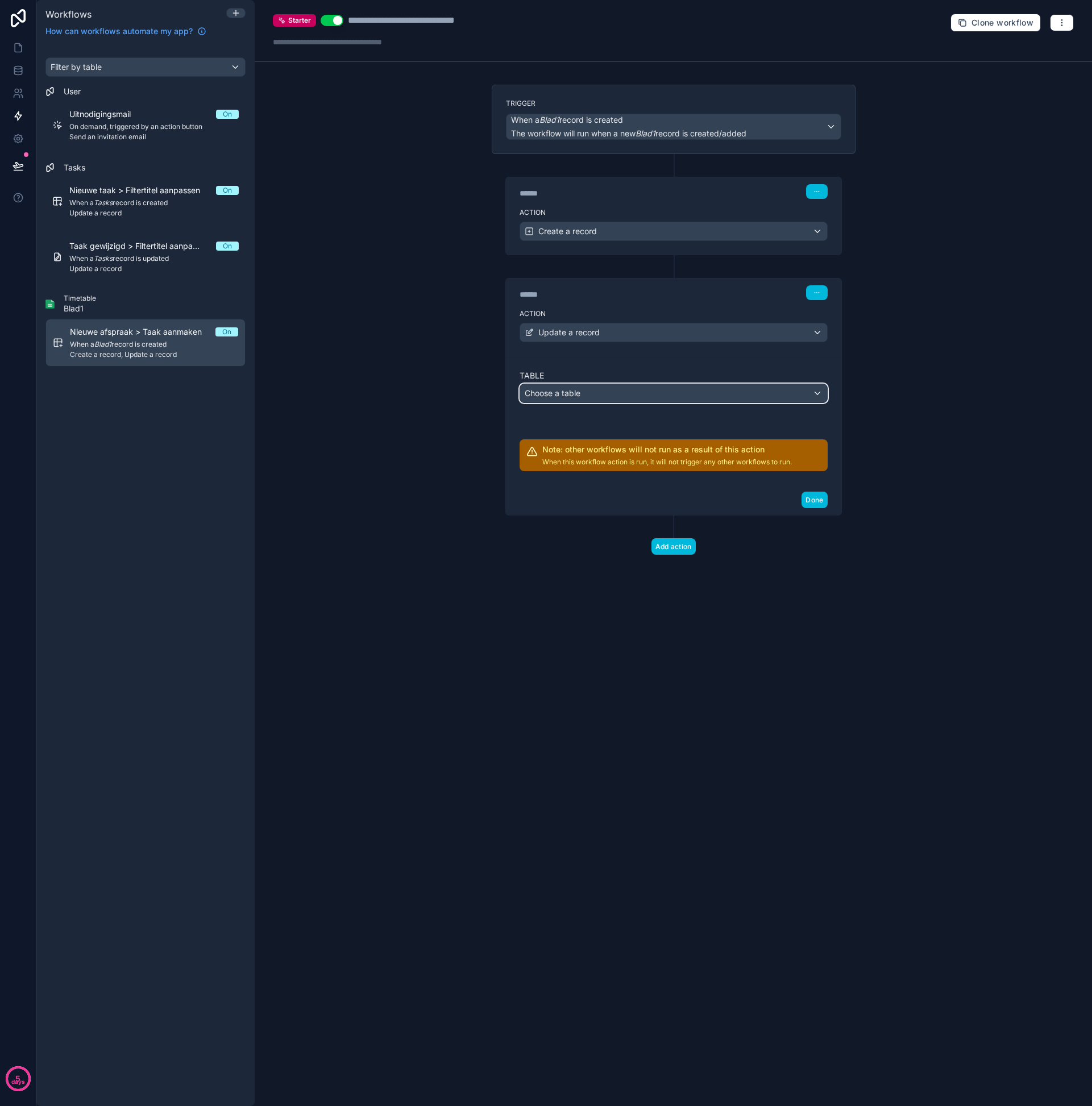
click at [592, 386] on div "Choose a table" at bounding box center [673, 394] width 307 height 18
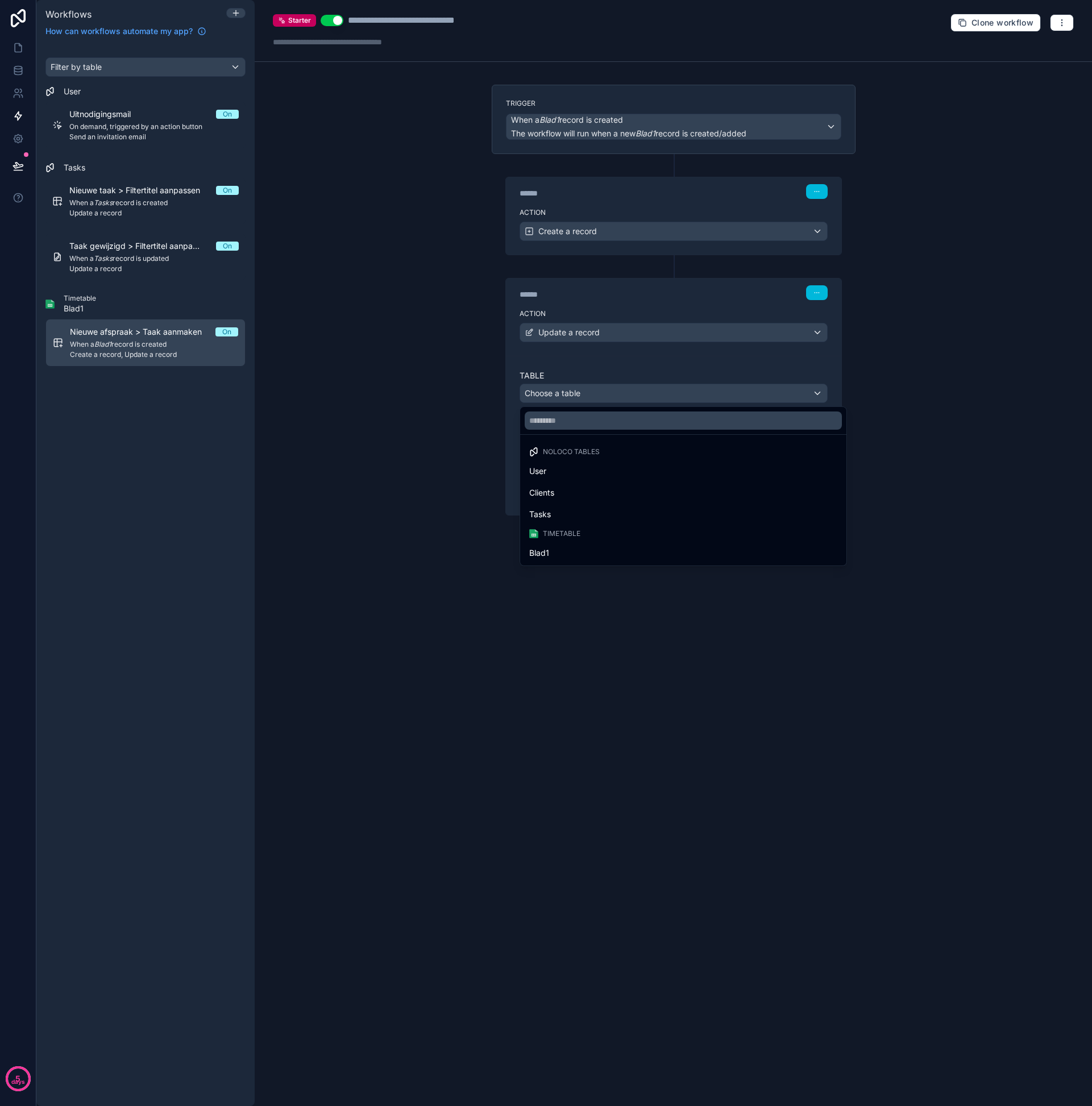
click at [562, 544] on div "Blad1" at bounding box center [683, 553] width 322 height 21
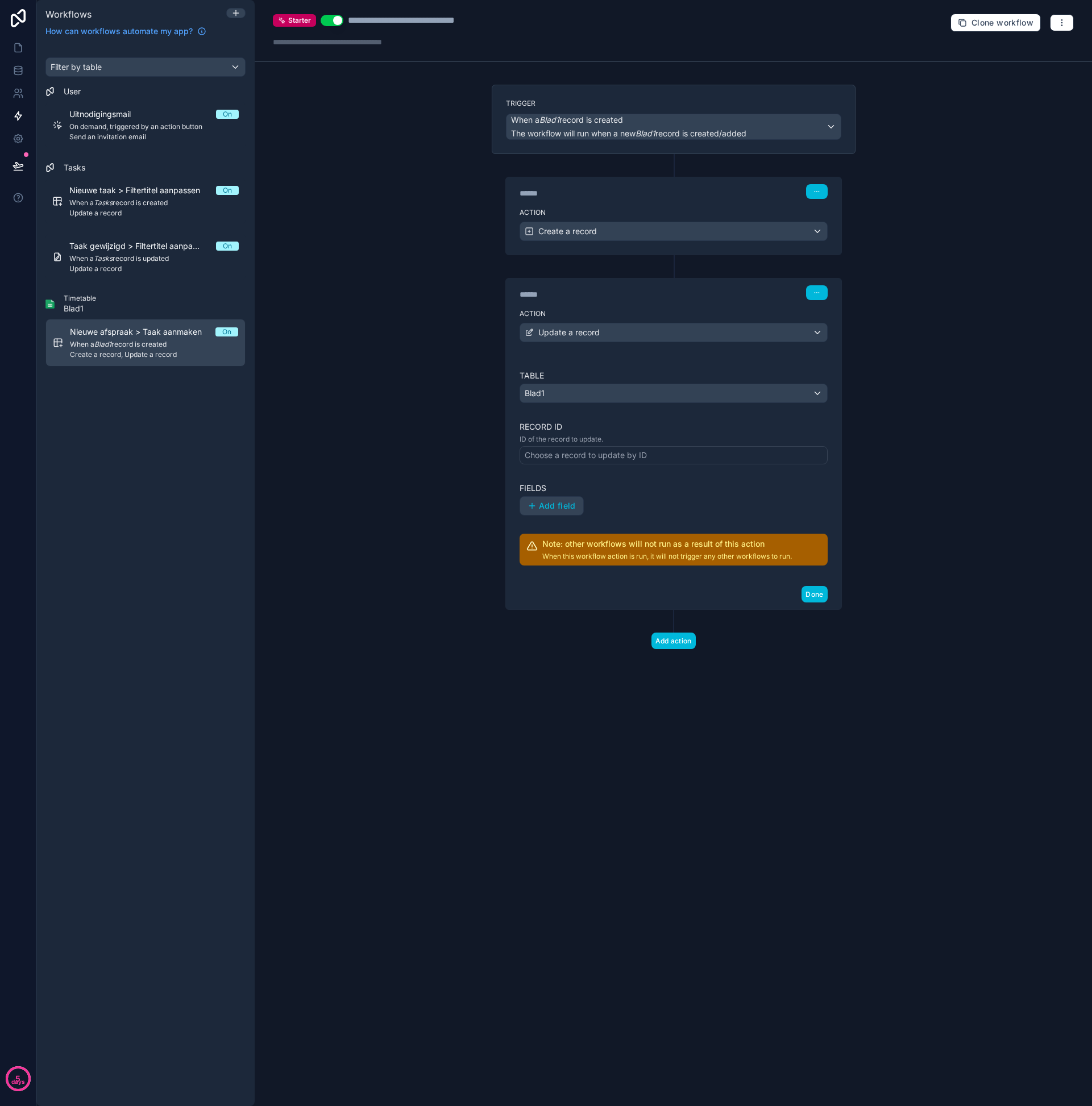
click at [599, 453] on div "Choose a record to update by ID" at bounding box center [586, 456] width 122 height 11
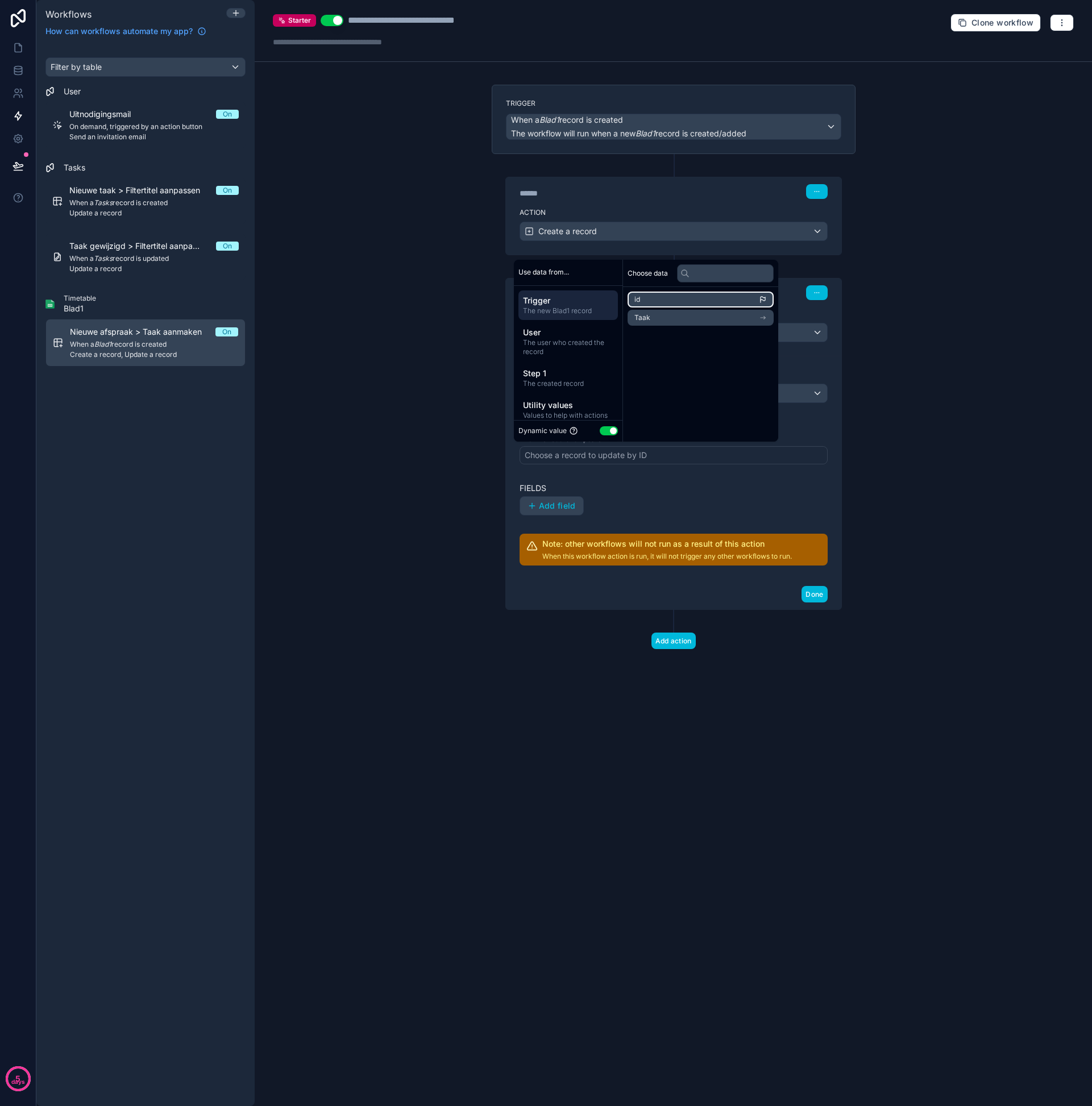
click at [656, 294] on li "id" at bounding box center [701, 300] width 146 height 16
drag, startPoint x: 600, startPoint y: 488, endPoint x: 582, endPoint y: 496, distance: 19.7
click at [598, 489] on label "Fields" at bounding box center [673, 488] width 308 height 11
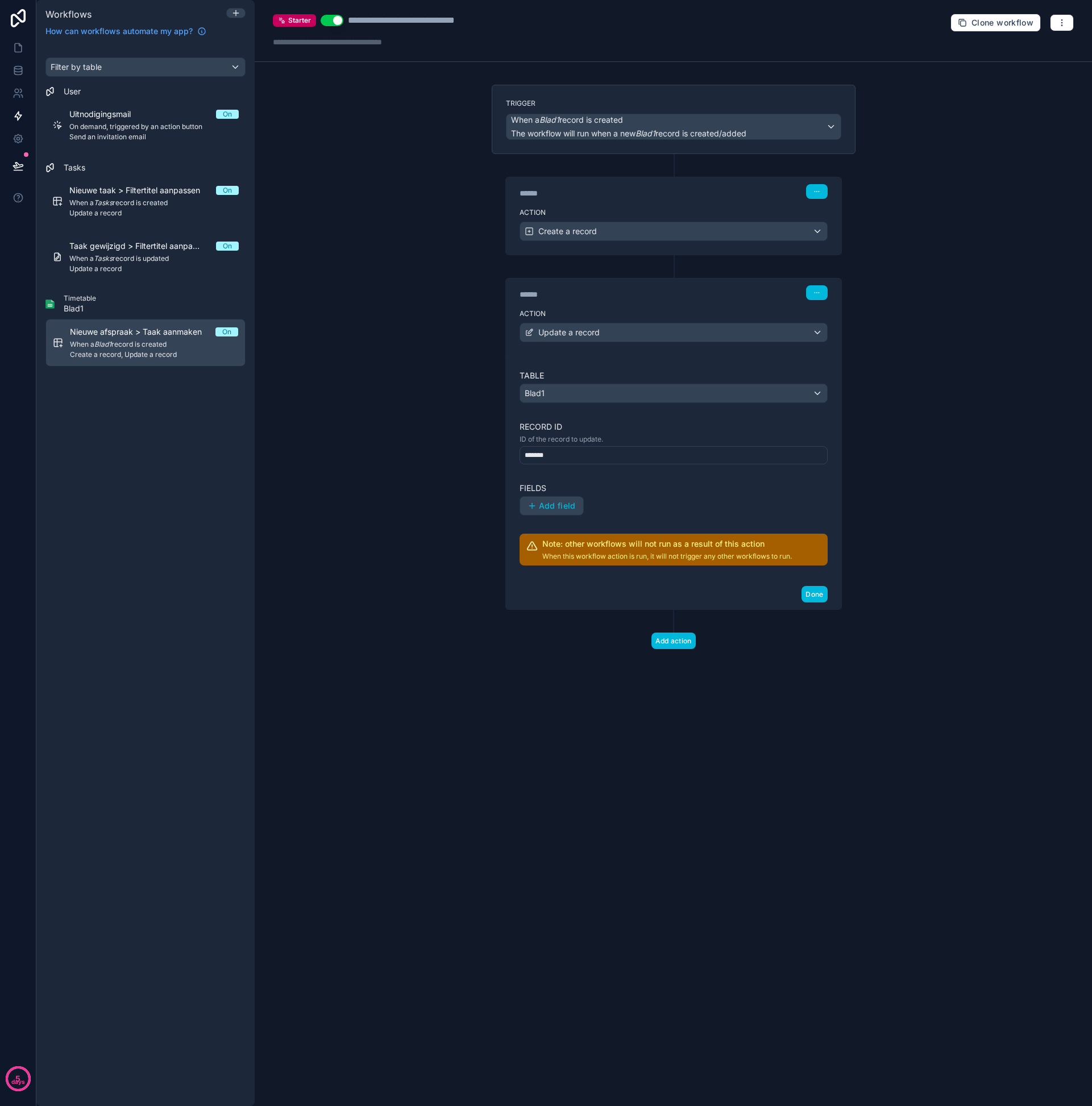
click at [558, 508] on span "Add field" at bounding box center [557, 506] width 37 height 10
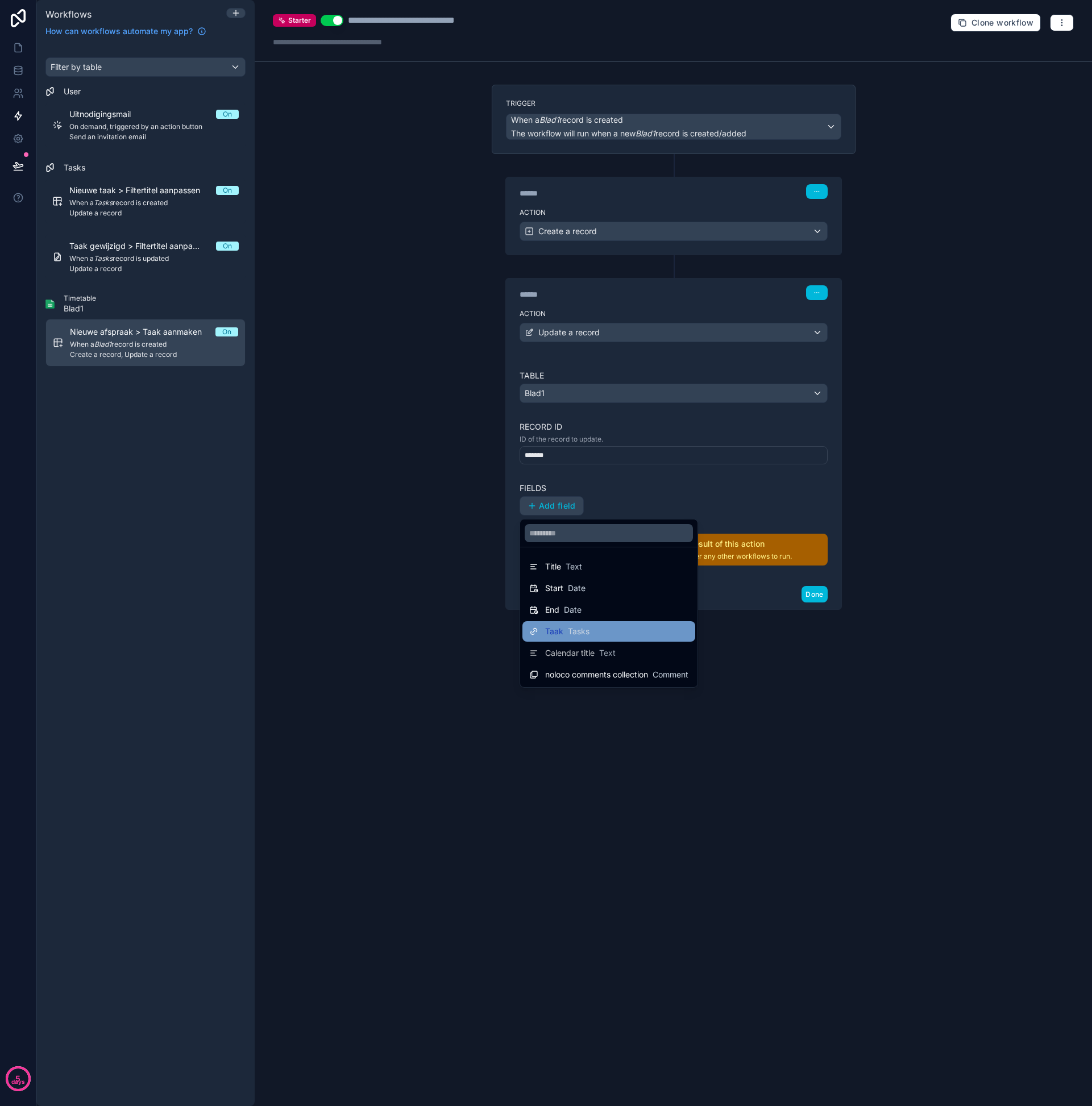
click at [589, 631] on span "Tasks" at bounding box center [579, 632] width 22 height 11
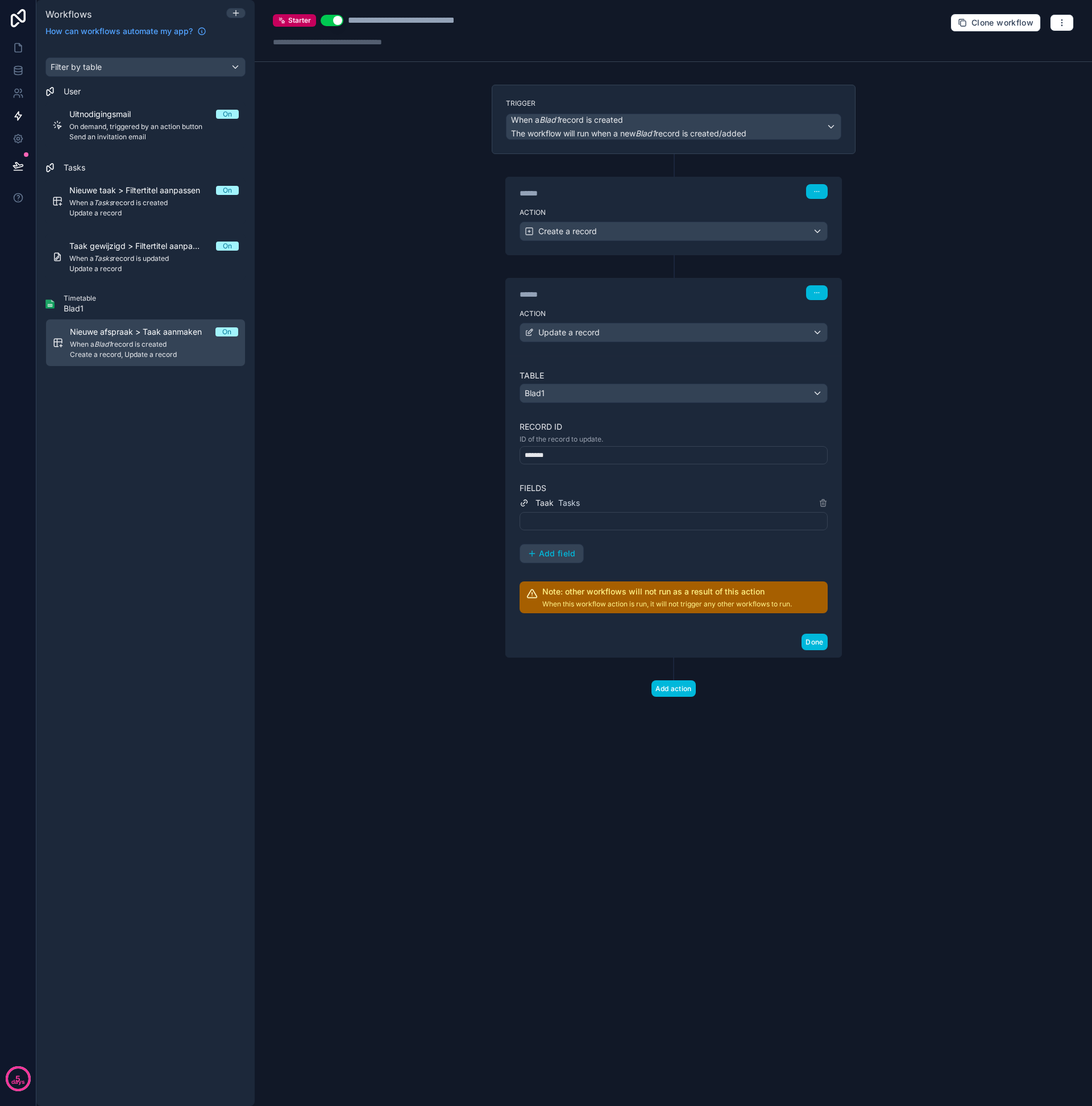
click at [577, 527] on div at bounding box center [673, 521] width 308 height 18
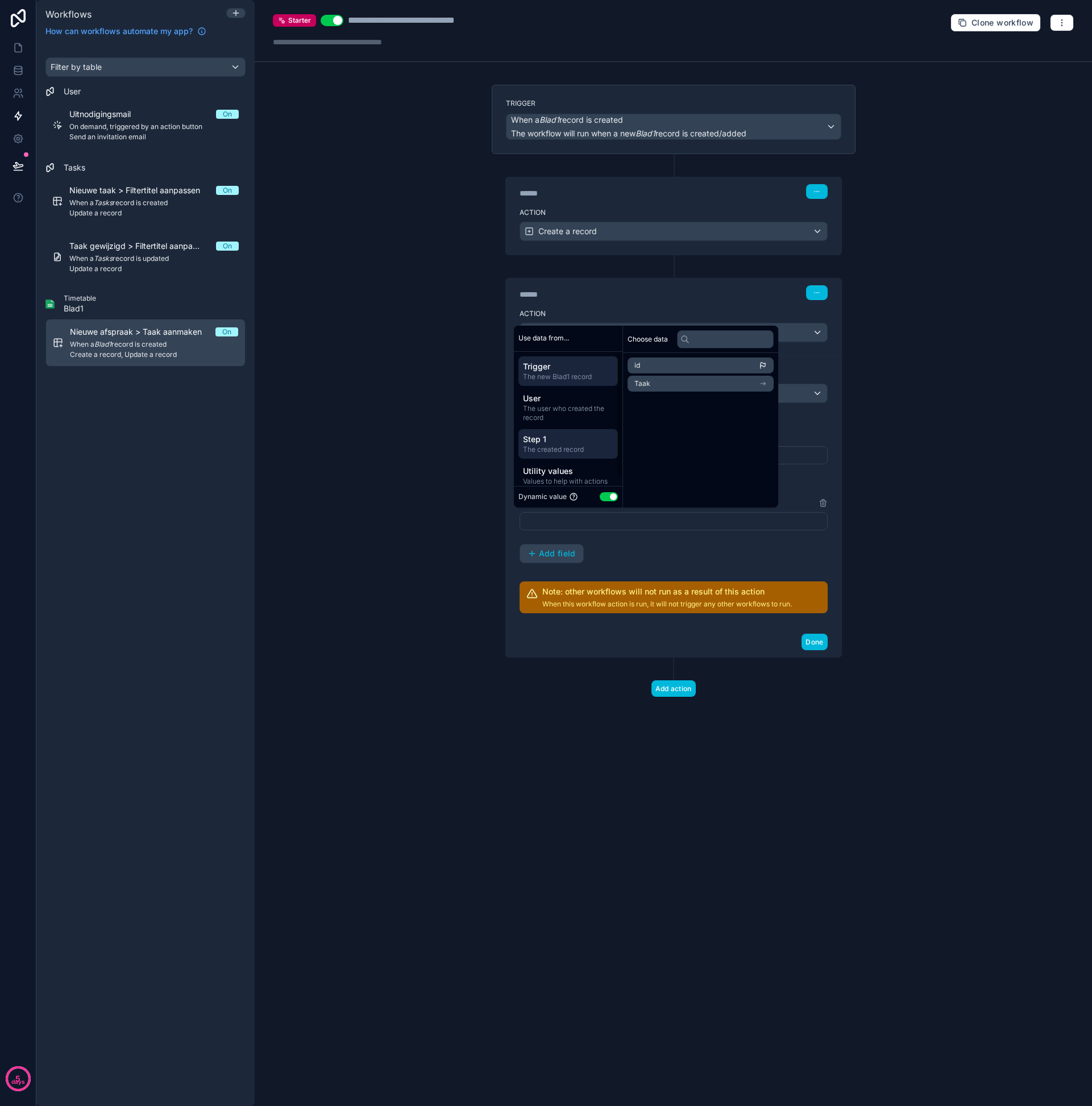
scroll to position [9, 0]
click at [574, 439] on span "The created record" at bounding box center [568, 441] width 91 height 9
click at [657, 365] on li "id" at bounding box center [701, 366] width 146 height 16
click at [802, 702] on div "Trigger When a Blad1 record is created The workflow will run when a new Blad1 r…" at bounding box center [673, 409] width 382 height 649
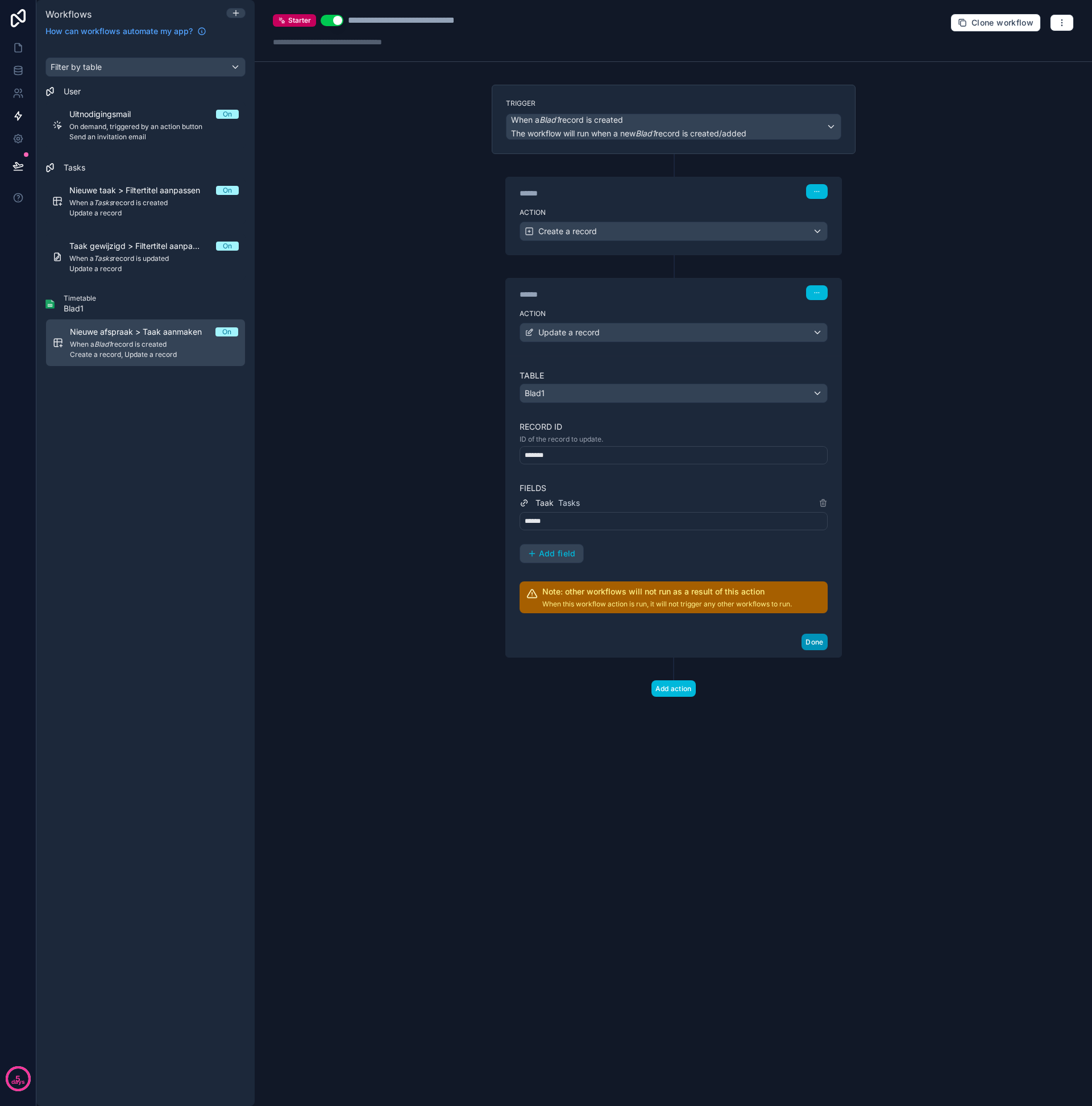
click at [805, 638] on button "Done" at bounding box center [814, 642] width 26 height 17
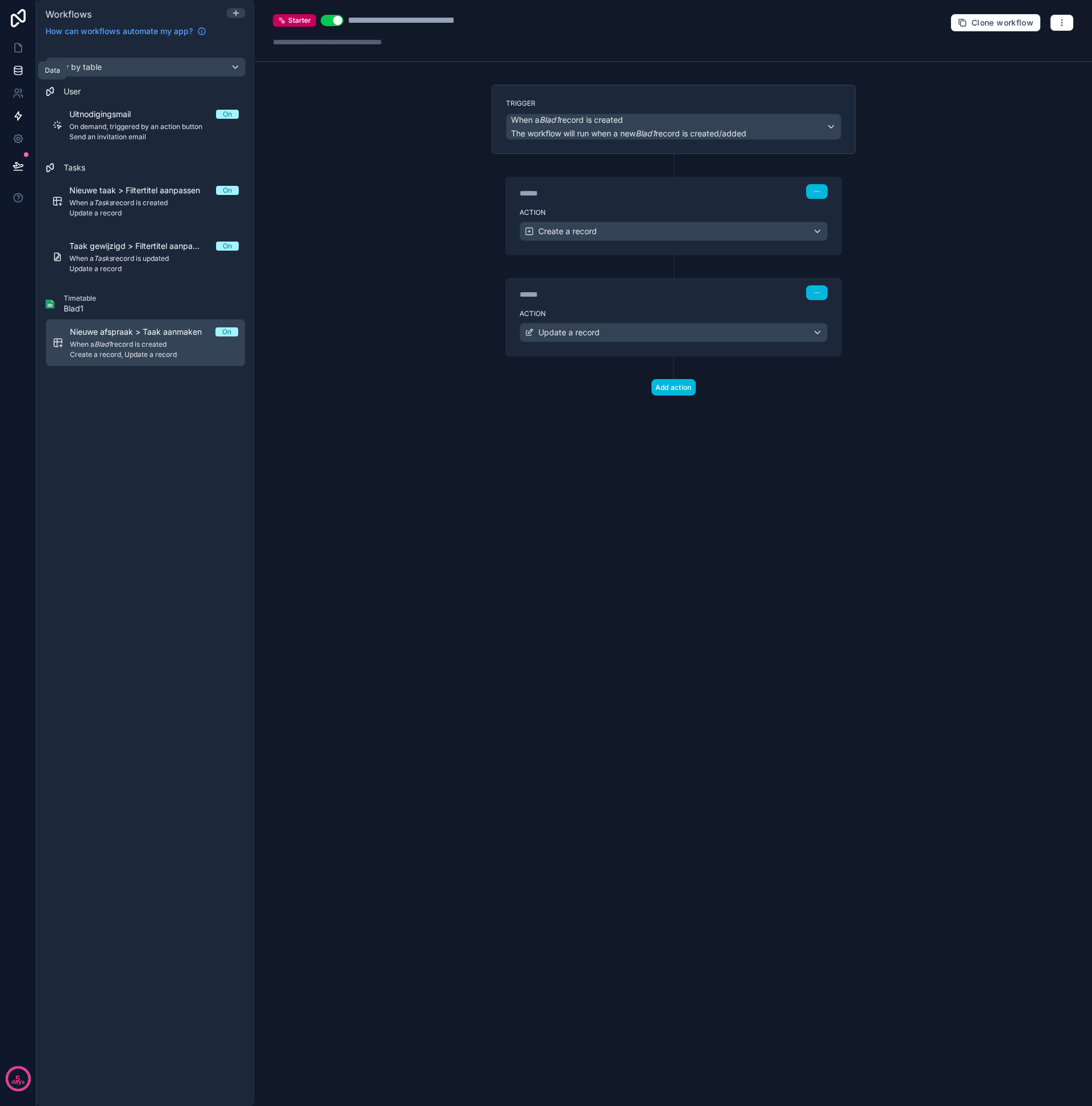
click at [24, 69] on link at bounding box center [18, 71] width 36 height 23
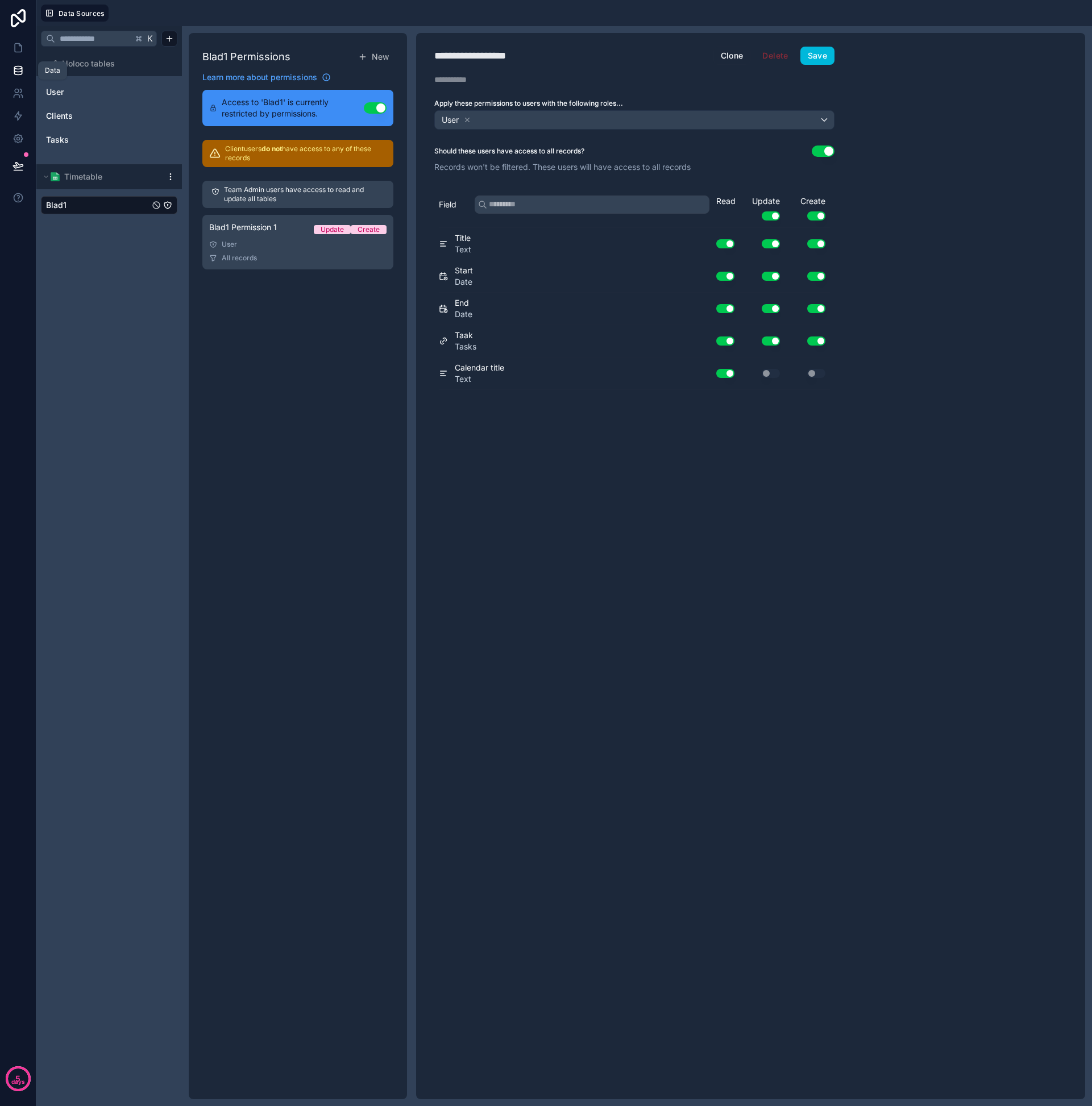
click at [24, 69] on link at bounding box center [18, 71] width 36 height 23
click at [16, 52] on icon at bounding box center [18, 48] width 7 height 9
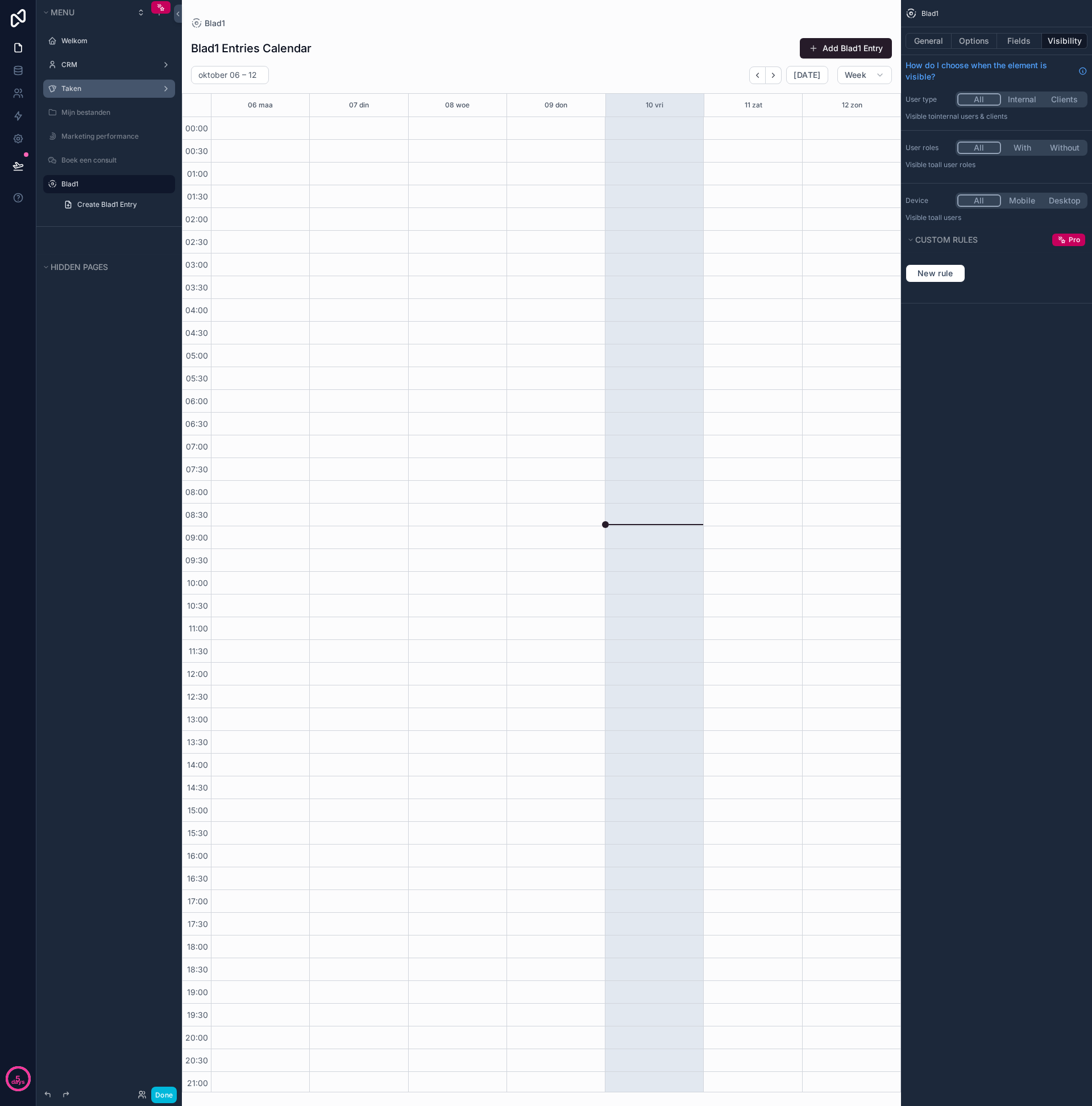
click at [81, 92] on label "Taken" at bounding box center [107, 89] width 91 height 9
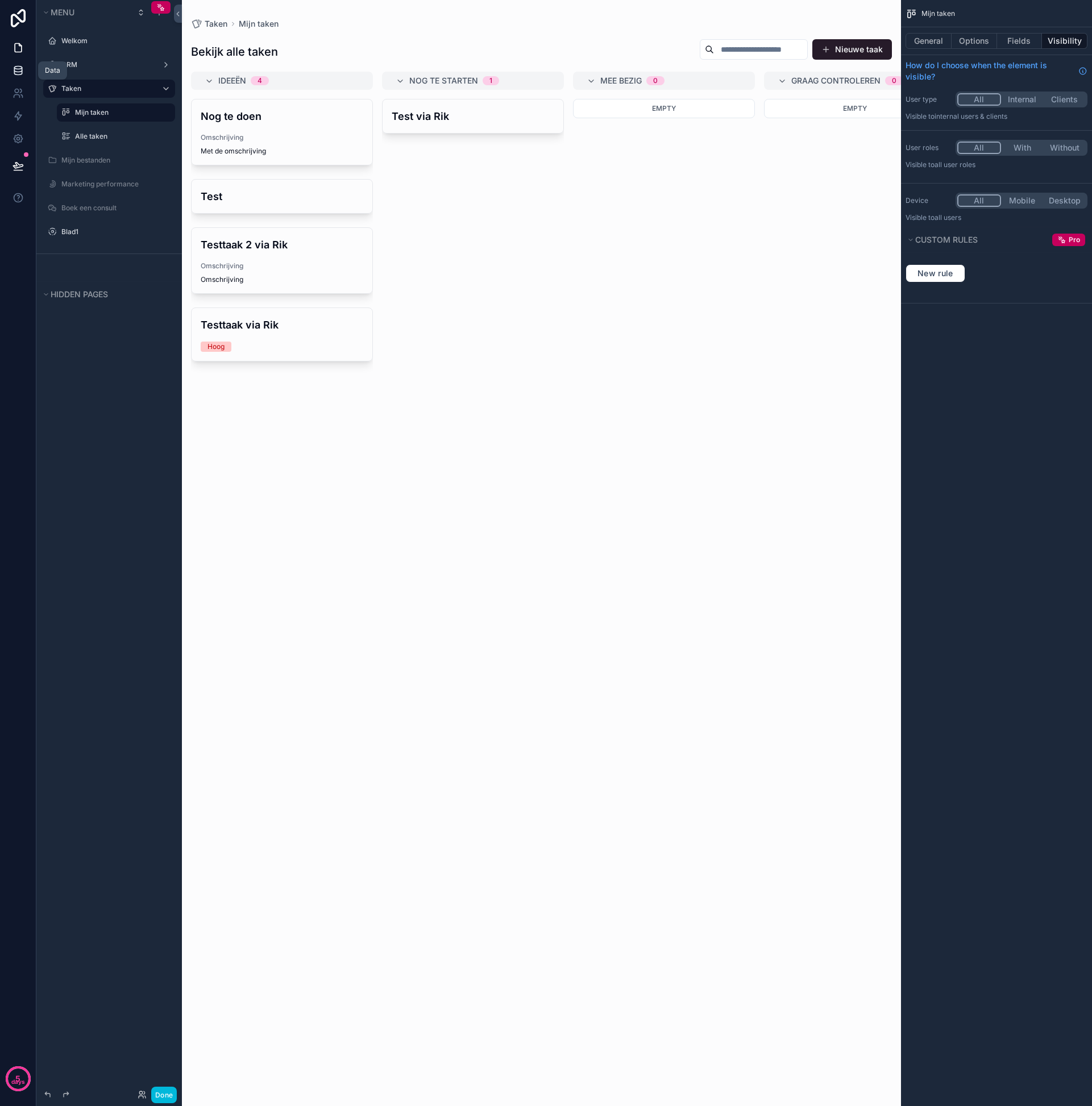
click at [19, 65] on icon at bounding box center [18, 71] width 11 height 11
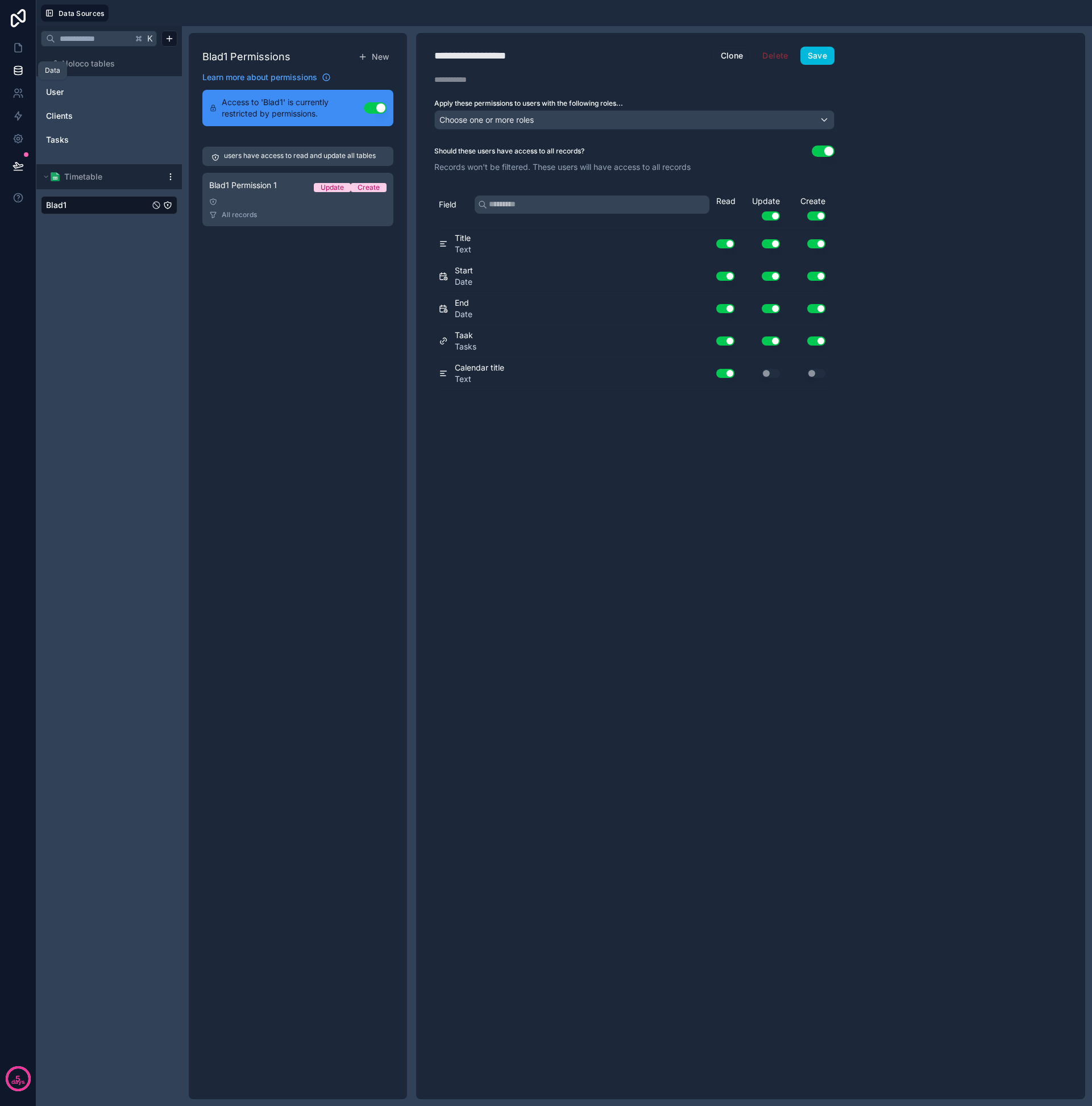
click at [18, 74] on icon at bounding box center [18, 73] width 7 height 5
click at [17, 95] on icon at bounding box center [17, 96] width 6 height 3
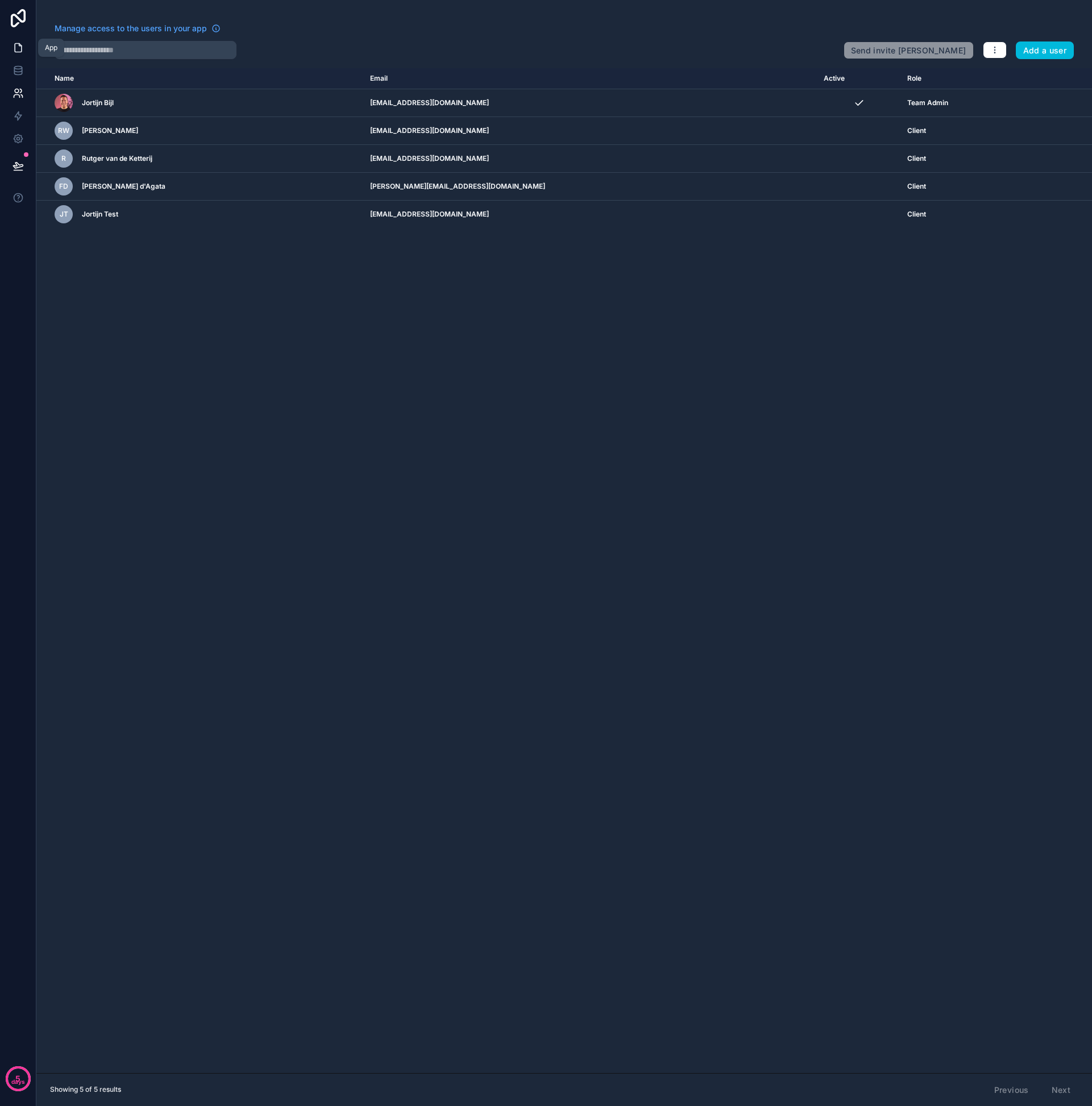
click at [19, 47] on icon at bounding box center [18, 48] width 11 height 11
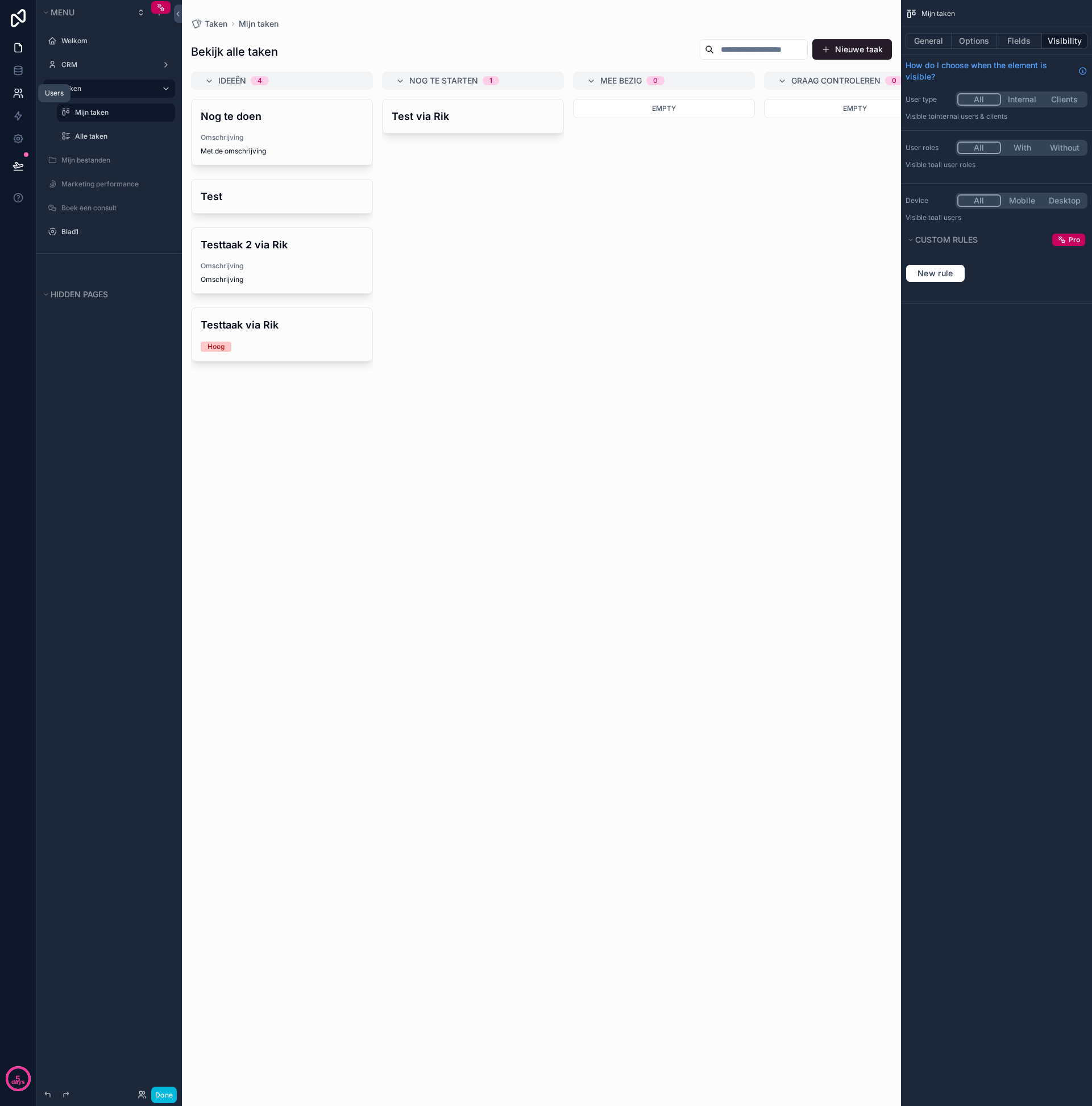
click at [21, 91] on icon at bounding box center [18, 93] width 11 height 11
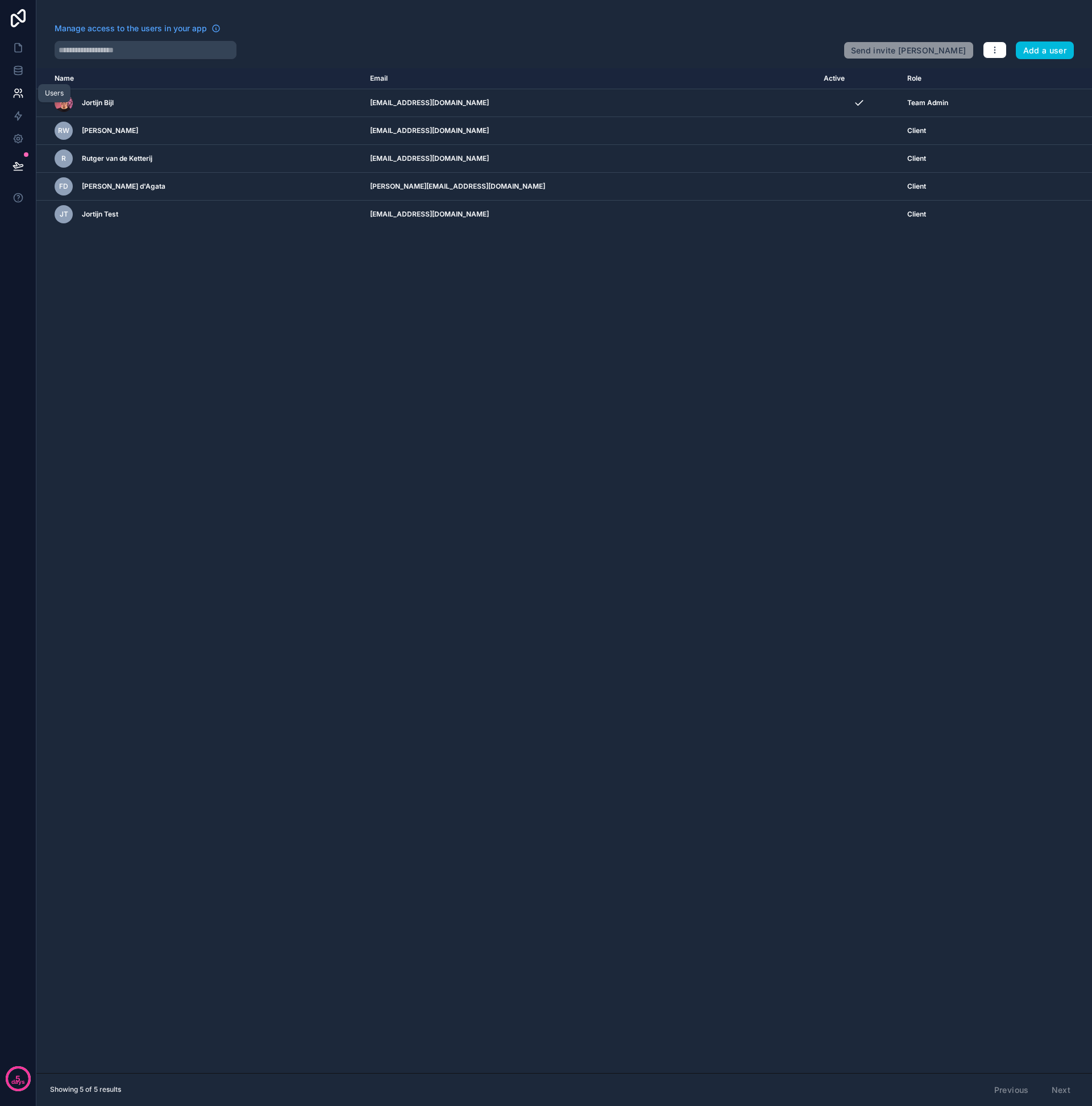
click at [18, 101] on link at bounding box center [18, 93] width 36 height 23
click at [18, 109] on link at bounding box center [18, 116] width 36 height 23
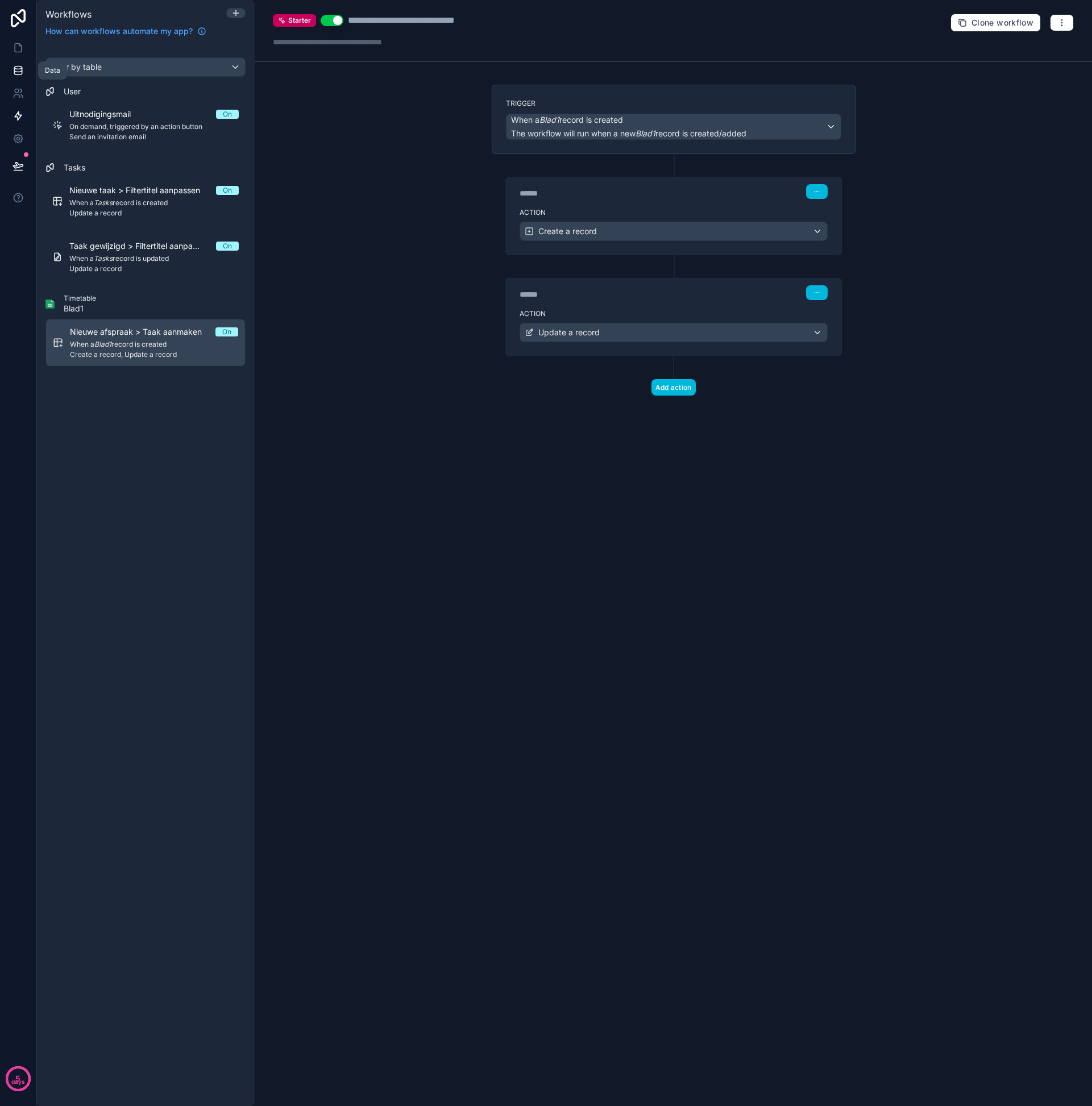
click at [17, 69] on icon at bounding box center [18, 68] width 7 height 3
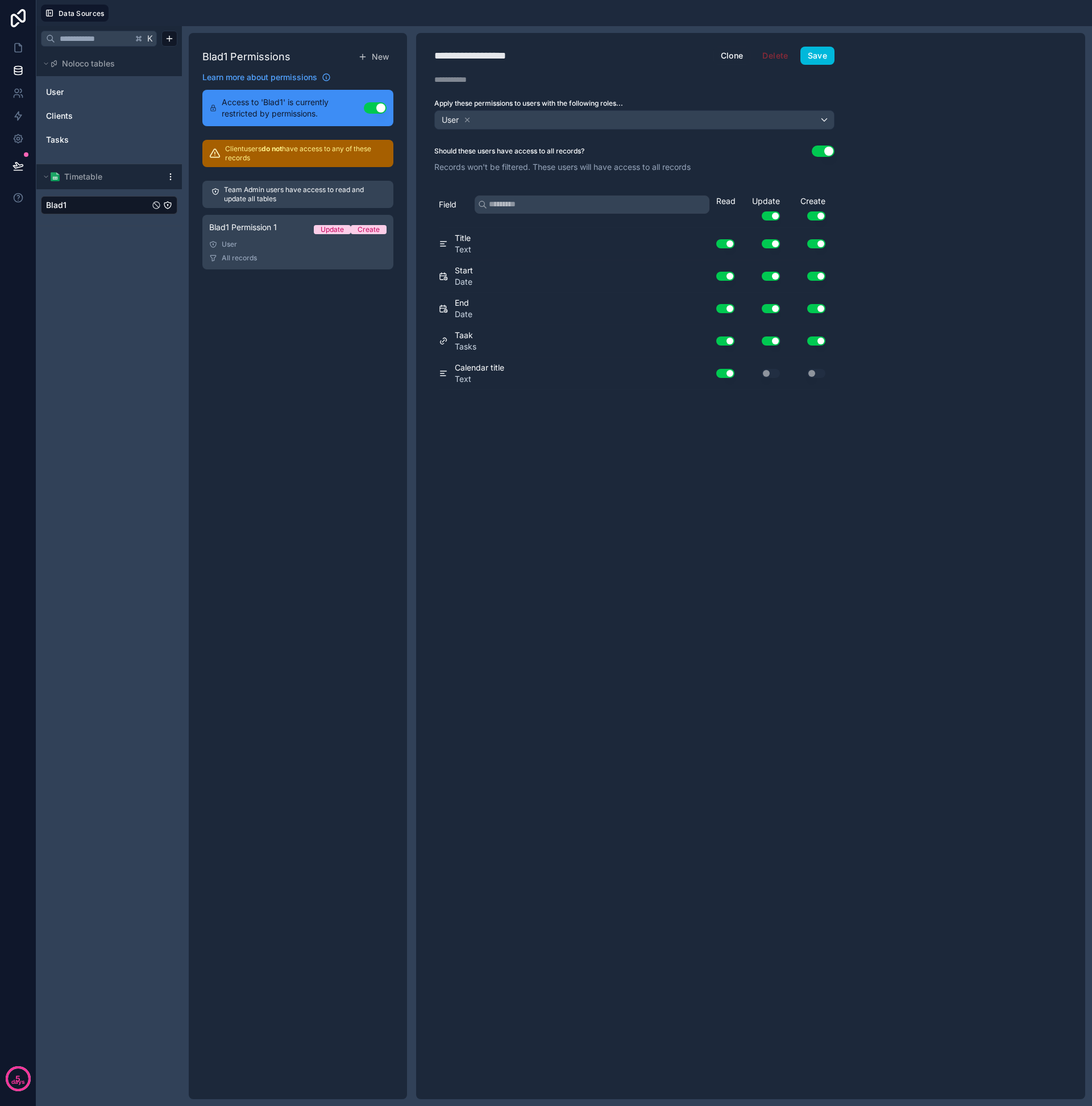
click at [59, 129] on div "User Clients Tasks" at bounding box center [109, 116] width 137 height 74
click at [58, 138] on span "Tasks" at bounding box center [58, 140] width 23 height 11
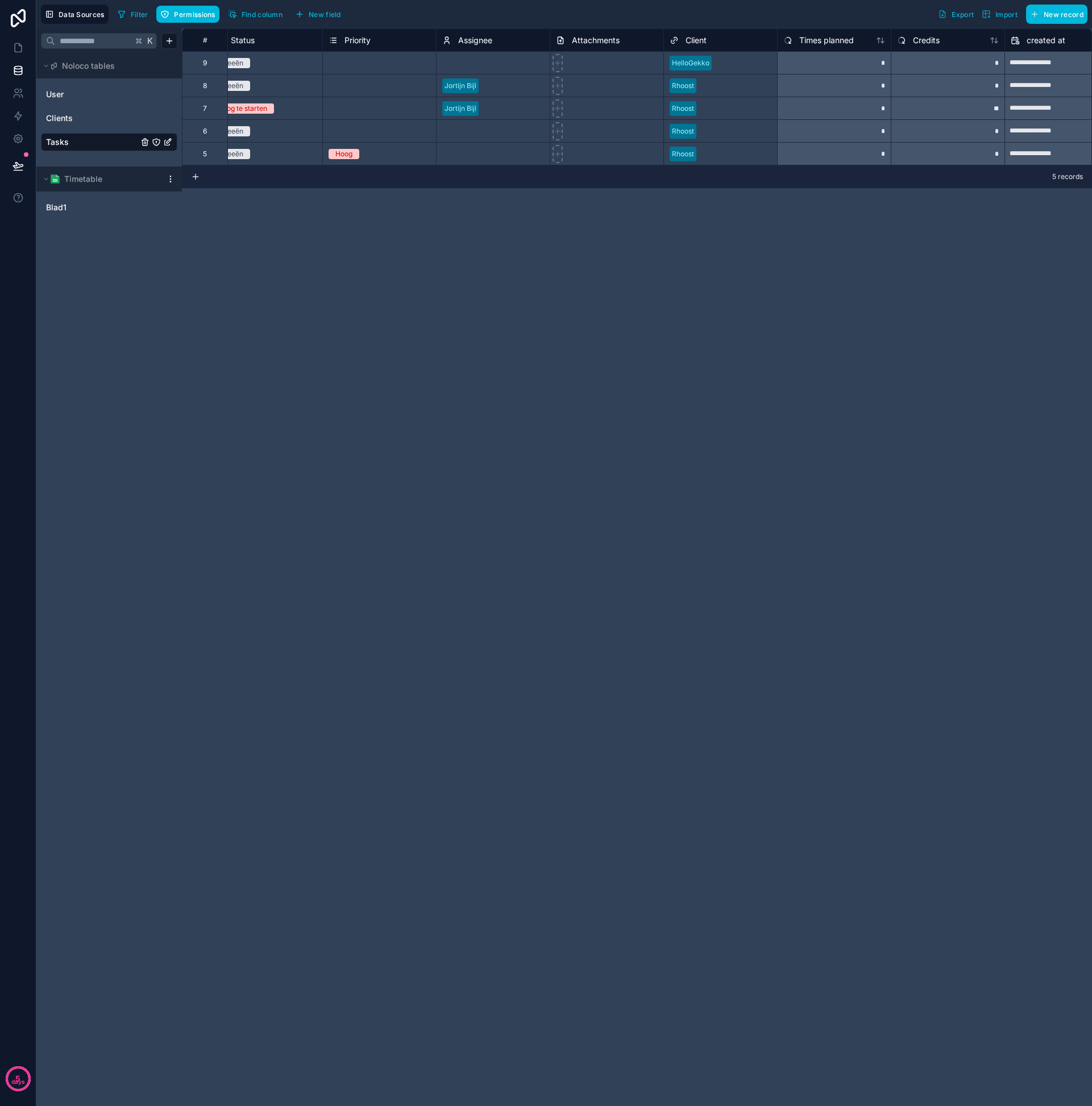
scroll to position [0, 480]
click at [15, 49] on icon at bounding box center [18, 48] width 11 height 11
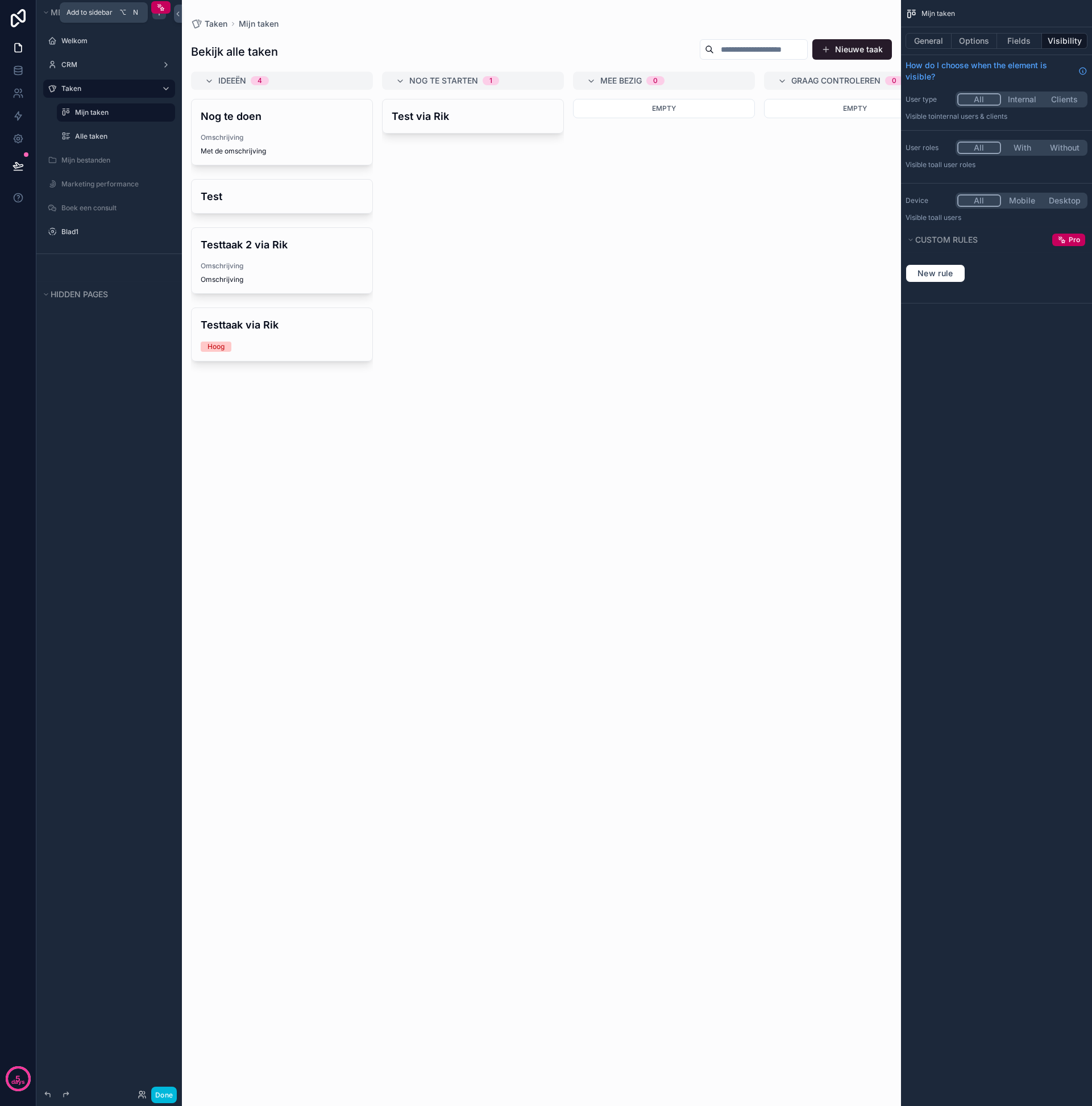
click at [159, 15] on icon "scrollable content" at bounding box center [159, 13] width 9 height 9
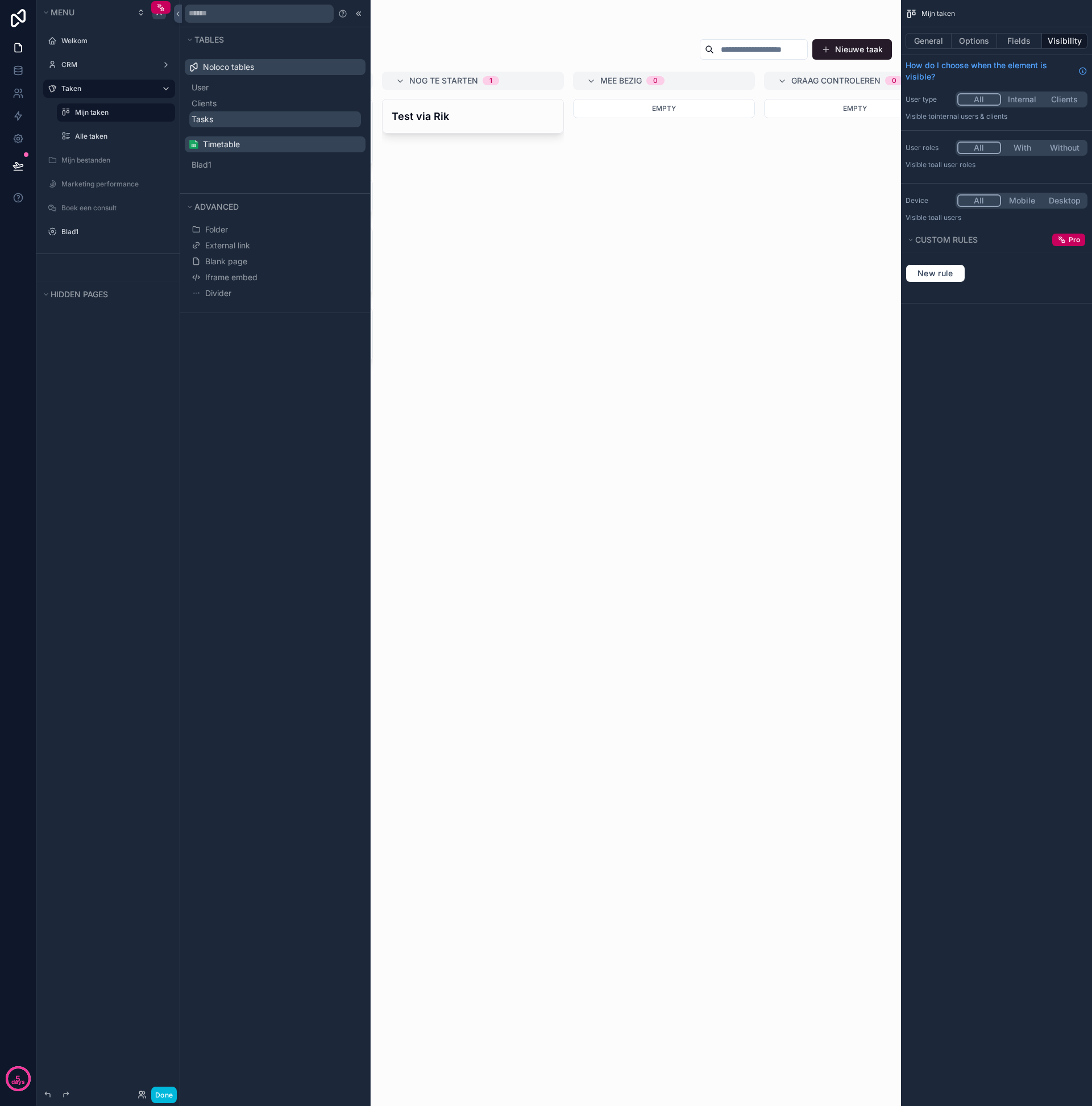
click at [211, 119] on span "Tasks" at bounding box center [202, 120] width 22 height 11
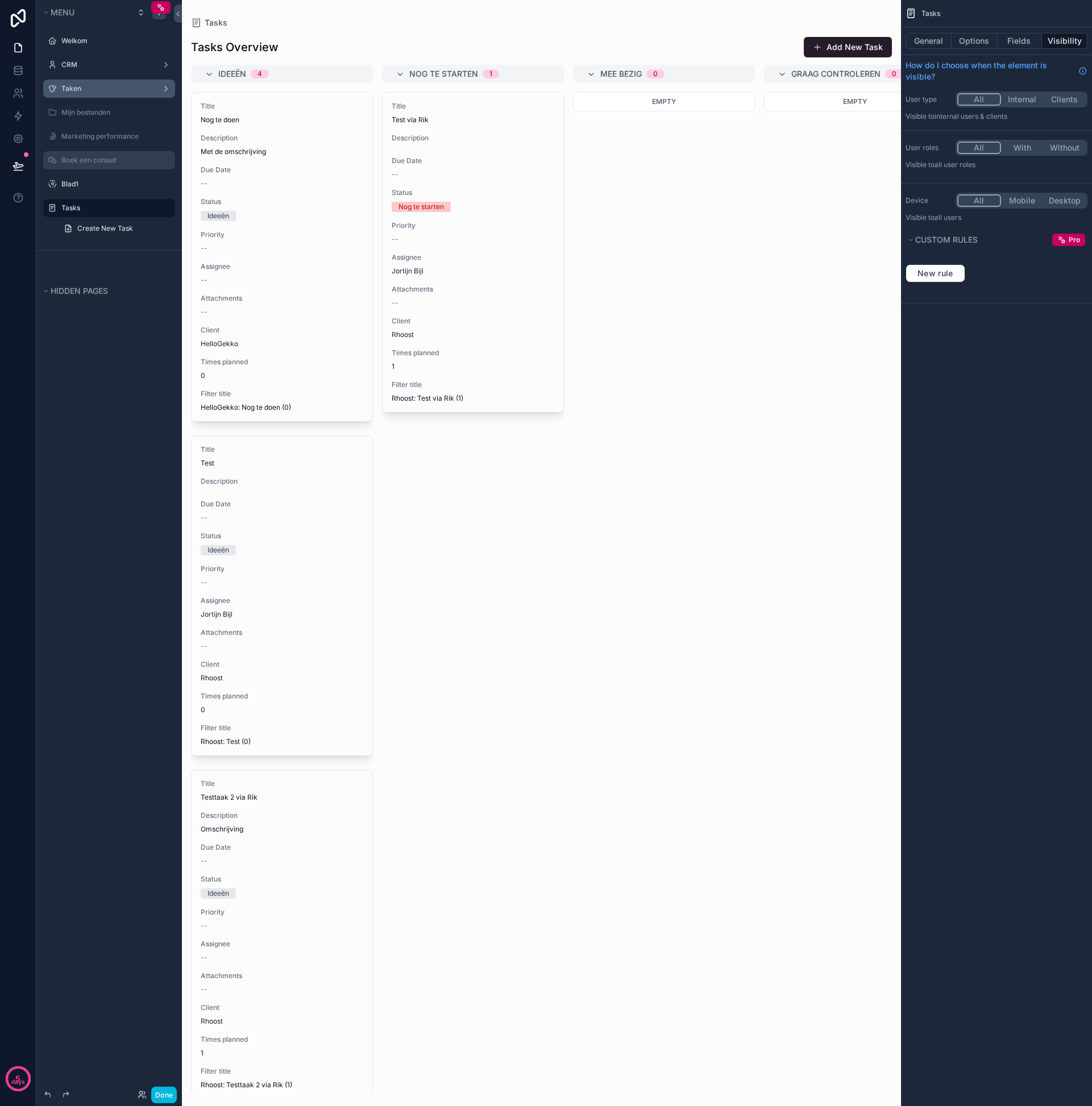
drag, startPoint x: 69, startPoint y: 206, endPoint x: 82, endPoint y: 89, distance: 117.7
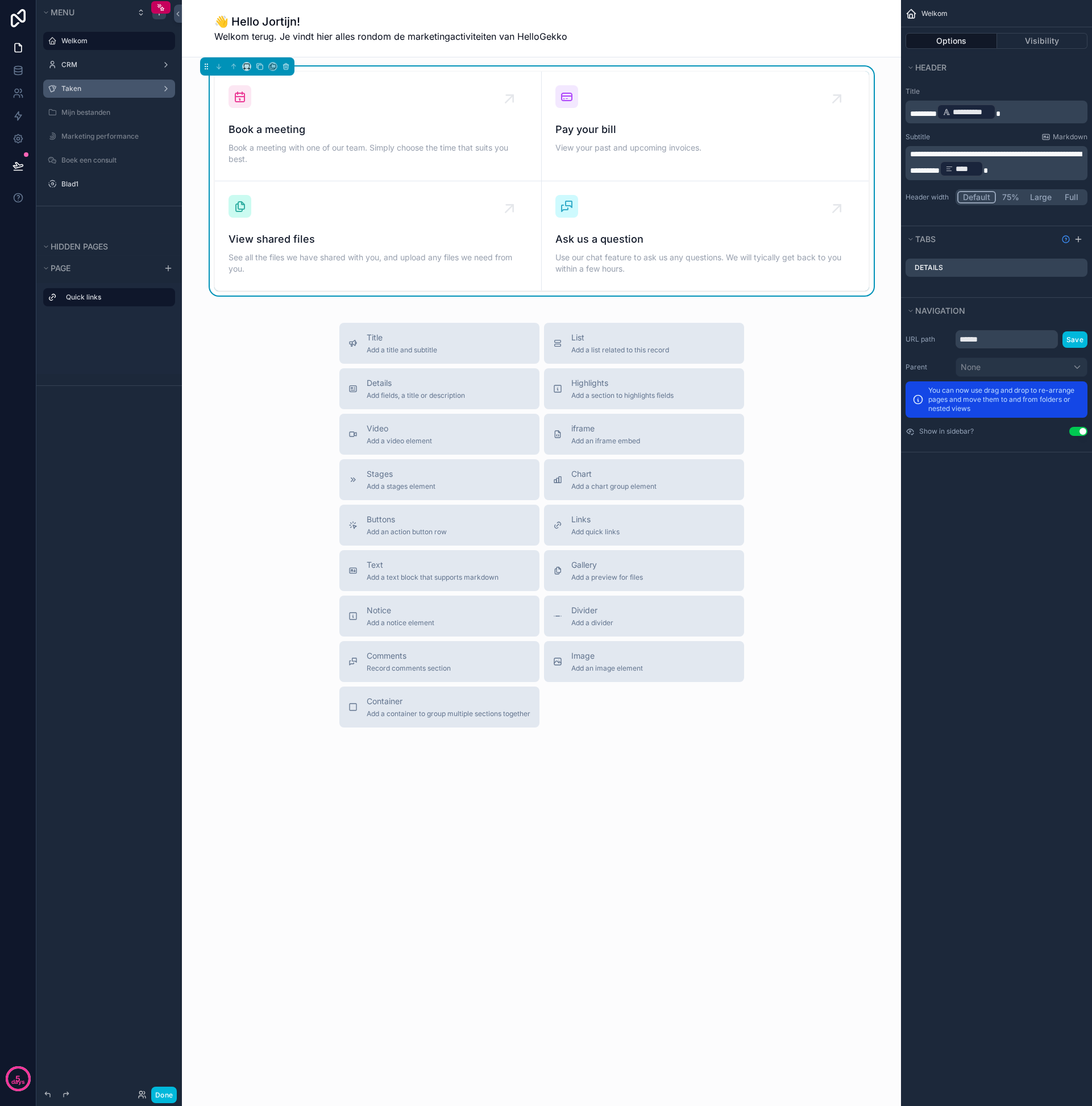
click at [103, 85] on label "Taken" at bounding box center [107, 89] width 91 height 9
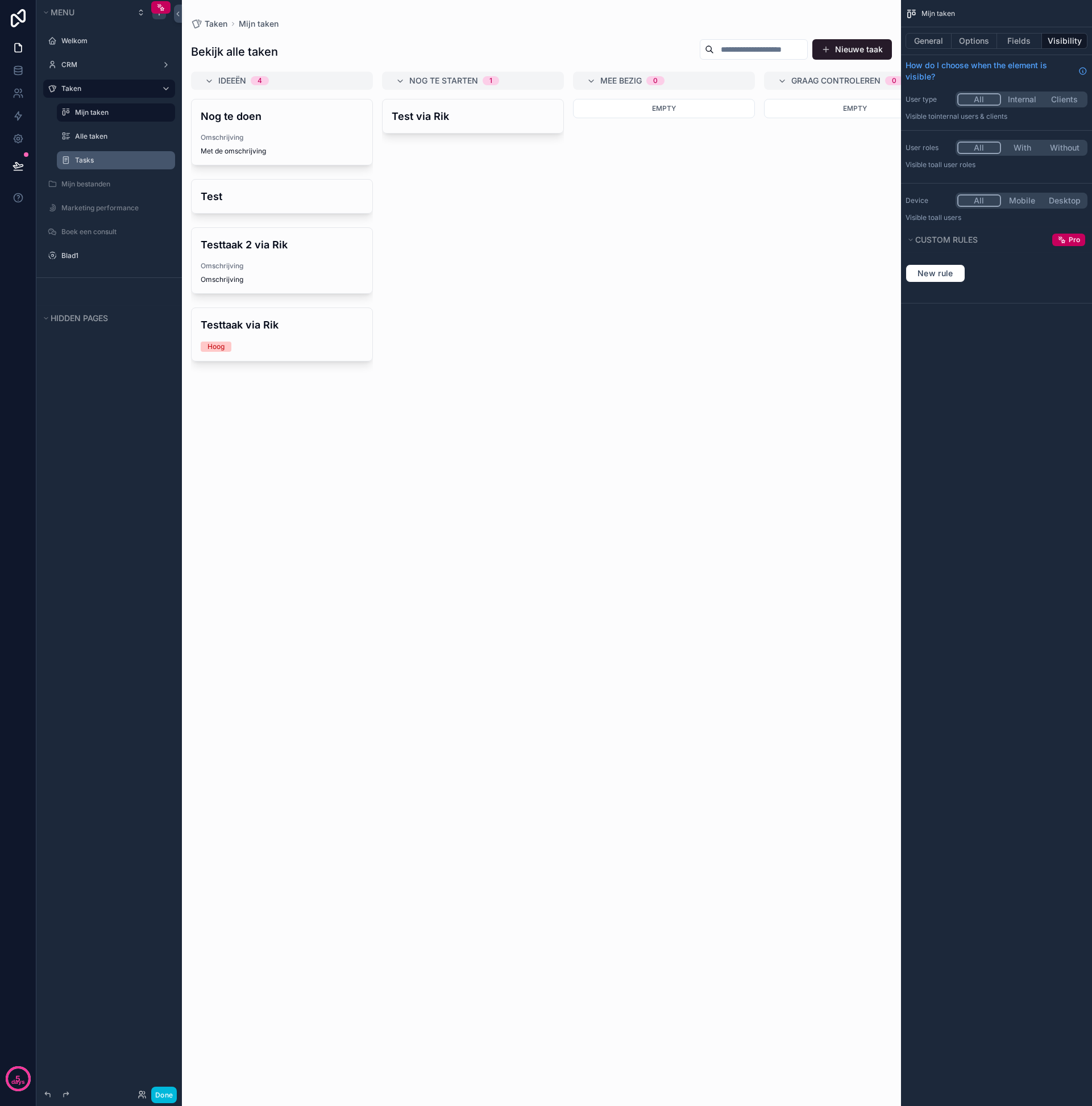
click at [84, 161] on label "Tasks" at bounding box center [122, 160] width 93 height 9
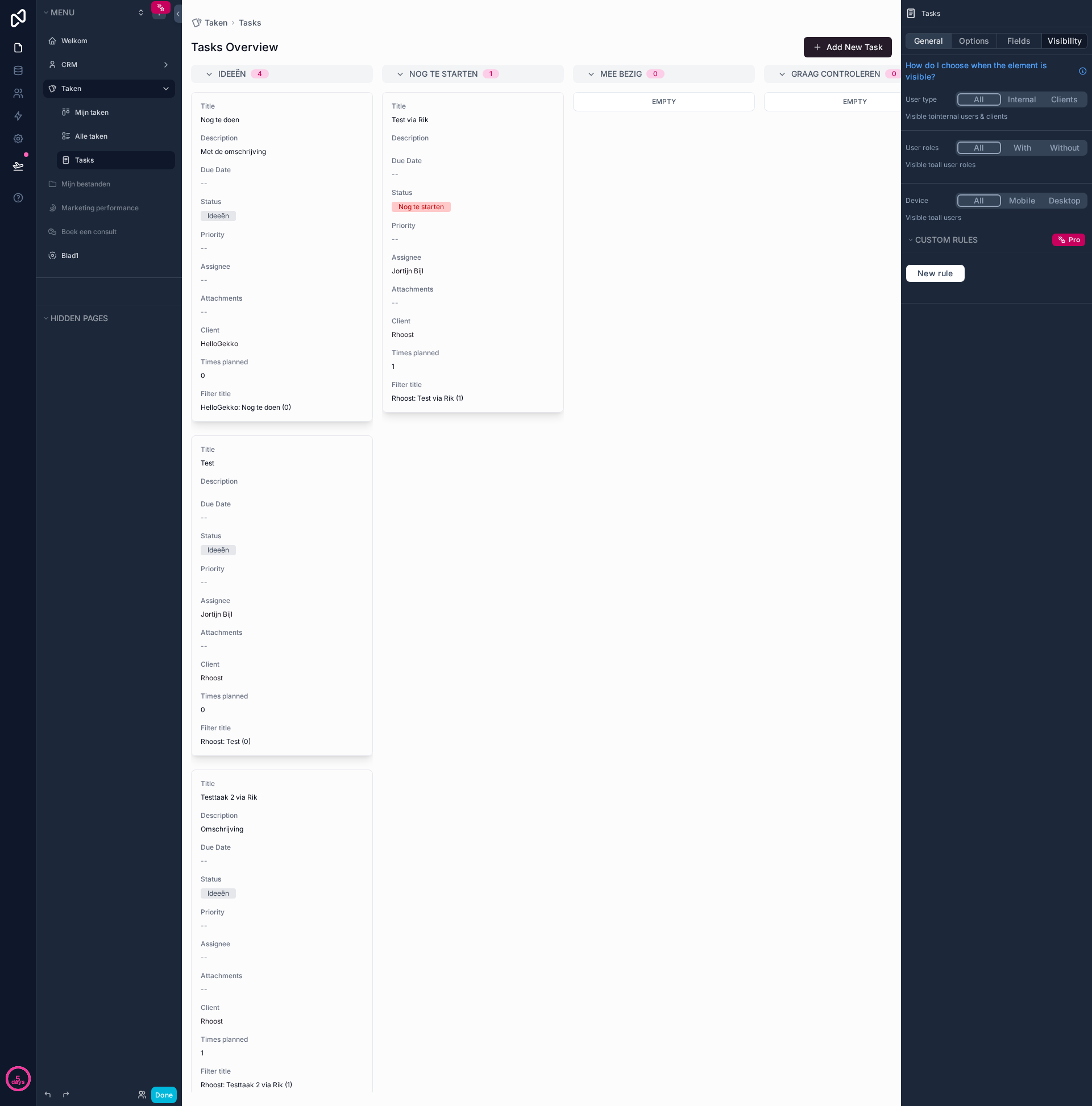
click at [934, 40] on button "General" at bounding box center [929, 41] width 46 height 16
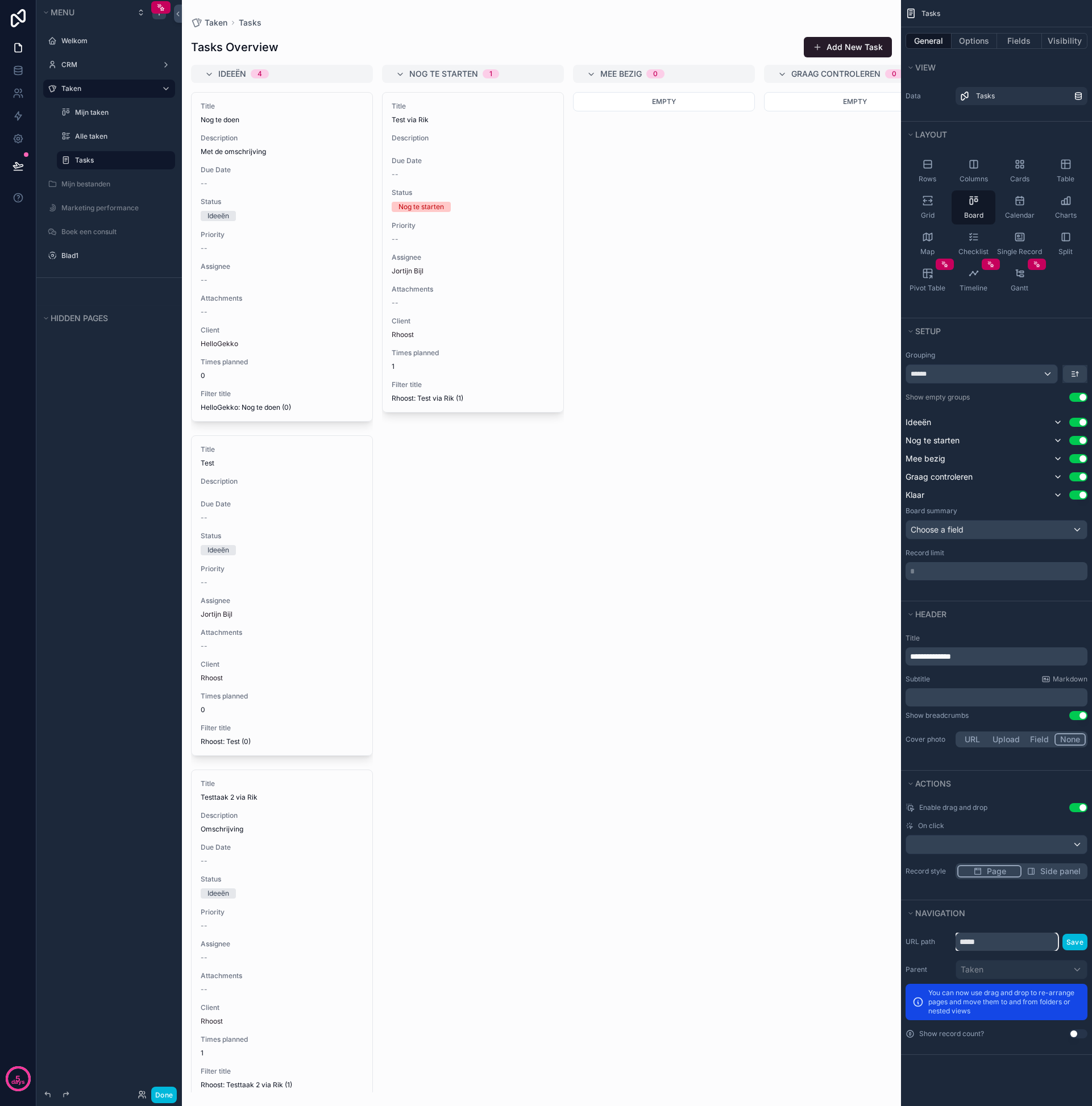
click at [980, 947] on input "*****" at bounding box center [1007, 942] width 103 height 18
click at [980, 948] on input "*****" at bounding box center [1007, 942] width 103 height 18
click at [980, 949] on input "*****" at bounding box center [1007, 942] width 103 height 18
type input "********"
click at [113, 162] on label "Tasks" at bounding box center [122, 160] width 93 height 9
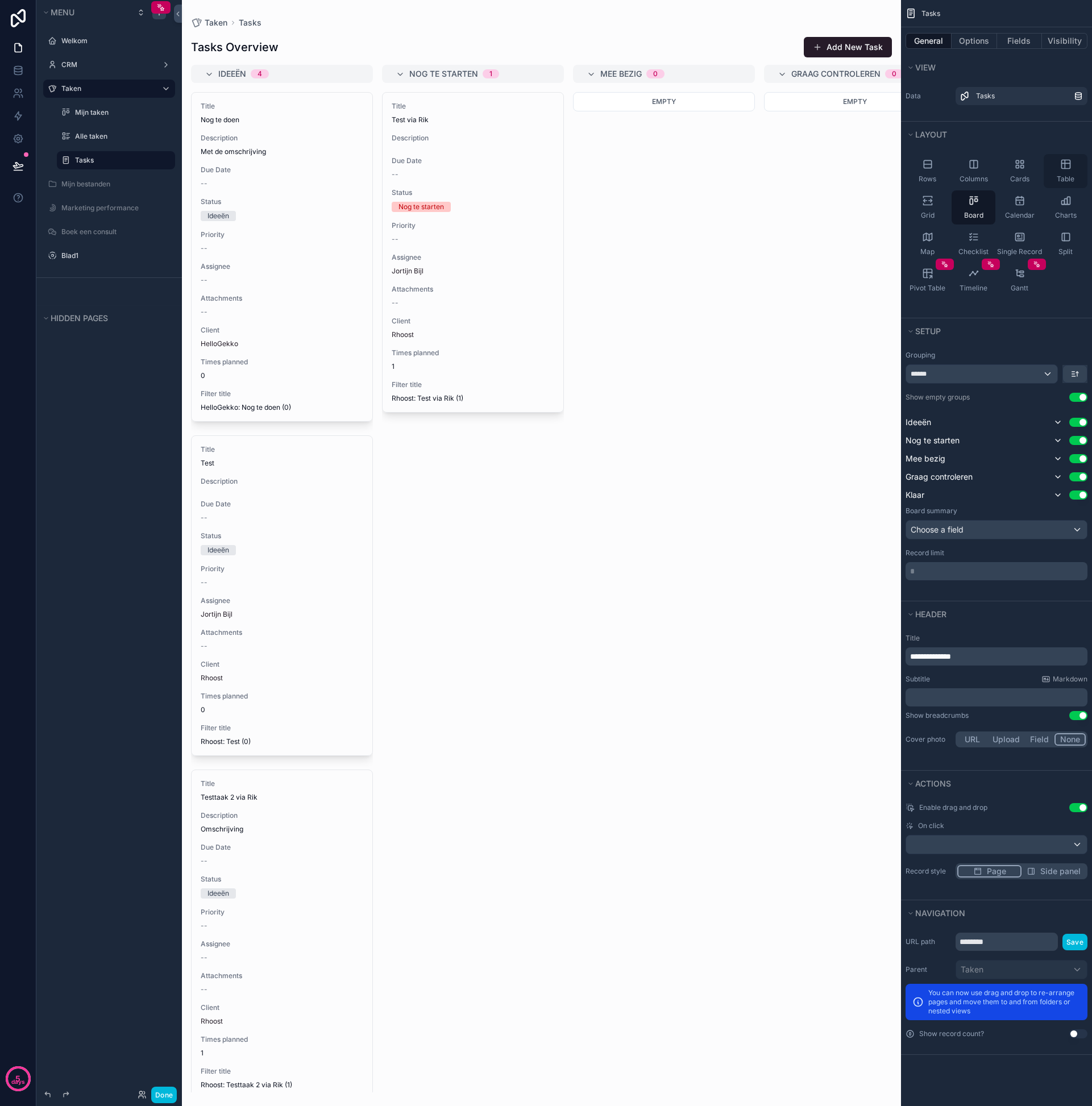
click at [1067, 161] on icon "scrollable content" at bounding box center [1066, 164] width 11 height 11
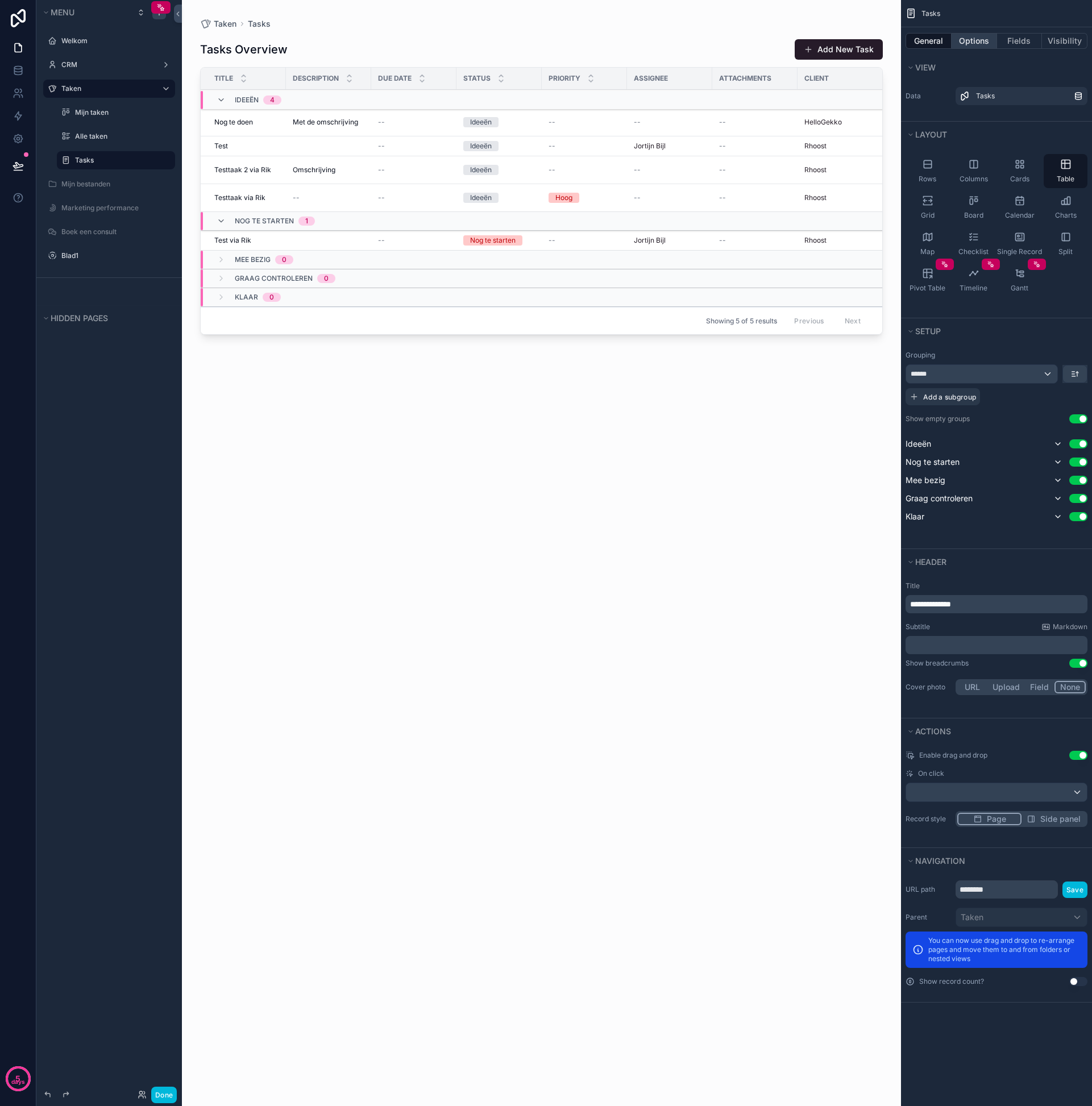
click at [981, 47] on button "Options" at bounding box center [975, 41] width 46 height 16
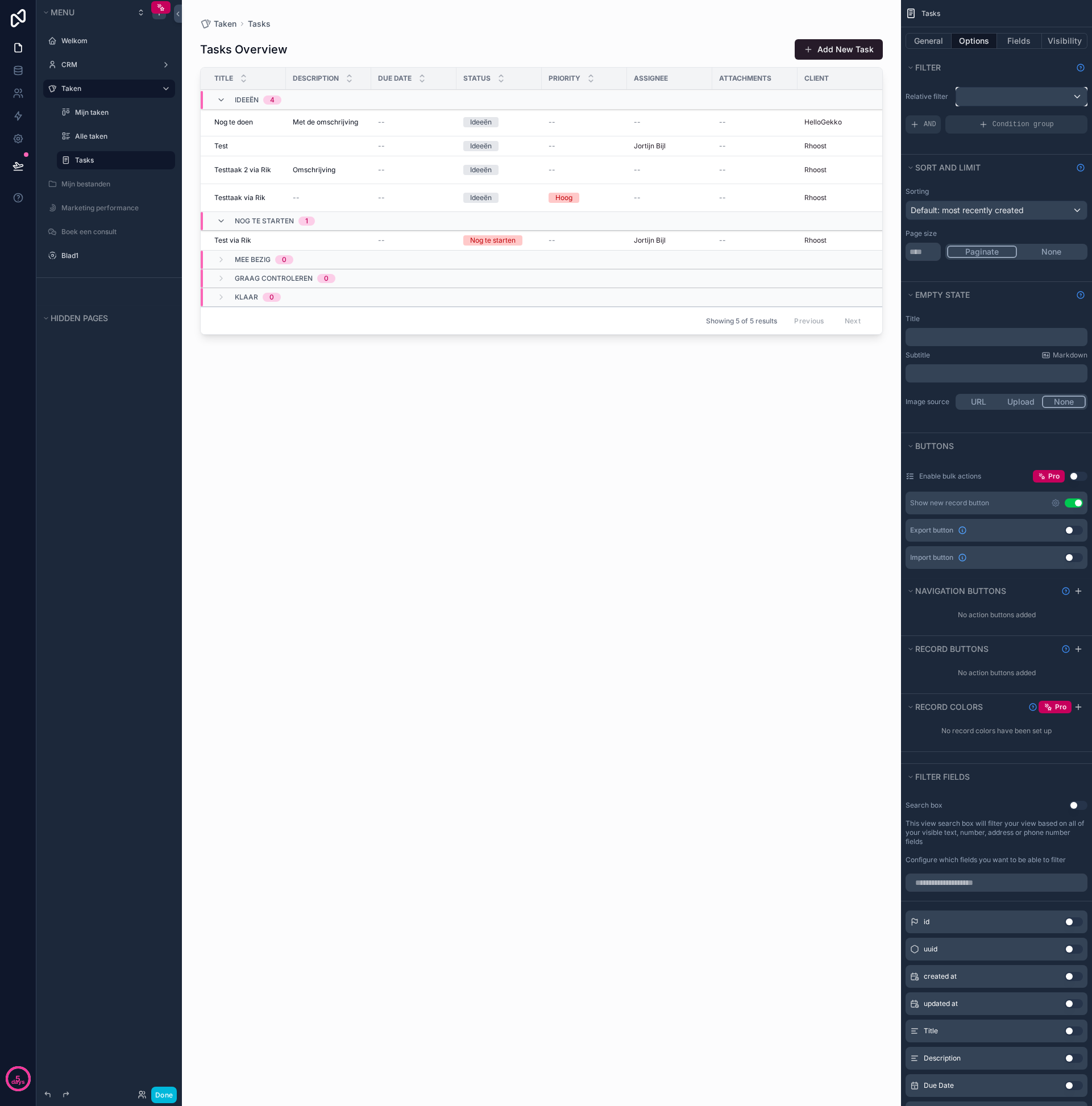
click at [992, 95] on div "scrollable content" at bounding box center [1022, 97] width 131 height 18
click at [927, 96] on div "scrollable content" at bounding box center [546, 553] width 1092 height 1106
click at [924, 125] on span "AND" at bounding box center [930, 125] width 13 height 9
drag, startPoint x: 1006, startPoint y: 123, endPoint x: 1035, endPoint y: 122, distance: 29.0
click at [1009, 122] on div "Add a filter" at bounding box center [996, 125] width 182 height 18
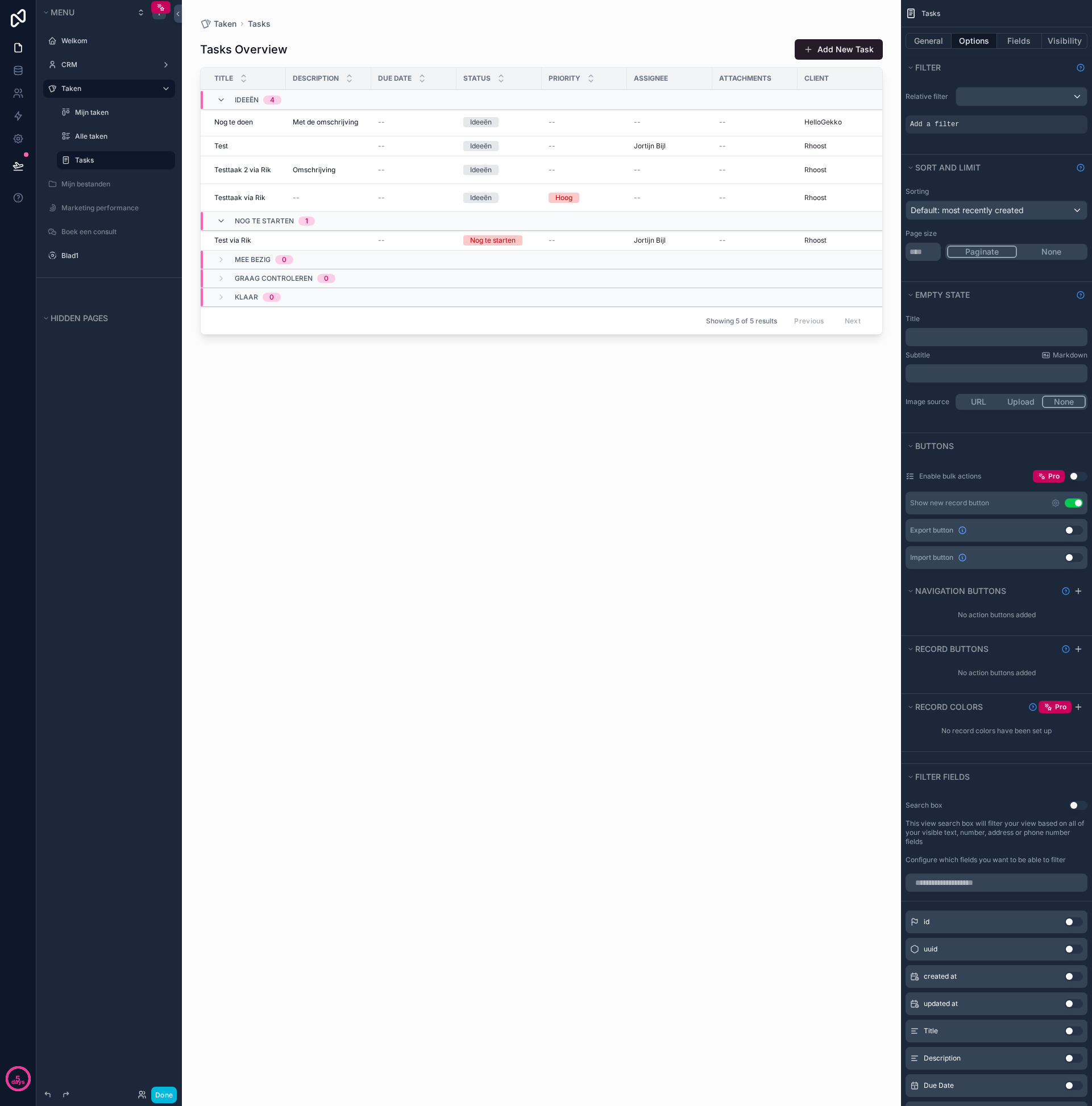
click at [0, 0] on icon "scrollable content" at bounding box center [0, 0] width 0 height 0
click at [786, 111] on span "Select a field" at bounding box center [791, 107] width 48 height 10
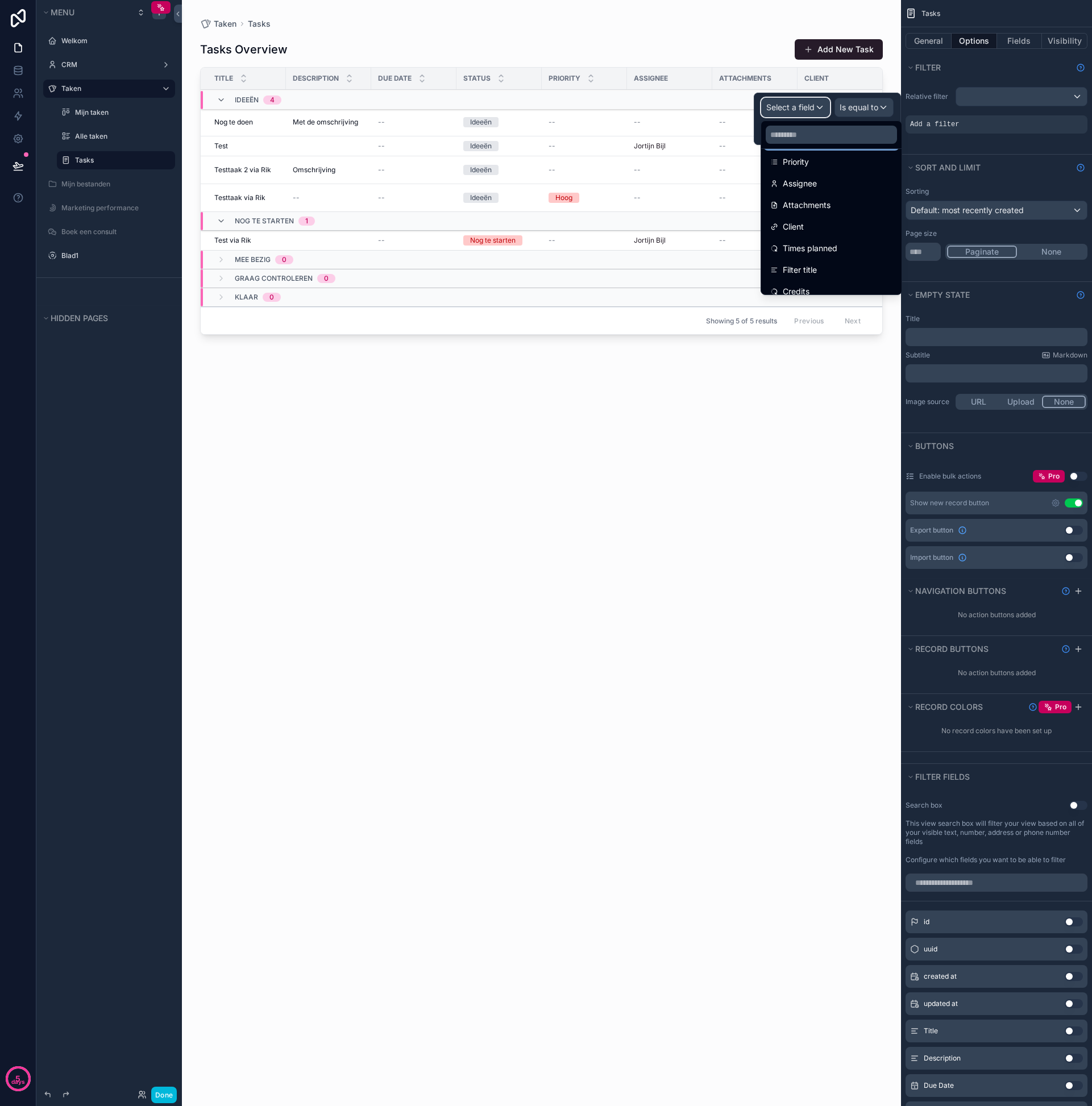
scroll to position [179, 0]
click at [811, 229] on div "Client" at bounding box center [831, 226] width 122 height 14
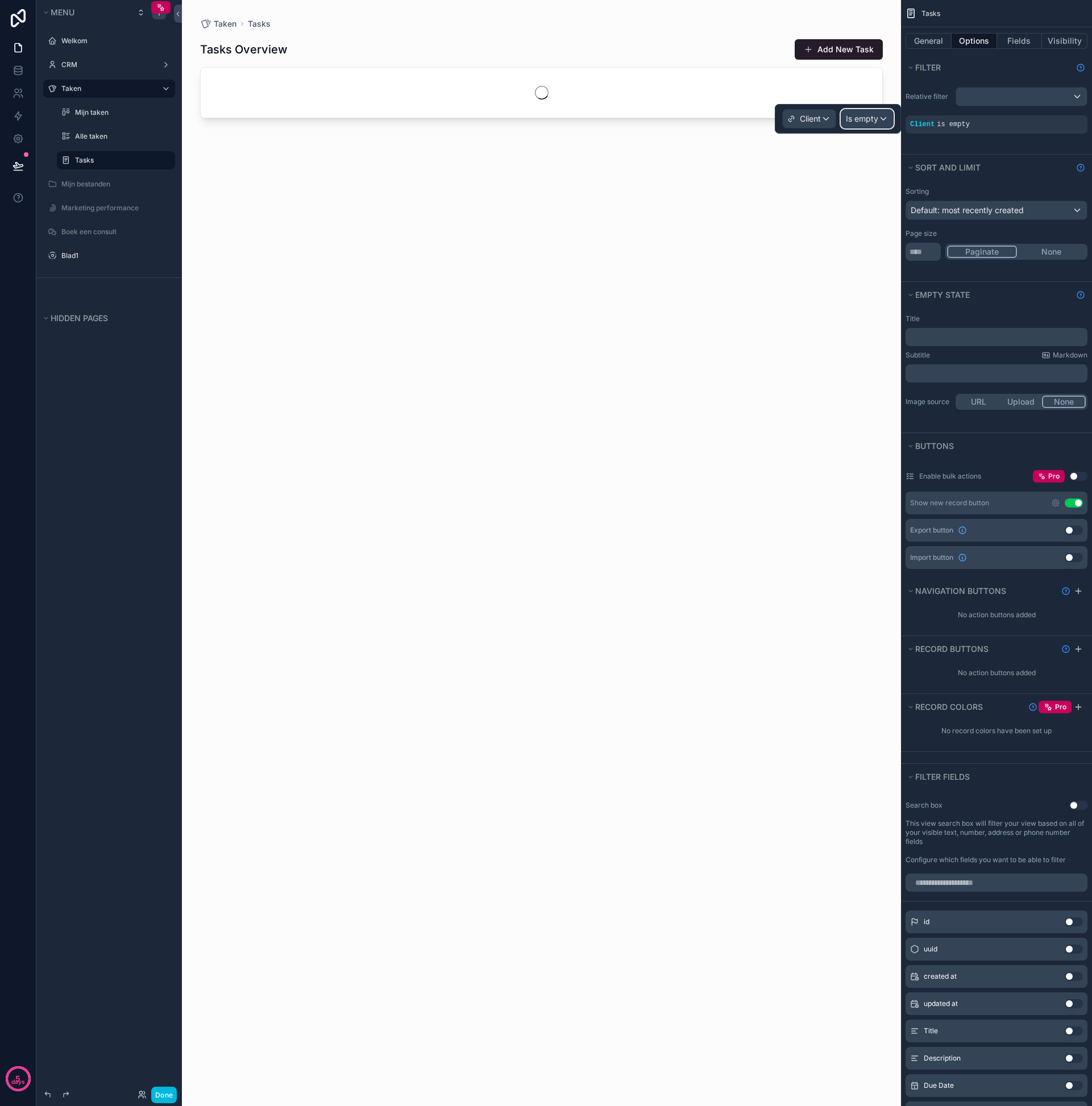
click at [853, 116] on span "Is empty" at bounding box center [862, 119] width 32 height 11
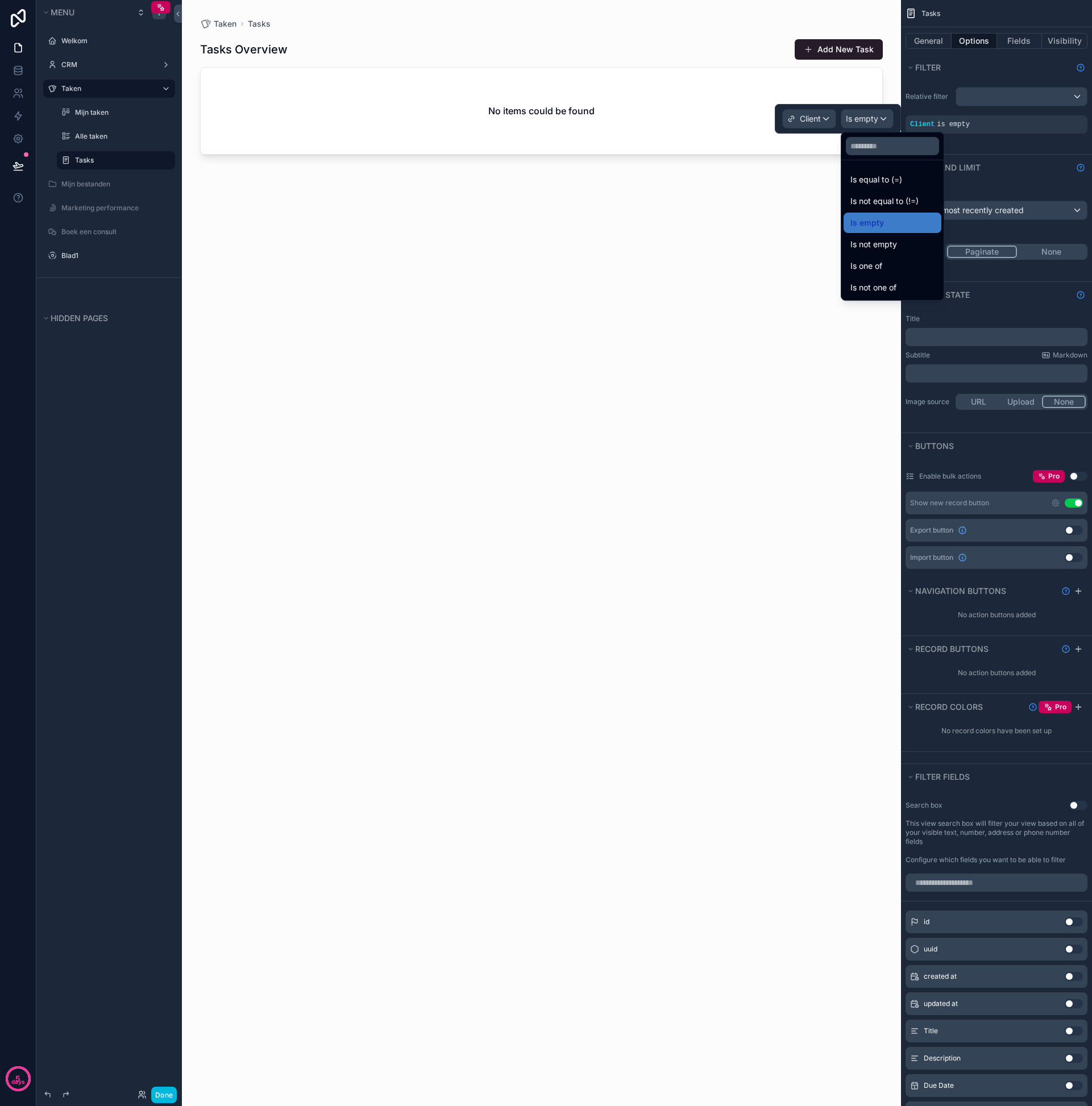
click at [853, 116] on div at bounding box center [838, 119] width 126 height 30
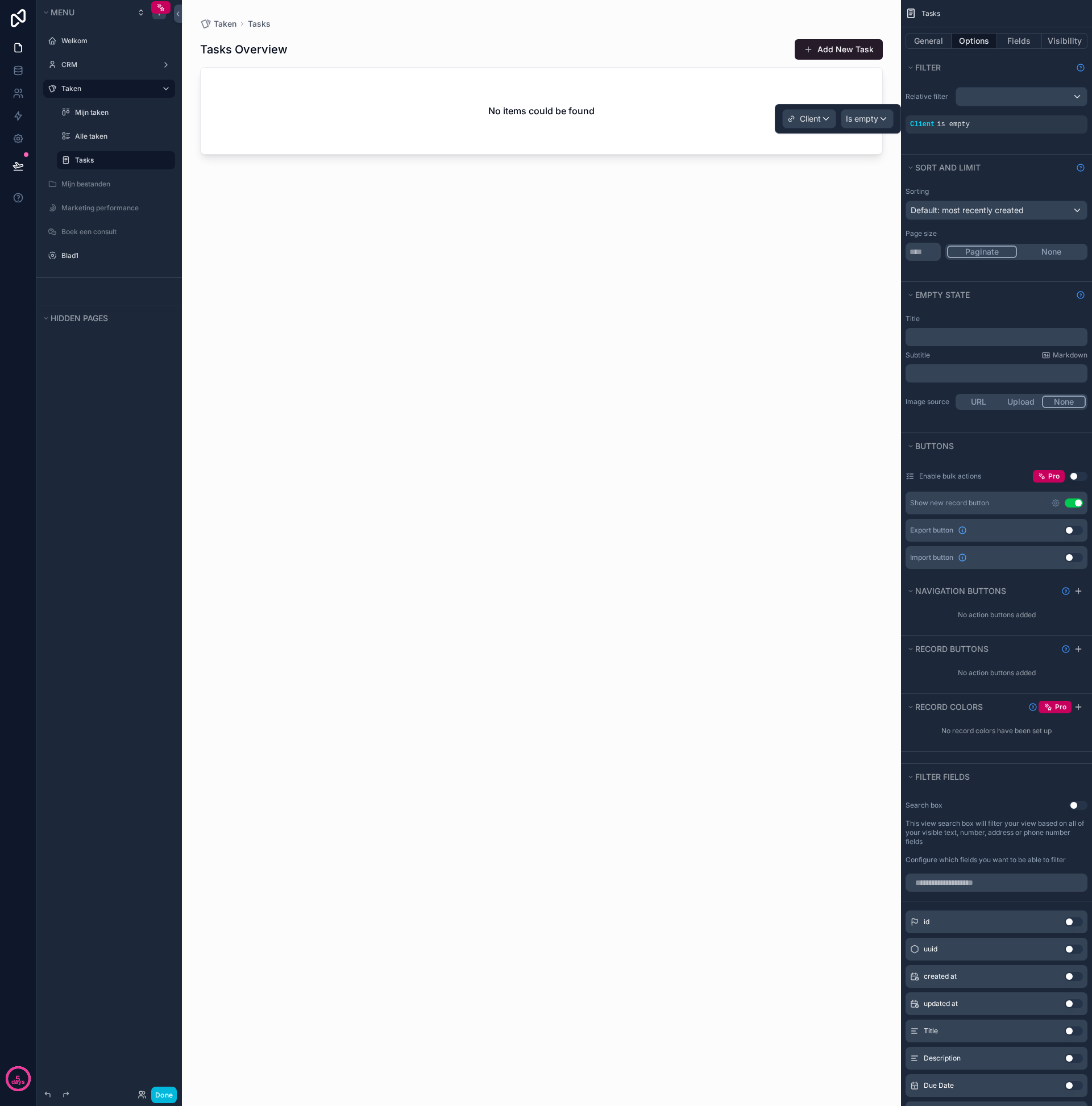
click at [714, 175] on div "scrollable content" at bounding box center [541, 546] width 719 height 1092
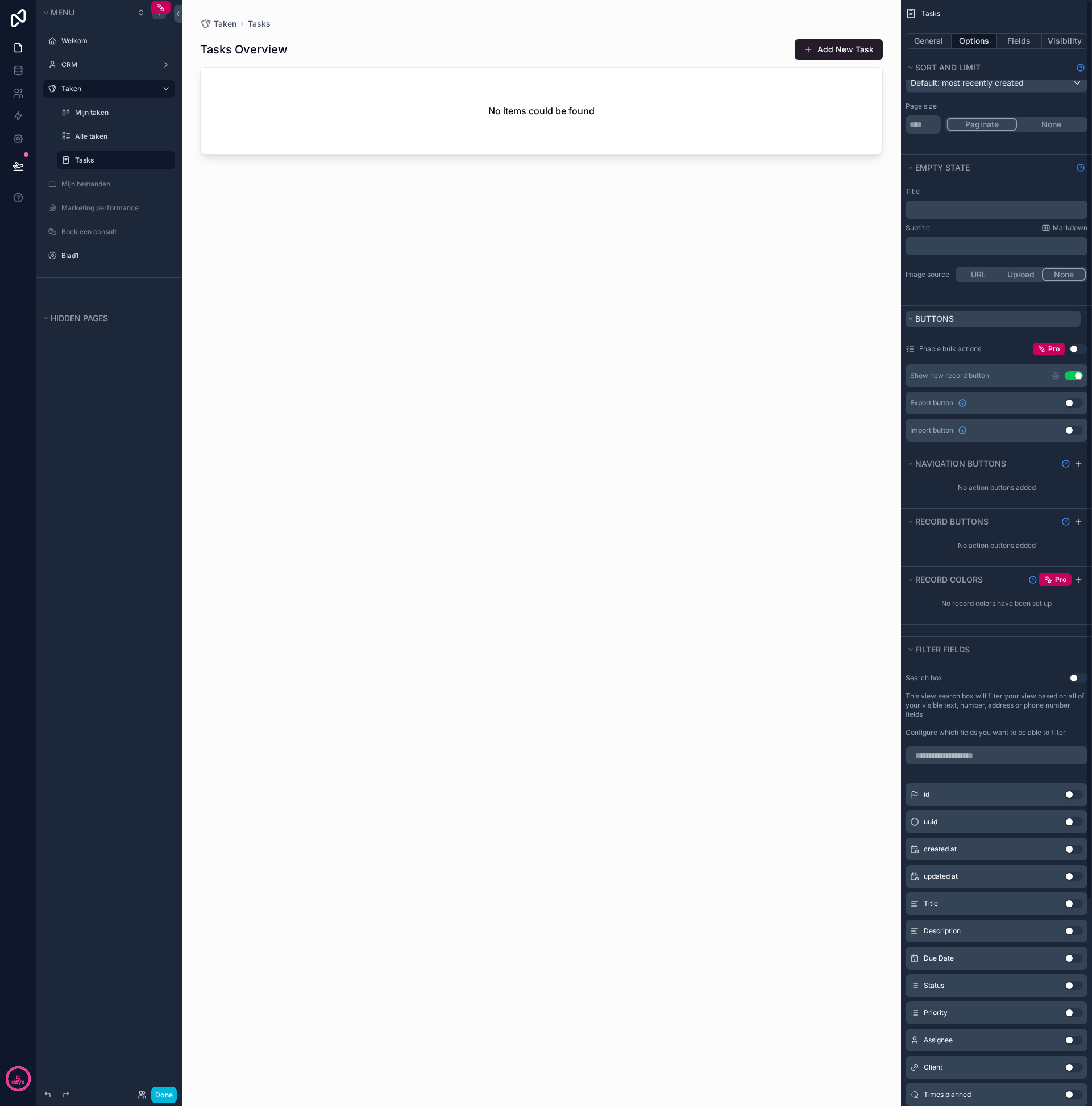
scroll to position [0, 0]
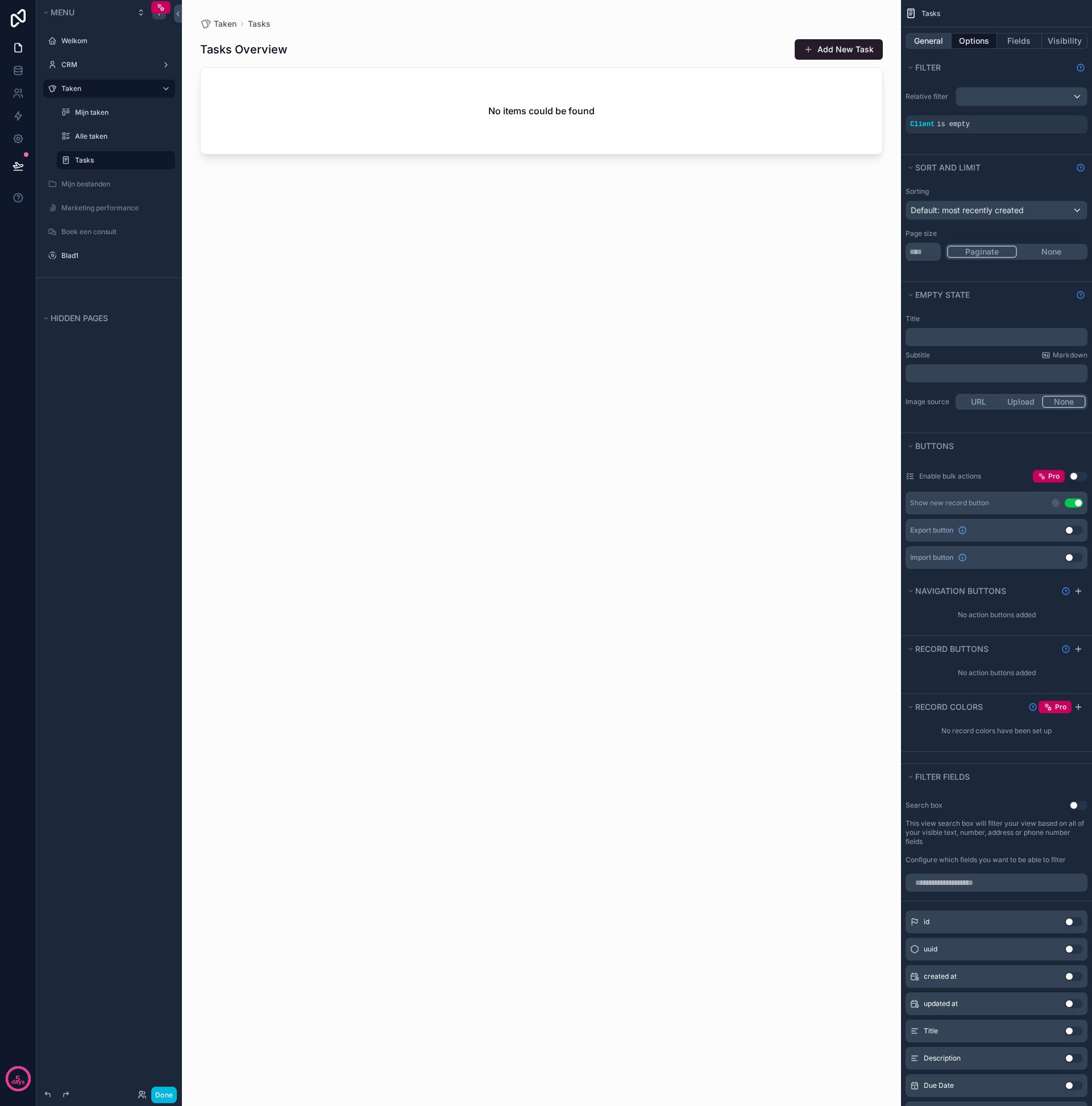
click at [929, 45] on button "General" at bounding box center [929, 41] width 46 height 16
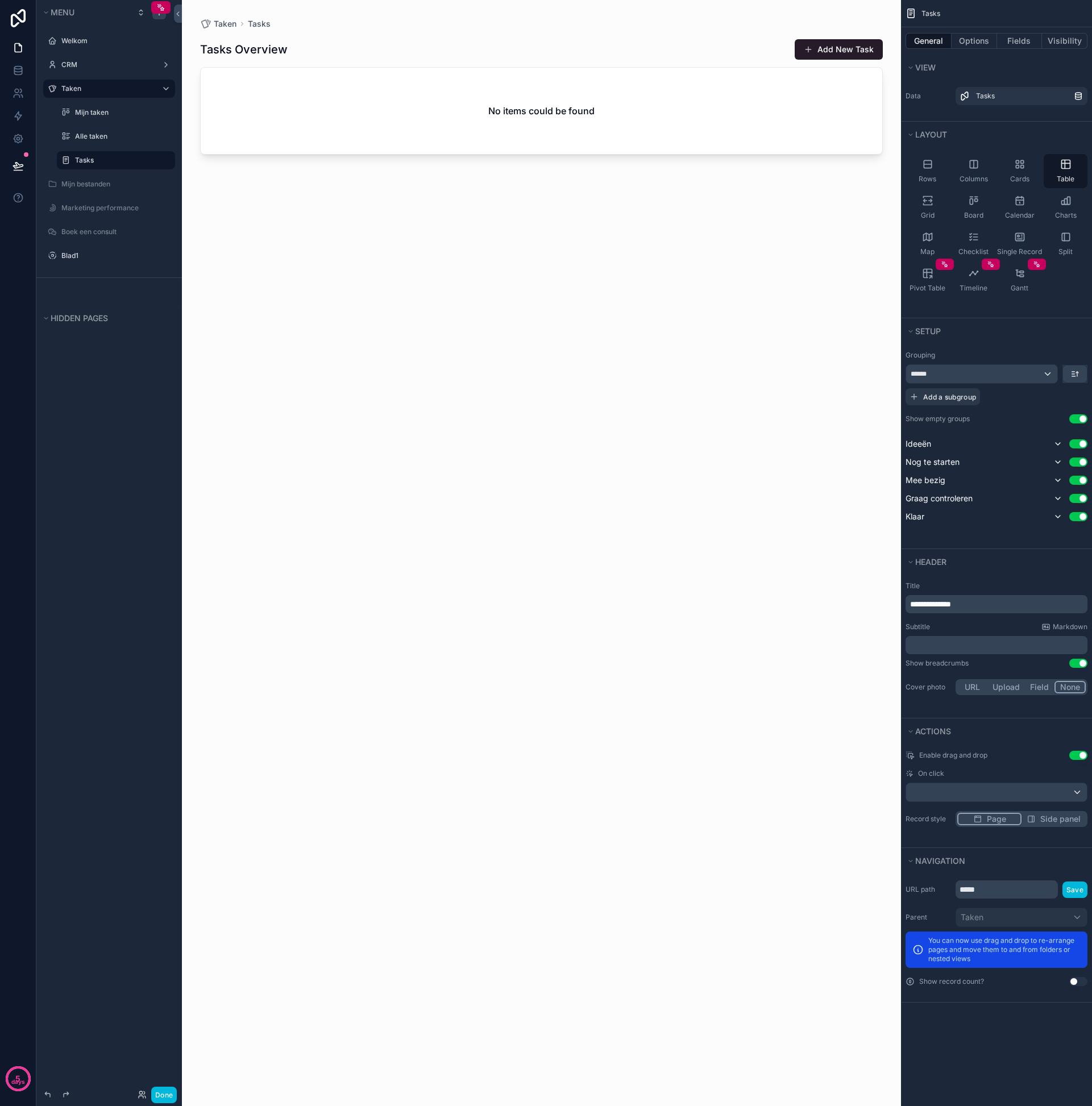
click at [979, 600] on p "**********" at bounding box center [997, 604] width 175 height 11
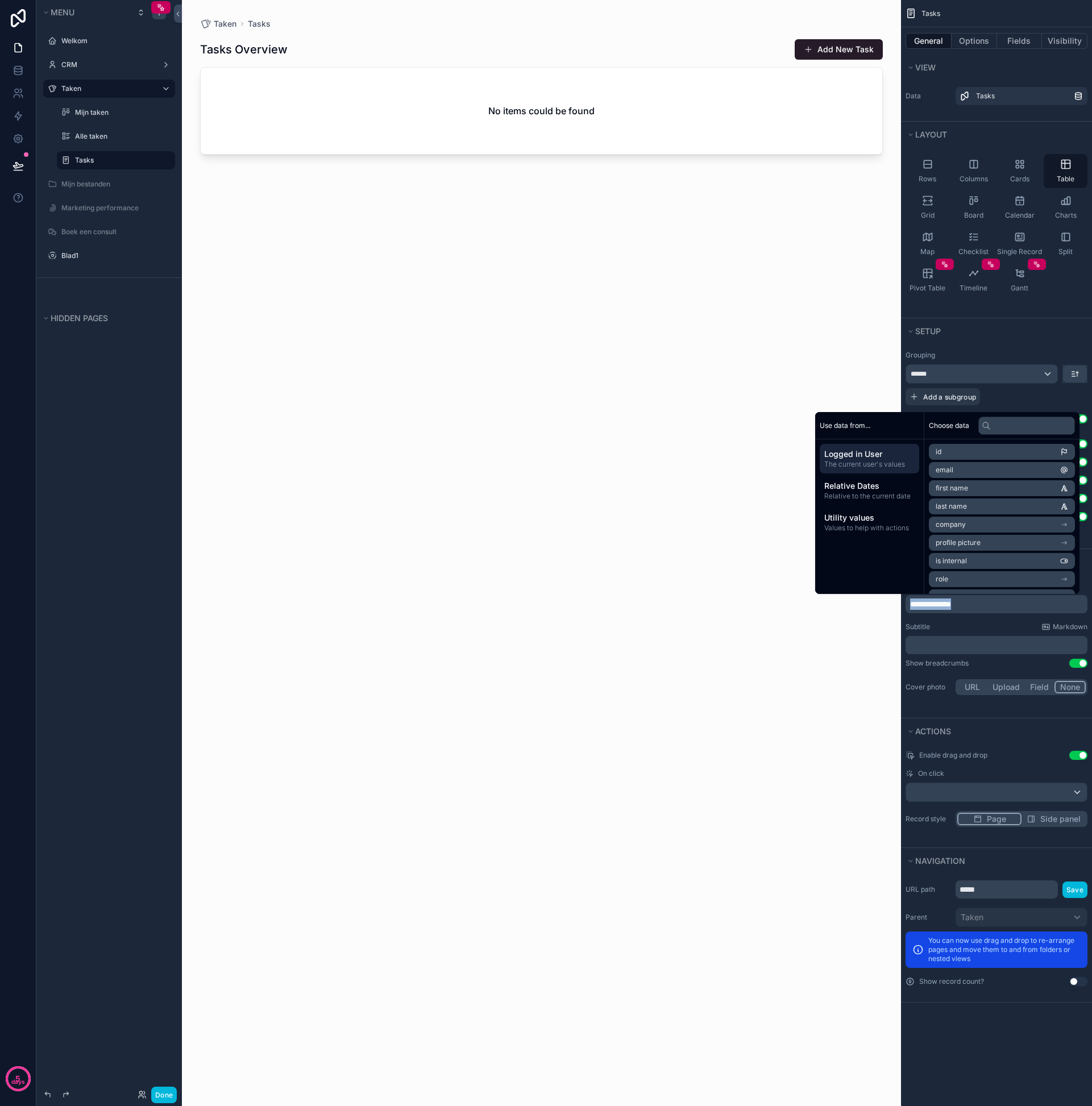
click at [979, 600] on p "**********" at bounding box center [997, 604] width 175 height 11
click at [23, 71] on icon at bounding box center [18, 71] width 11 height 11
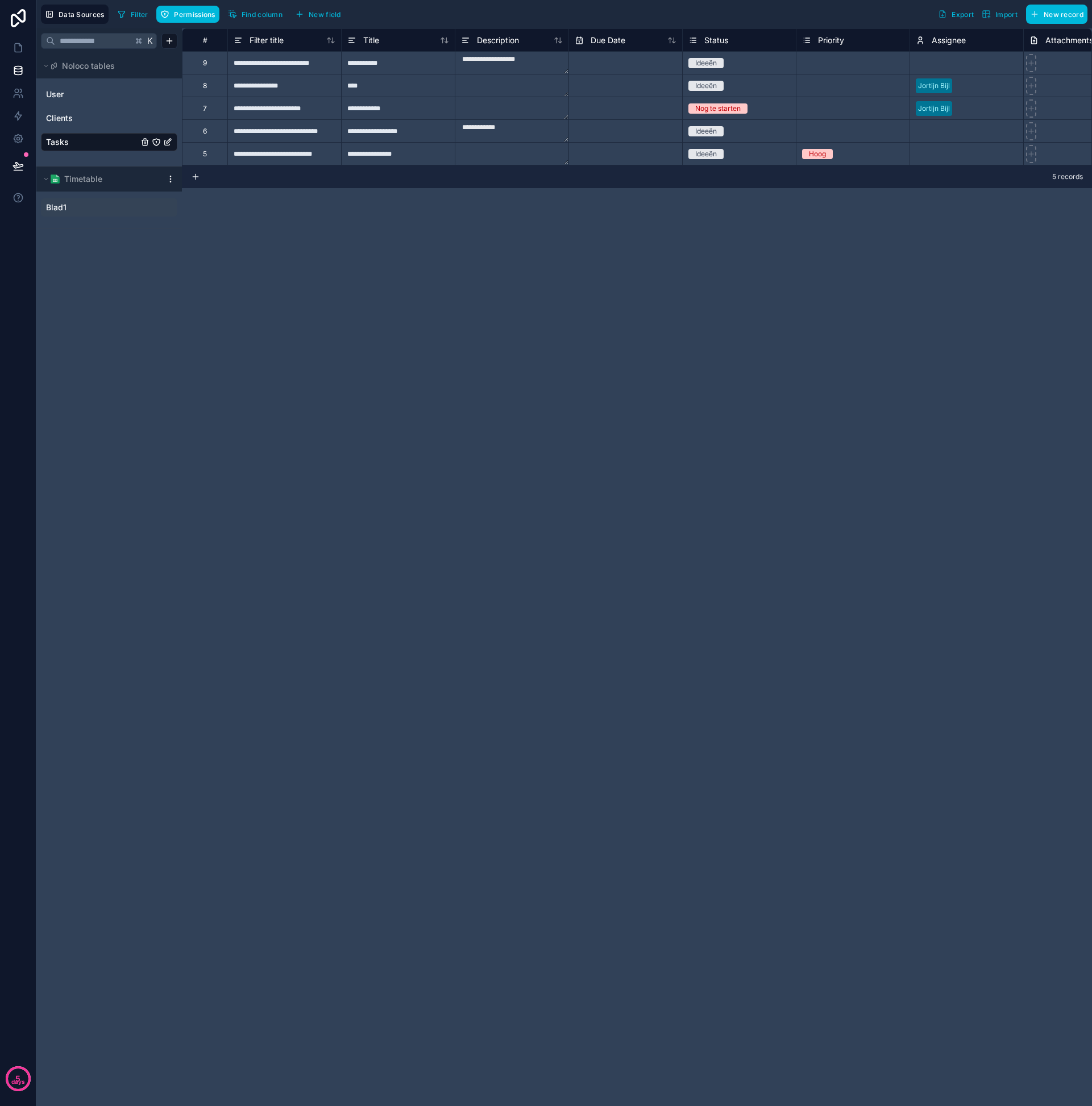
click at [69, 202] on link "Blad1" at bounding box center [98, 207] width 104 height 11
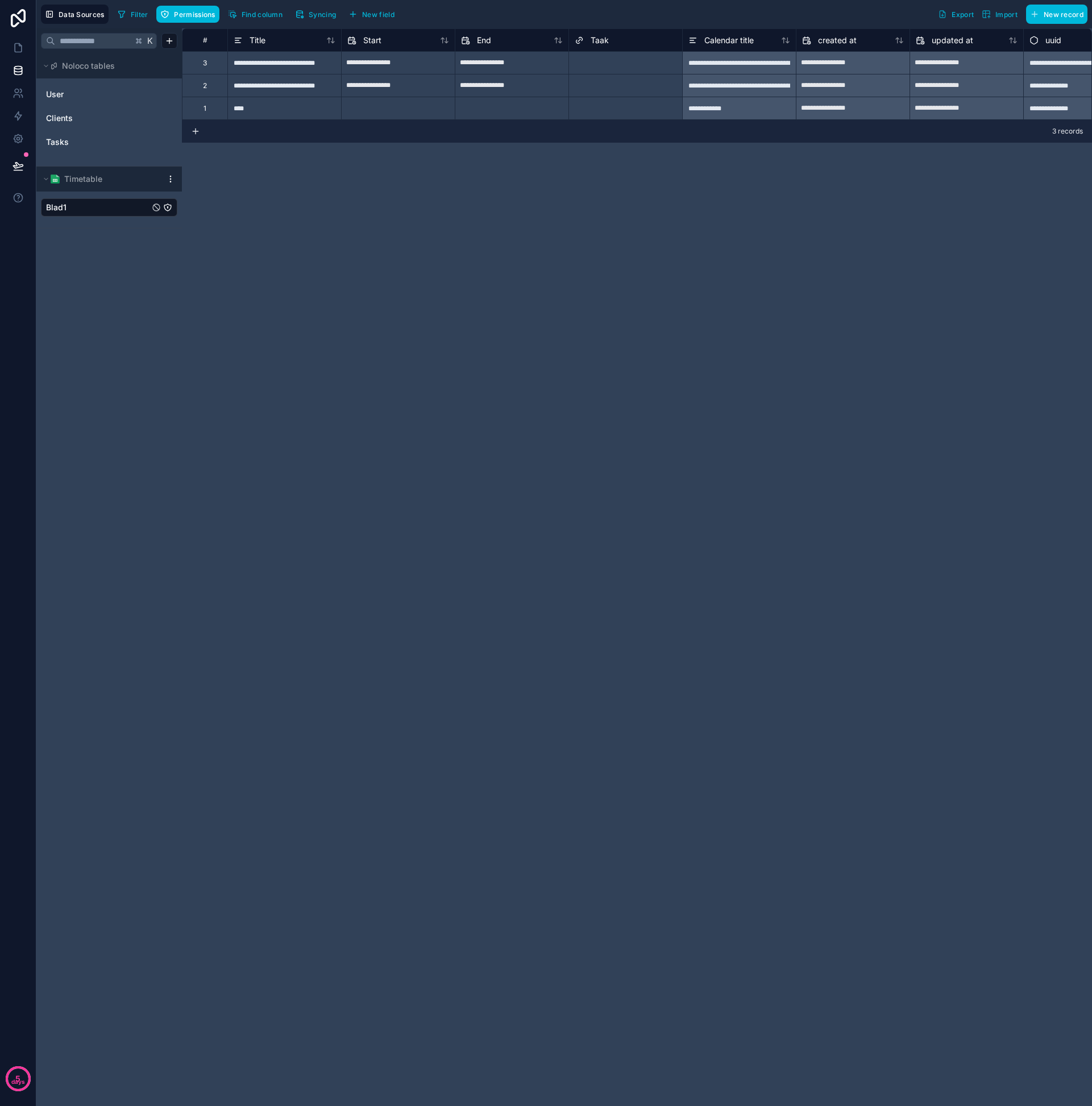
click at [257, 60] on div "**********" at bounding box center [284, 63] width 114 height 23
click at [276, 106] on div "Delete row" at bounding box center [287, 108] width 58 height 13
type input "**********"
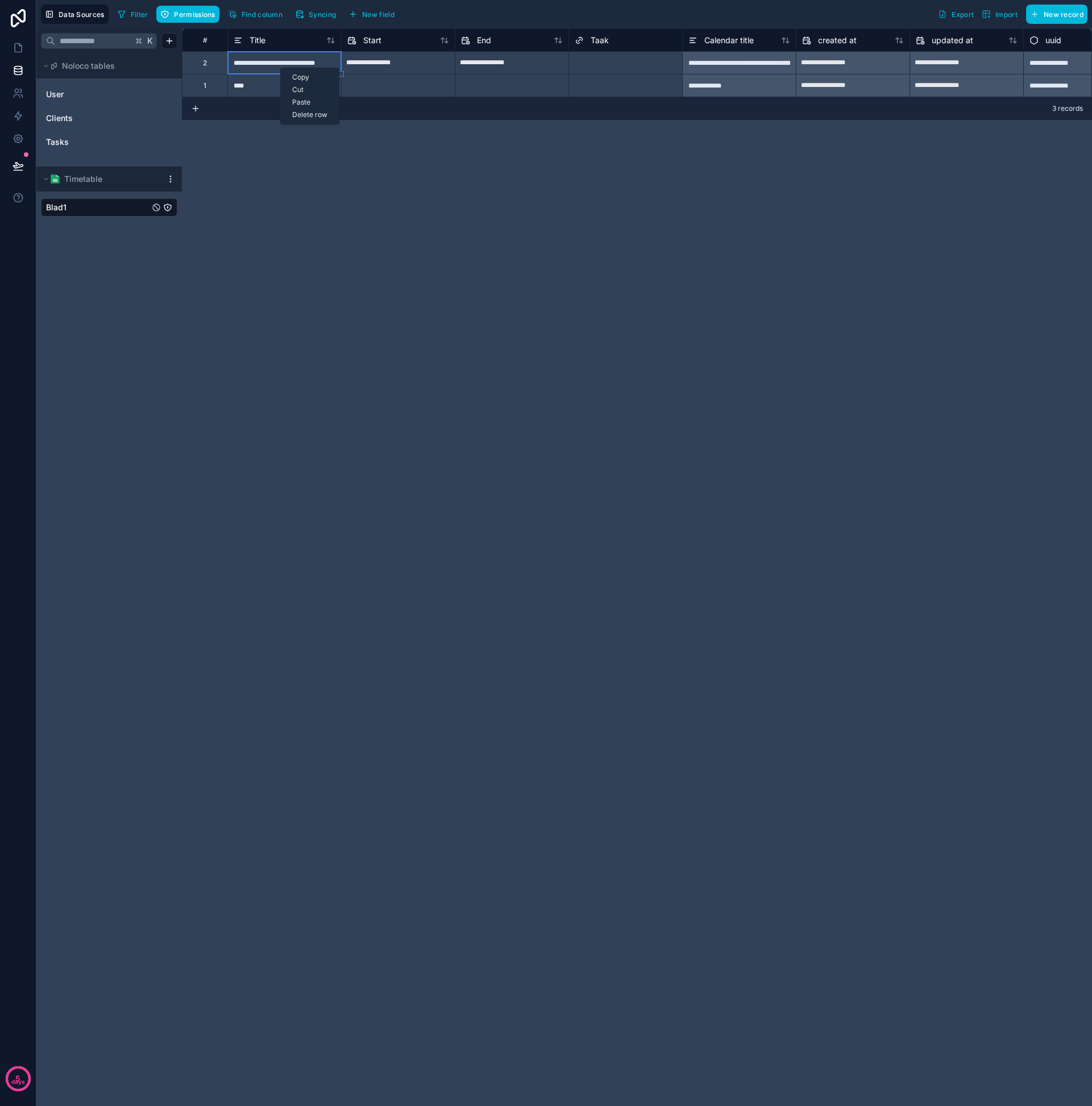
click at [310, 118] on div "Delete row" at bounding box center [310, 115] width 58 height 13
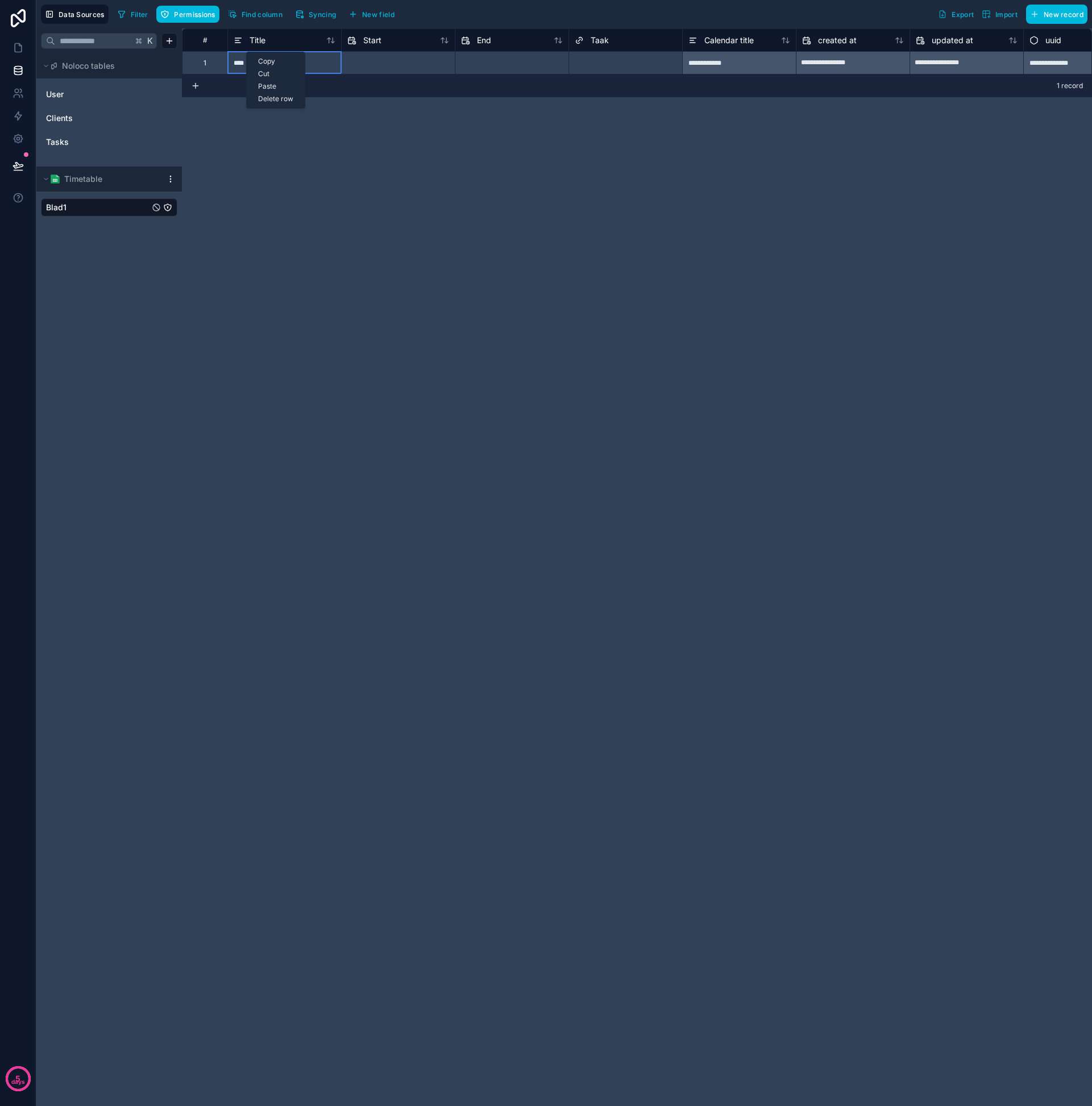
click at [269, 99] on div "Delete row" at bounding box center [276, 99] width 58 height 13
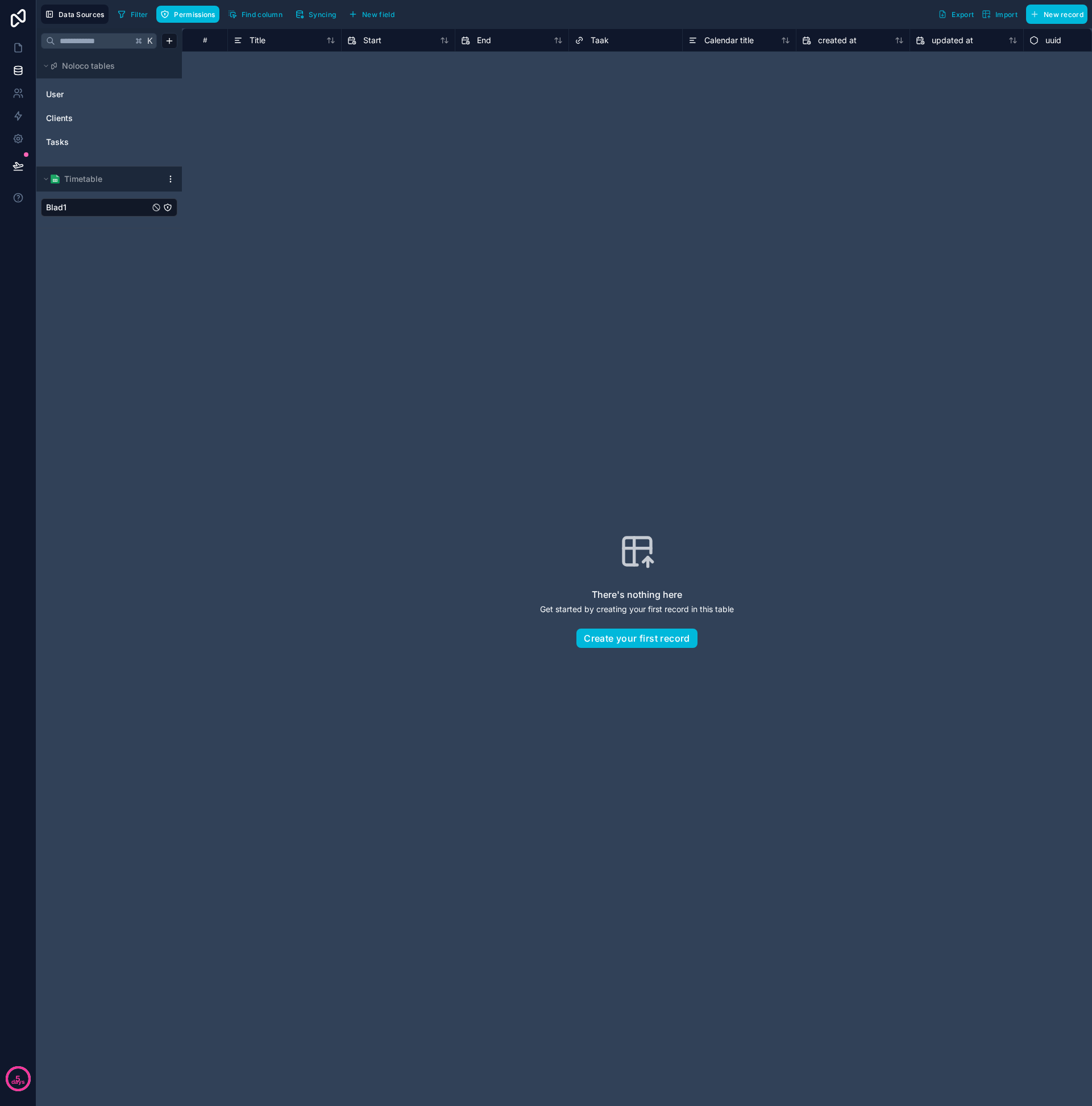
click at [308, 17] on button "Syncing" at bounding box center [316, 14] width 49 height 17
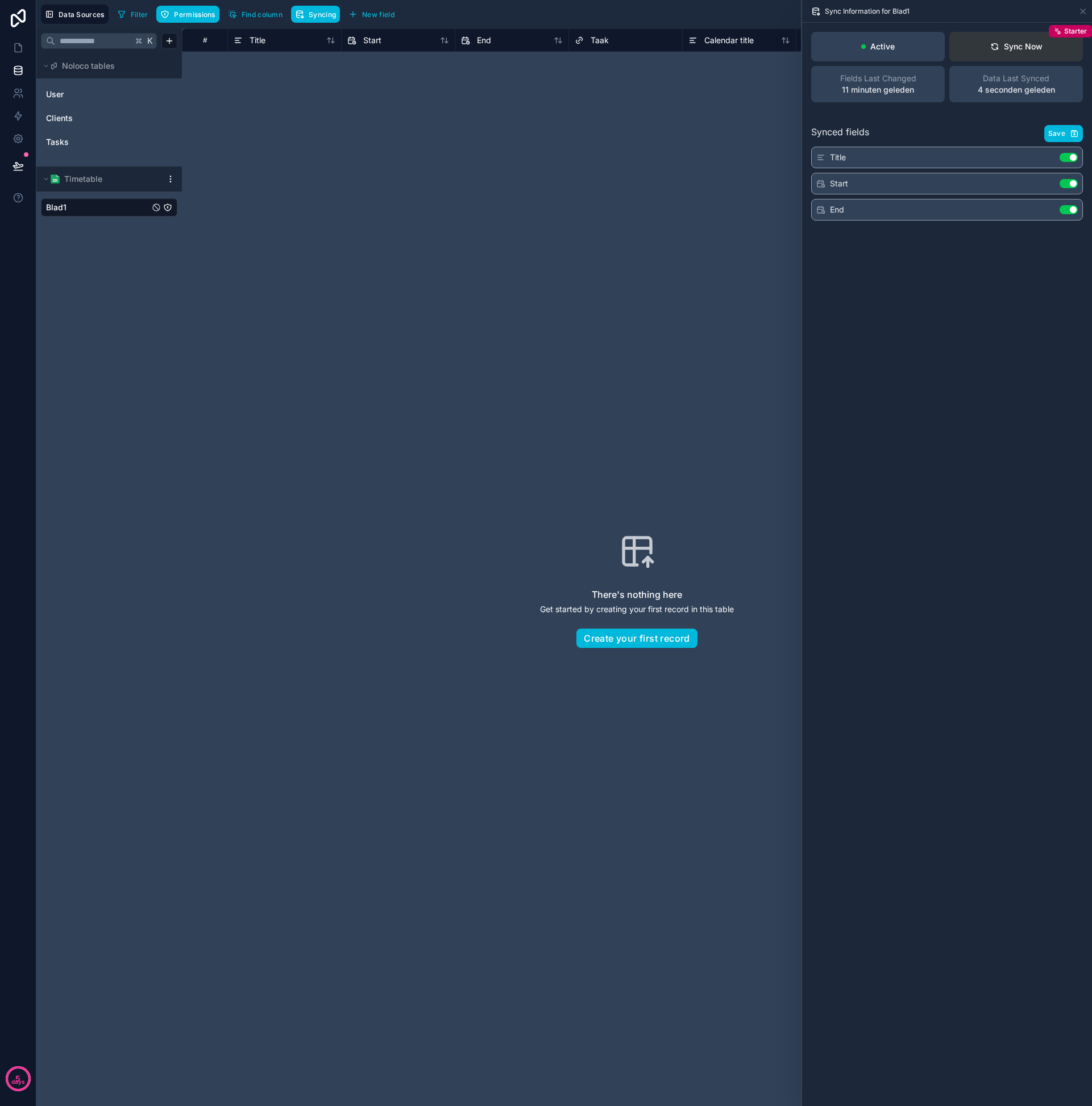
click at [1026, 55] on button "Sync Now Starter" at bounding box center [1016, 47] width 134 height 30
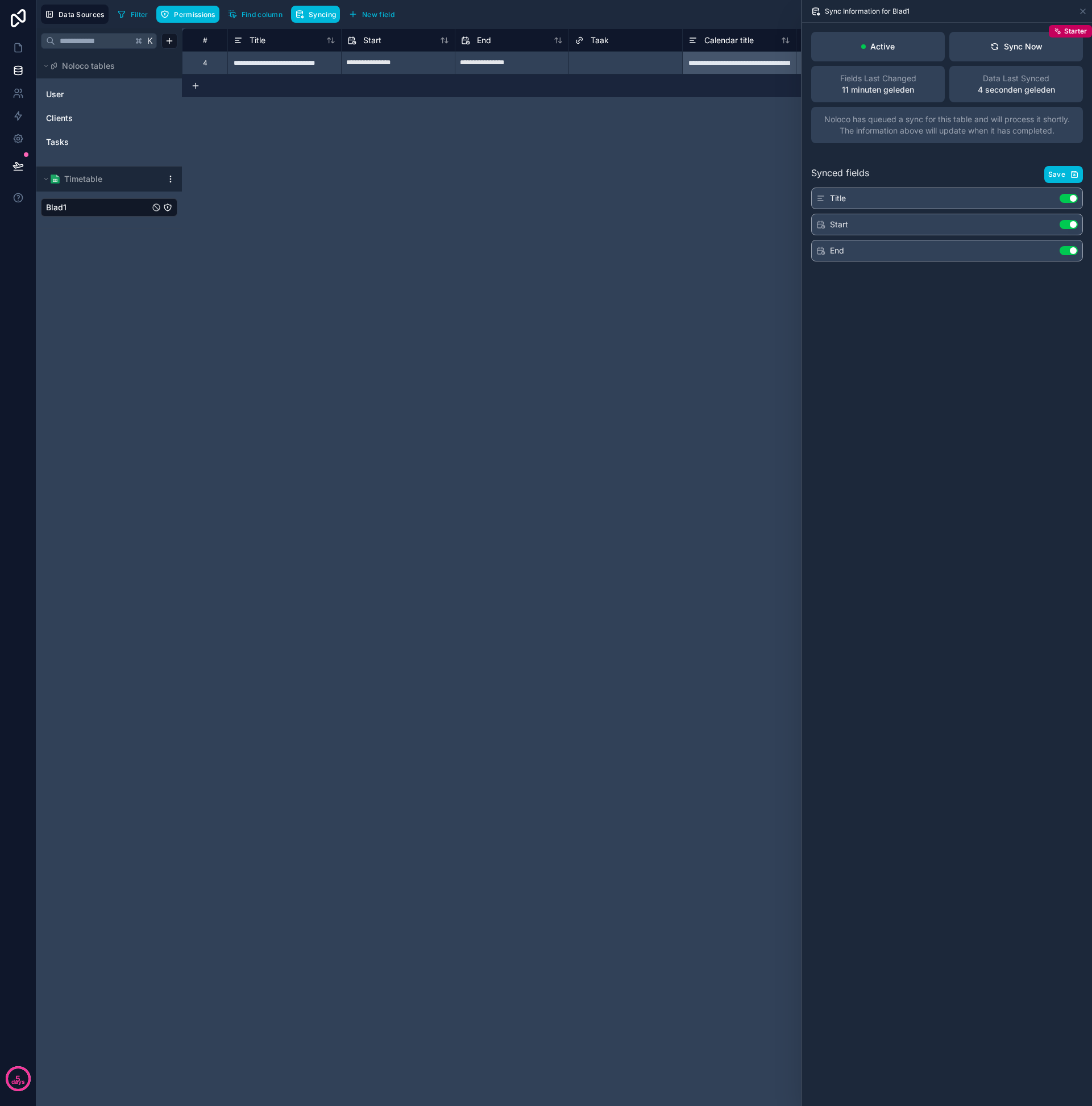
click at [563, 179] on div "**********" at bounding box center [637, 567] width 910 height 1078
click at [361, 173] on div "**********" at bounding box center [637, 567] width 910 height 1078
click at [349, 167] on div "**********" at bounding box center [637, 567] width 910 height 1078
click at [440, 196] on div "**********" at bounding box center [637, 567] width 910 height 1078
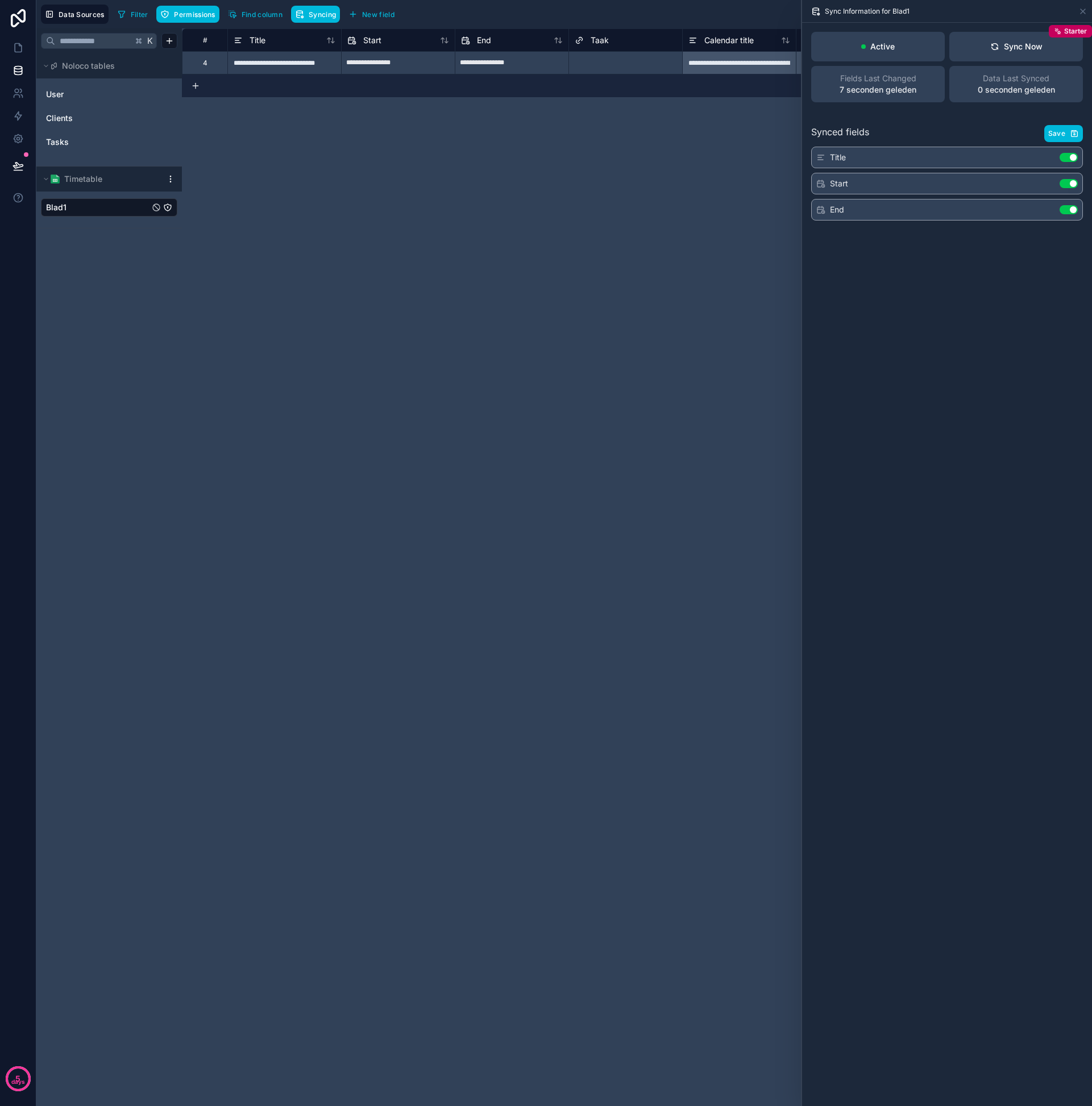
click at [62, 81] on div "User Clients Tasks" at bounding box center [109, 118] width 137 height 74
click at [54, 143] on span "Tasks" at bounding box center [58, 142] width 23 height 11
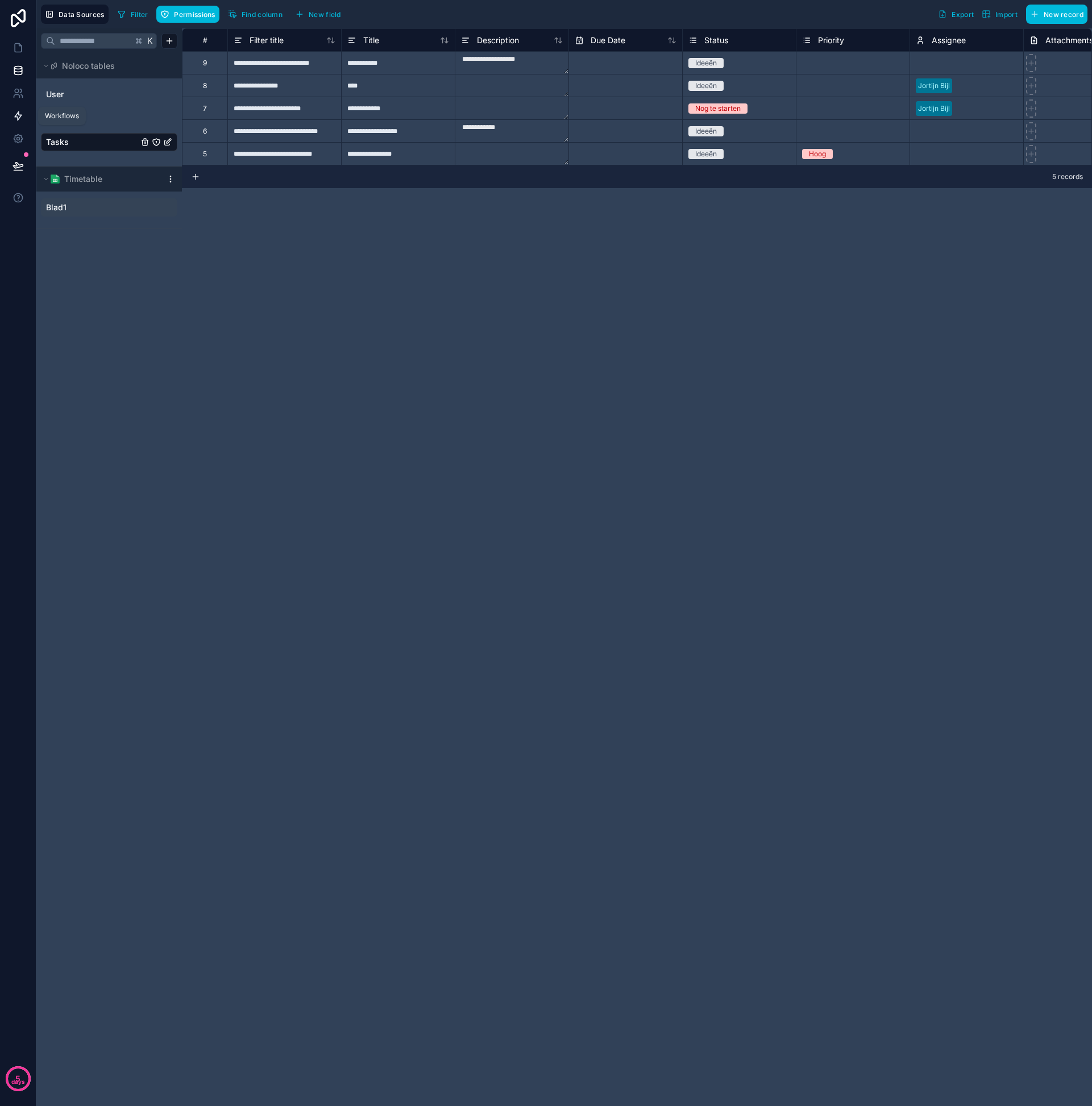
click at [14, 111] on icon at bounding box center [18, 116] width 11 height 11
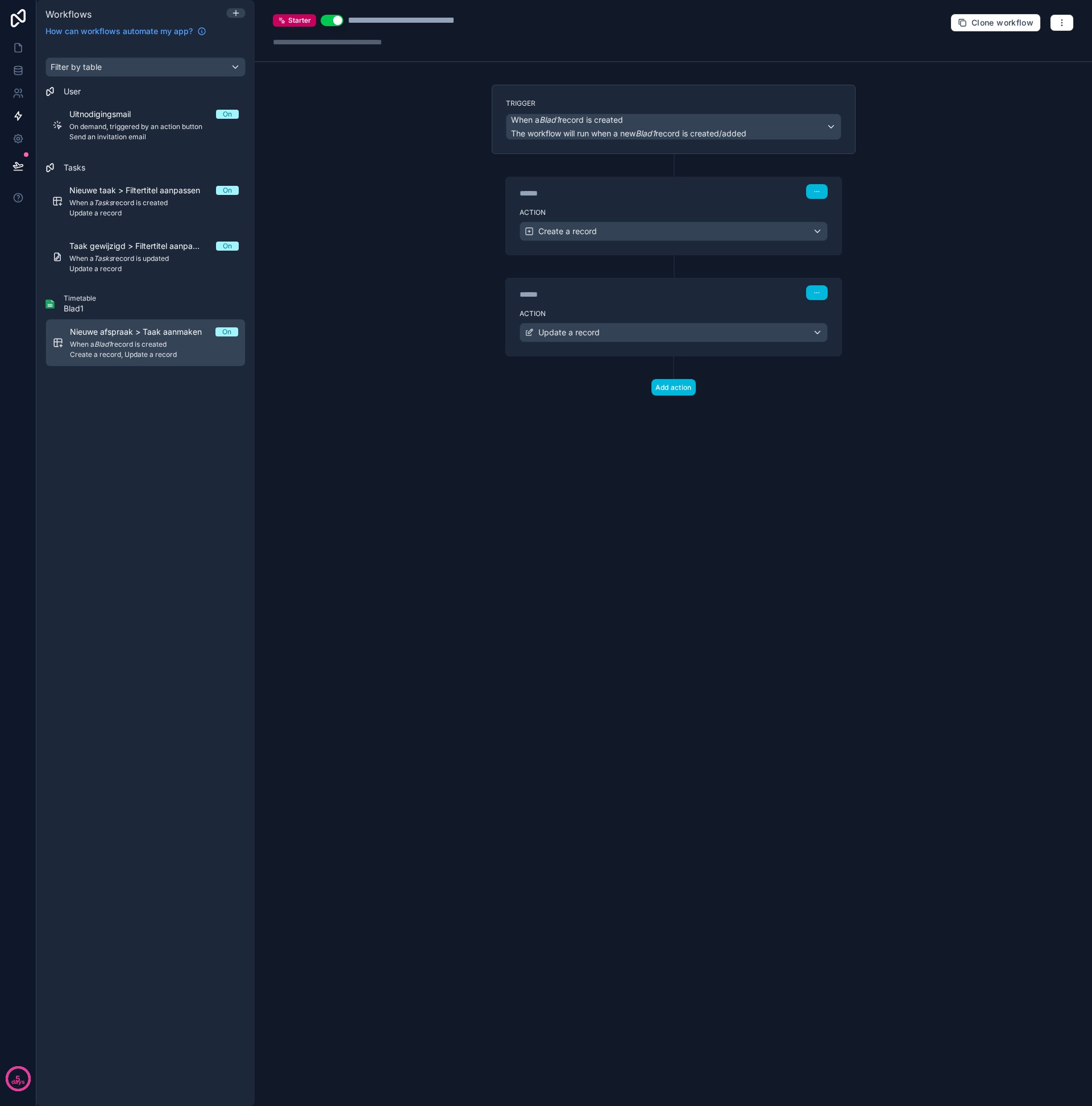
click at [125, 349] on div "Nieuwe afspraak > Taak aanmaken On When a Blad1 record is created Create a reco…" at bounding box center [154, 343] width 168 height 33
click at [771, 300] on div "****** Step 2" at bounding box center [673, 293] width 308 height 15
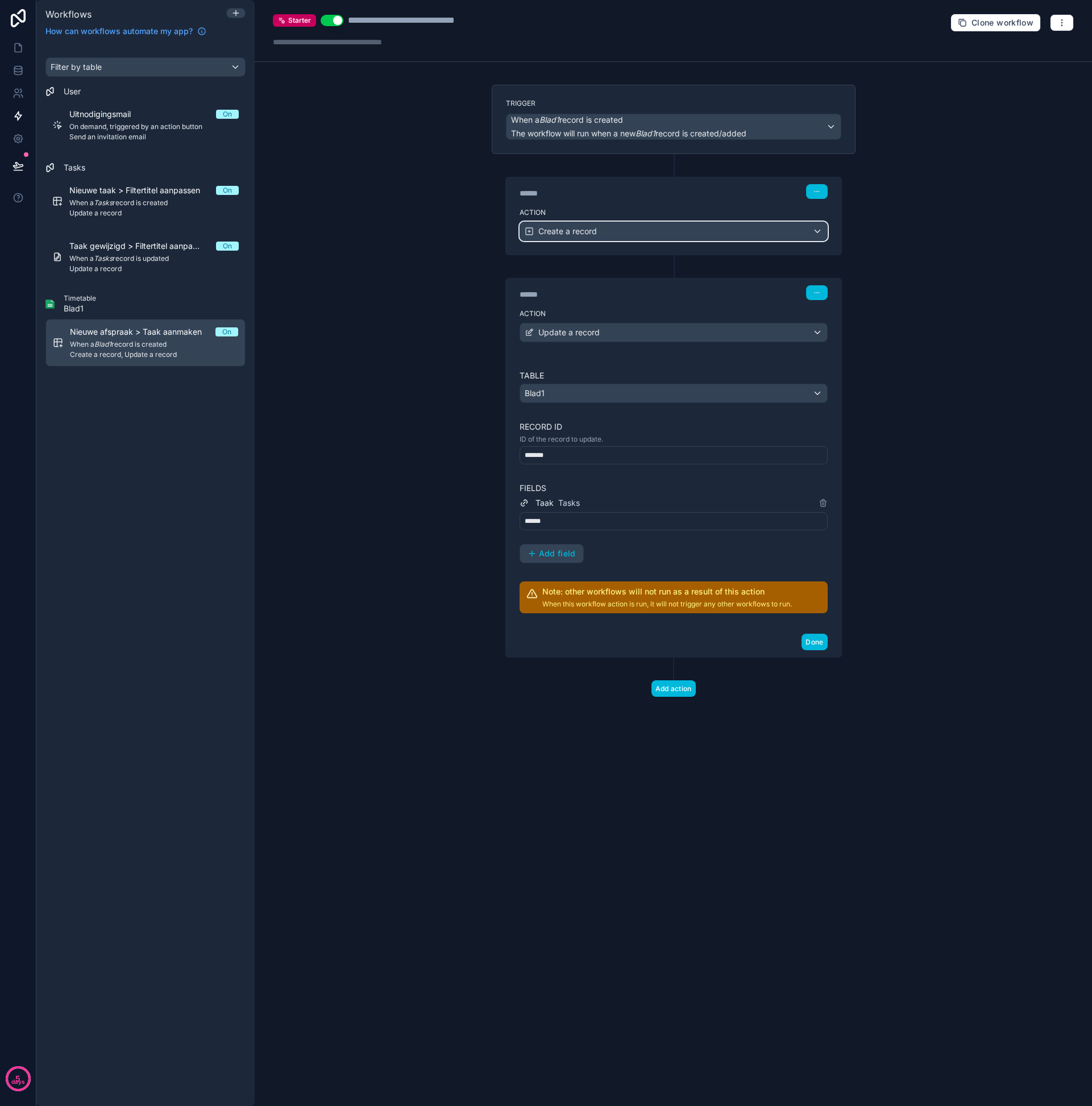
click at [595, 232] on span "Create a record" at bounding box center [567, 231] width 59 height 11
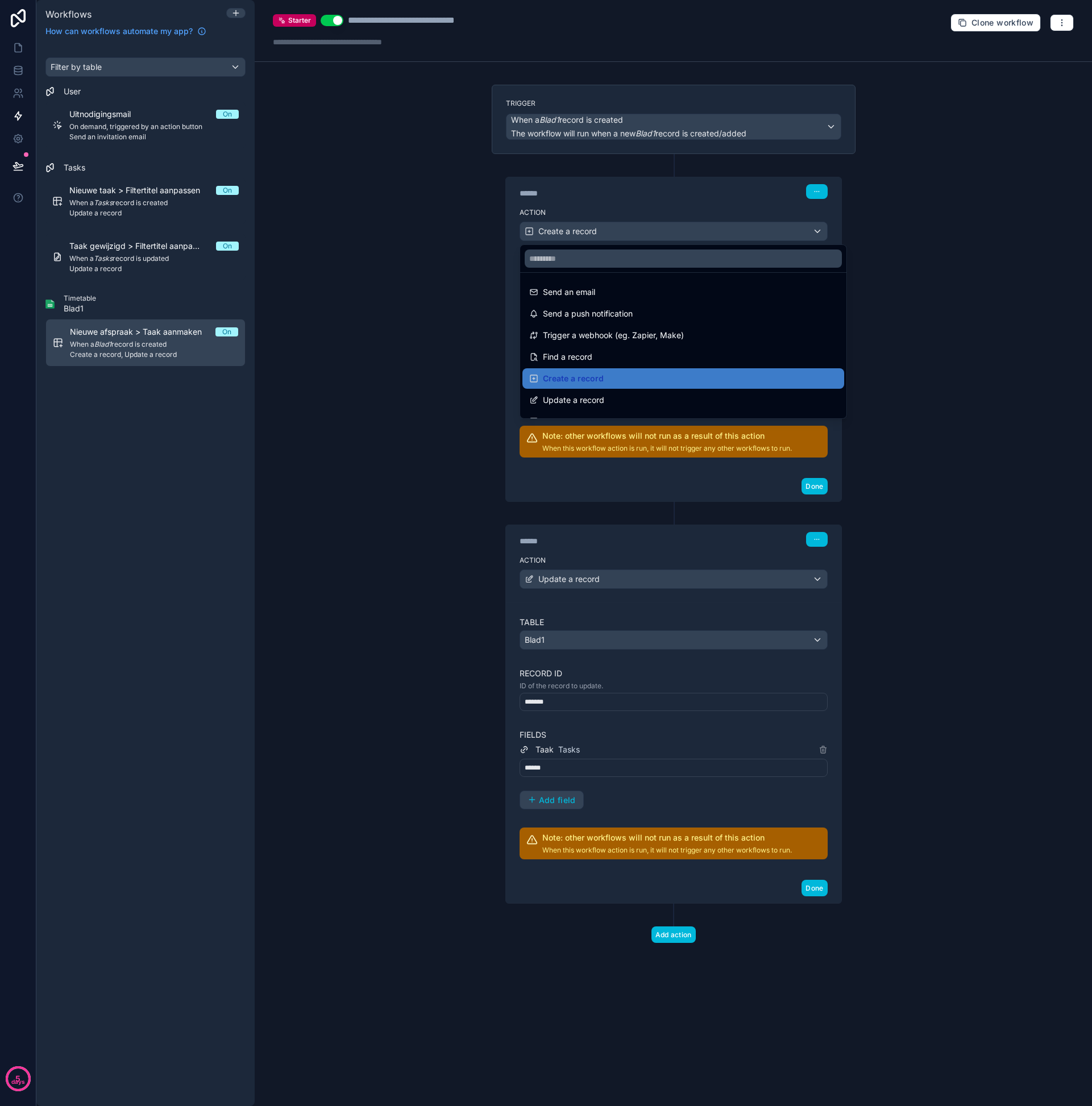
click at [595, 232] on div at bounding box center [546, 553] width 1092 height 1106
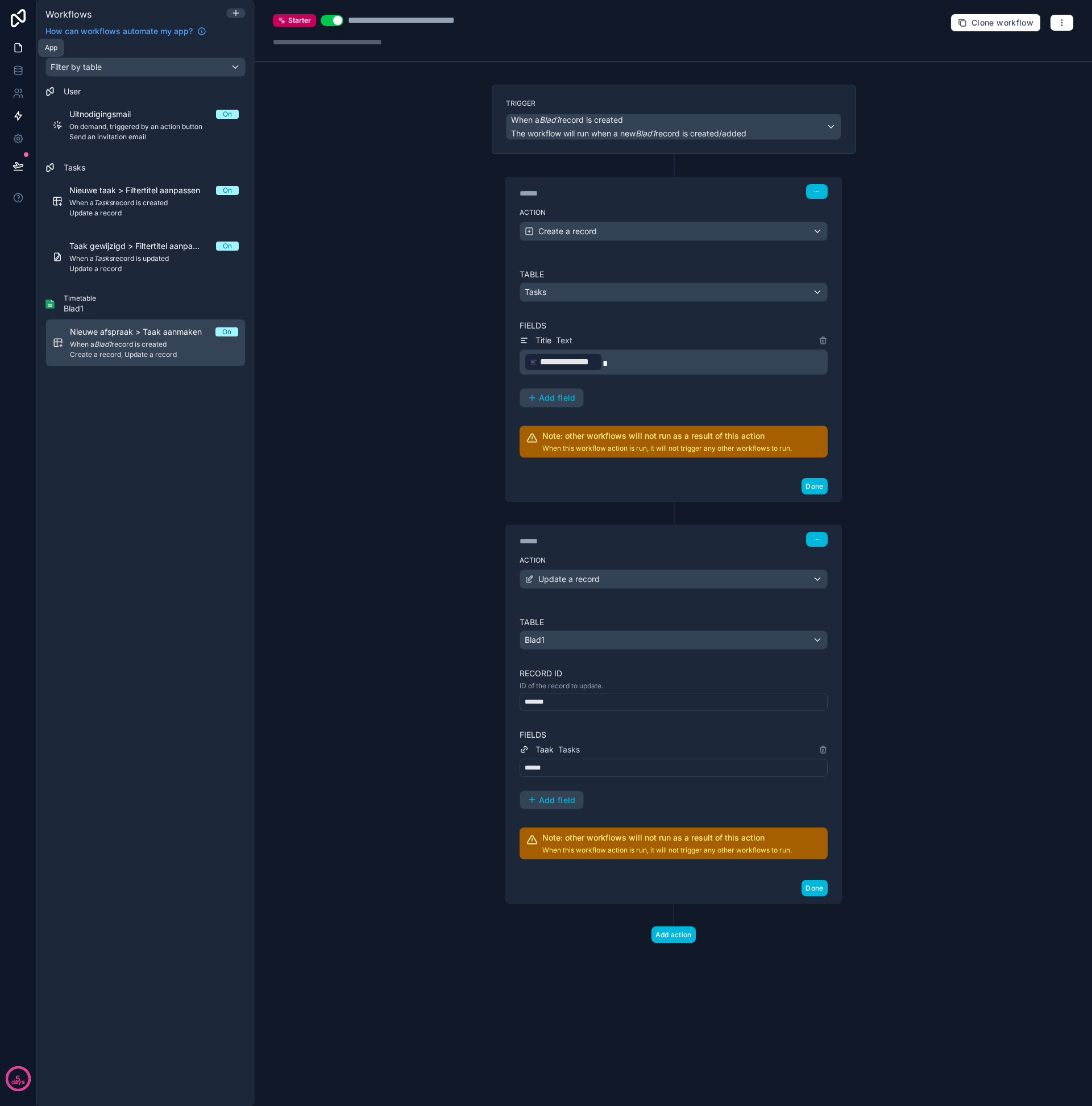
click at [9, 58] on link at bounding box center [18, 48] width 36 height 23
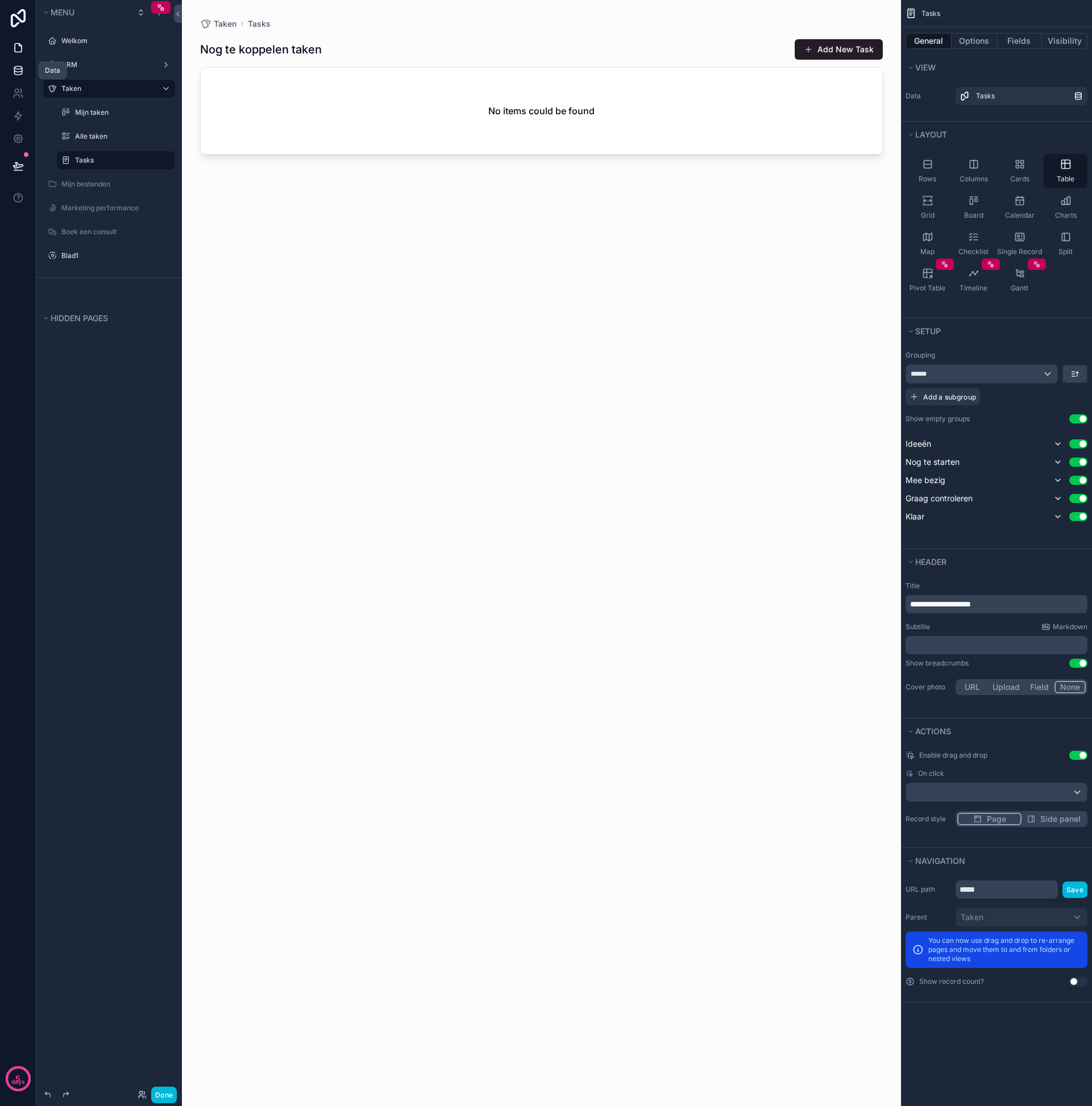
click at [17, 67] on icon at bounding box center [18, 71] width 11 height 11
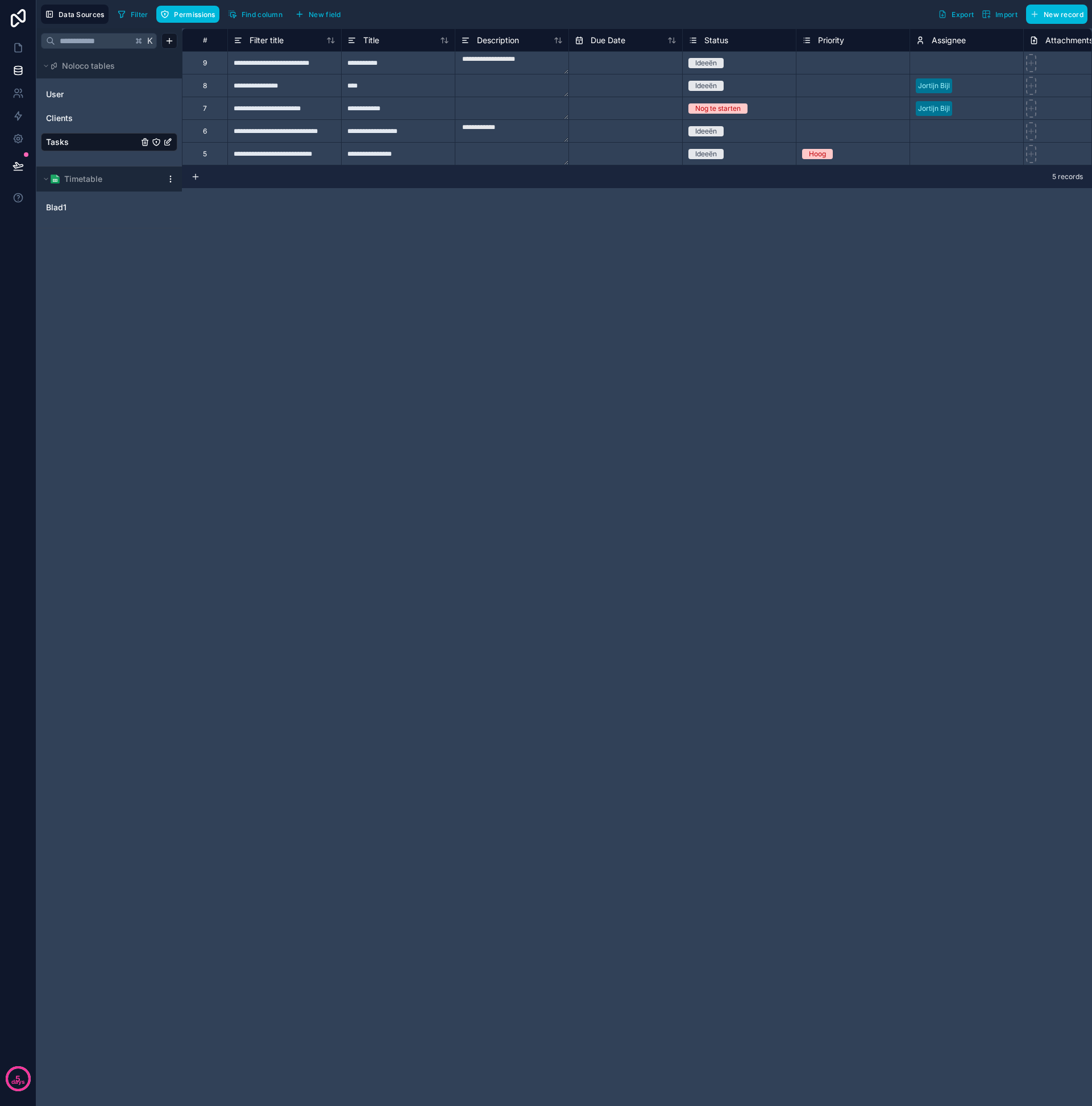
click at [73, 139] on link "Tasks" at bounding box center [92, 142] width 92 height 11
click at [14, 111] on icon at bounding box center [18, 116] width 11 height 11
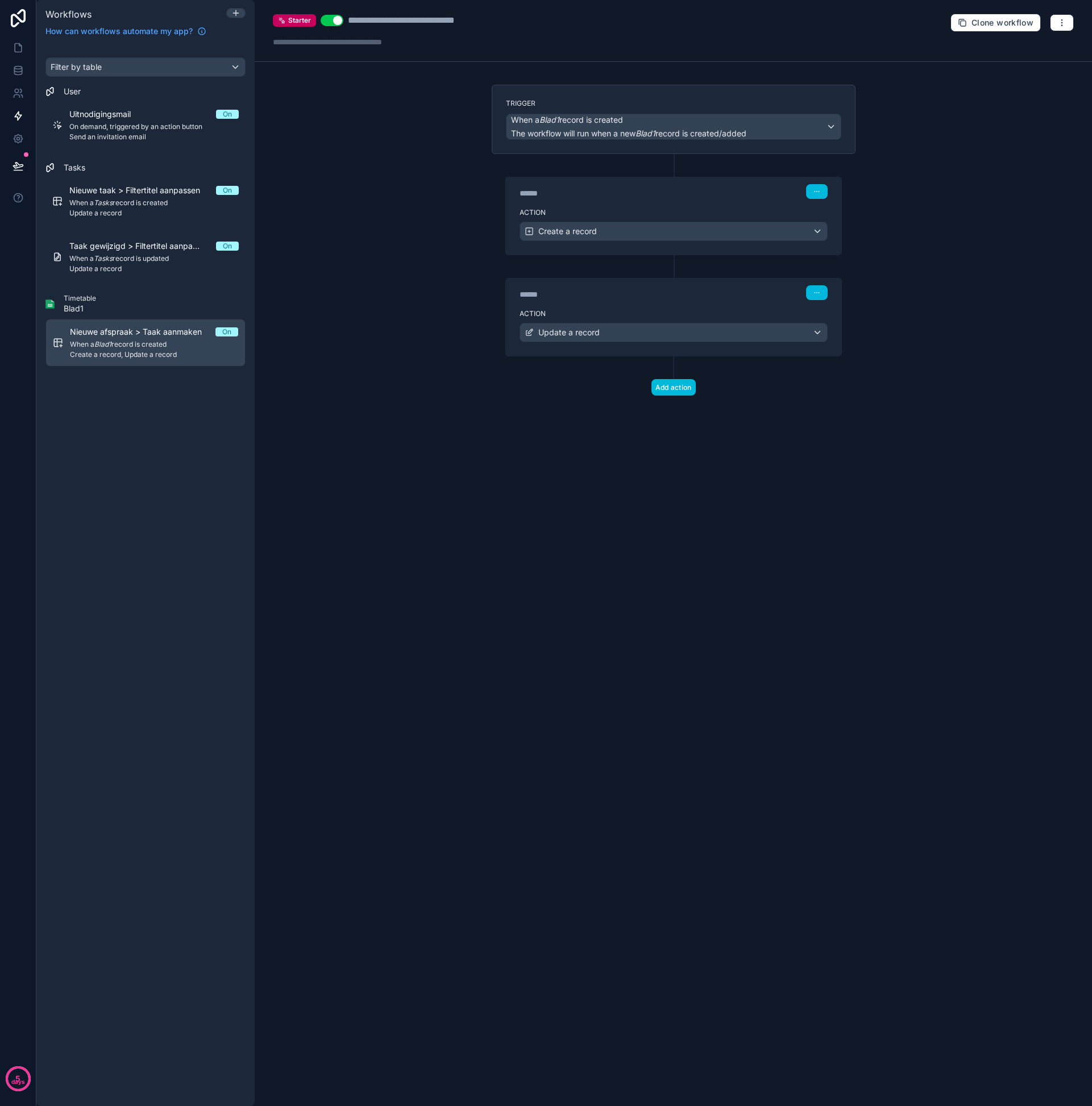
click at [708, 308] on div "Action Update a record" at bounding box center [673, 330] width 336 height 51
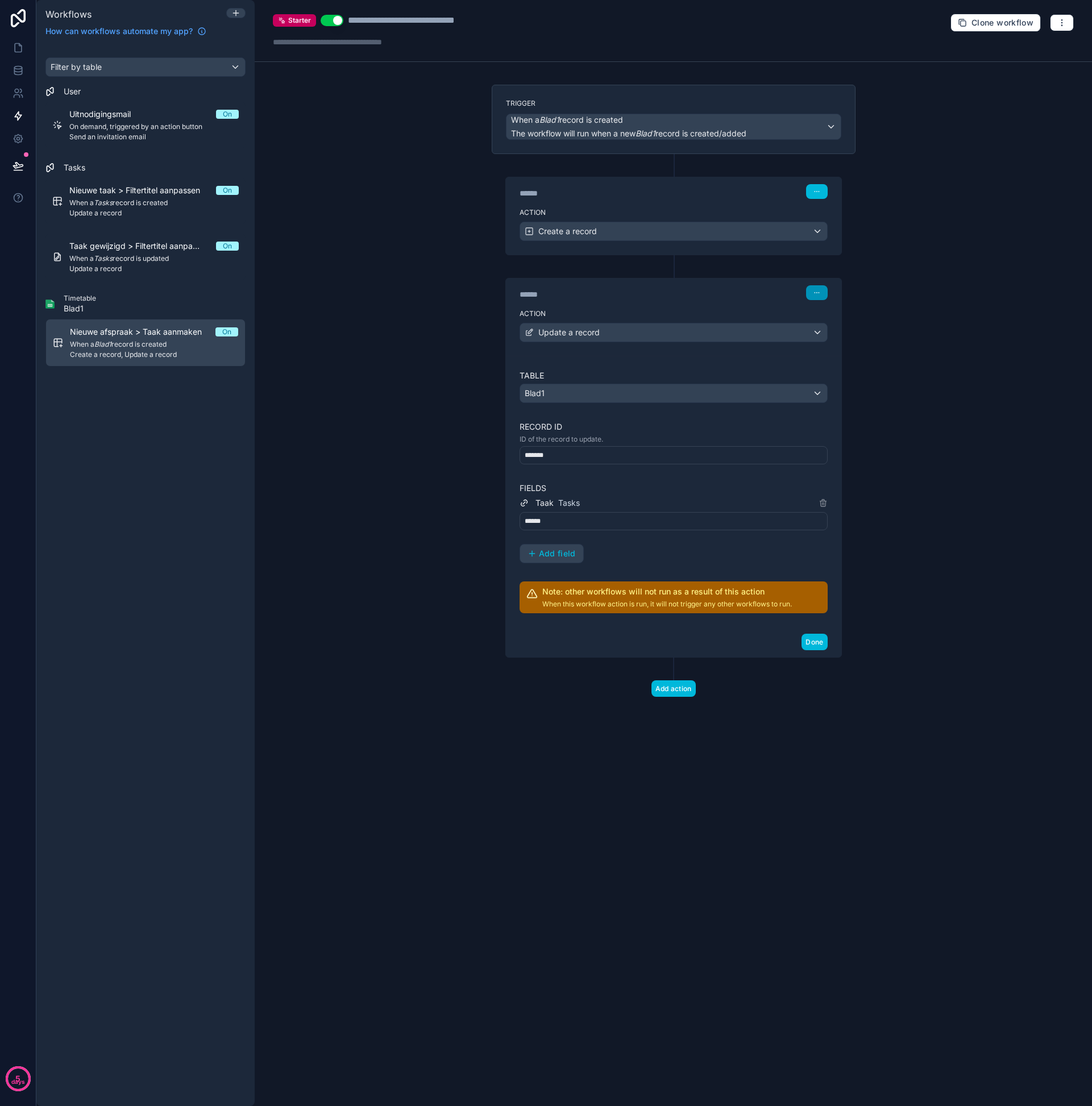
click at [823, 289] on button "button" at bounding box center [817, 293] width 22 height 15
click at [827, 331] on button "Delete" at bounding box center [844, 337] width 78 height 18
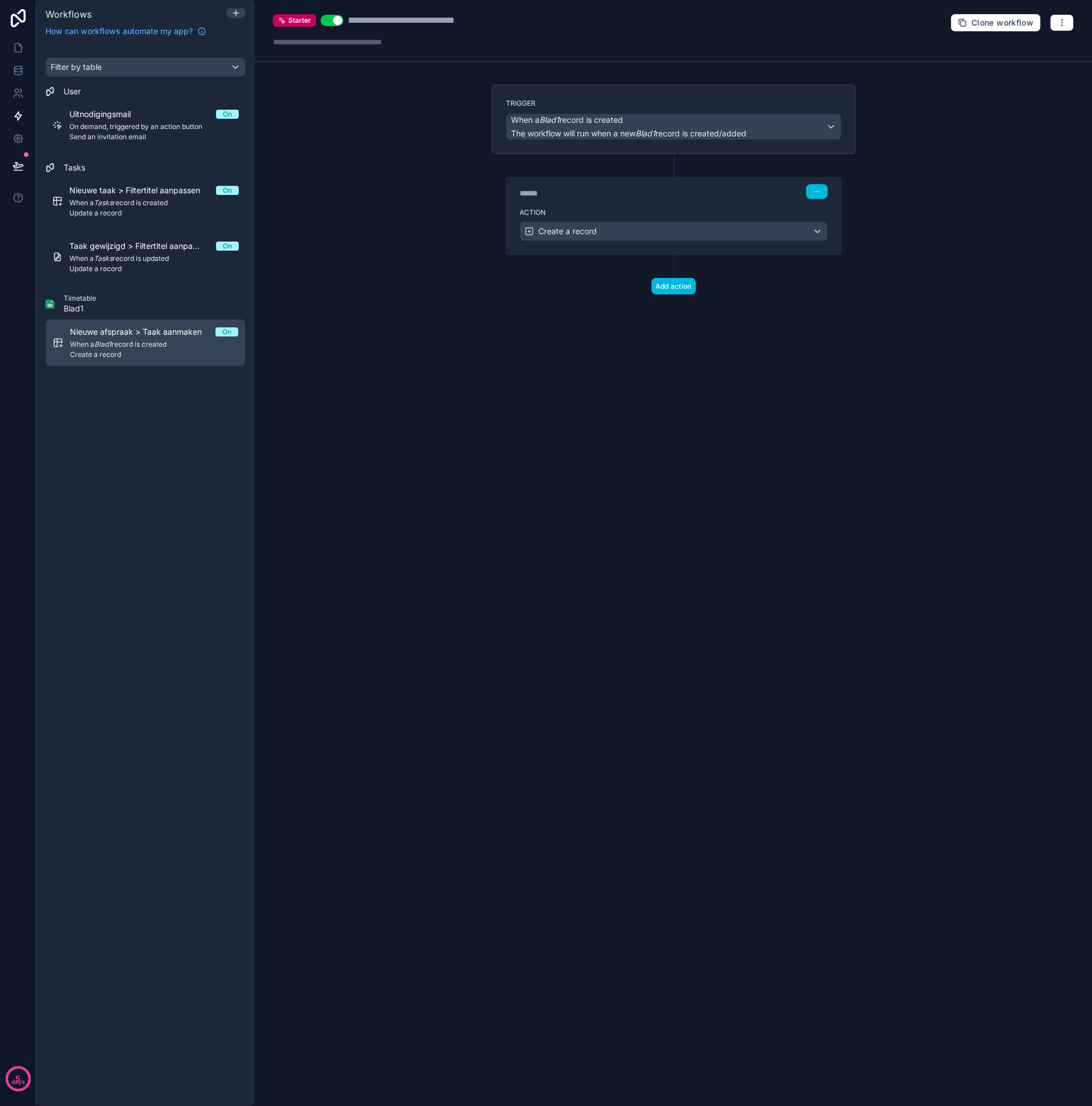
click at [755, 206] on div "Action Create a record" at bounding box center [673, 229] width 336 height 51
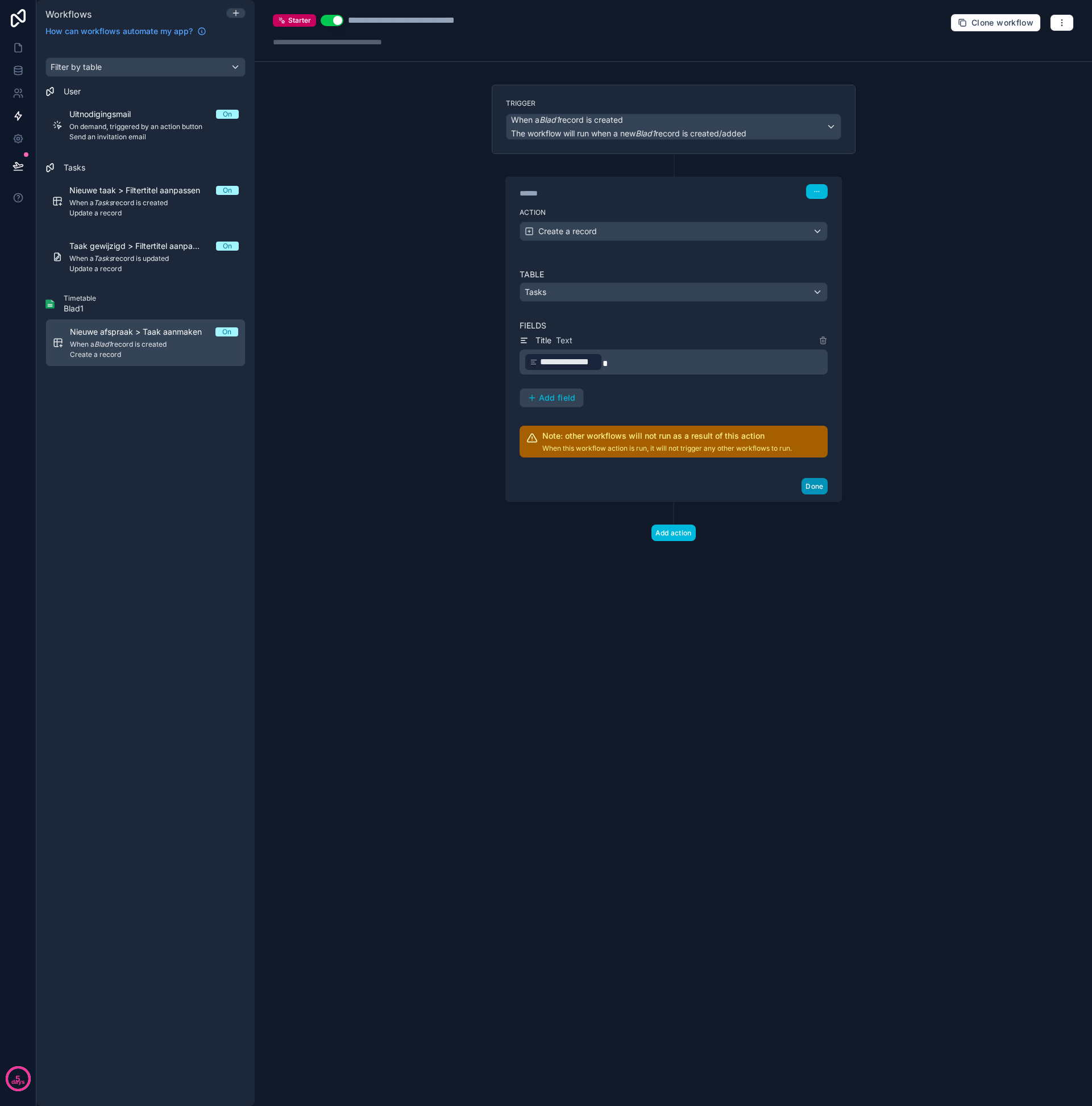
click at [819, 486] on button "Done" at bounding box center [814, 486] width 26 height 17
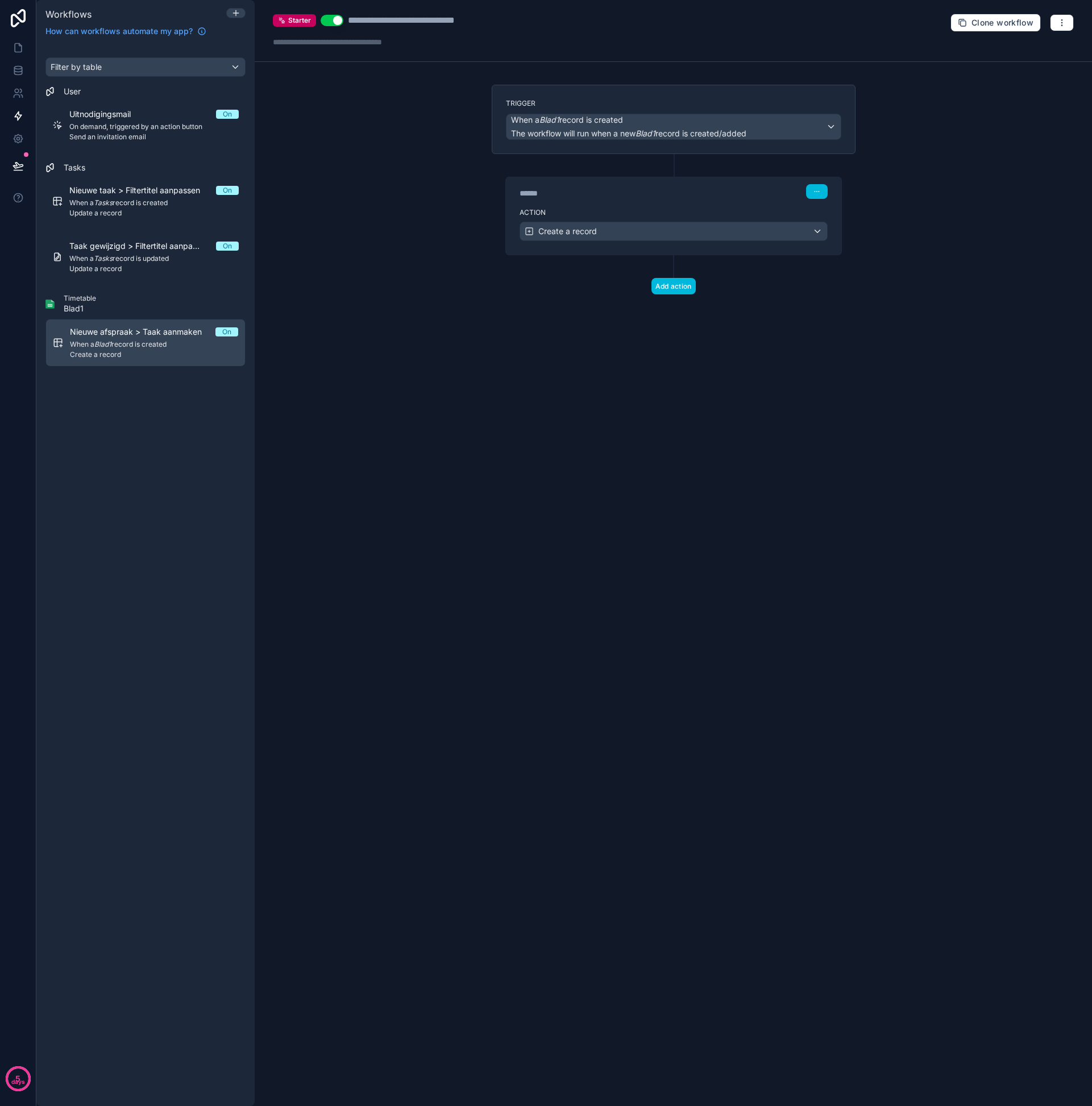
click at [707, 211] on label "Action" at bounding box center [673, 212] width 308 height 9
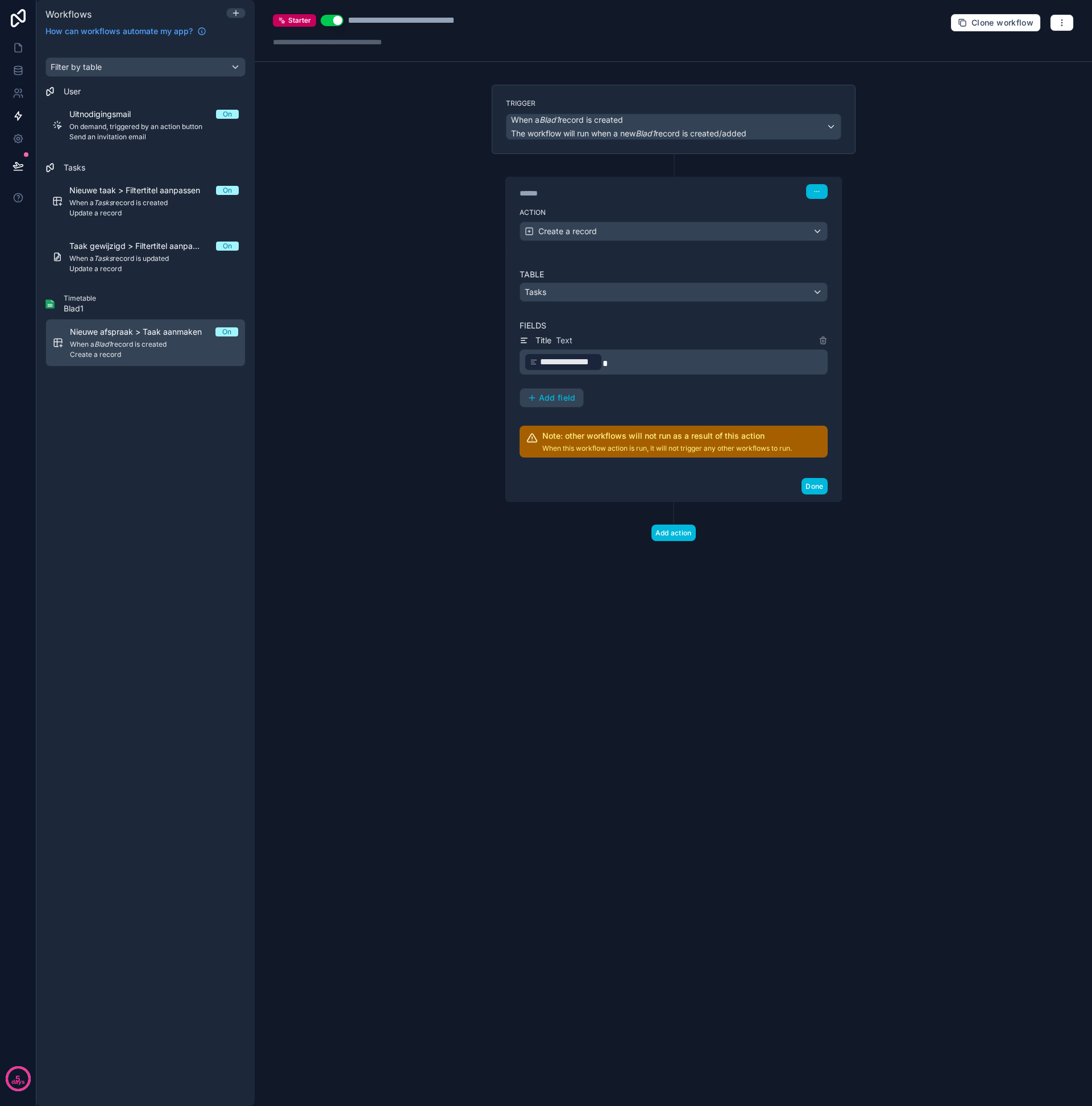
drag, startPoint x: 318, startPoint y: 257, endPoint x: 250, endPoint y: 230, distance: 73.2
click at [318, 257] on div "**********" at bounding box center [673, 553] width 837 height 1106
click at [18, 69] on icon at bounding box center [18, 71] width 11 height 11
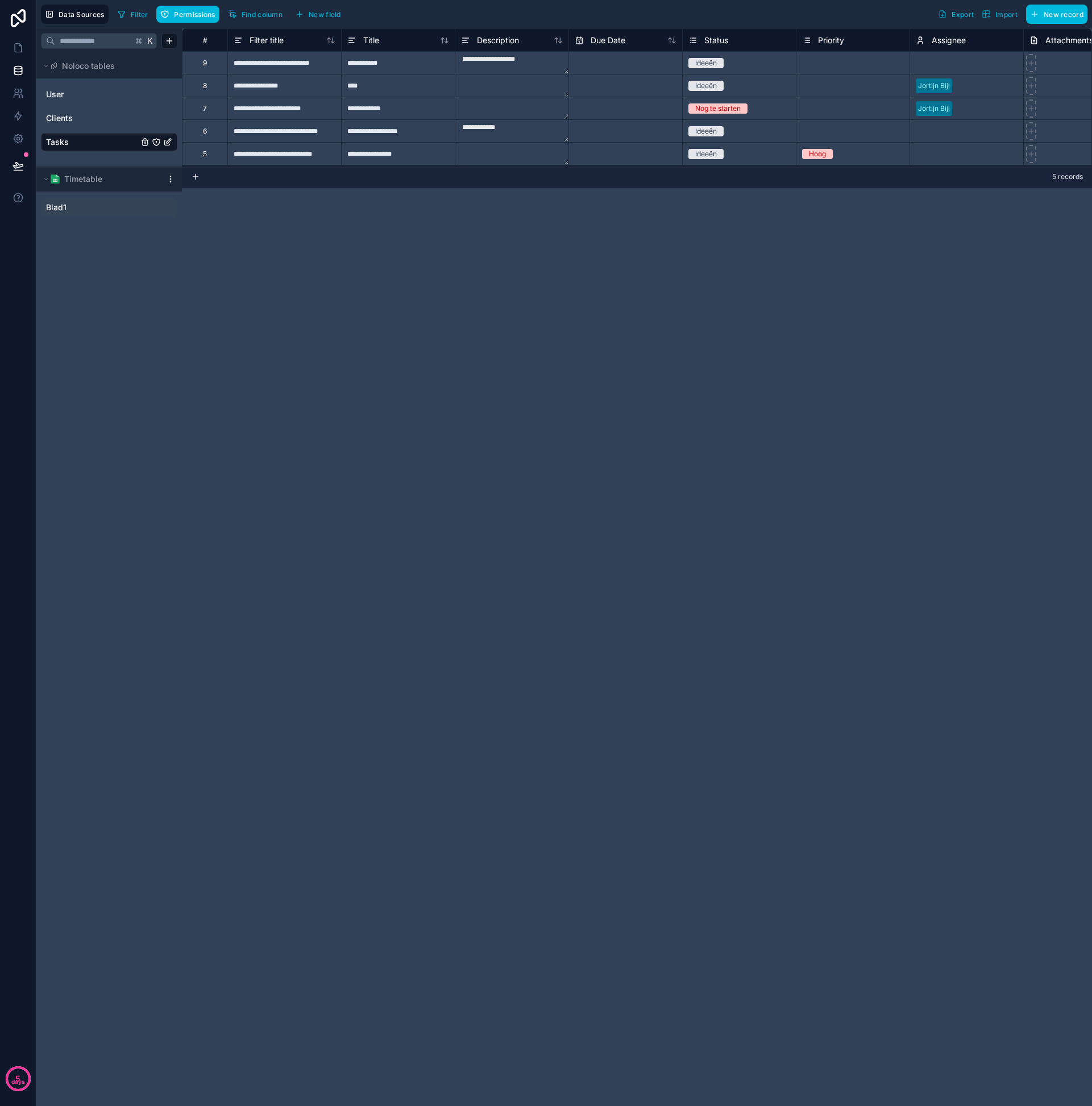
click at [81, 203] on link "Blad1" at bounding box center [98, 207] width 104 height 11
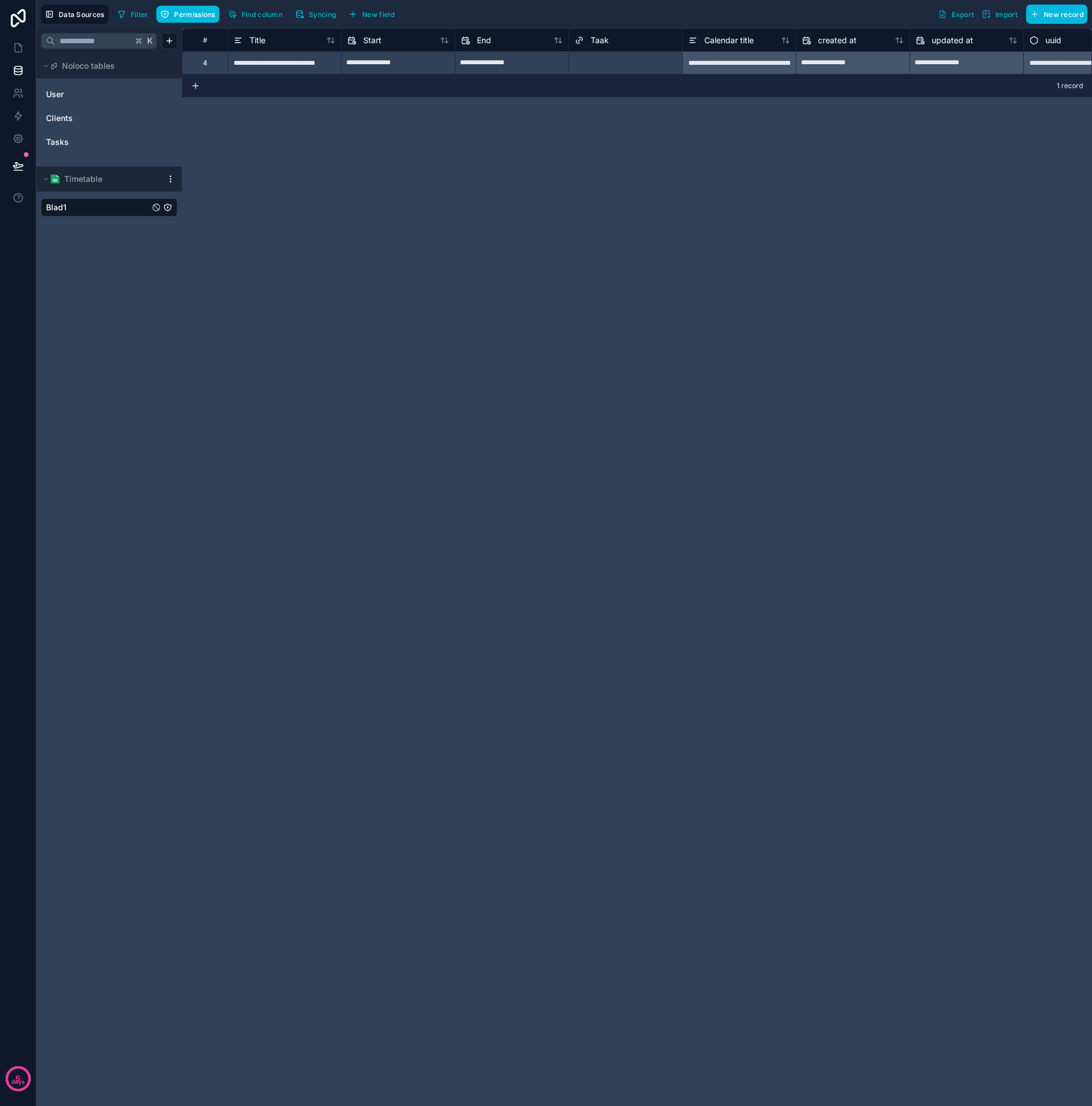
click at [257, 63] on div "**********" at bounding box center [284, 63] width 114 height 23
click at [283, 112] on div "Delete row" at bounding box center [288, 112] width 58 height 13
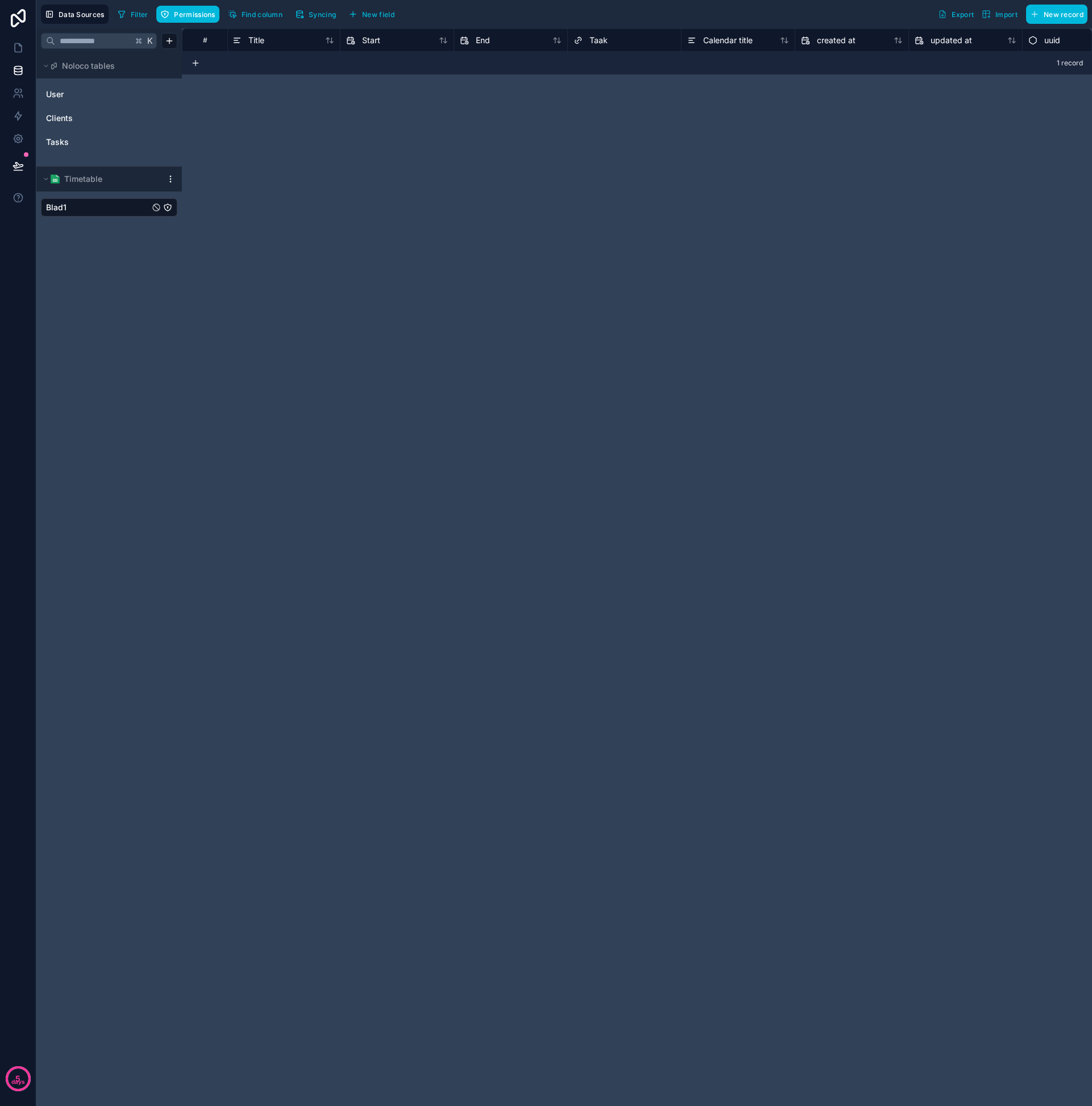
click at [328, 15] on span "Syncing" at bounding box center [322, 14] width 27 height 9
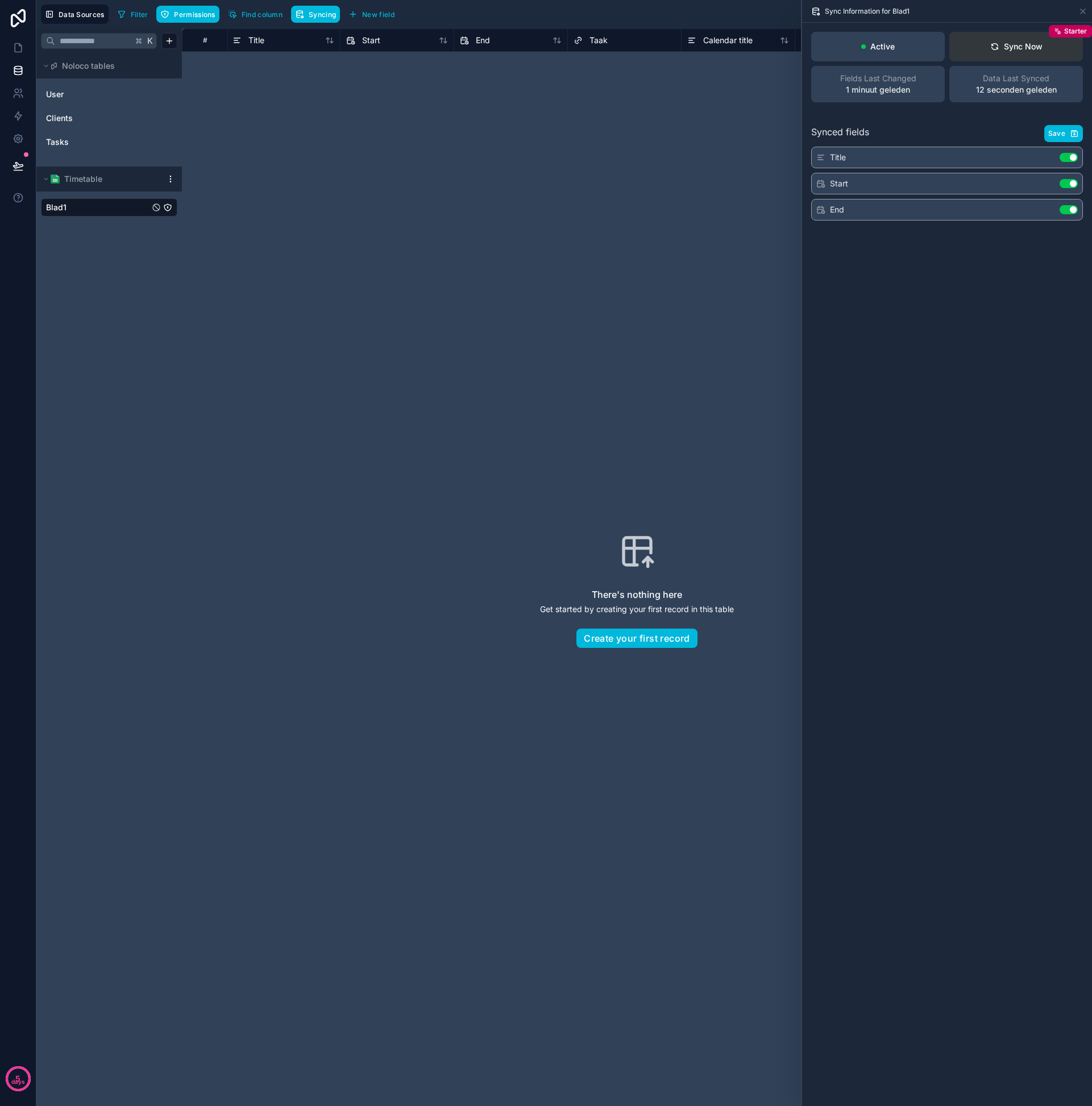
click at [1015, 51] on div "Sync Now" at bounding box center [1017, 47] width 52 height 11
click at [1017, 48] on div "Sync Now" at bounding box center [1017, 47] width 52 height 11
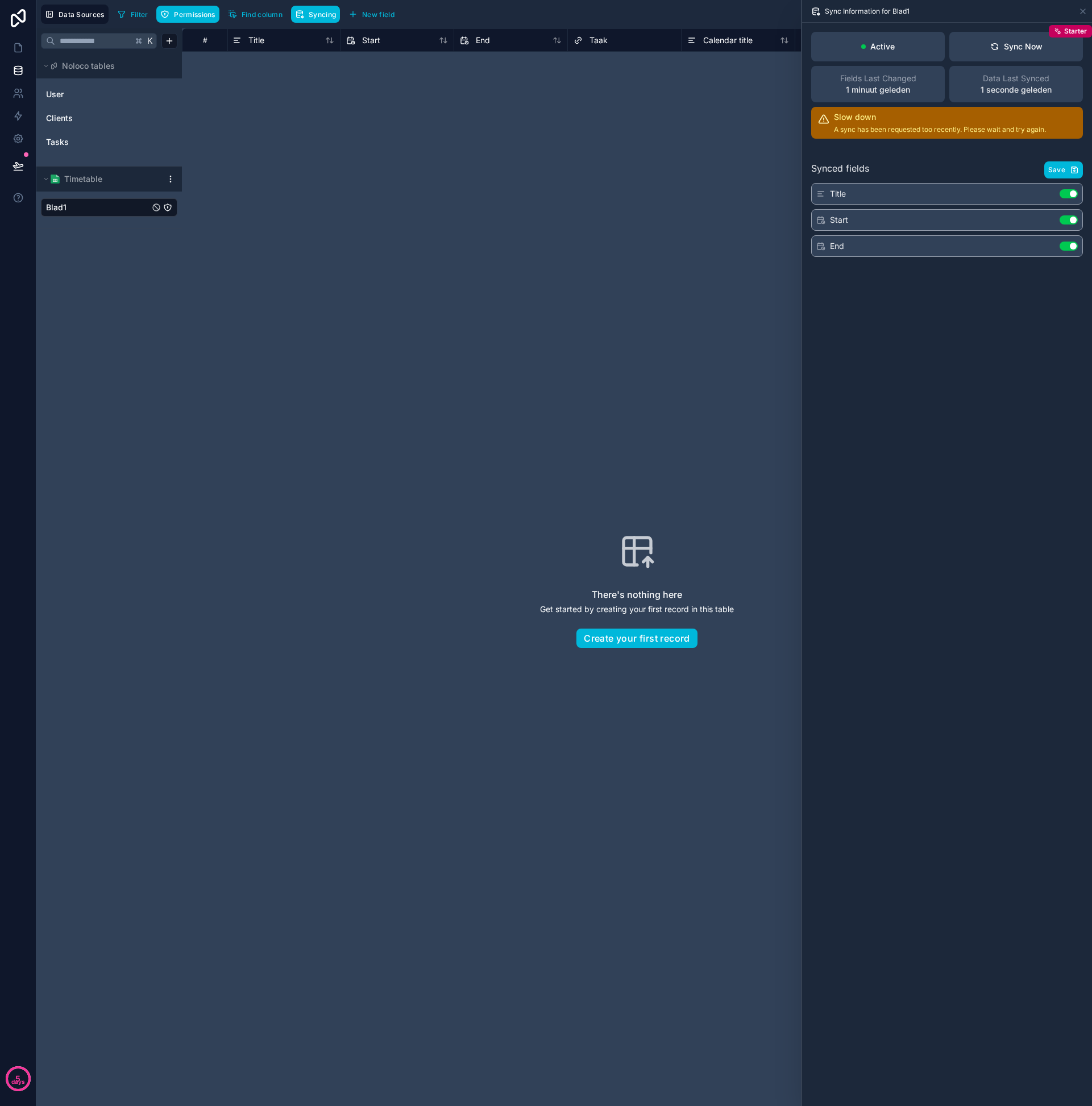
click at [563, 202] on div "There's nothing here Get started by creating your first record in this table Cr…" at bounding box center [637, 591] width 837 height 1005
click at [563, 201] on div "There's nothing here Get started by creating your first record in this table Cr…" at bounding box center [637, 591] width 837 height 1005
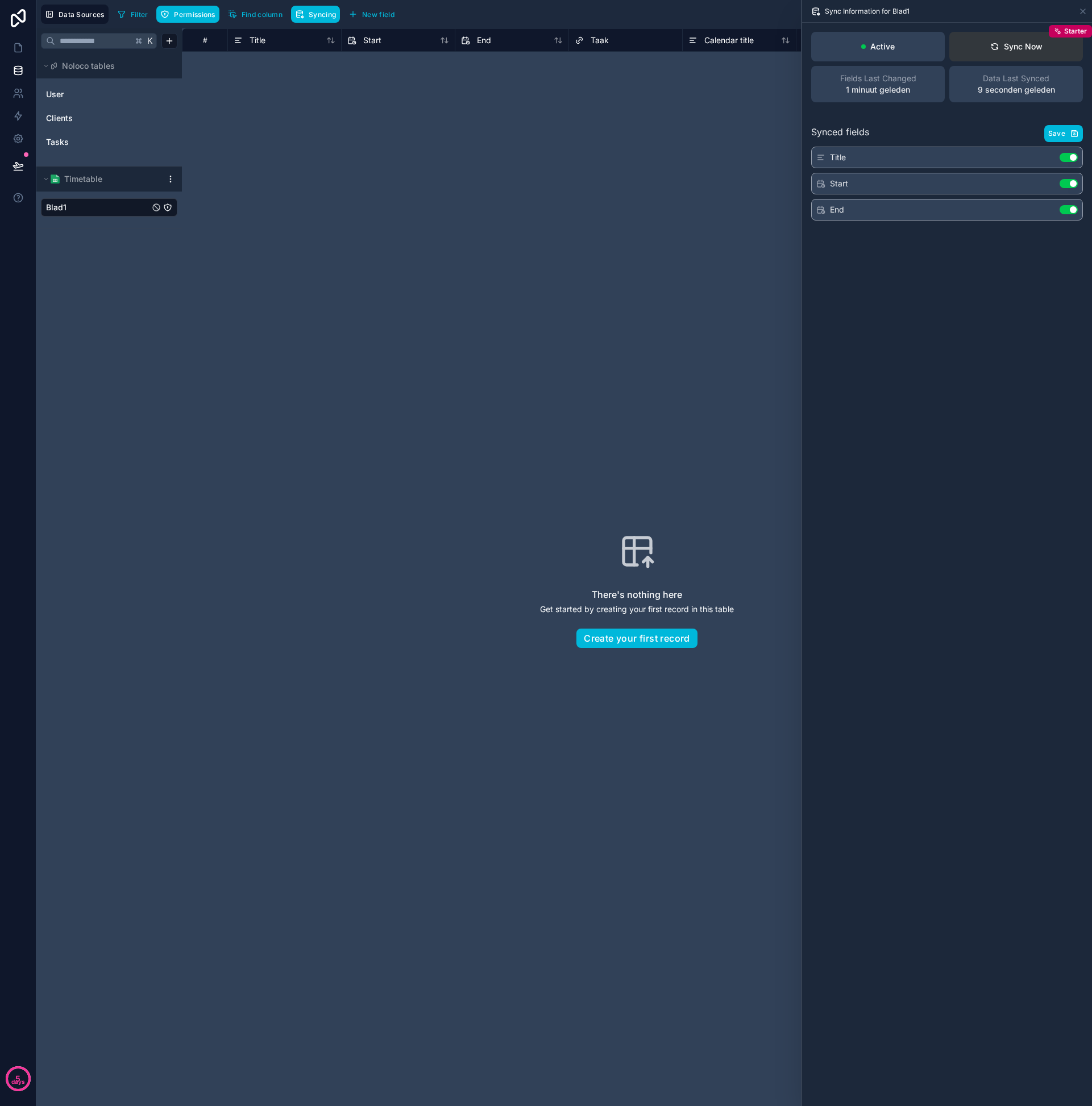
click at [1015, 51] on div "Sync Now" at bounding box center [1017, 47] width 52 height 11
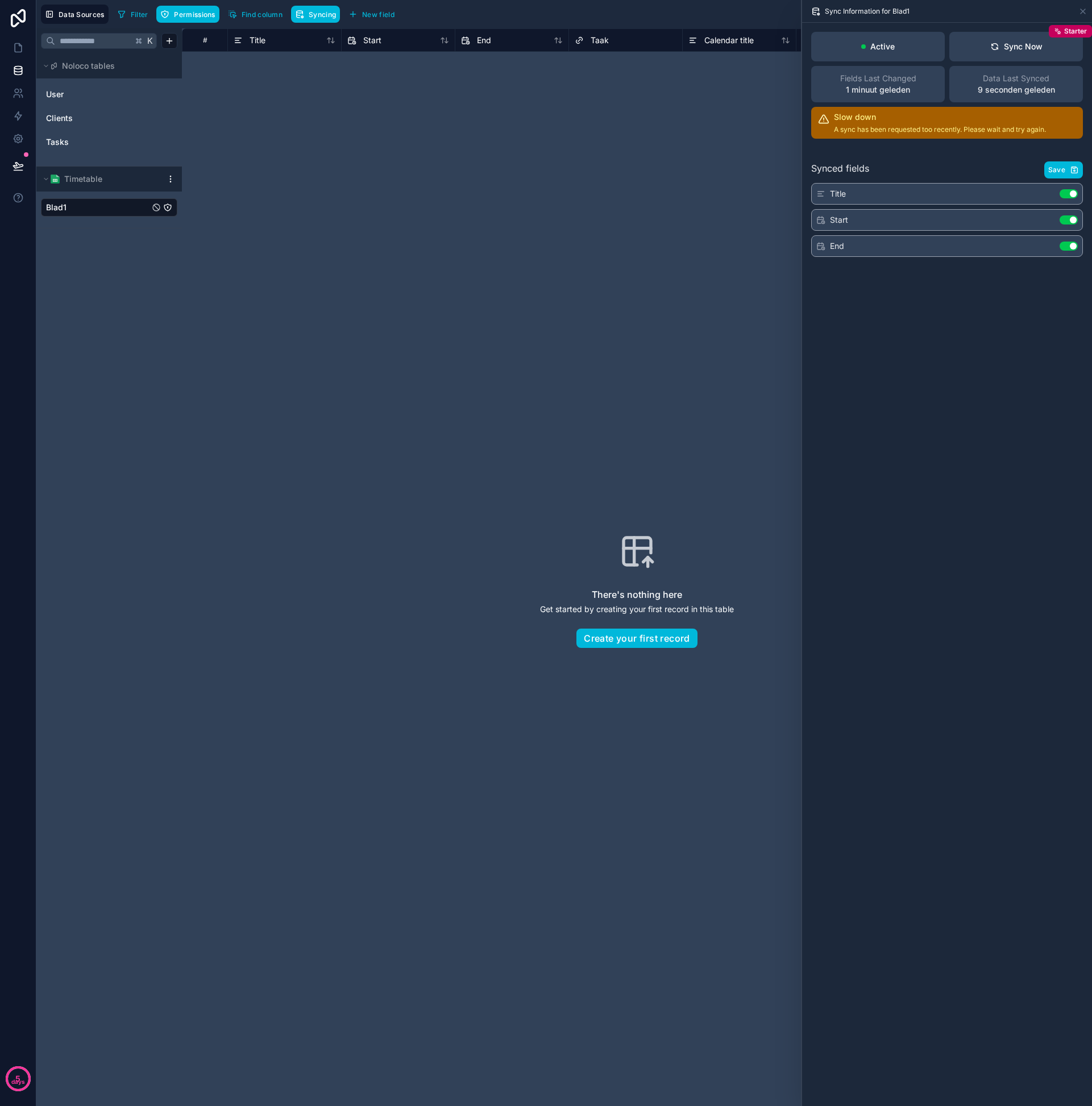
click at [621, 272] on div "There's nothing here Get started by creating your first record in this table Cr…" at bounding box center [637, 591] width 837 height 1005
drag, startPoint x: 619, startPoint y: 294, endPoint x: 629, endPoint y: 288, distance: 11.7
click at [625, 291] on div "There's nothing here Get started by creating your first record in this table Cr…" at bounding box center [637, 591] width 837 height 1005
click at [1079, 13] on icon at bounding box center [1083, 11] width 9 height 9
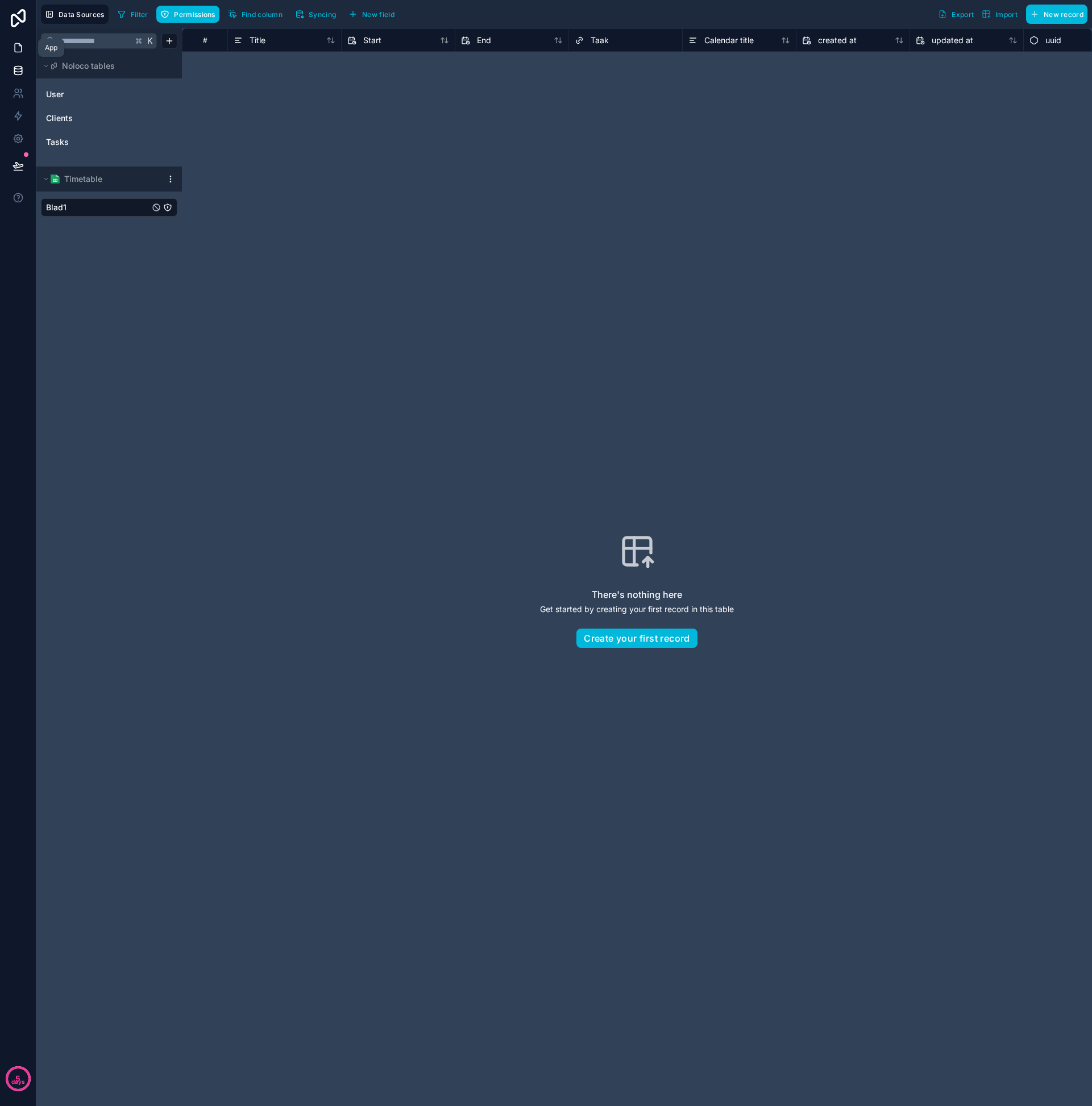
click at [15, 55] on link at bounding box center [18, 48] width 36 height 23
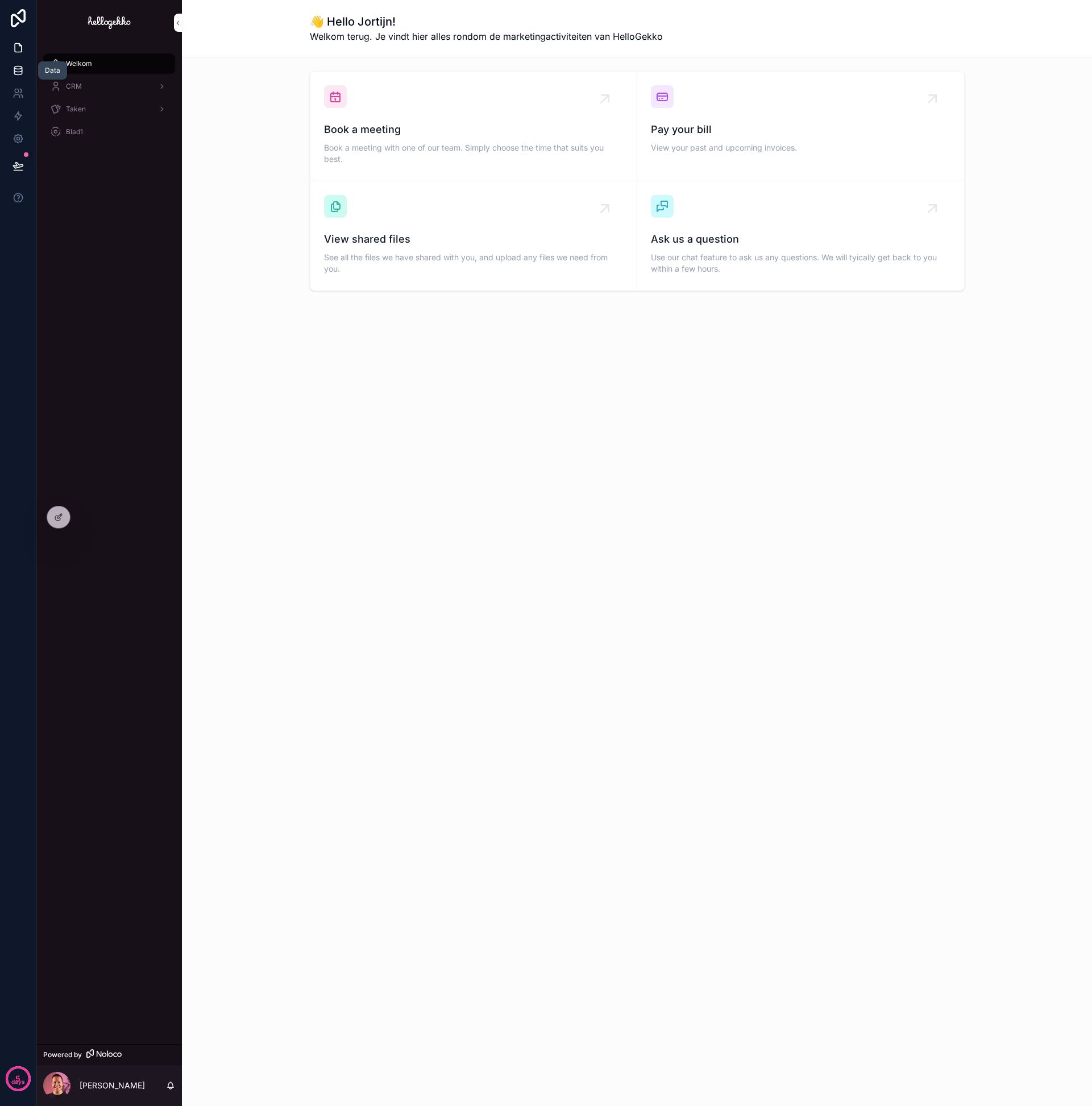
click at [17, 69] on icon at bounding box center [18, 71] width 11 height 11
